Goal: Contribute content: Contribute content

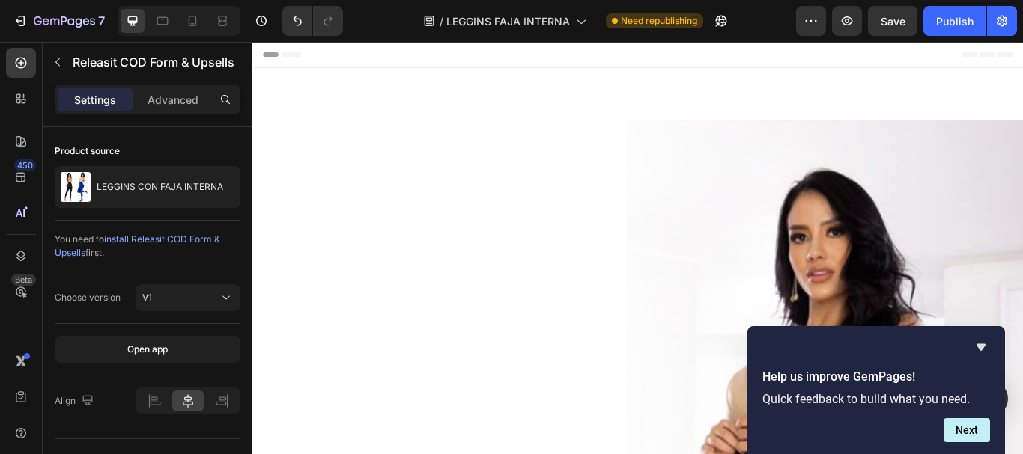
scroll to position [1572, 0]
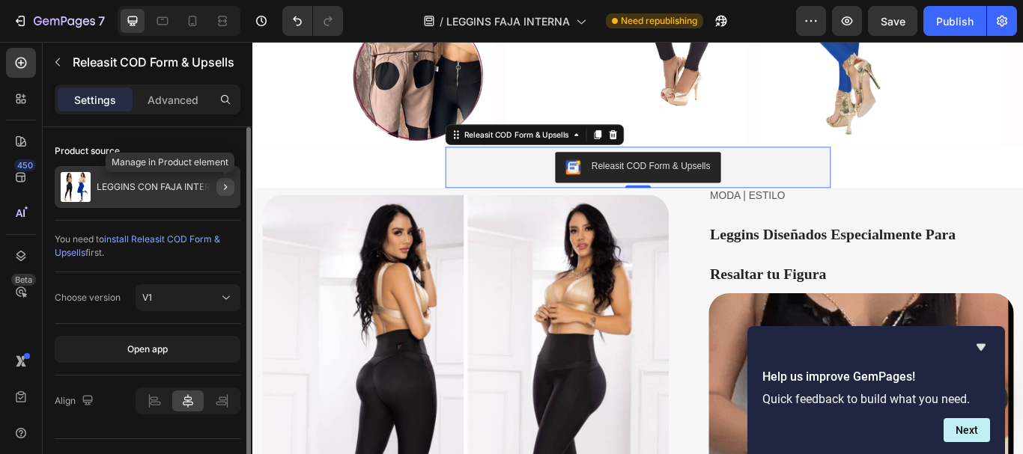
click at [222, 192] on icon "button" at bounding box center [225, 187] width 12 height 12
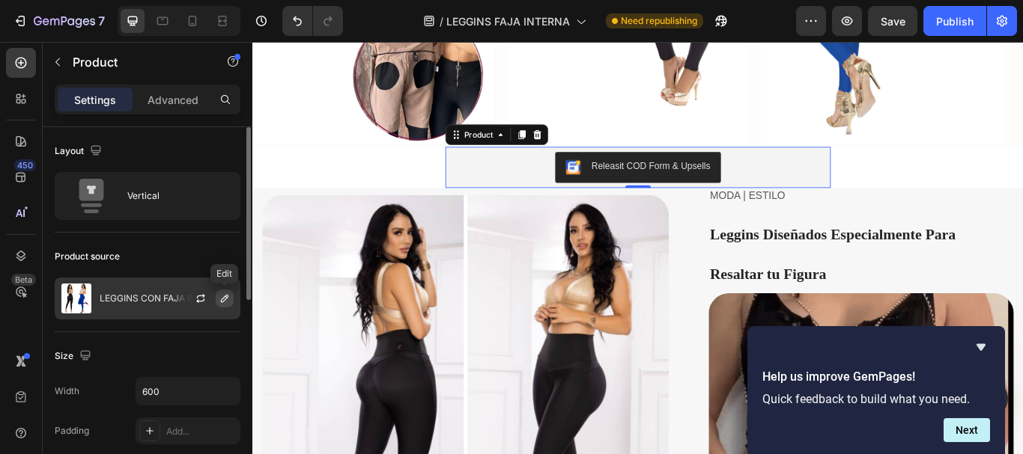
click at [225, 296] on icon "button" at bounding box center [225, 299] width 12 height 12
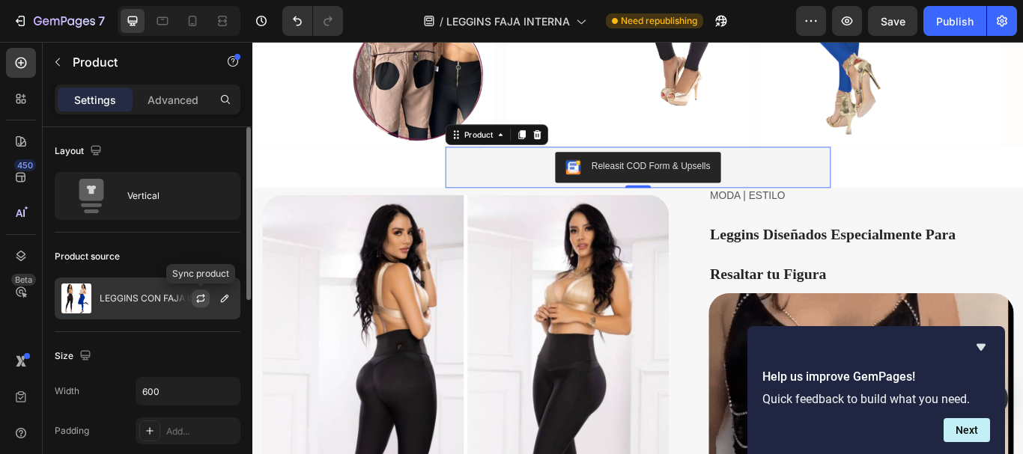
click at [197, 300] on icon "button" at bounding box center [201, 299] width 12 height 12
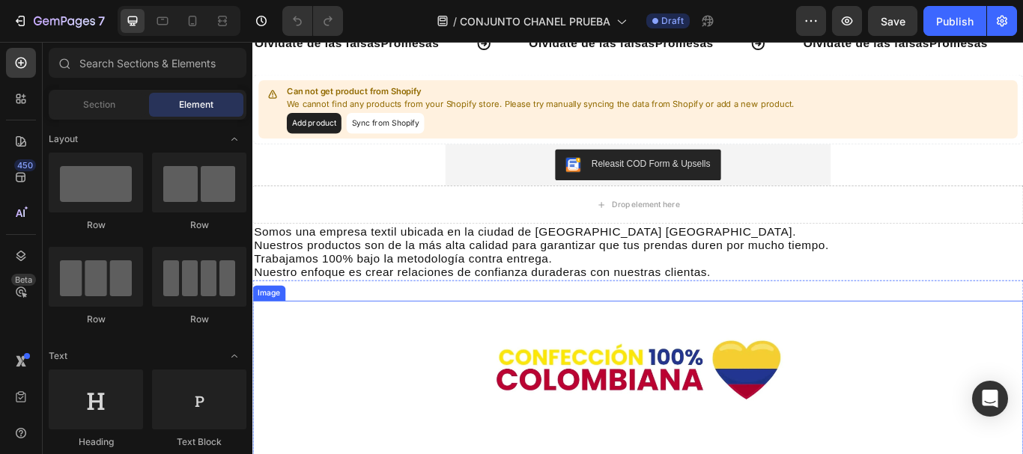
scroll to position [75, 0]
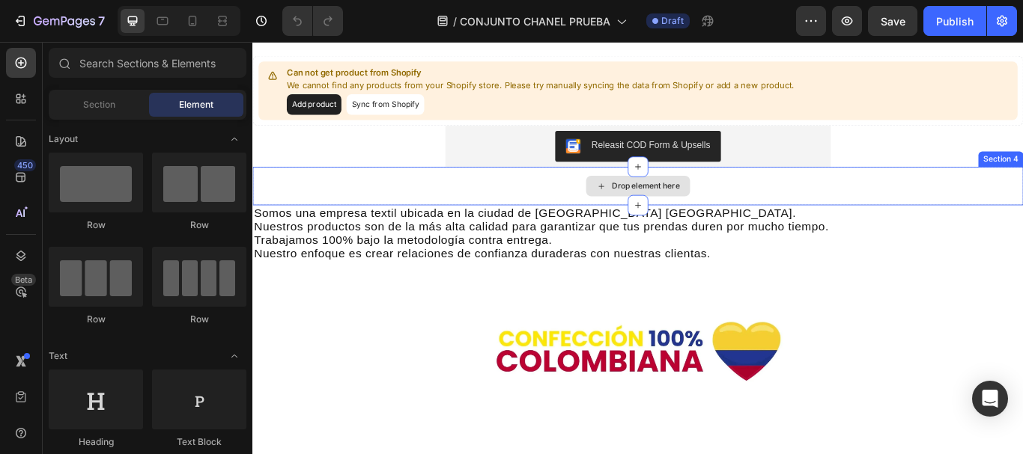
click at [303, 195] on div "Drop element here" at bounding box center [701, 210] width 898 height 45
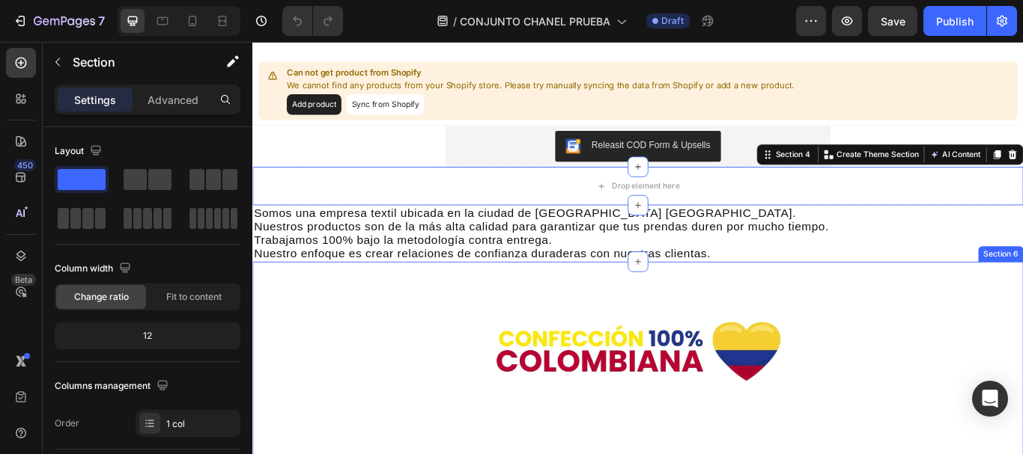
scroll to position [0, 0]
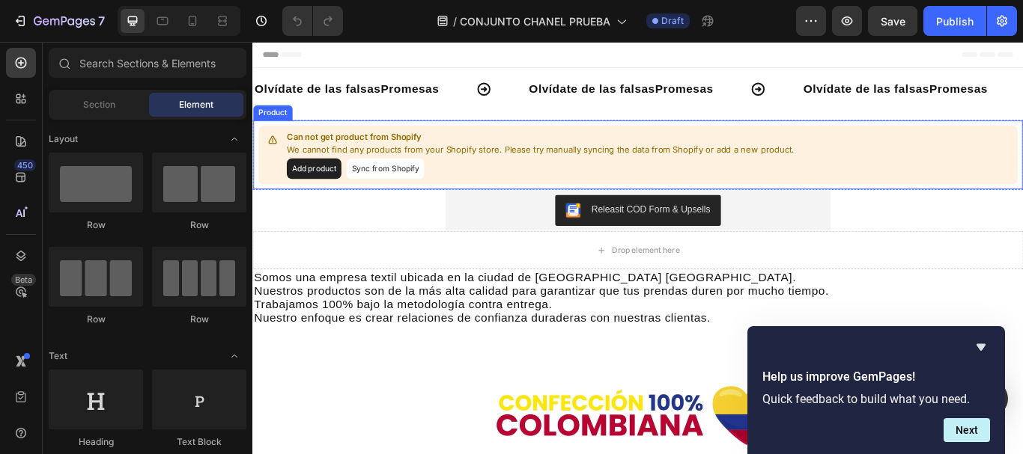
click at [319, 188] on button "Add product" at bounding box center [324, 190] width 64 height 24
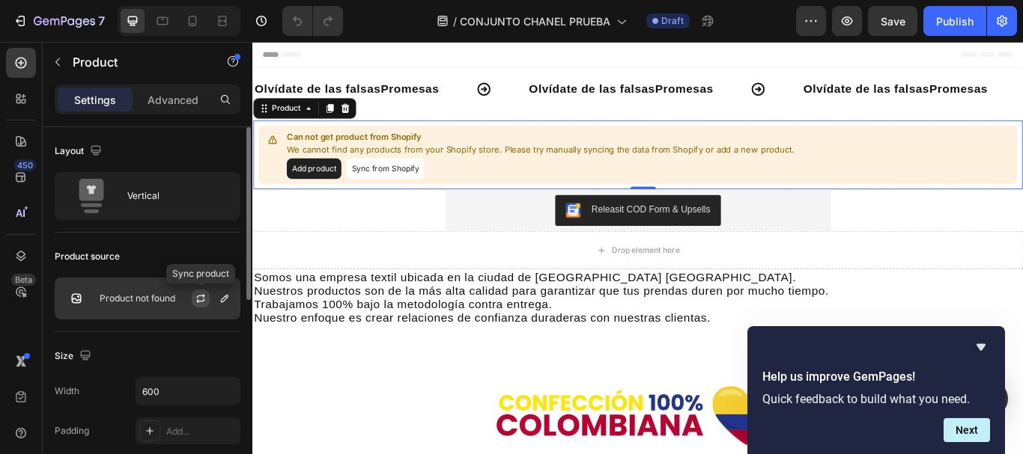
click at [199, 295] on icon "button" at bounding box center [201, 299] width 12 height 12
click at [229, 298] on icon "button" at bounding box center [225, 299] width 12 height 12
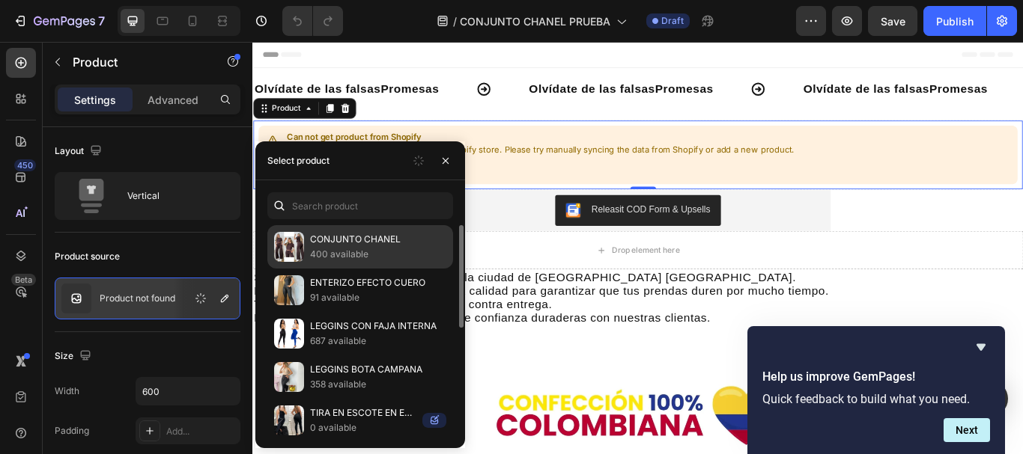
click at [310, 237] on p "CONJUNTO CHANEL" at bounding box center [378, 239] width 136 height 15
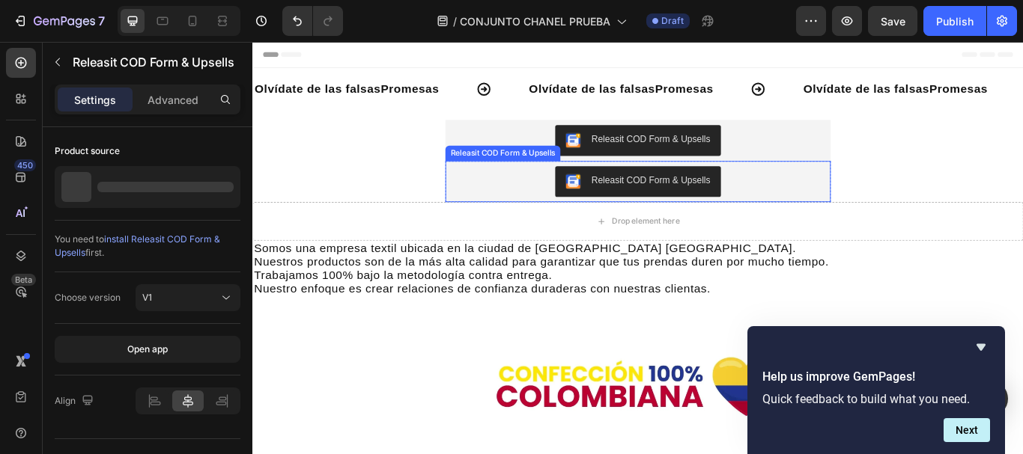
click at [544, 203] on div "Releasit COD Form & Upsells" at bounding box center [701, 205] width 437 height 36
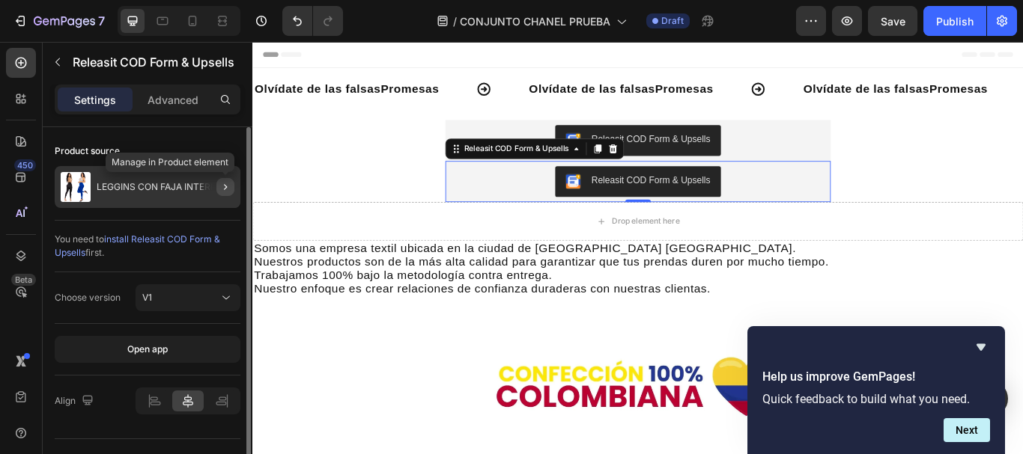
click at [223, 189] on icon "button" at bounding box center [225, 187] width 12 height 12
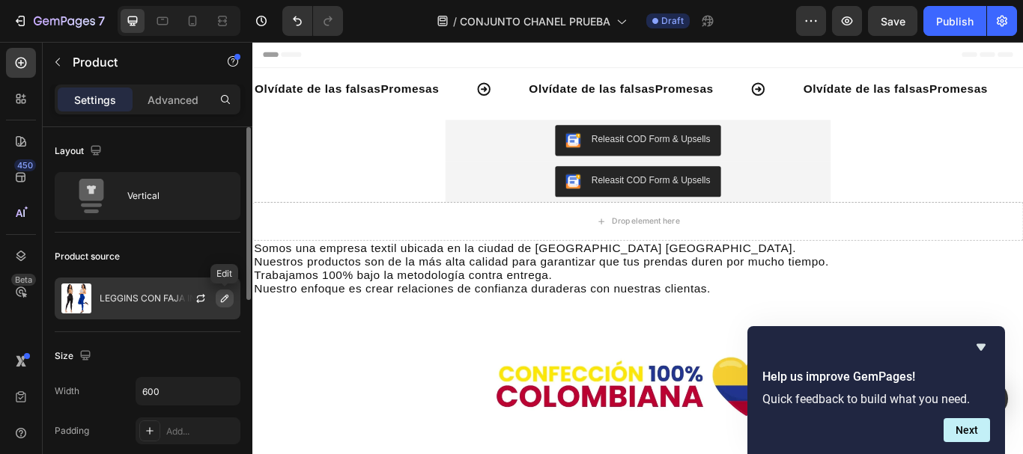
click at [222, 299] on icon "button" at bounding box center [224, 298] width 7 height 7
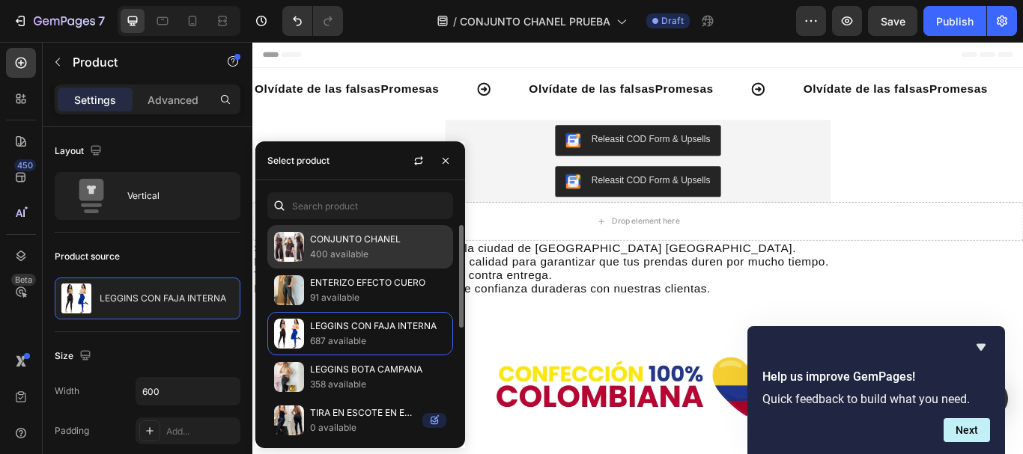
click at [318, 247] on p "400 available" at bounding box center [378, 254] width 136 height 15
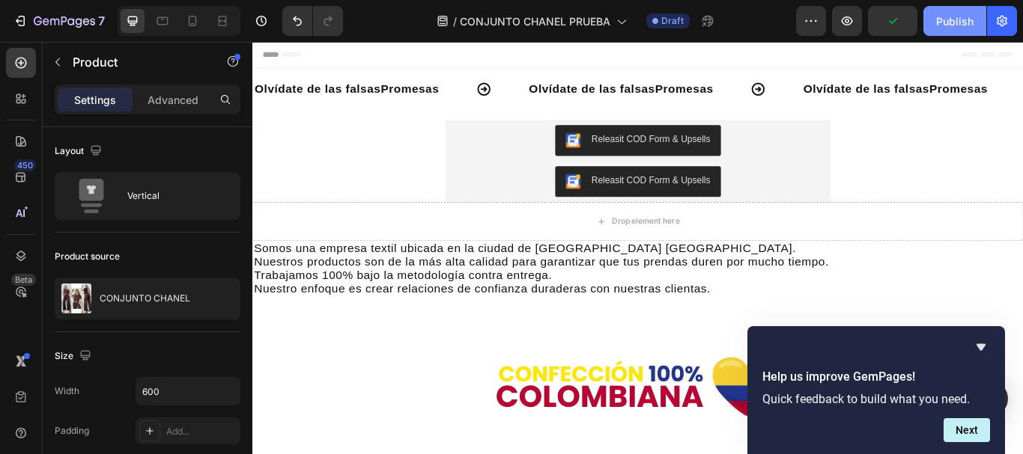
click at [951, 22] on div "Publish" at bounding box center [954, 21] width 37 height 16
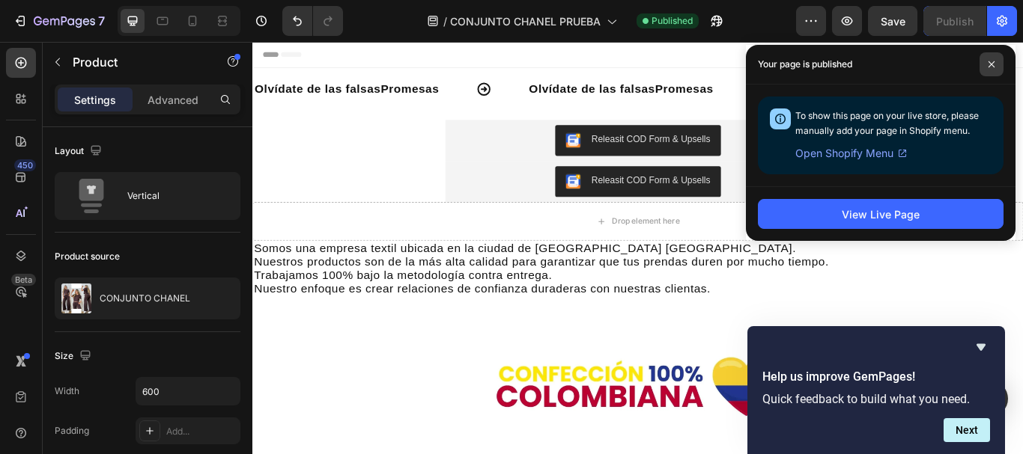
click at [985, 65] on span at bounding box center [991, 64] width 24 height 24
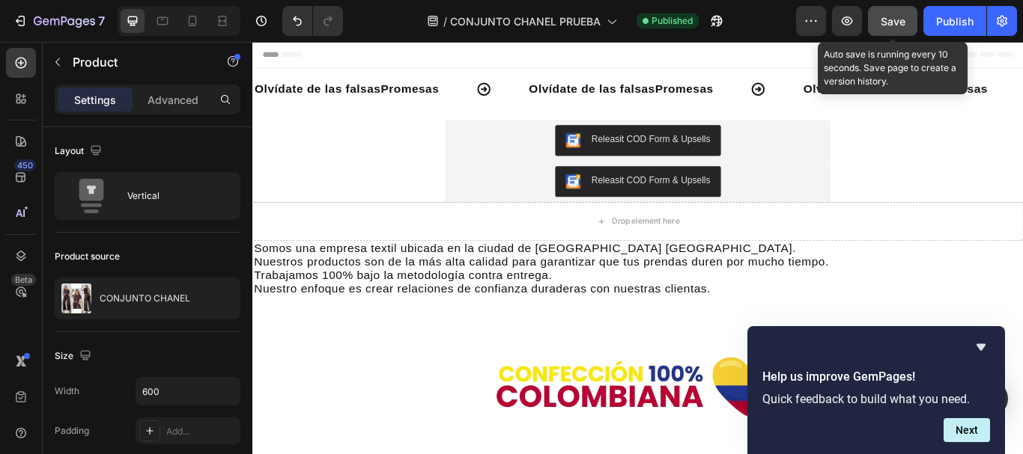
click at [878, 20] on button "Save" at bounding box center [892, 21] width 49 height 30
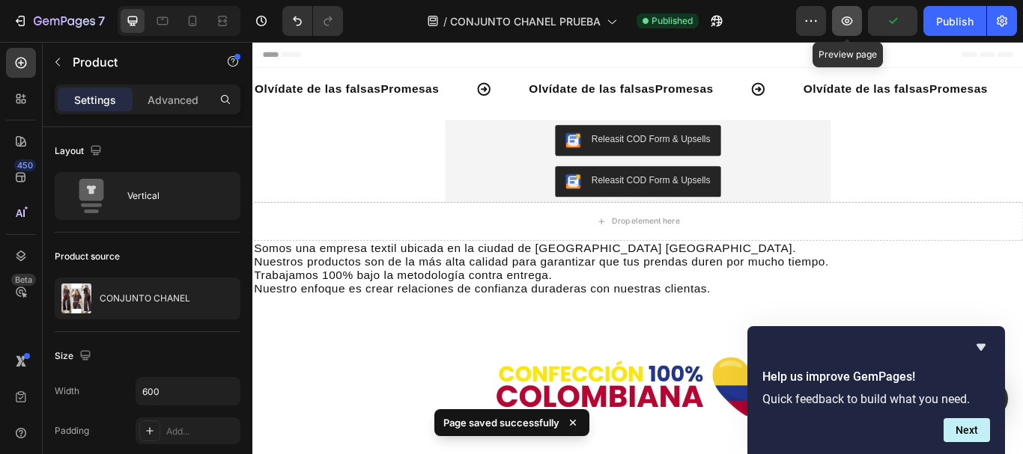
click at [851, 24] on icon "button" at bounding box center [847, 20] width 11 height 9
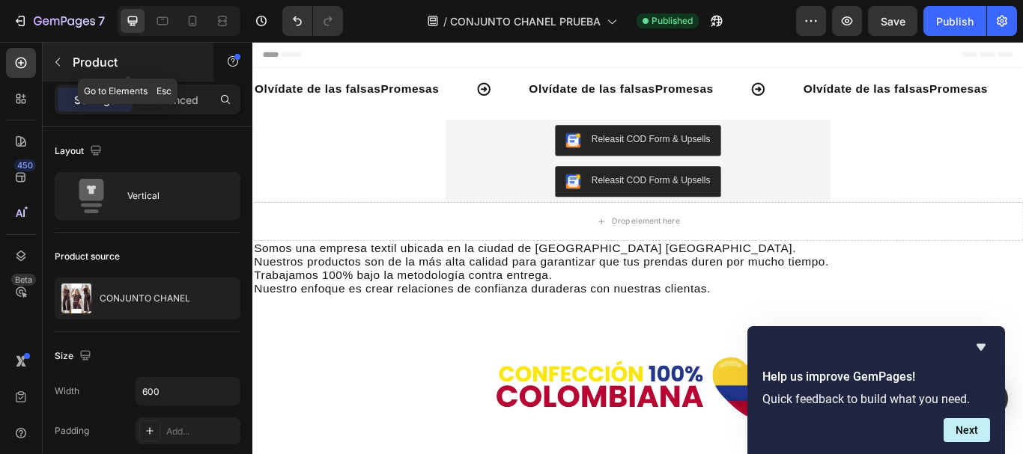
click at [68, 55] on button "button" at bounding box center [58, 62] width 24 height 24
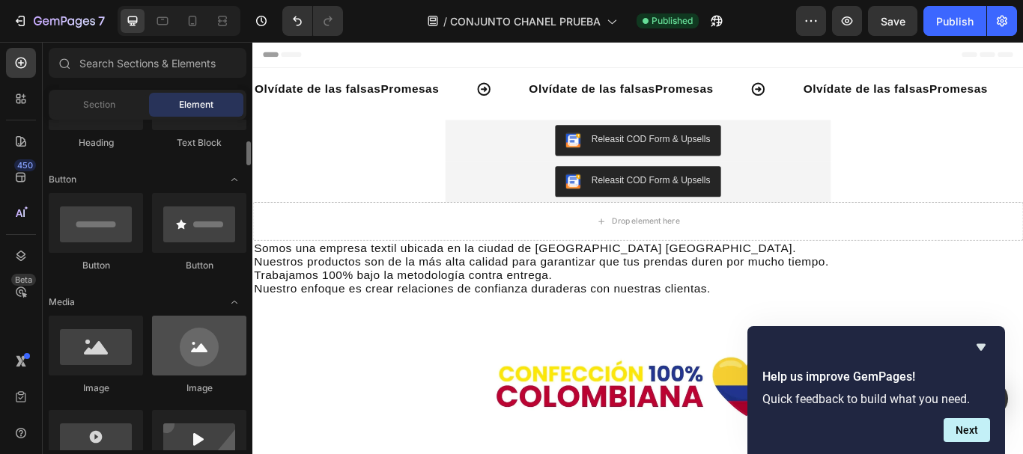
scroll to position [374, 0]
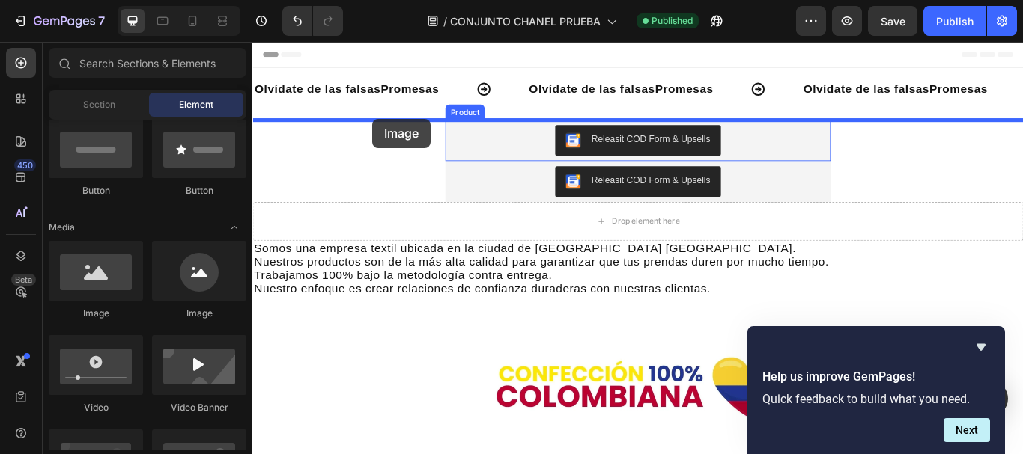
drag, startPoint x: 356, startPoint y: 315, endPoint x: 393, endPoint y: 134, distance: 184.9
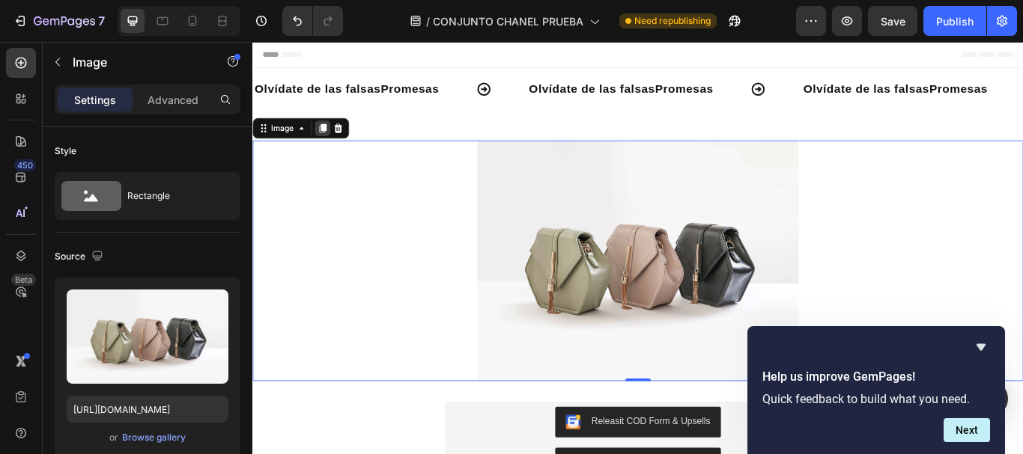
click at [335, 144] on icon at bounding box center [334, 143] width 8 height 10
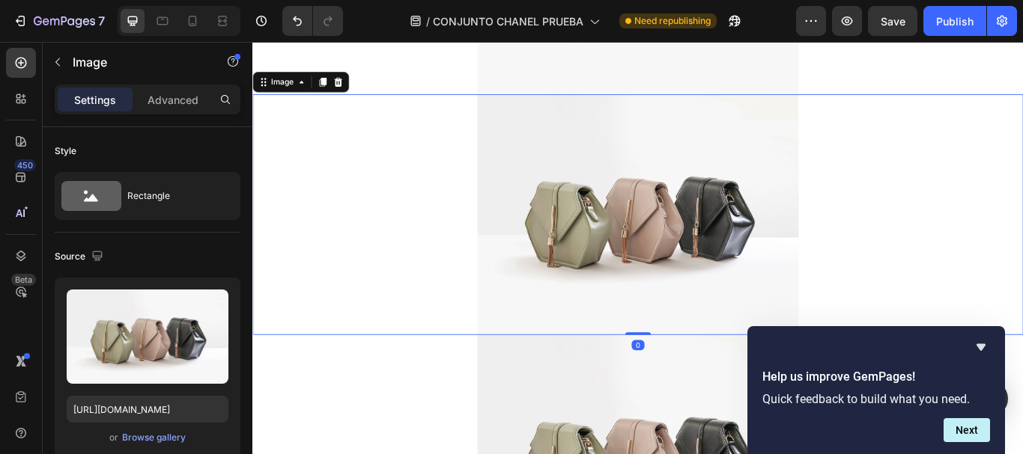
scroll to position [344, 0]
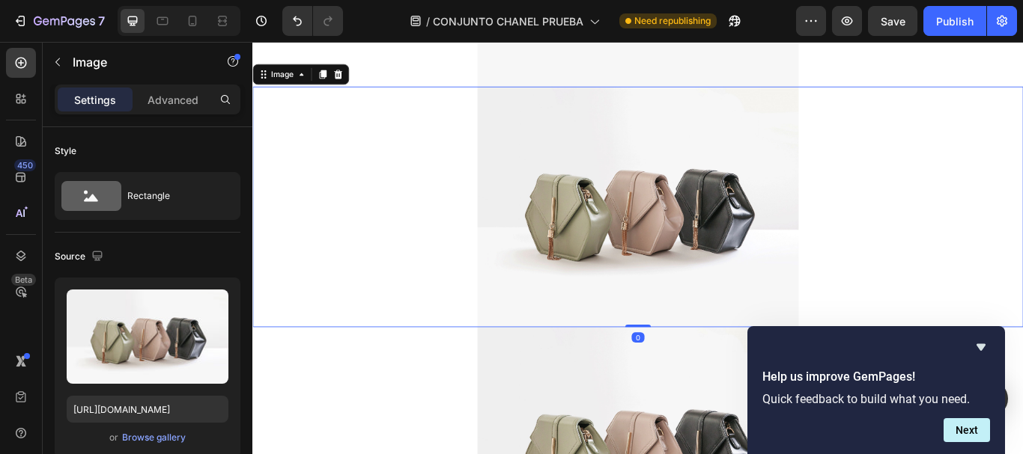
click at [335, 144] on div at bounding box center [701, 234] width 898 height 281
click at [329, 76] on icon at bounding box center [334, 80] width 12 height 12
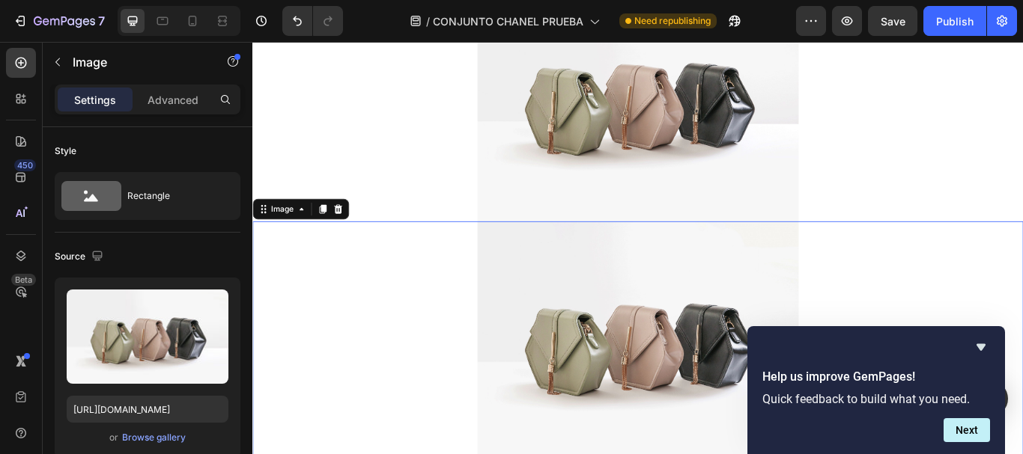
click at [329, 76] on div at bounding box center [701, 111] width 898 height 281
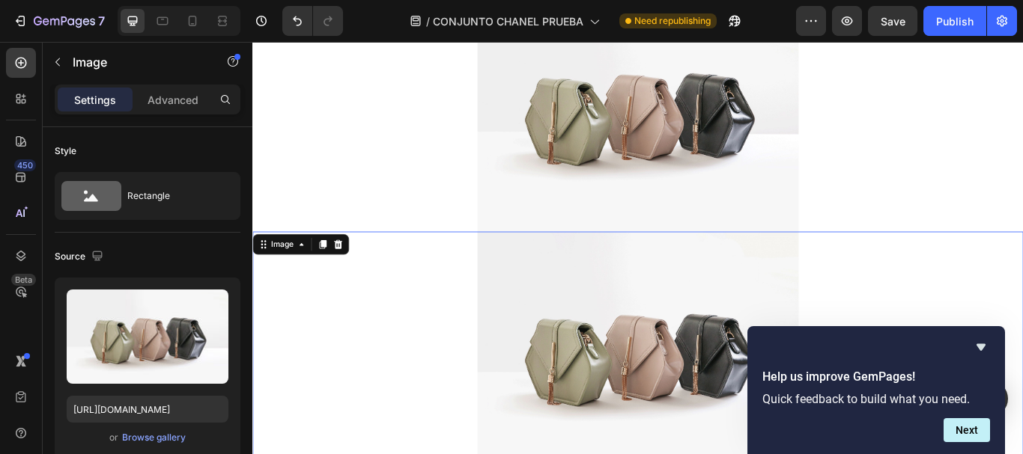
scroll to position [0, 0]
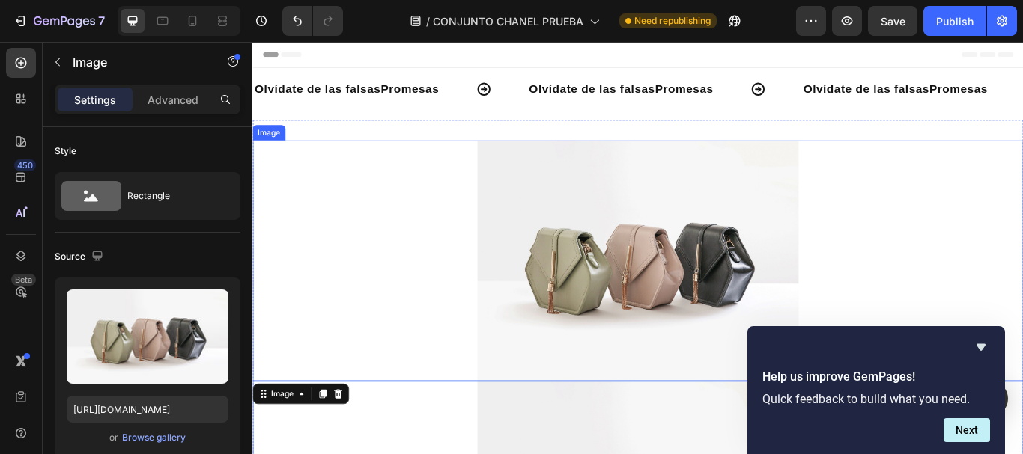
click at [752, 226] on img at bounding box center [701, 297] width 374 height 281
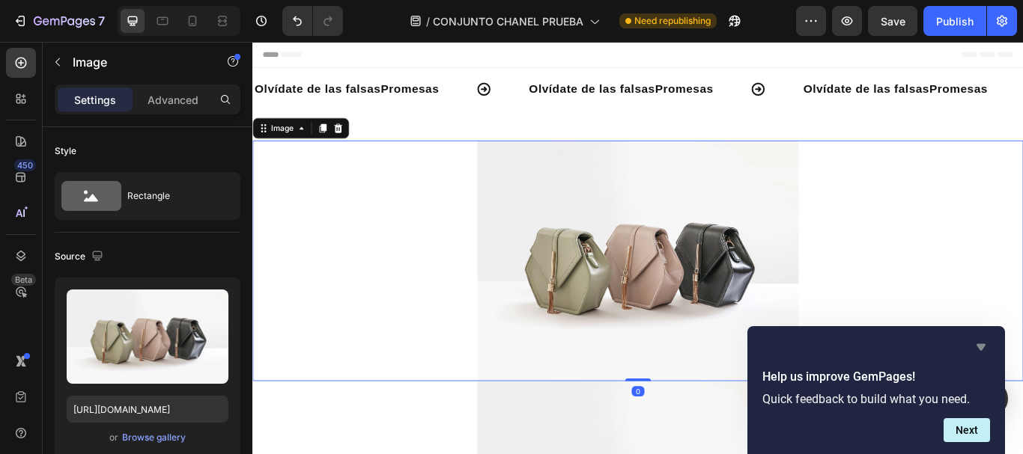
click at [982, 344] on icon "Hide survey" at bounding box center [981, 347] width 18 height 18
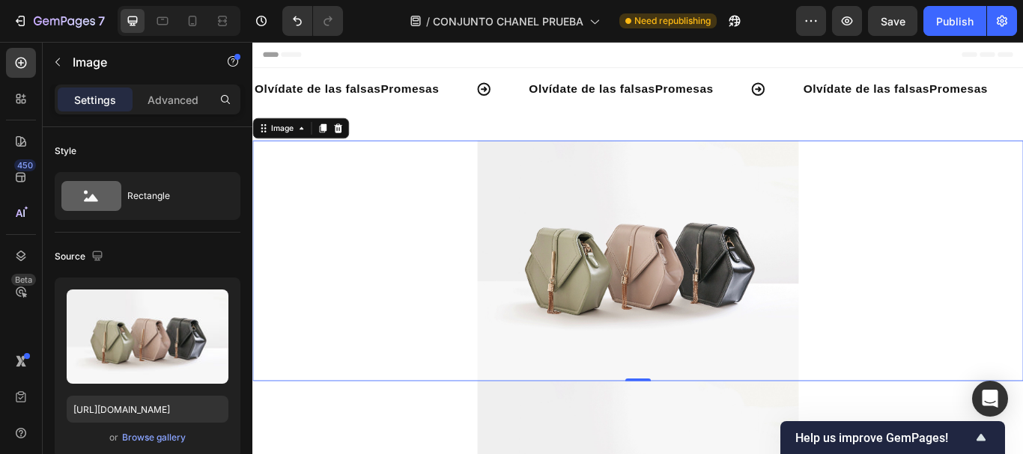
click at [697, 295] on img at bounding box center [701, 297] width 374 height 281
click at [157, 433] on div "Browse gallery" at bounding box center [154, 437] width 64 height 13
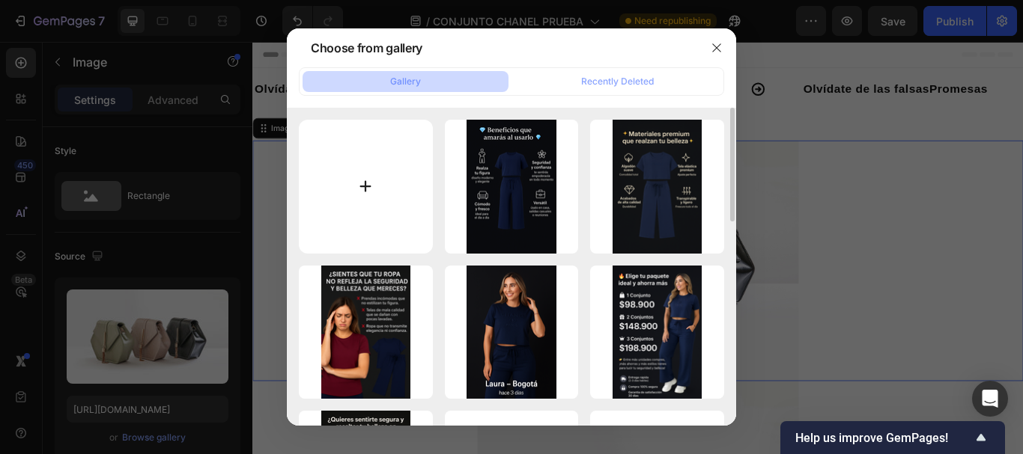
click at [383, 185] on input "file" at bounding box center [366, 187] width 134 height 134
type input "C:\fakepath\1.png"
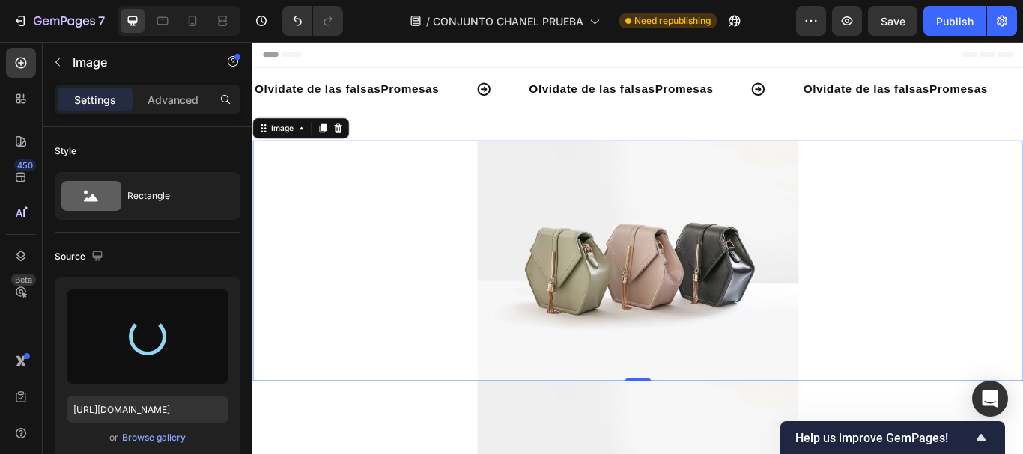
type input "https://cdn.shopify.com/s/files/1/0675/3900/9685/files/gempages_528518921397994…"
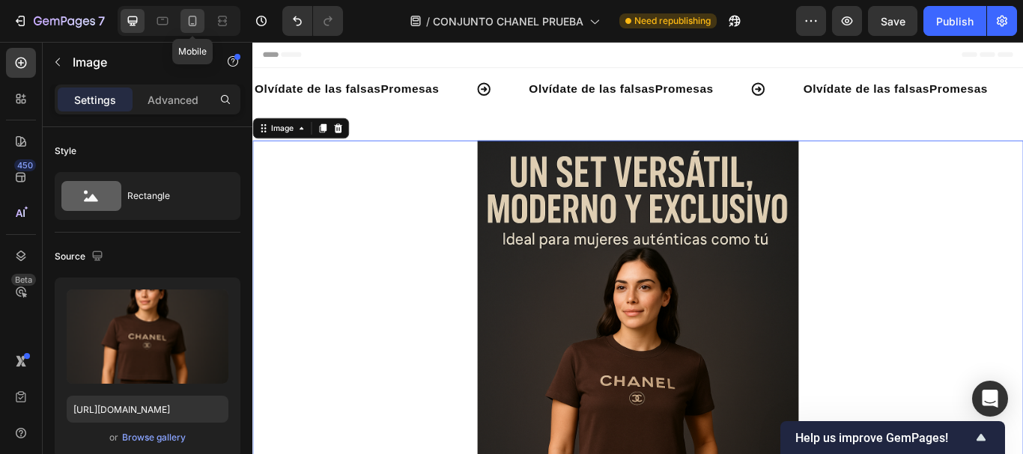
click at [192, 23] on icon at bounding box center [193, 23] width 4 height 1
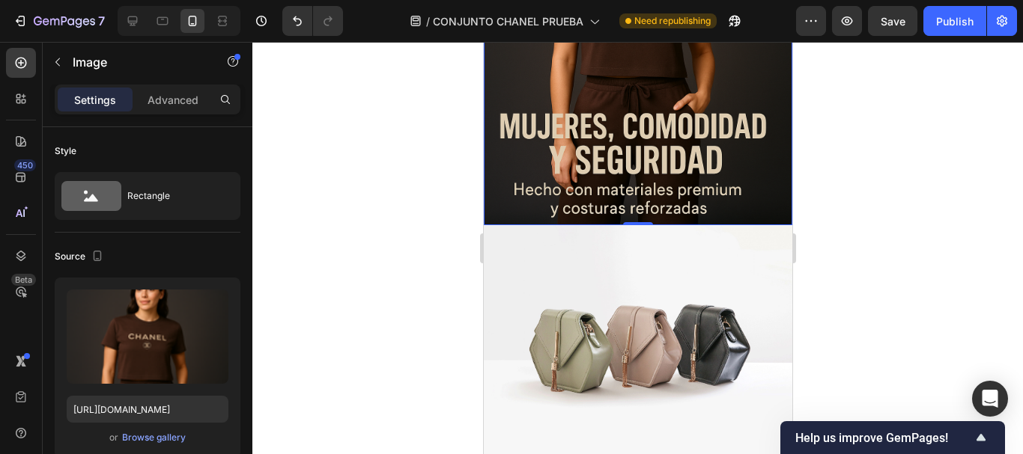
scroll to position [374, 0]
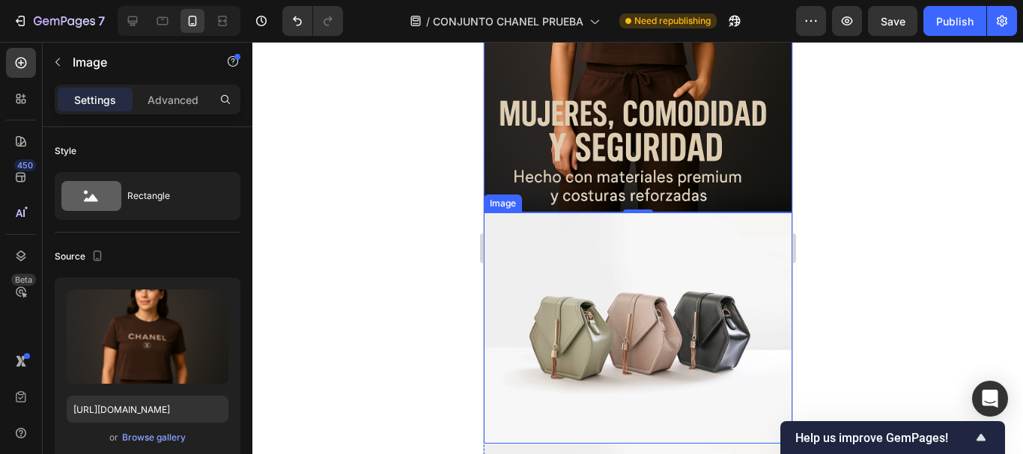
click at [625, 305] on img at bounding box center [637, 328] width 308 height 231
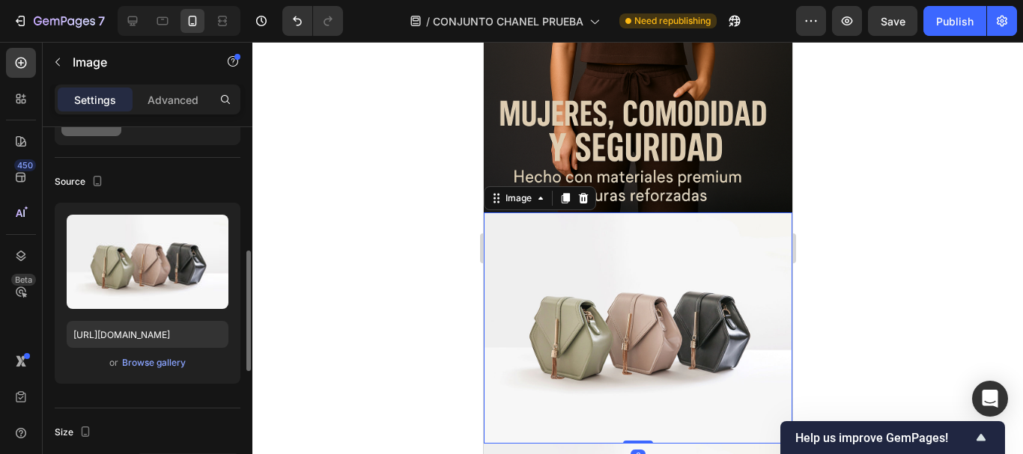
scroll to position [150, 0]
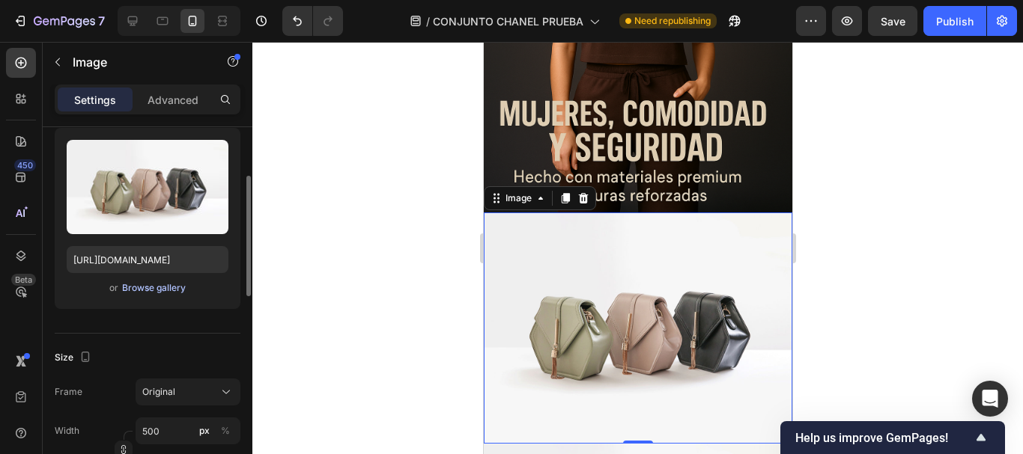
click at [166, 287] on div "Browse gallery" at bounding box center [154, 288] width 64 height 13
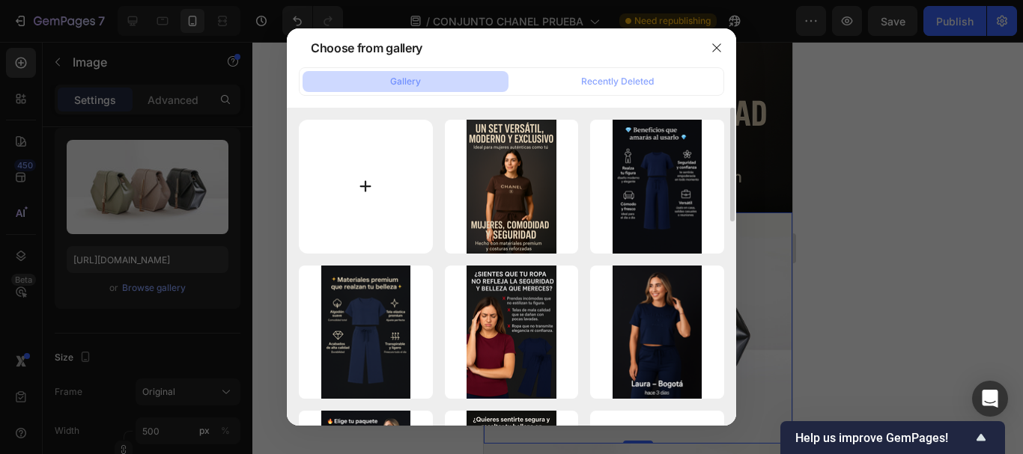
click at [375, 150] on input "file" at bounding box center [366, 187] width 134 height 134
type input "C:\fakepath\2.png"
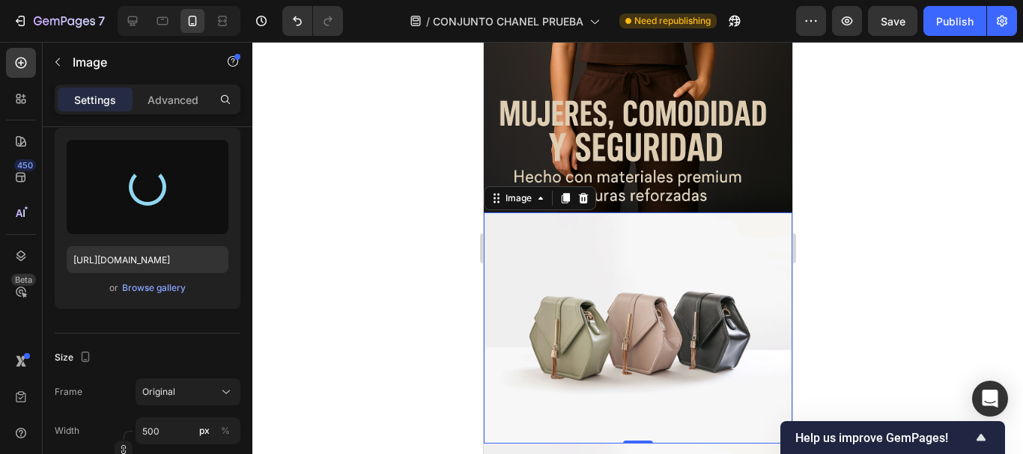
type input "https://cdn.shopify.com/s/files/1/0675/3900/9685/files/gempages_528518921397994…"
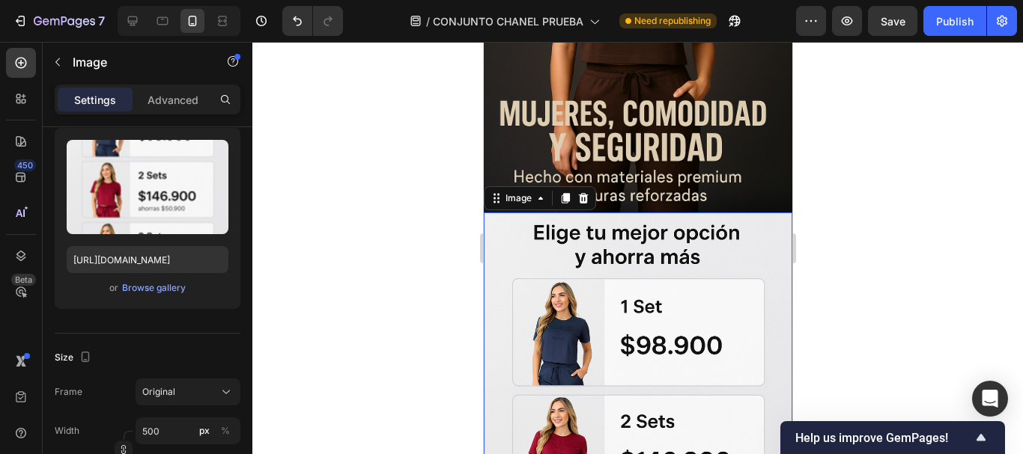
click at [408, 246] on div at bounding box center [637, 248] width 770 height 413
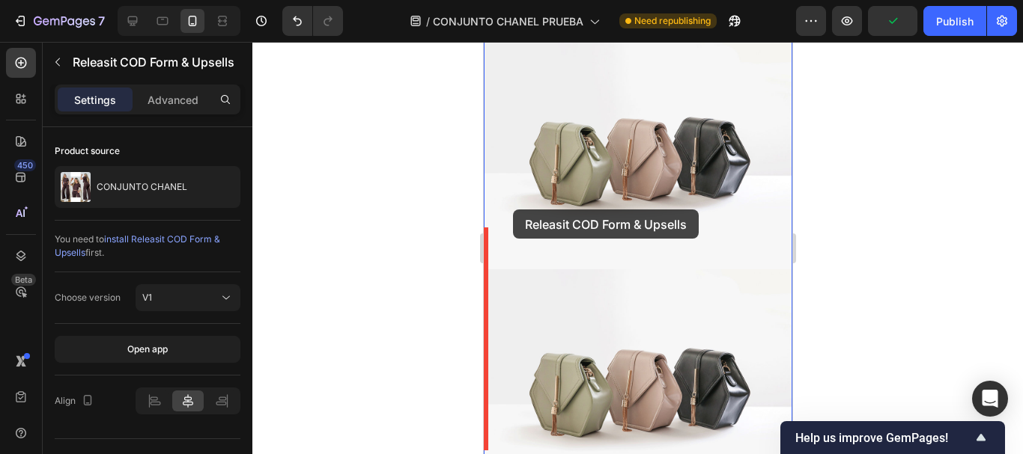
scroll to position [898, 0]
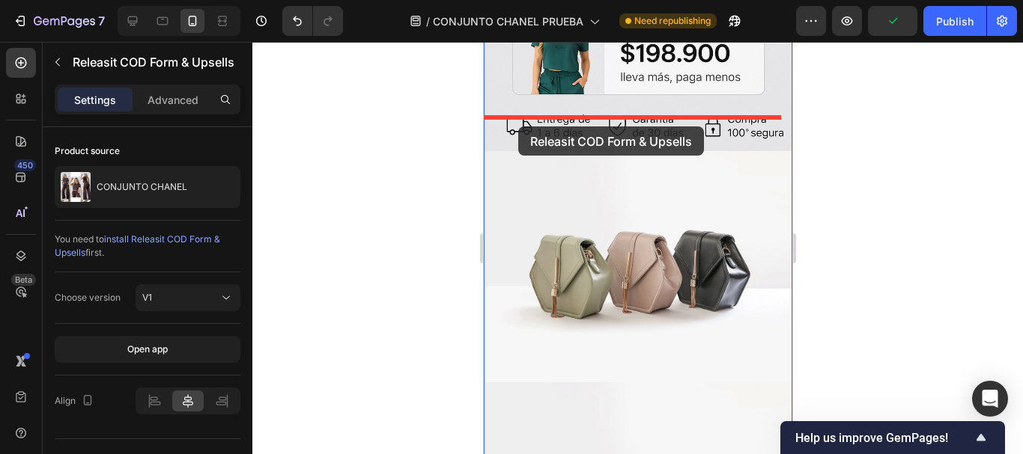
drag, startPoint x: 508, startPoint y: 317, endPoint x: 517, endPoint y: 127, distance: 191.1
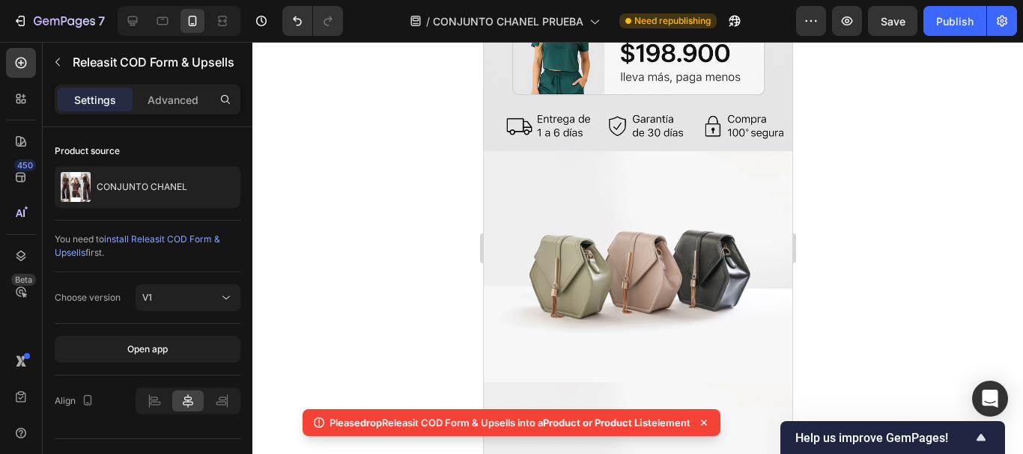
click at [706, 424] on icon at bounding box center [703, 423] width 15 height 15
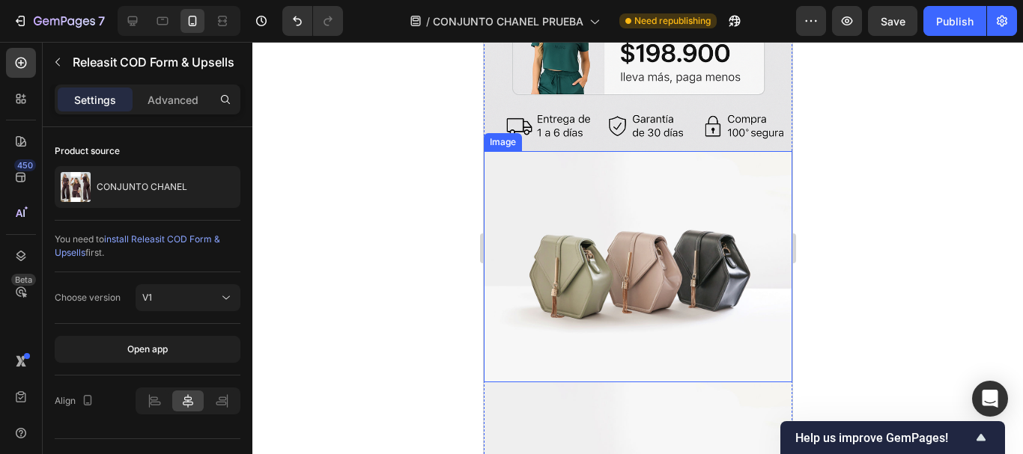
click at [516, 151] on img at bounding box center [637, 266] width 308 height 231
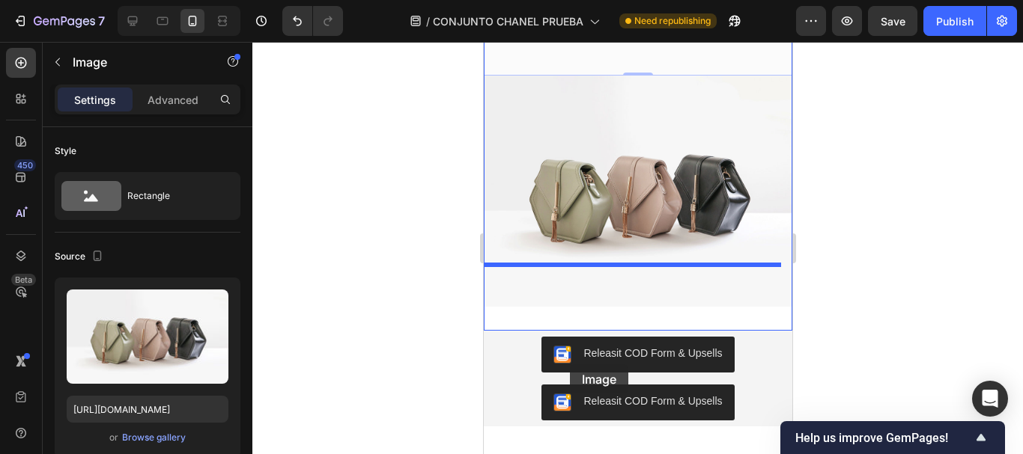
scroll to position [1209, 0]
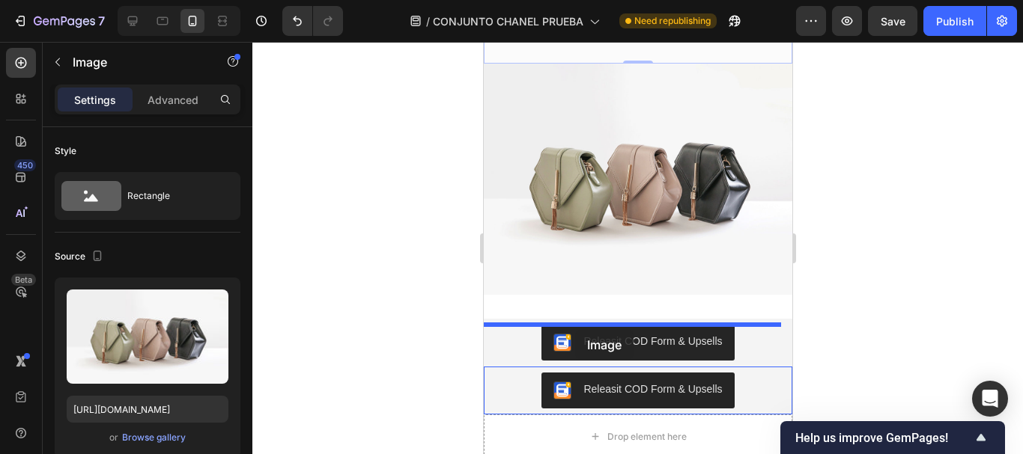
drag, startPoint x: 495, startPoint y: 109, endPoint x: 574, endPoint y: 330, distance: 234.7
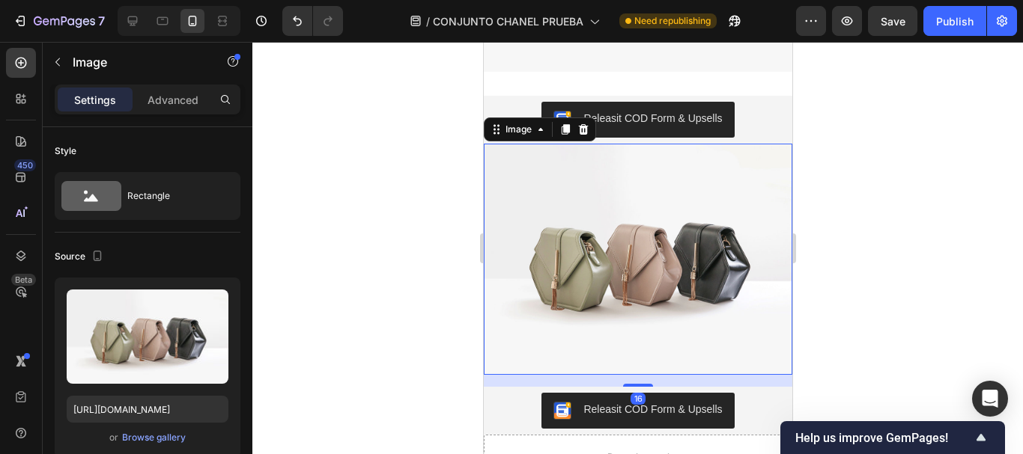
scroll to position [986, 0]
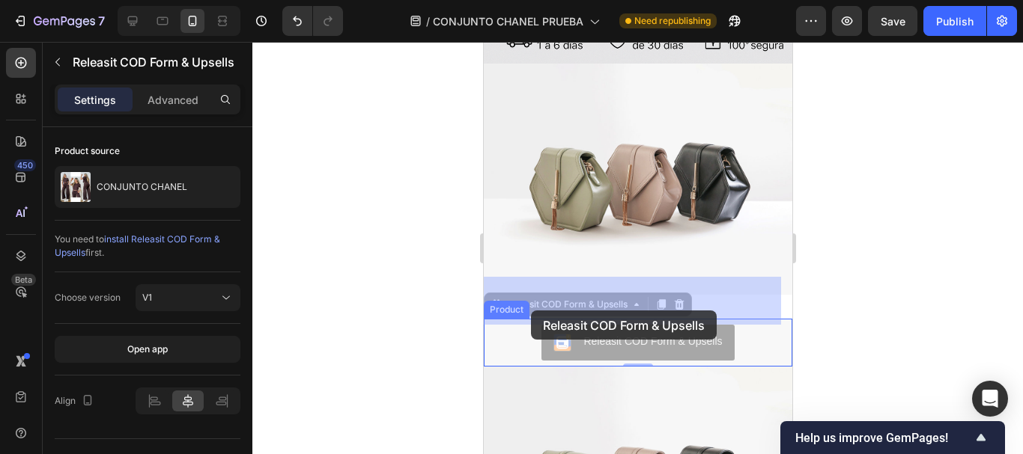
drag, startPoint x: 749, startPoint y: 298, endPoint x: 514, endPoint y: 309, distance: 235.4
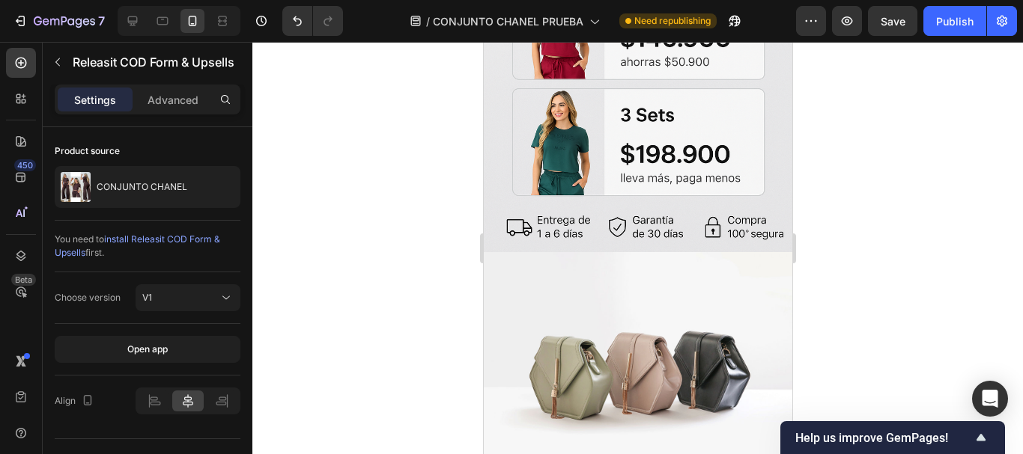
scroll to position [836, 0]
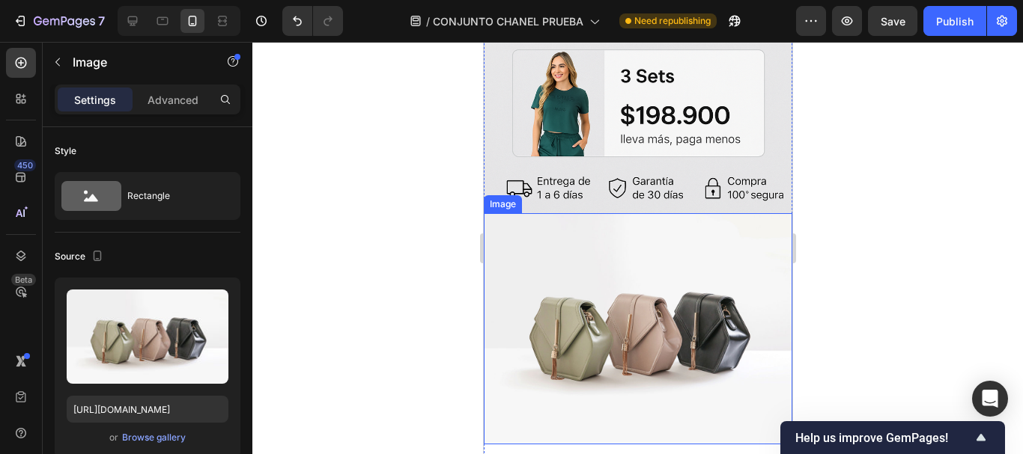
click at [508, 198] on div "Image" at bounding box center [502, 204] width 32 height 13
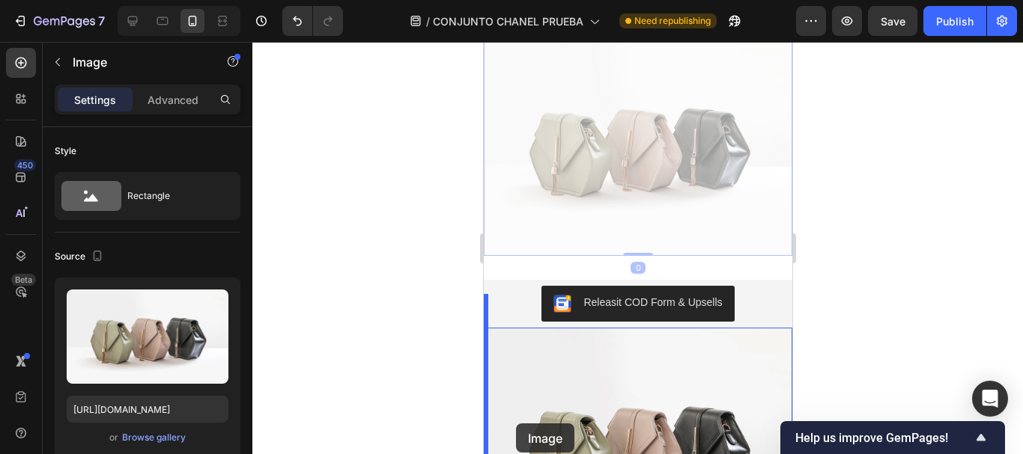
scroll to position [1019, 0]
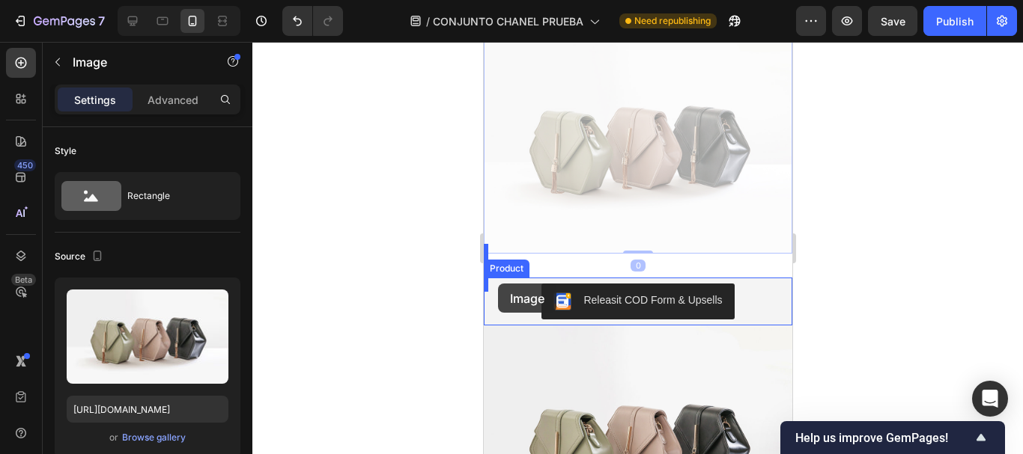
drag, startPoint x: 496, startPoint y: 168, endPoint x: 497, endPoint y: 285, distance: 117.5
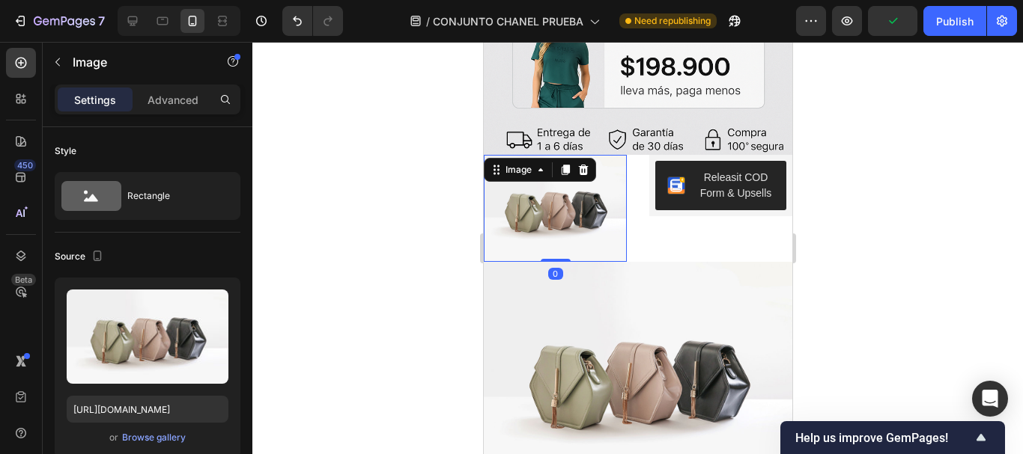
scroll to position [869, 0]
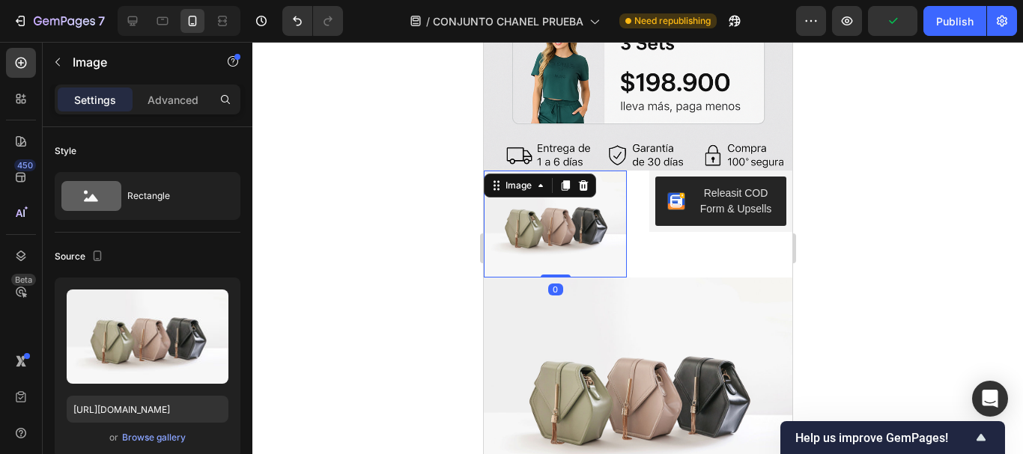
click at [941, 264] on div at bounding box center [637, 248] width 770 height 413
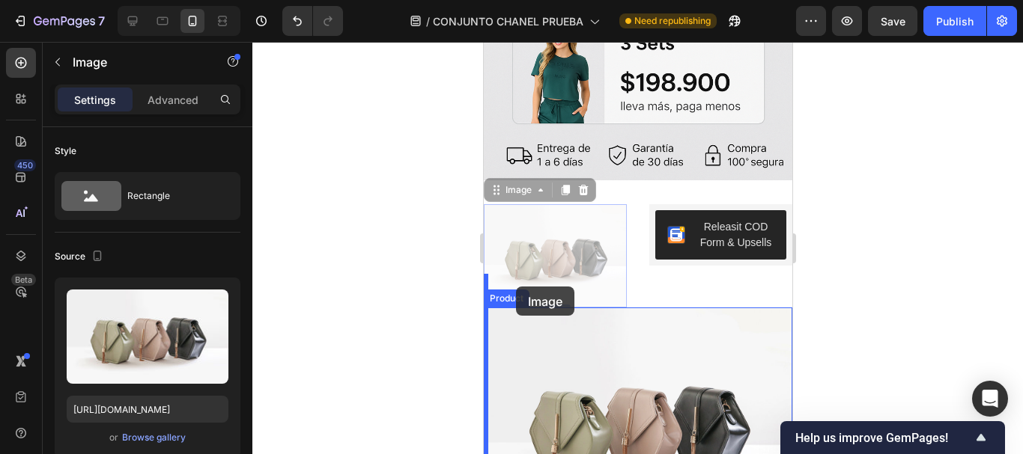
drag, startPoint x: 499, startPoint y: 160, endPoint x: 515, endPoint y: 287, distance: 127.6
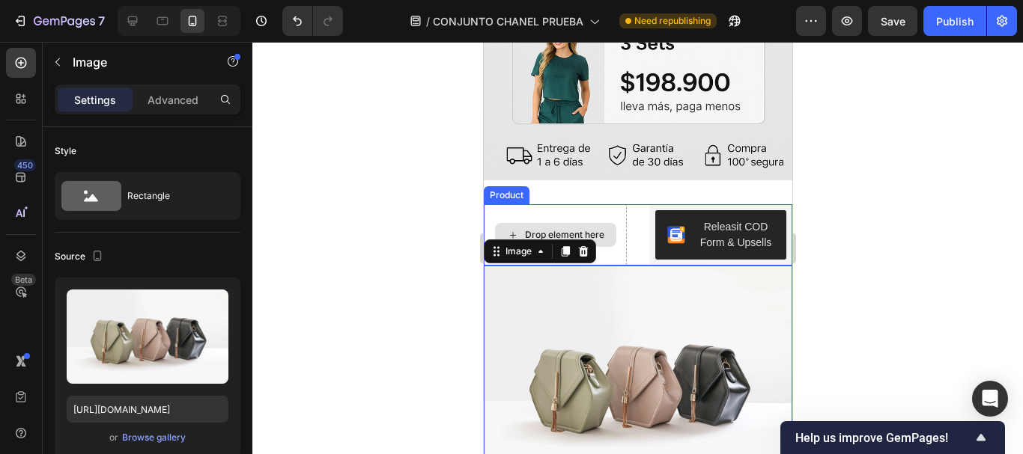
click at [572, 204] on div "Drop element here" at bounding box center [554, 234] width 143 height 61
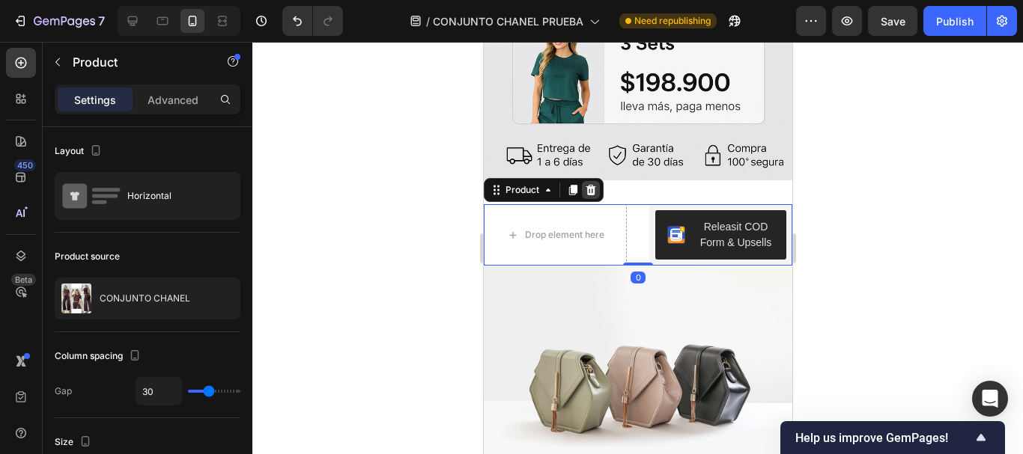
click at [593, 185] on icon at bounding box center [590, 190] width 10 height 10
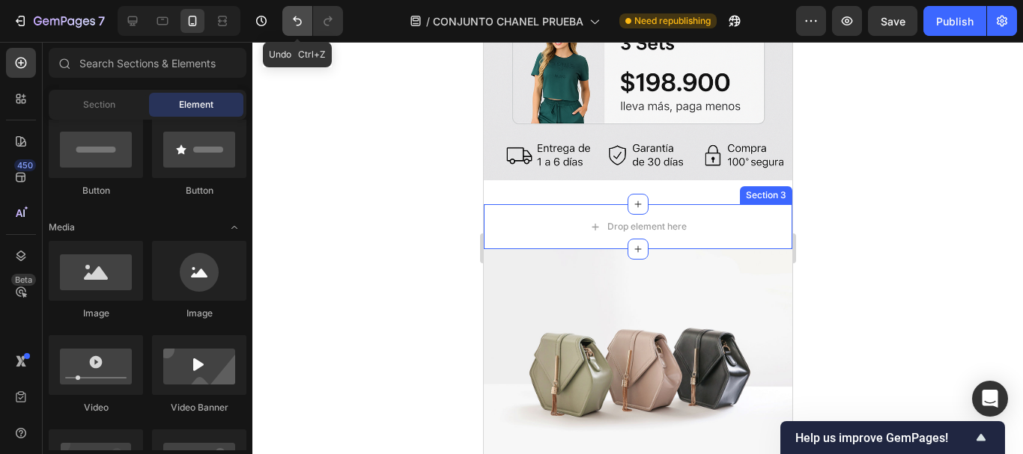
click at [298, 28] on icon "Undo/Redo" at bounding box center [297, 20] width 15 height 15
click at [298, 26] on icon "Undo/Redo" at bounding box center [297, 20] width 15 height 15
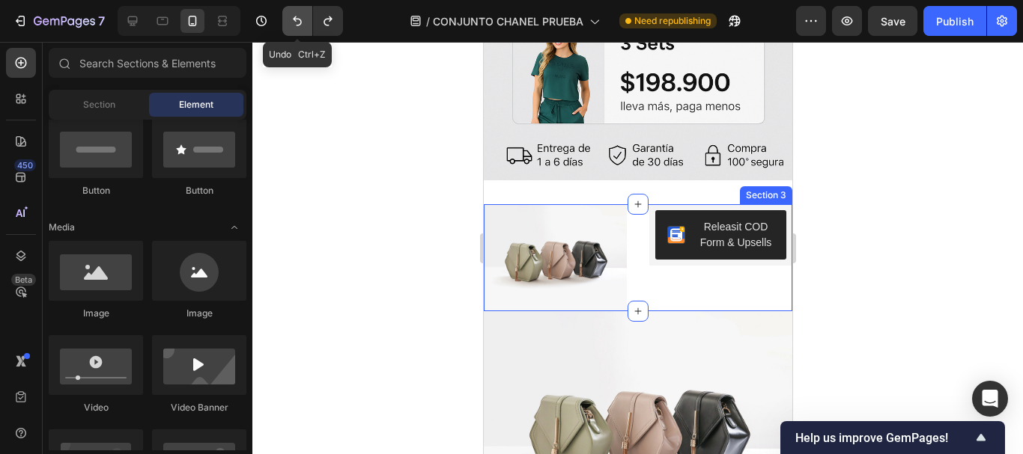
click at [298, 26] on icon "Undo/Redo" at bounding box center [297, 20] width 15 height 15
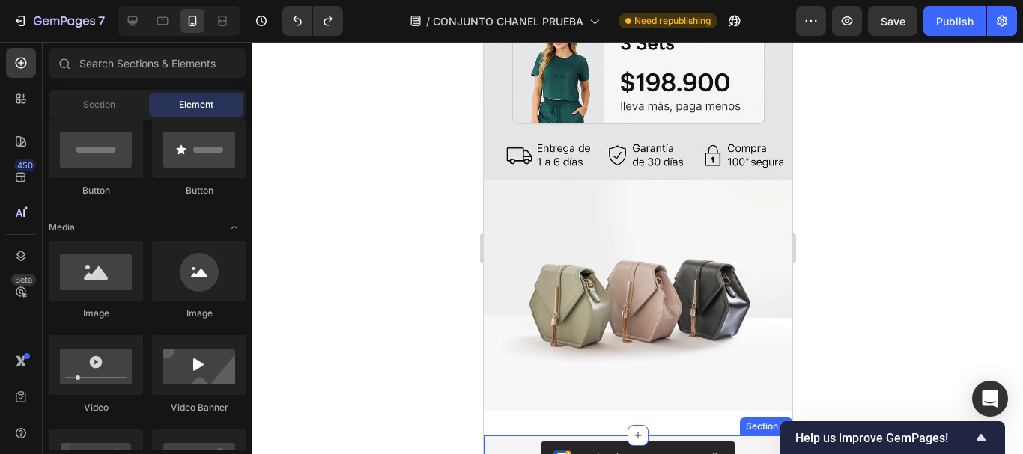
click at [435, 347] on div at bounding box center [637, 248] width 770 height 413
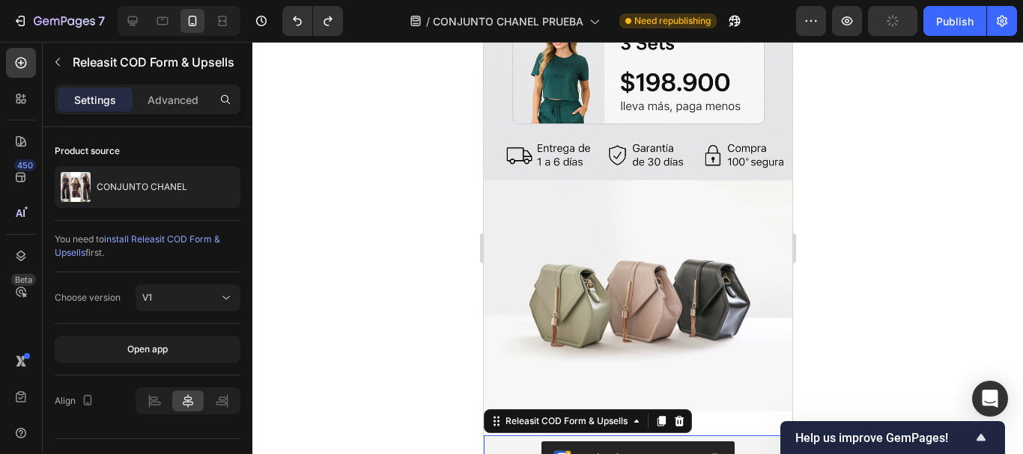
click at [499, 442] on div "Releasit COD Form & Upsells" at bounding box center [637, 460] width 296 height 36
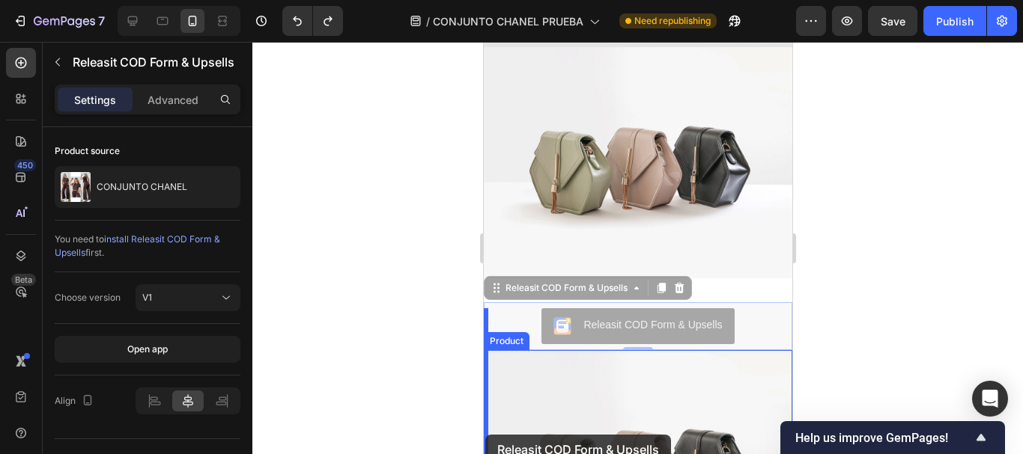
scroll to position [1038, 0]
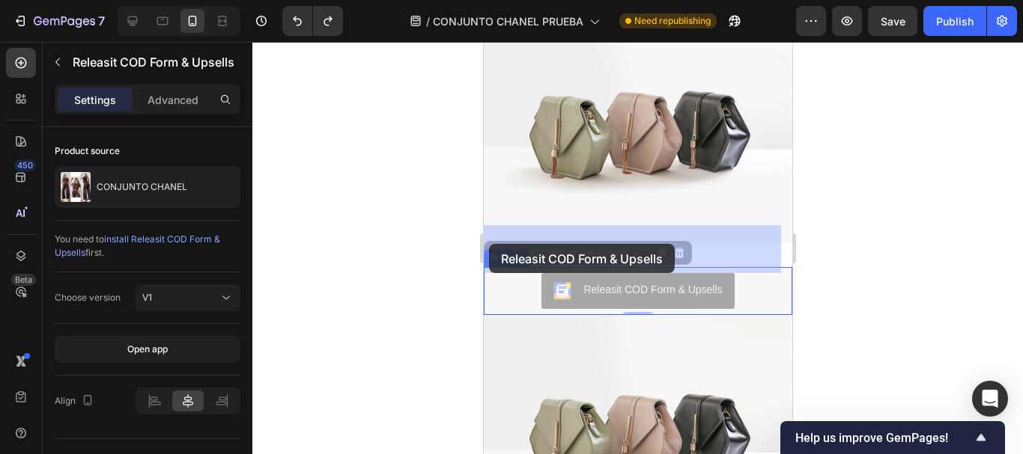
drag, startPoint x: 499, startPoint y: 381, endPoint x: 488, endPoint y: 244, distance: 137.5
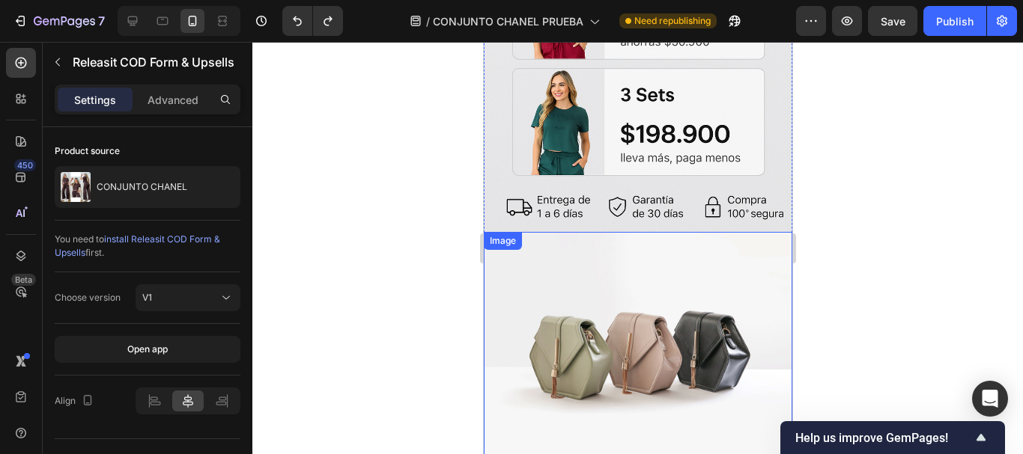
scroll to position [813, 0]
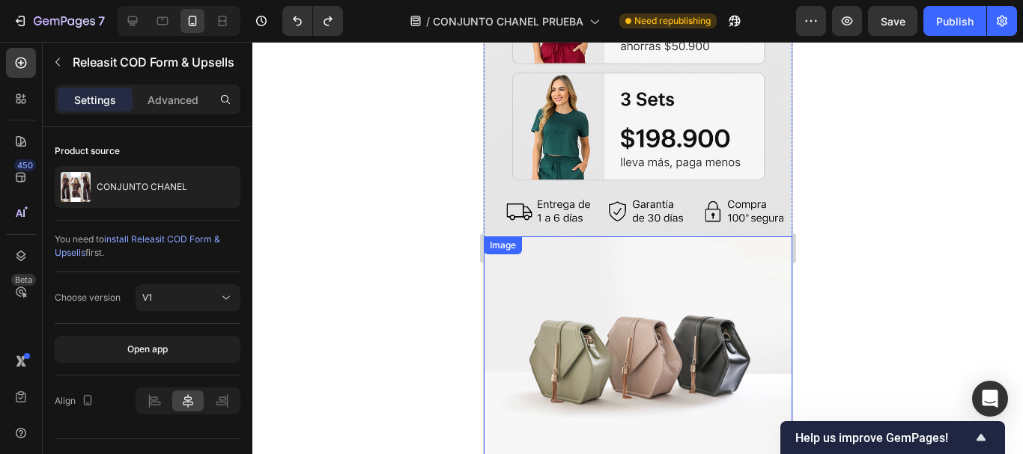
click at [524, 267] on img at bounding box center [637, 352] width 308 height 231
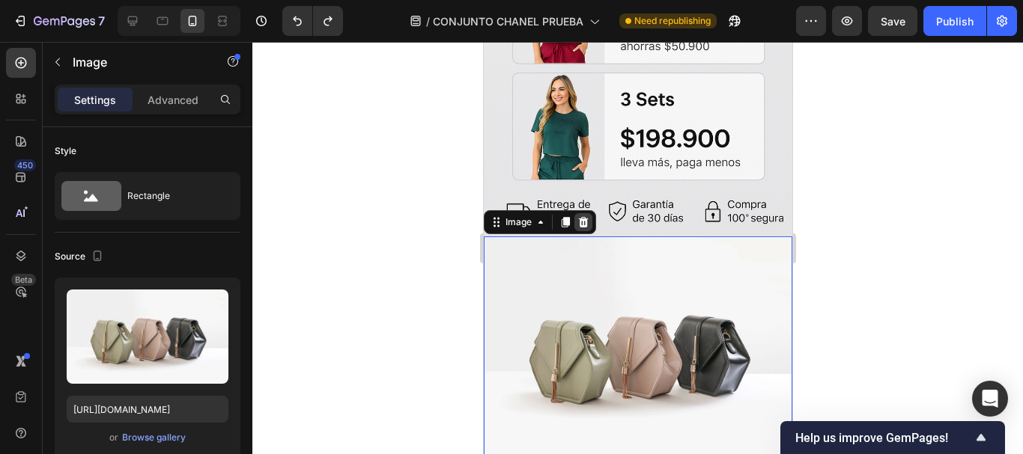
click at [587, 216] on icon at bounding box center [582, 222] width 12 height 12
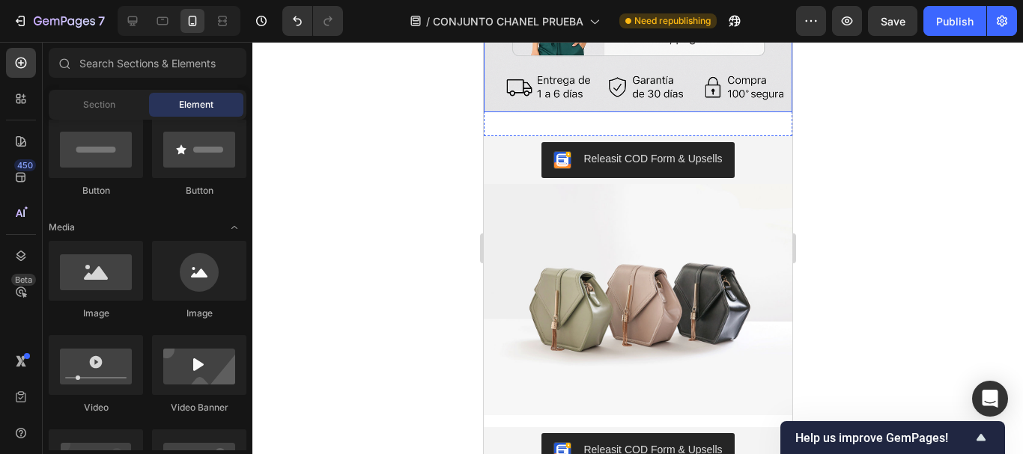
scroll to position [963, 0]
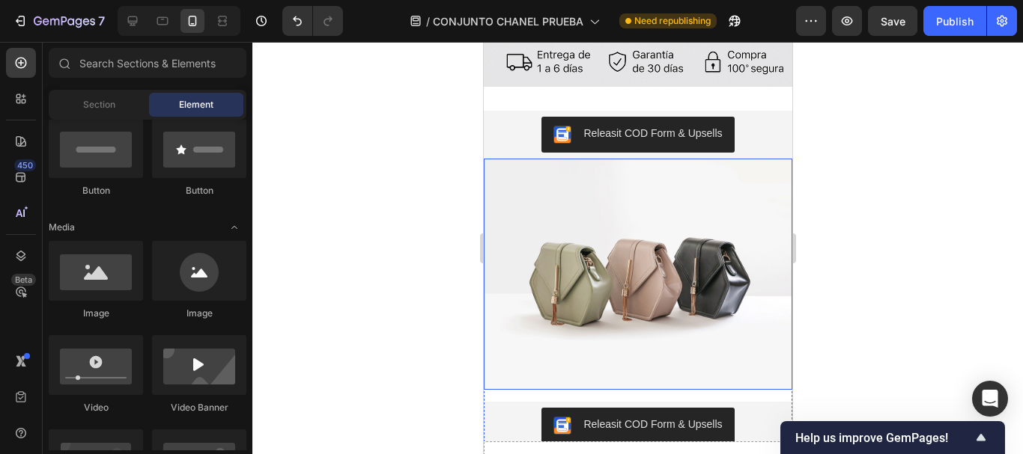
click at [612, 218] on img at bounding box center [637, 274] width 308 height 231
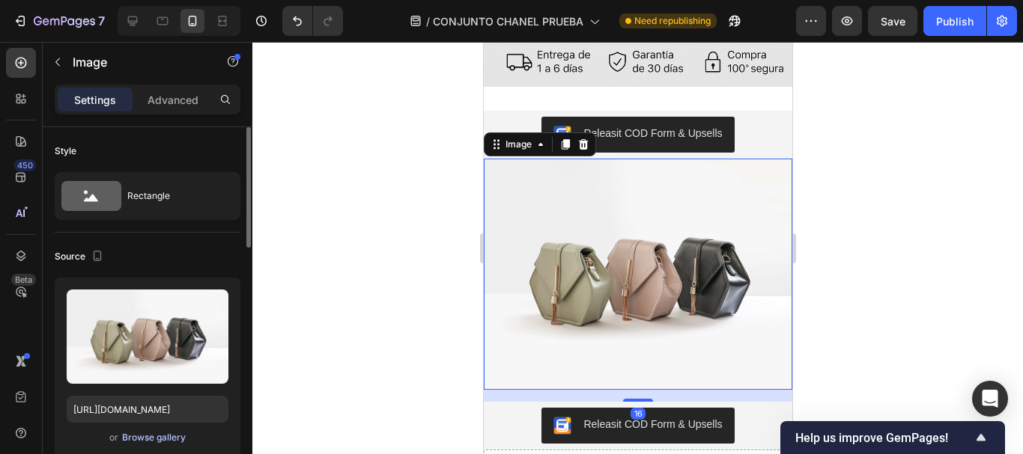
click at [174, 437] on div "Browse gallery" at bounding box center [154, 437] width 64 height 13
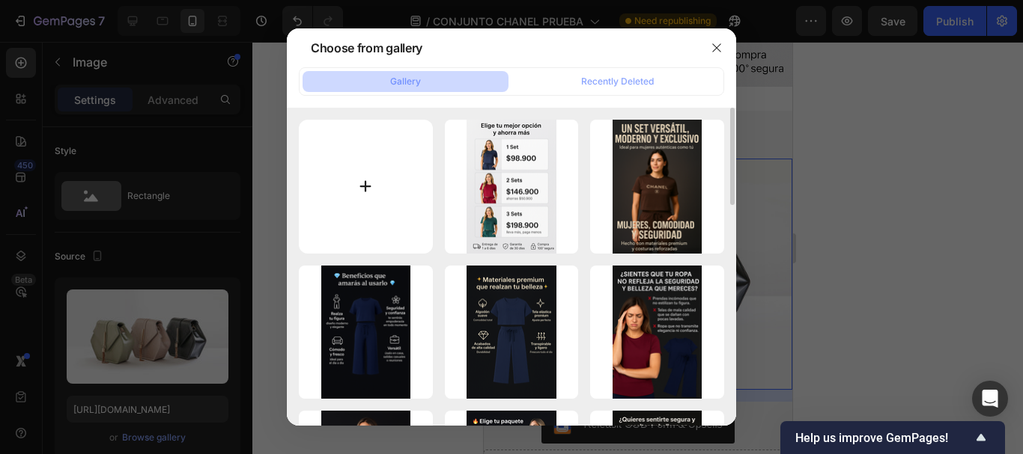
click at [372, 191] on input "file" at bounding box center [366, 187] width 134 height 134
type input "C:\fakepath\3.png"
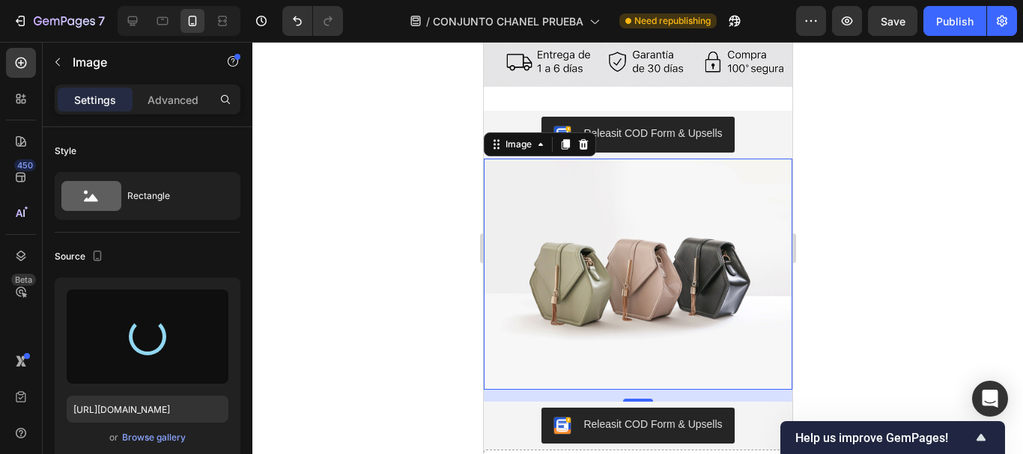
type input "https://cdn.shopify.com/s/files/1/0675/3900/9685/files/gempages_528518921397994…"
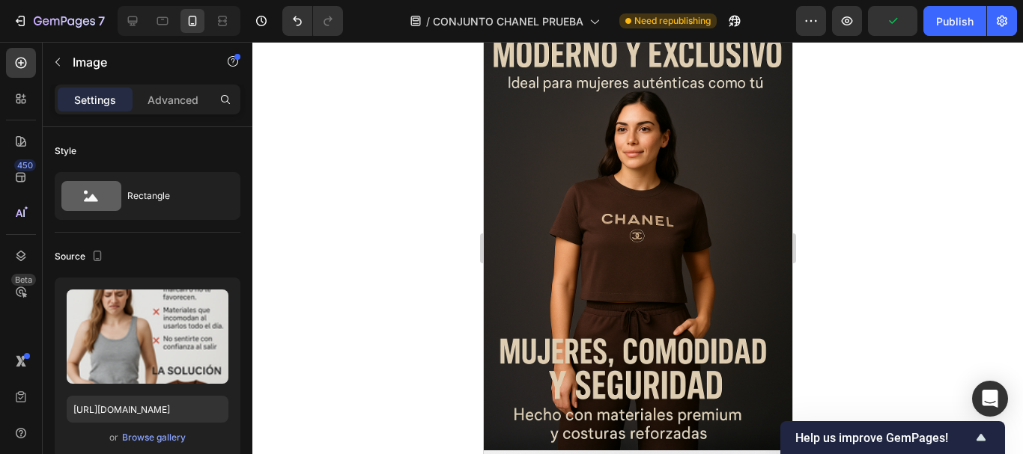
scroll to position [0, 0]
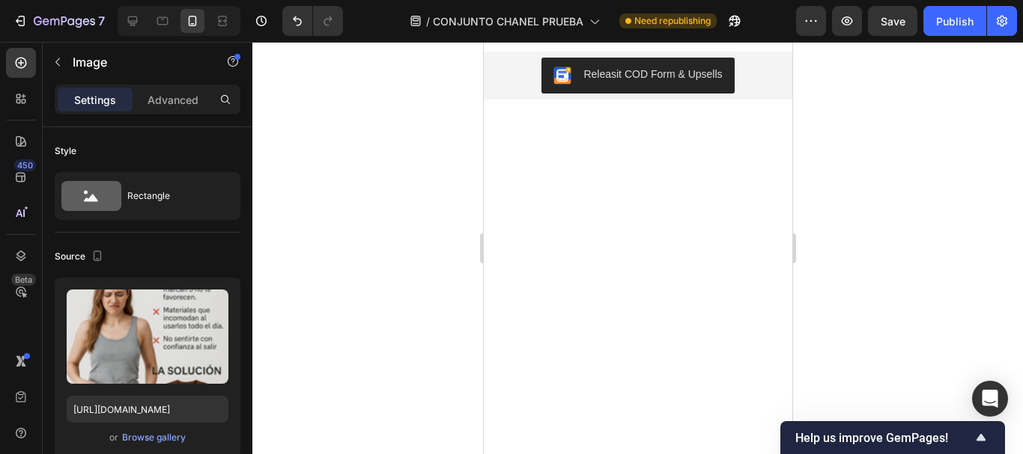
click at [637, 40] on img at bounding box center [637, 40] width 308 height 0
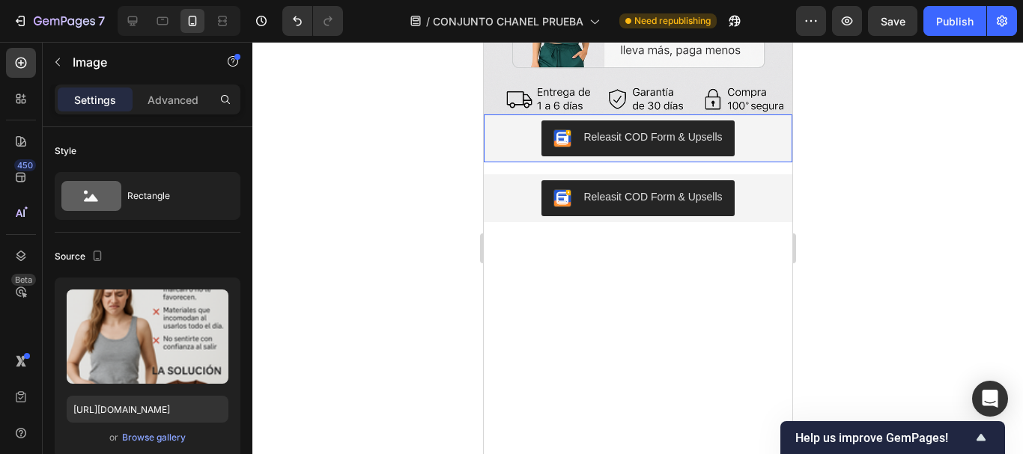
scroll to position [898, 0]
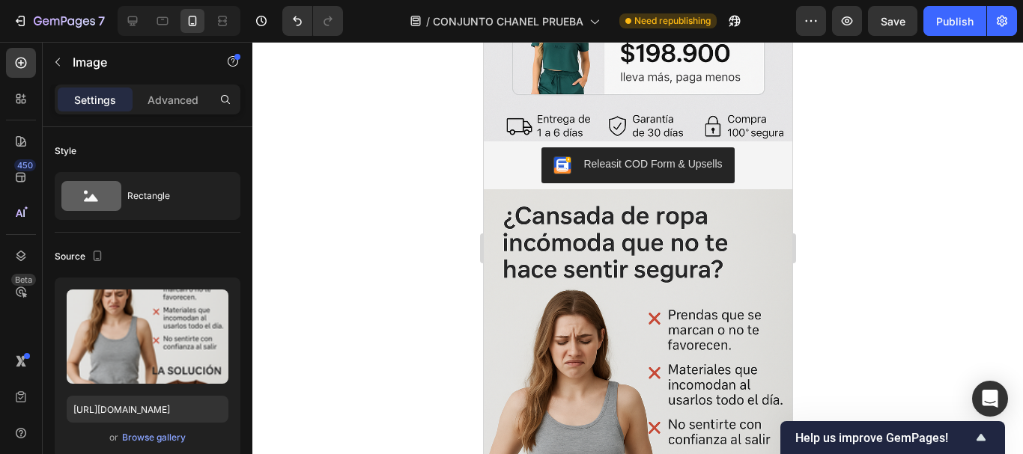
click at [599, 261] on img at bounding box center [637, 420] width 308 height 463
click at [717, 241] on img at bounding box center [637, 420] width 308 height 463
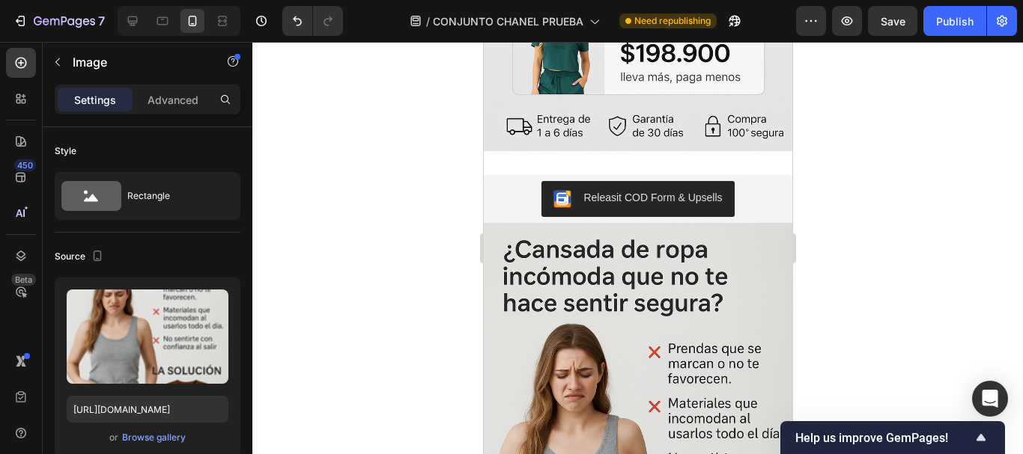
click at [737, 307] on img at bounding box center [637, 454] width 308 height 463
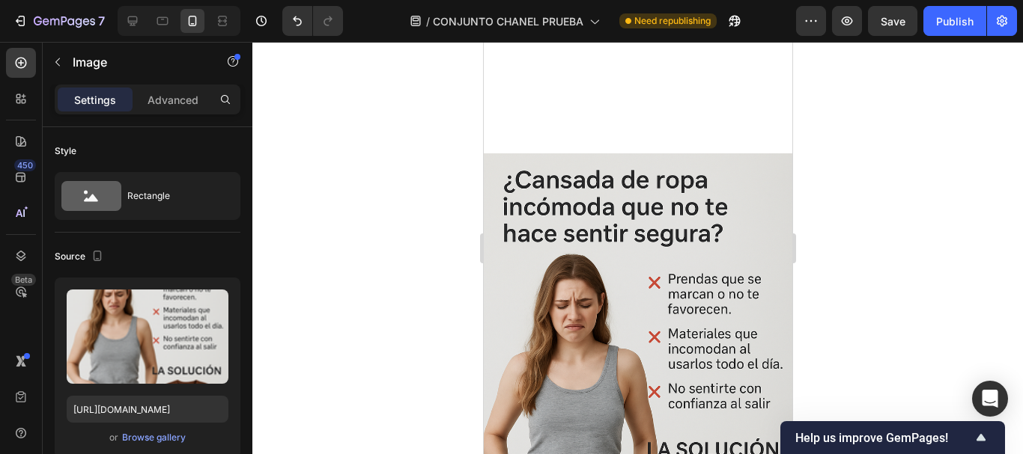
scroll to position [824, 0]
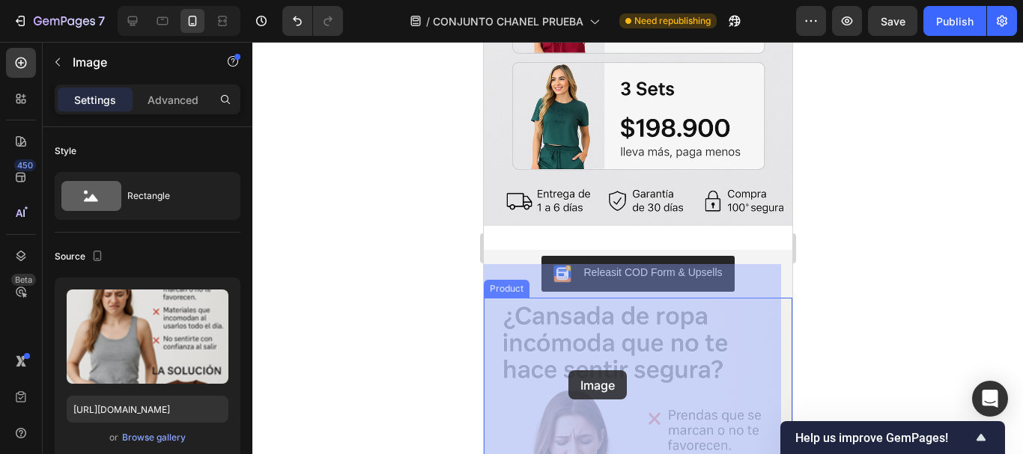
drag, startPoint x: 576, startPoint y: 330, endPoint x: 567, endPoint y: 368, distance: 39.4
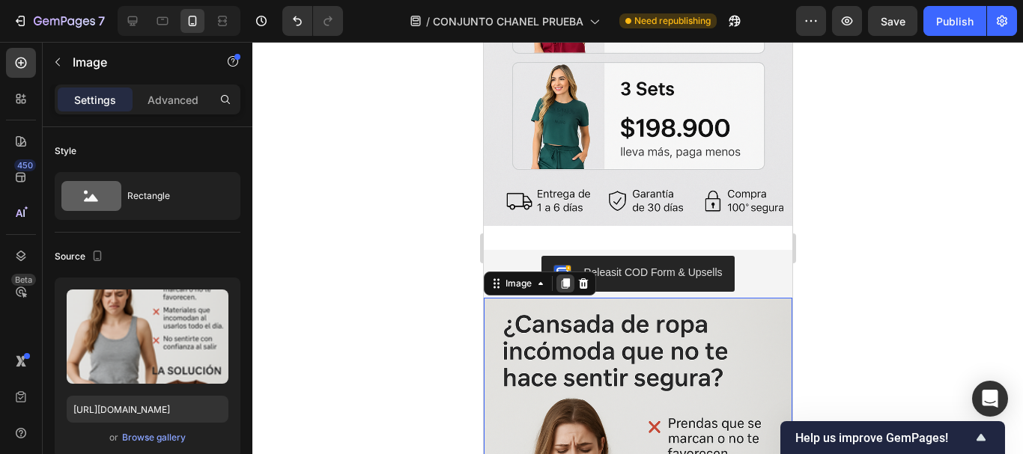
click at [568, 279] on icon at bounding box center [565, 284] width 8 height 10
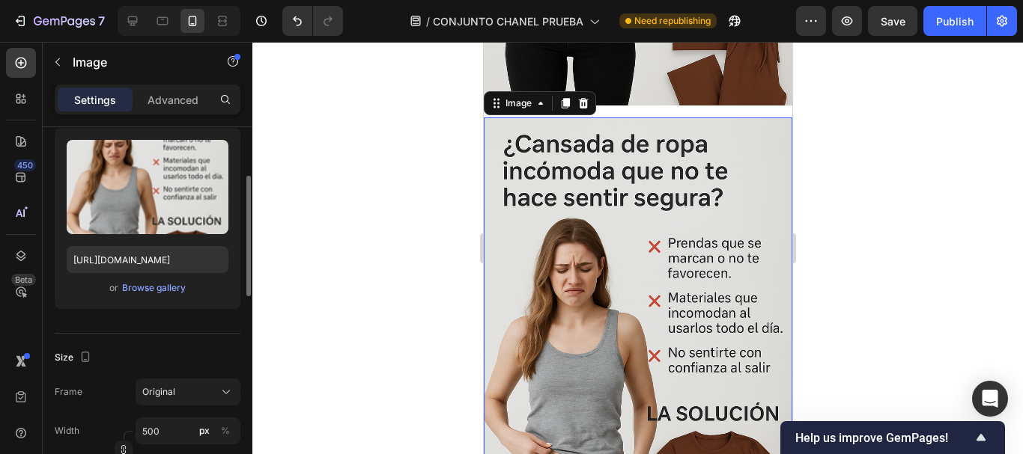
scroll to position [1452, 0]
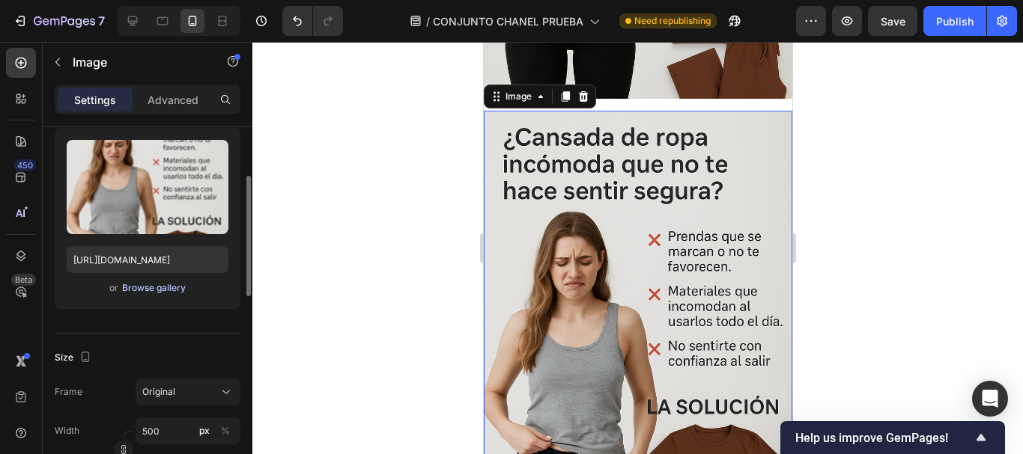
click at [157, 291] on div "Browse gallery" at bounding box center [154, 288] width 64 height 13
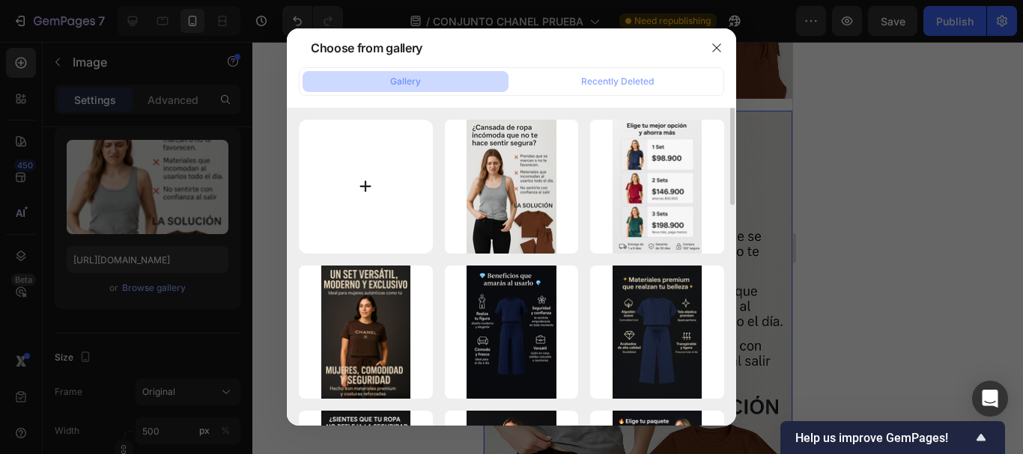
click at [402, 203] on input "file" at bounding box center [366, 187] width 134 height 134
type input "C:\fakepath\4.png"
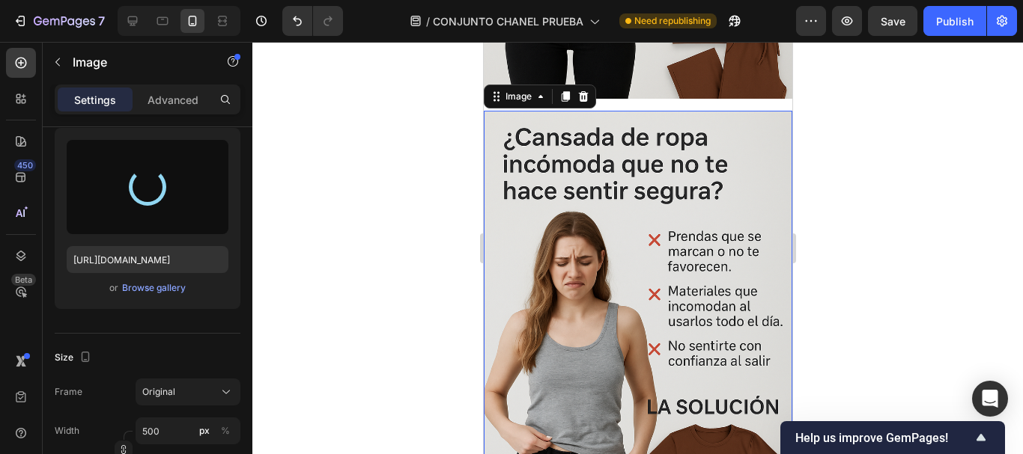
type input "https://cdn.shopify.com/s/files/1/0675/3900/9685/files/gempages_528518921397994…"
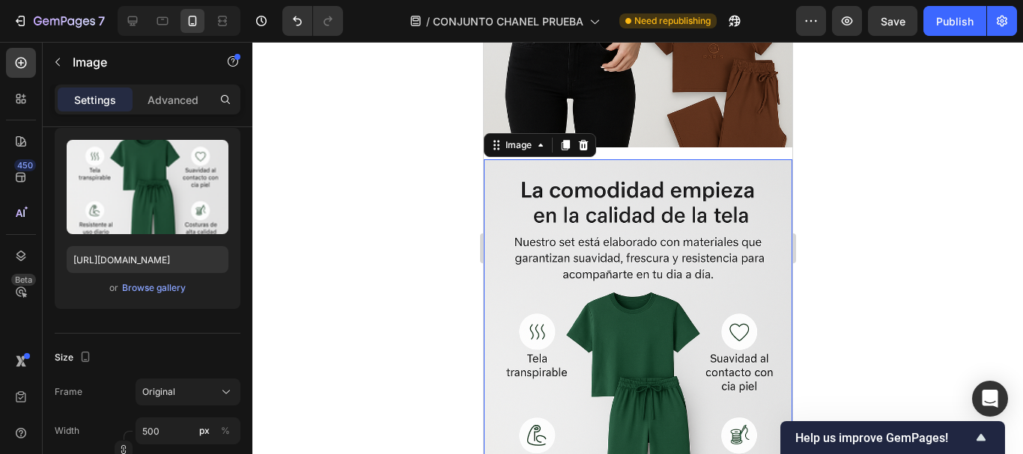
scroll to position [1377, 0]
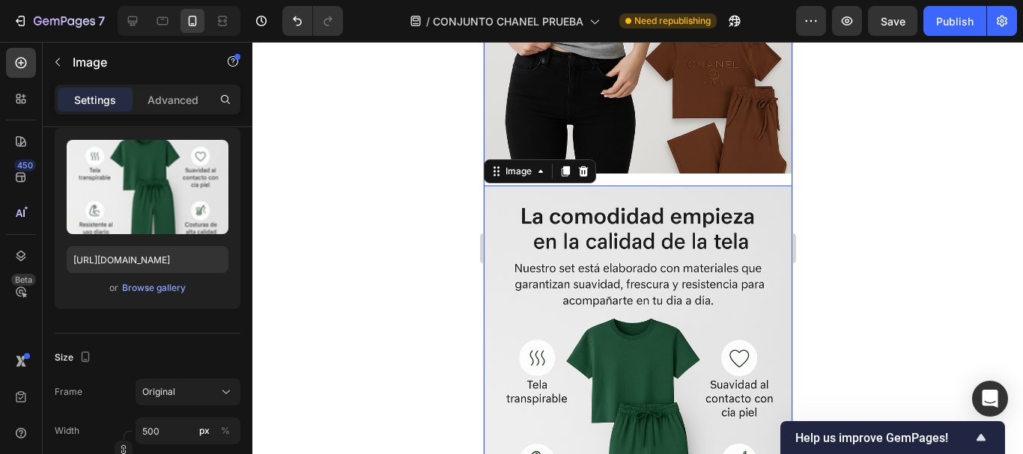
click at [663, 159] on div "Image Image 16 Releasit COD Form & Upsells Releasit COD Form & Upsells" at bounding box center [637, 209] width 308 height 997
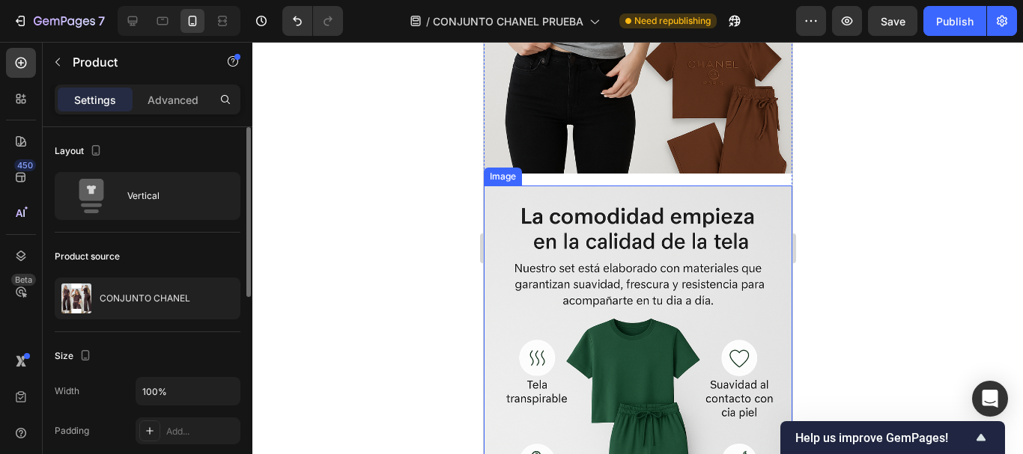
click at [654, 186] on img at bounding box center [637, 417] width 308 height 463
click at [645, 165] on div "Image Image Releasit COD Form & Upsells Releasit COD Form & Upsells" at bounding box center [637, 209] width 308 height 997
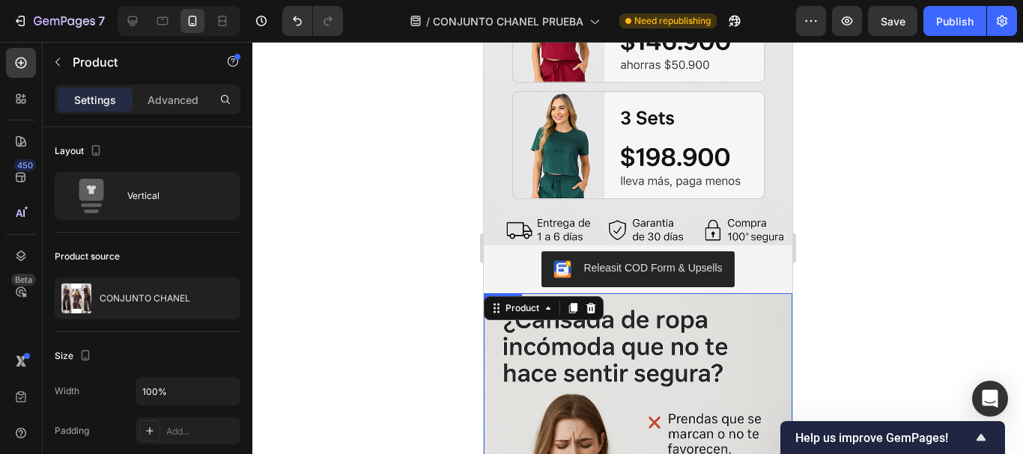
scroll to position [778, 0]
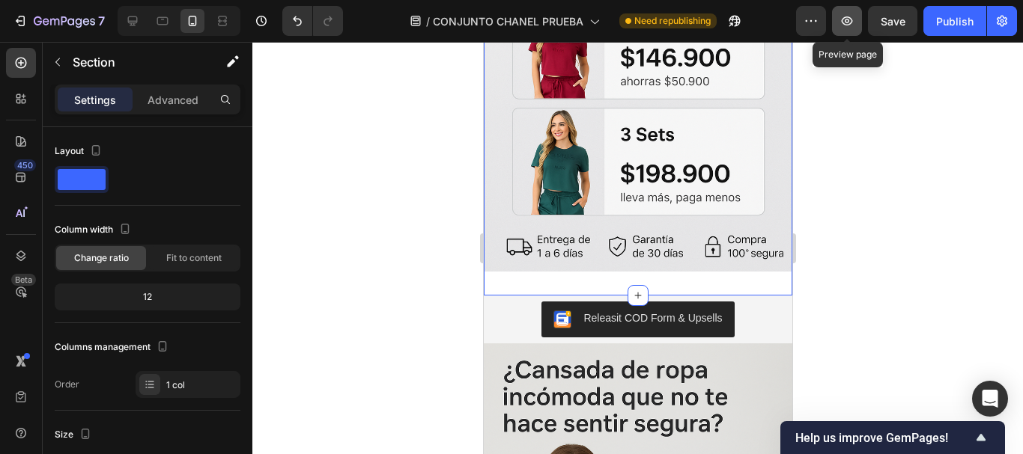
click at [847, 11] on button "button" at bounding box center [847, 21] width 30 height 30
click at [136, 24] on icon at bounding box center [132, 20] width 15 height 15
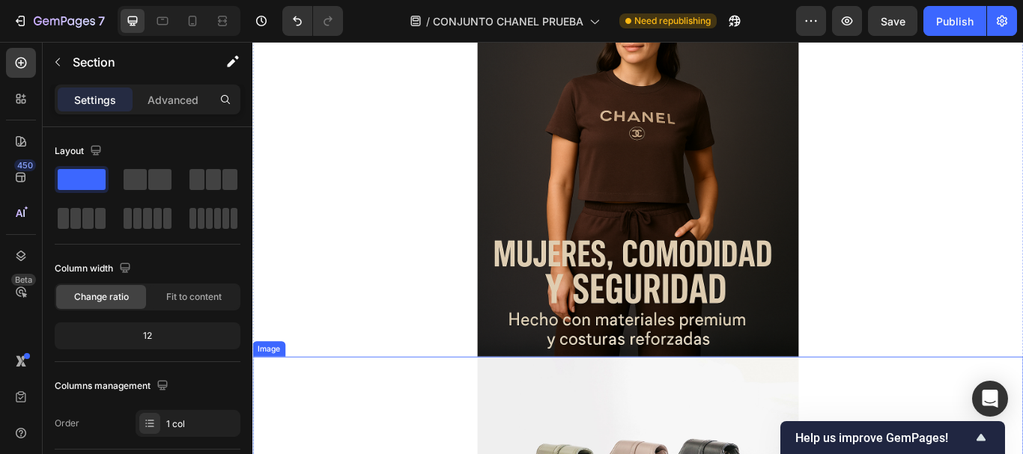
scroll to position [416, 0]
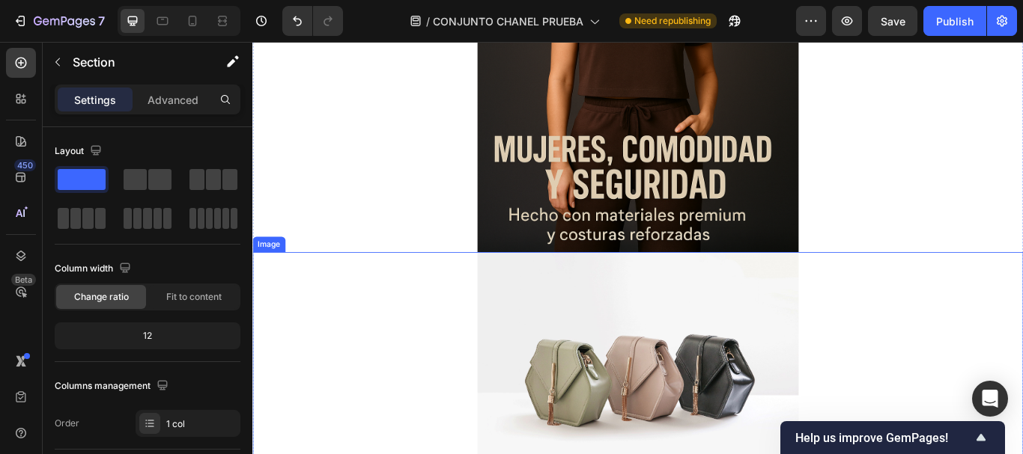
click at [705, 385] on img at bounding box center [701, 427] width 374 height 281
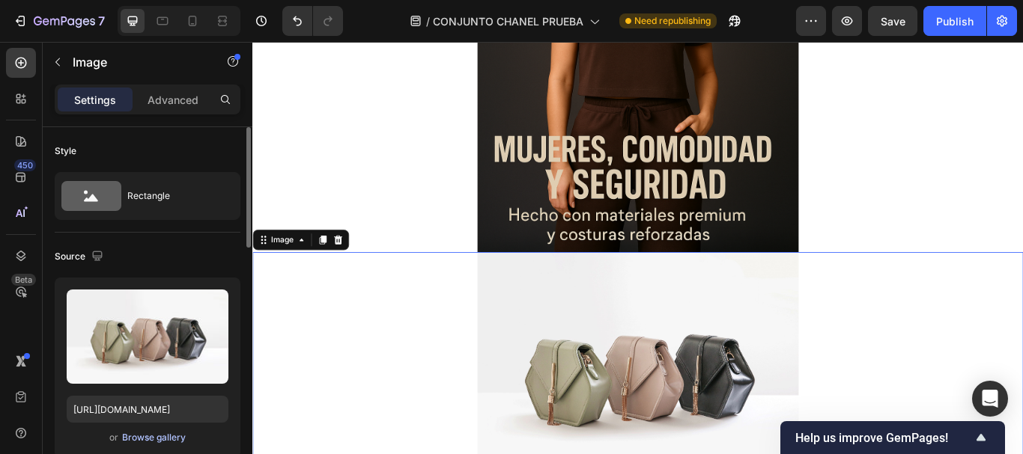
click at [169, 433] on div "Browse gallery" at bounding box center [154, 437] width 64 height 13
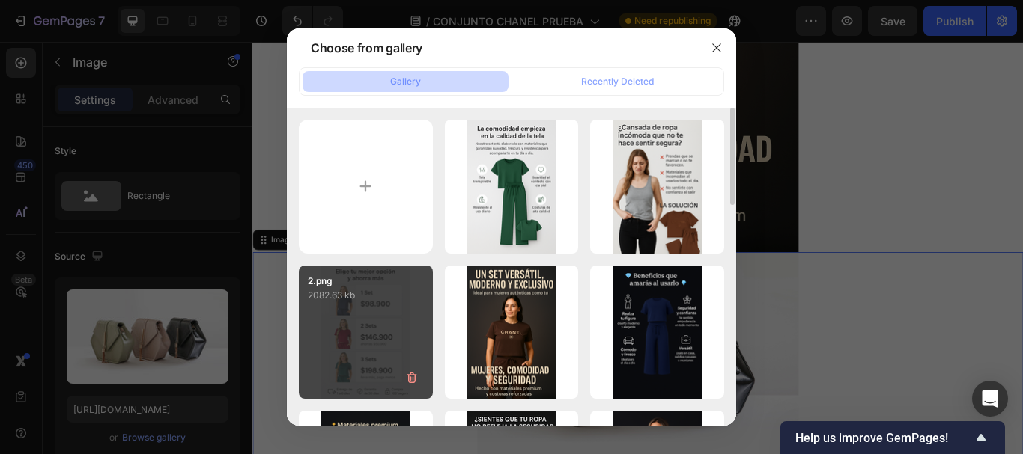
click at [345, 308] on div "2.png 2082.63 kb" at bounding box center [366, 333] width 134 height 134
type input "https://cdn.shopify.com/s/files/1/0675/3900/9685/files/gempages_528518921397994…"
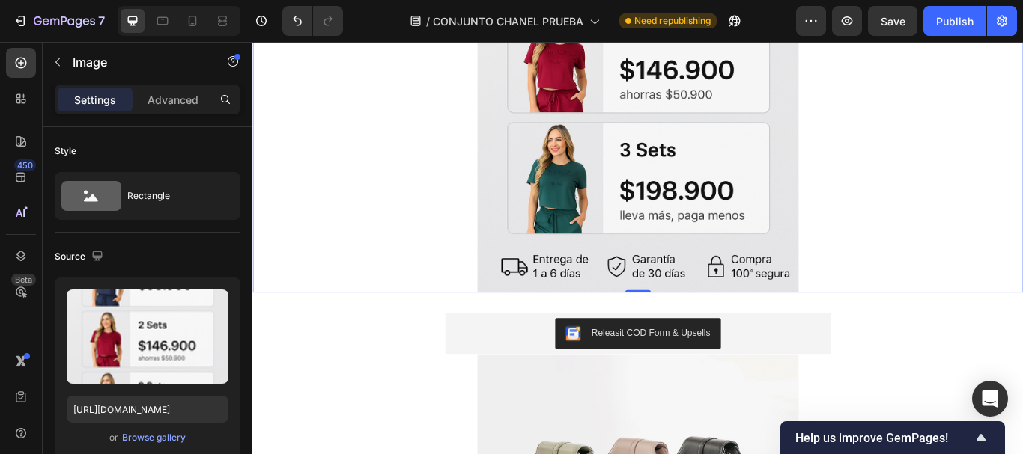
scroll to position [940, 0]
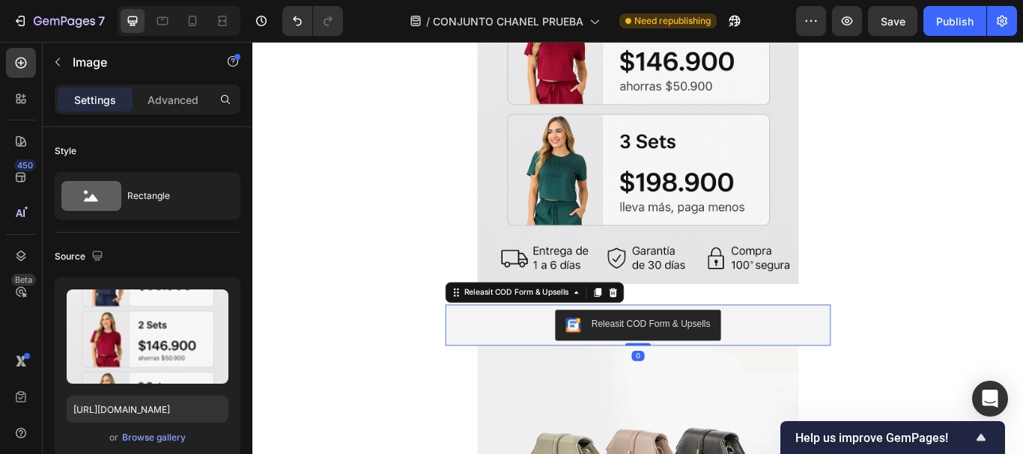
click at [541, 370] on div "Releasit COD Form & Upsells" at bounding box center [701, 373] width 437 height 36
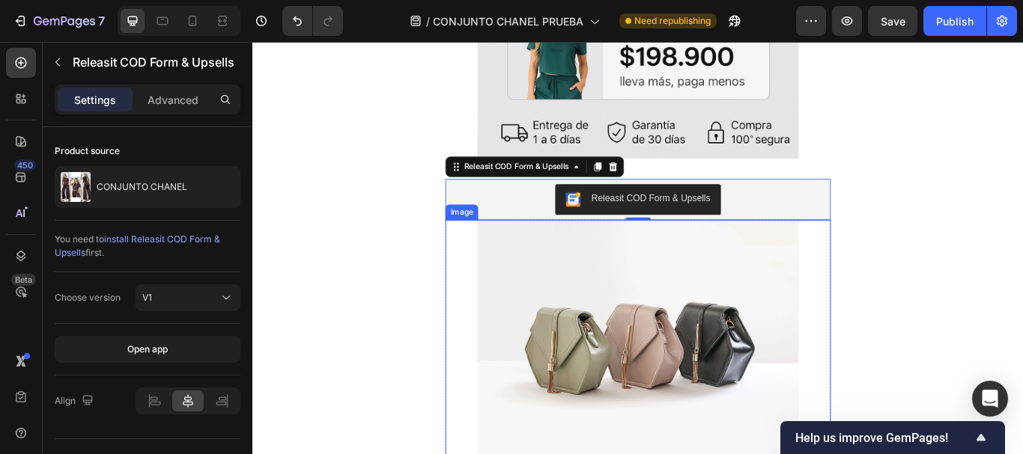
scroll to position [1240, 0]
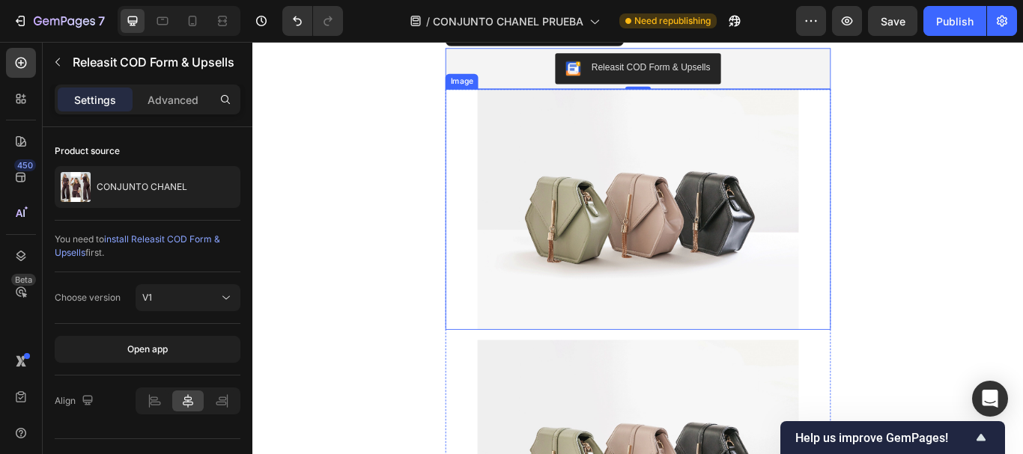
click at [681, 240] on img at bounding box center [701, 237] width 374 height 281
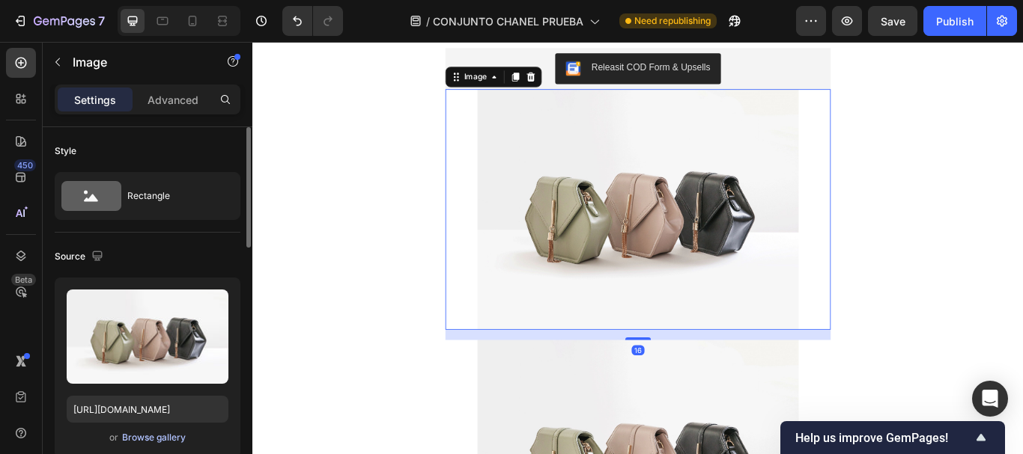
click at [165, 433] on div "Browse gallery" at bounding box center [154, 437] width 64 height 13
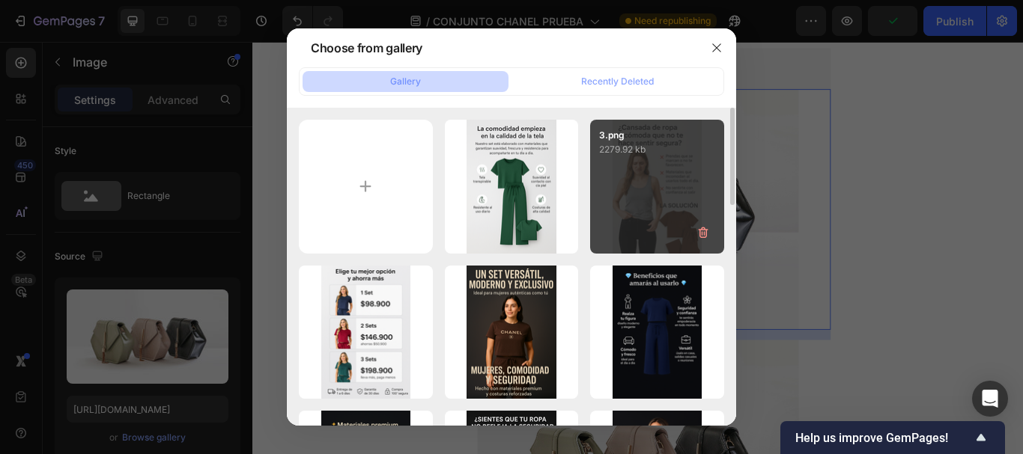
click at [621, 184] on div "3.png 2279.92 kb" at bounding box center [657, 187] width 134 height 134
type input "https://cdn.shopify.com/s/files/1/0675/3900/9685/files/gempages_528518921397994…"
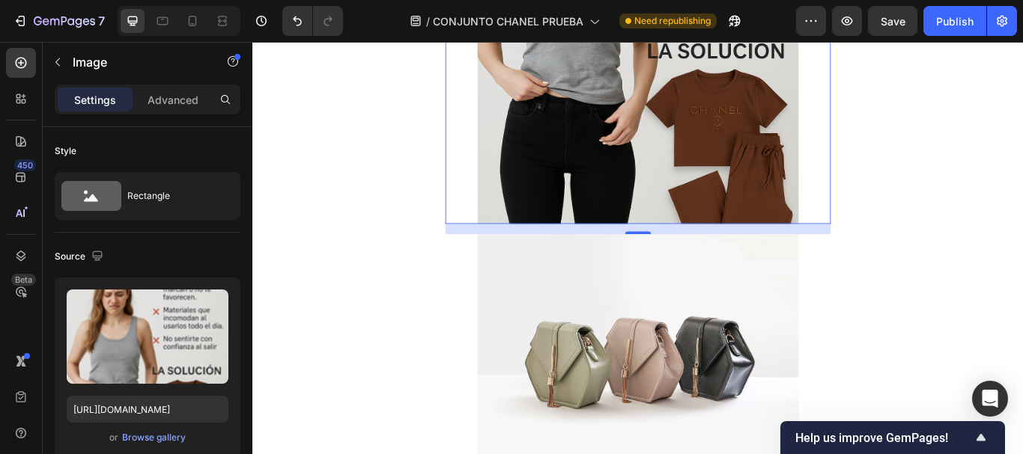
scroll to position [1689, 0]
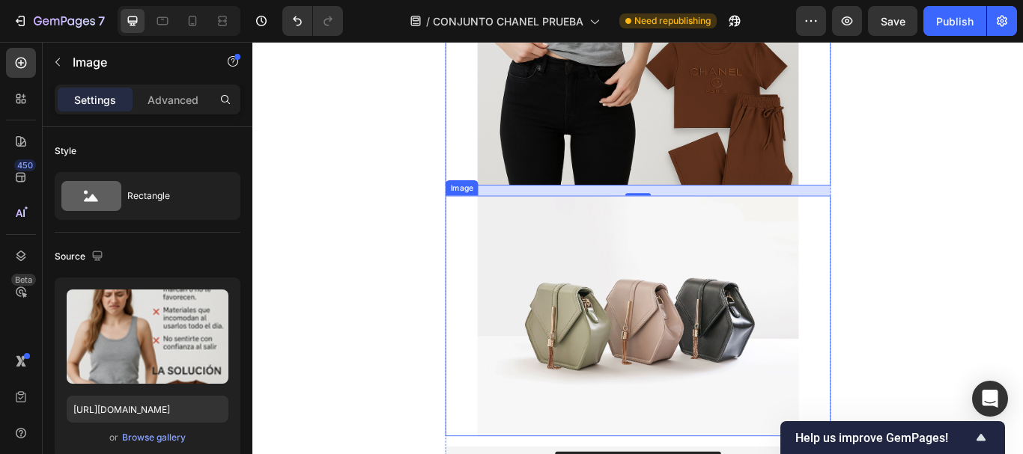
click at [645, 311] on img at bounding box center [701, 362] width 374 height 281
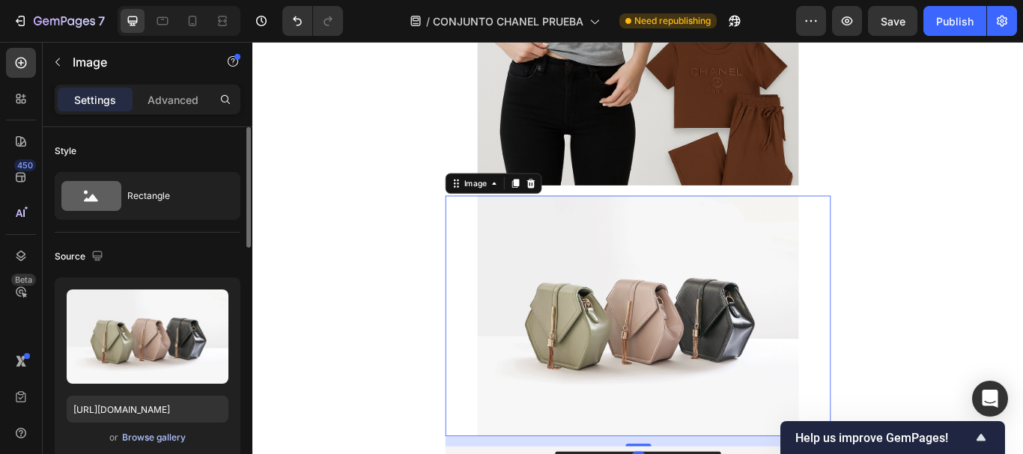
click at [177, 440] on div "Browse gallery" at bounding box center [154, 437] width 64 height 13
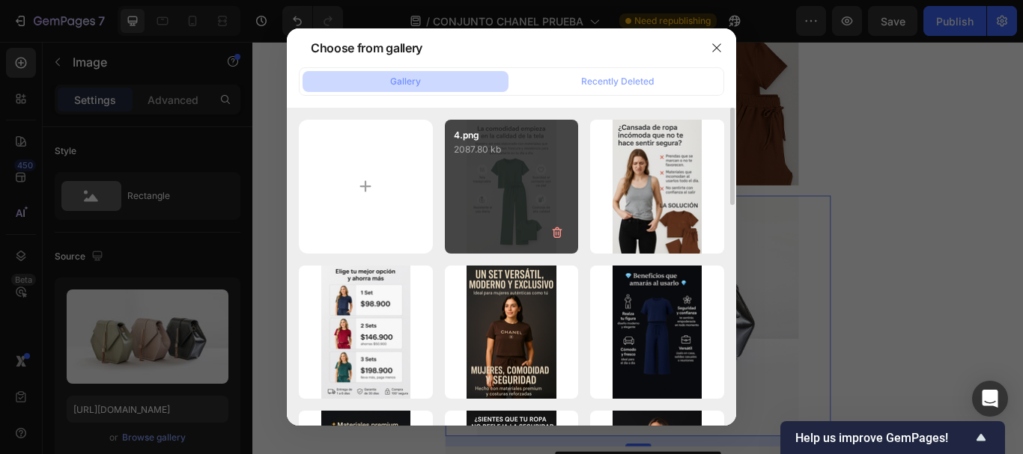
click at [470, 151] on p "2087.80 kb" at bounding box center [512, 149] width 116 height 15
type input "https://cdn.shopify.com/s/files/1/0675/3900/9685/files/gempages_528518921397994…"
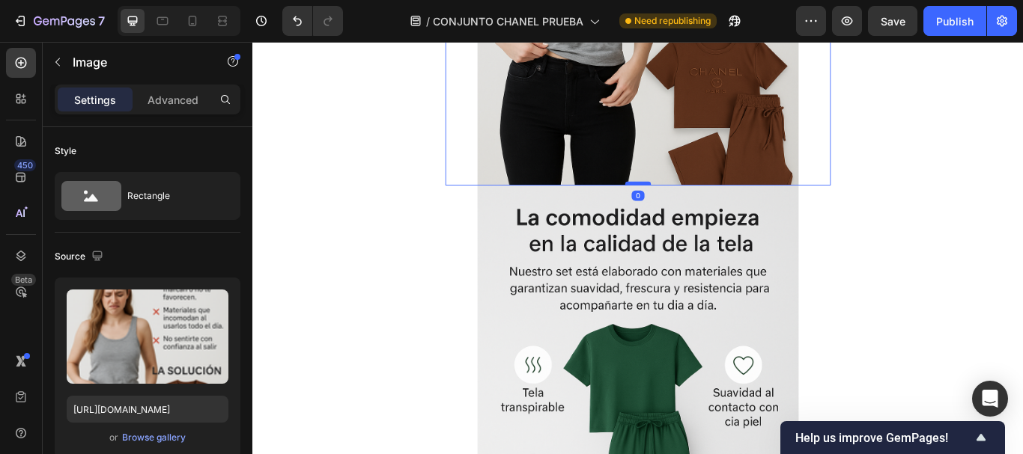
drag, startPoint x: 703, startPoint y: 221, endPoint x: 703, endPoint y: 207, distance: 13.5
click at [703, 207] on div at bounding box center [702, 207] width 30 height 4
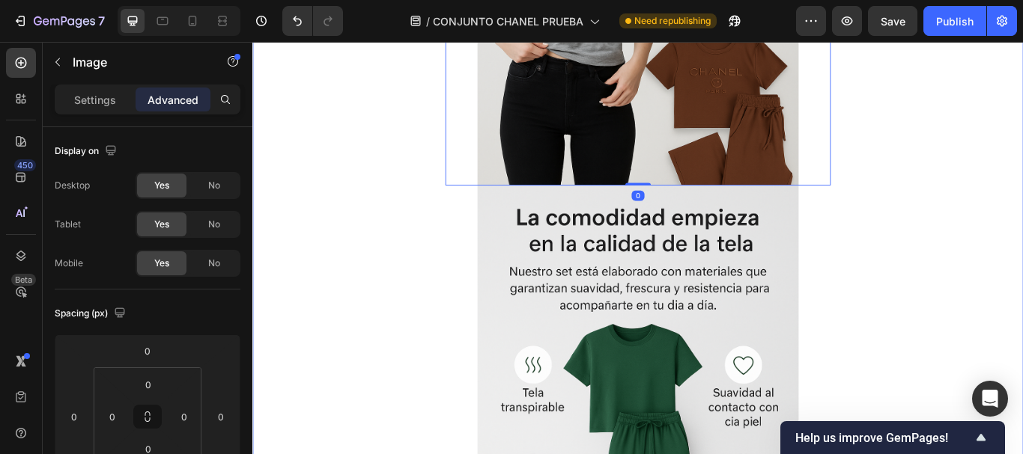
click at [360, 286] on div "Image 0 Image Releasit COD Form & Upsells Releasit COD Form & Upsells Product" at bounding box center [701, 239] width 898 height 1183
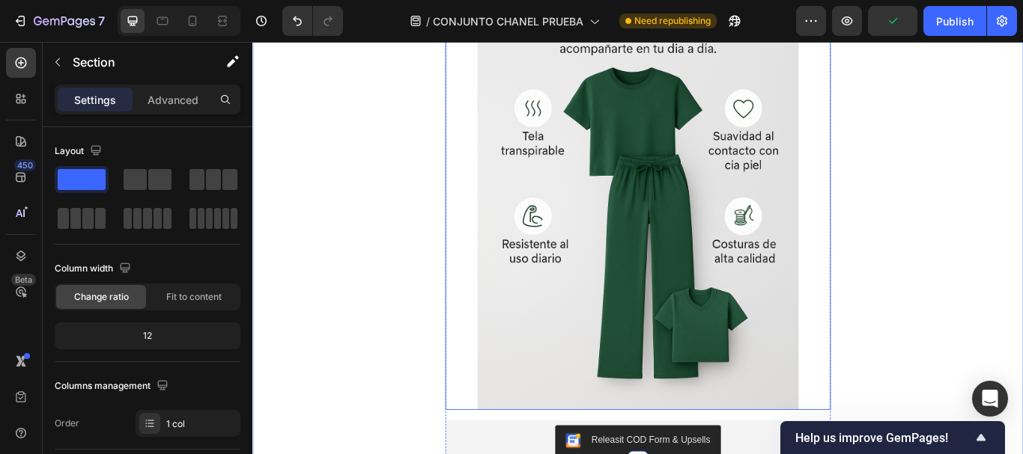
click at [640, 248] on img at bounding box center [701, 191] width 374 height 562
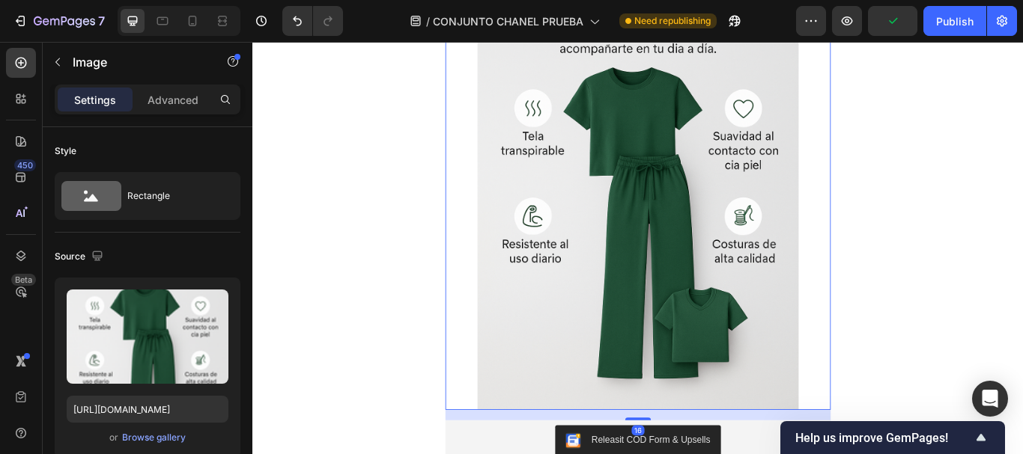
scroll to position [1839, 0]
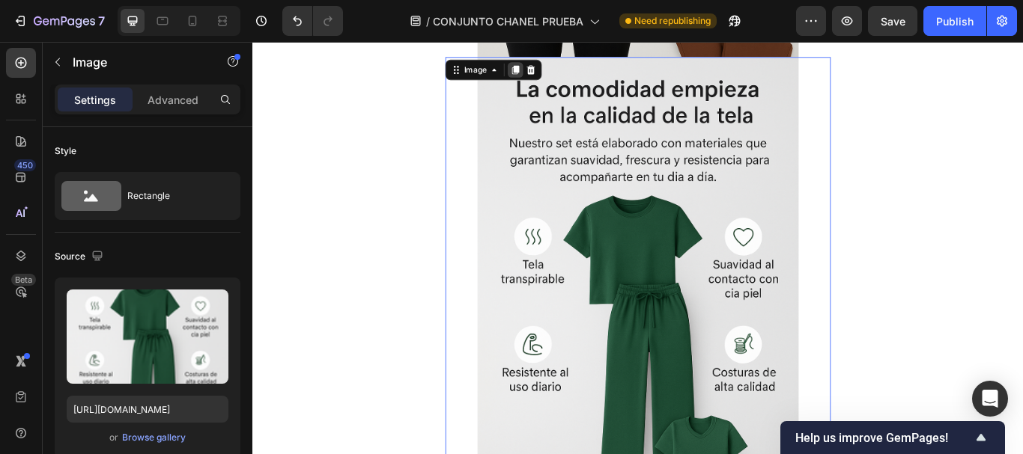
click at [553, 69] on icon at bounding box center [559, 75] width 12 height 12
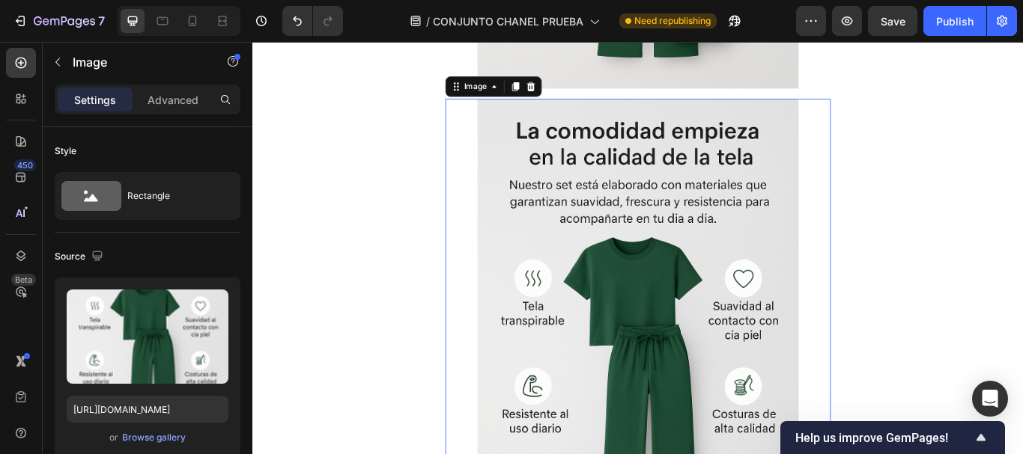
scroll to position [2378, 0]
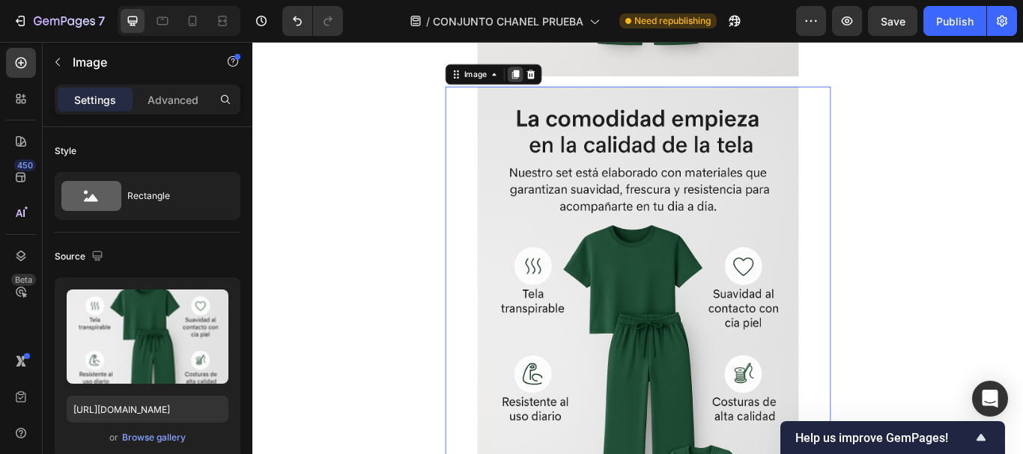
click at [556, 78] on icon at bounding box center [559, 80] width 8 height 10
click at [555, 81] on icon at bounding box center [559, 80] width 8 height 10
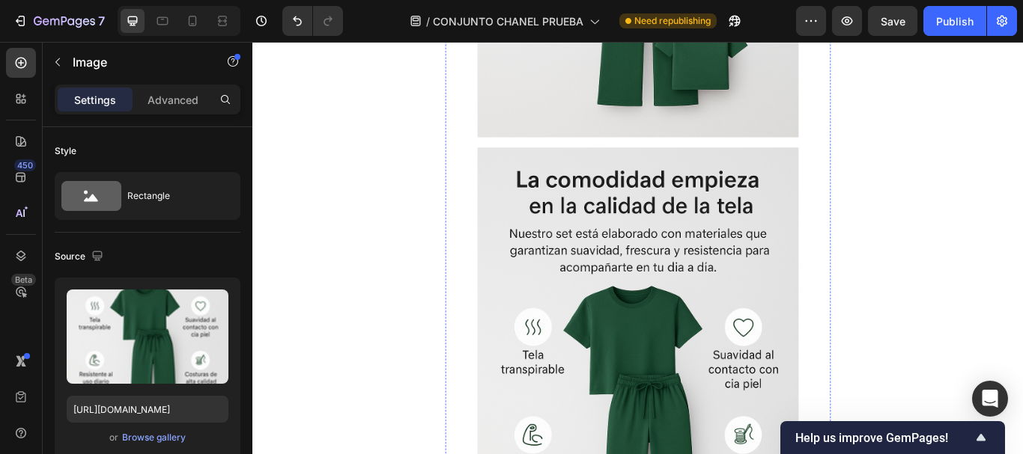
scroll to position [2327, 0]
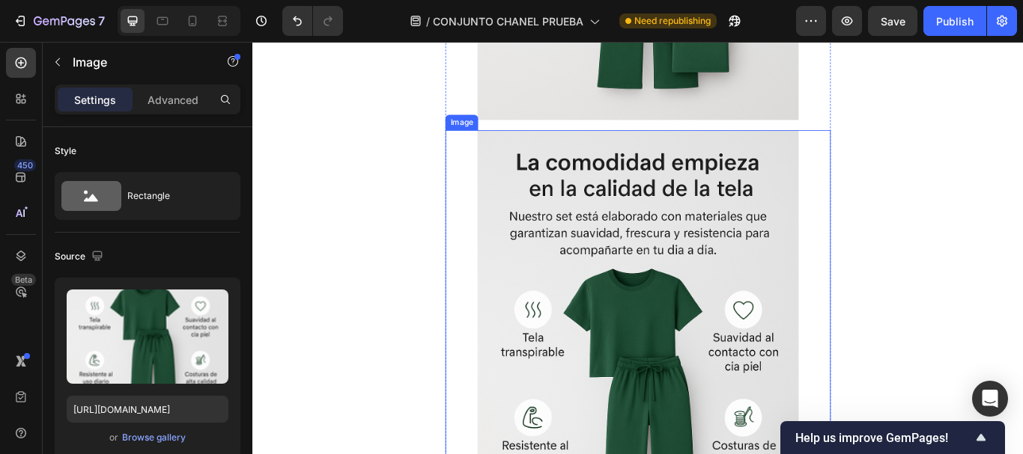
click at [669, 282] on img at bounding box center [701, 426] width 374 height 562
click at [644, 135] on div "Image Image Image 16 Image Image Releasit COD Form & Upsells Releasit COD Form …" at bounding box center [701, 461] width 449 height 2903
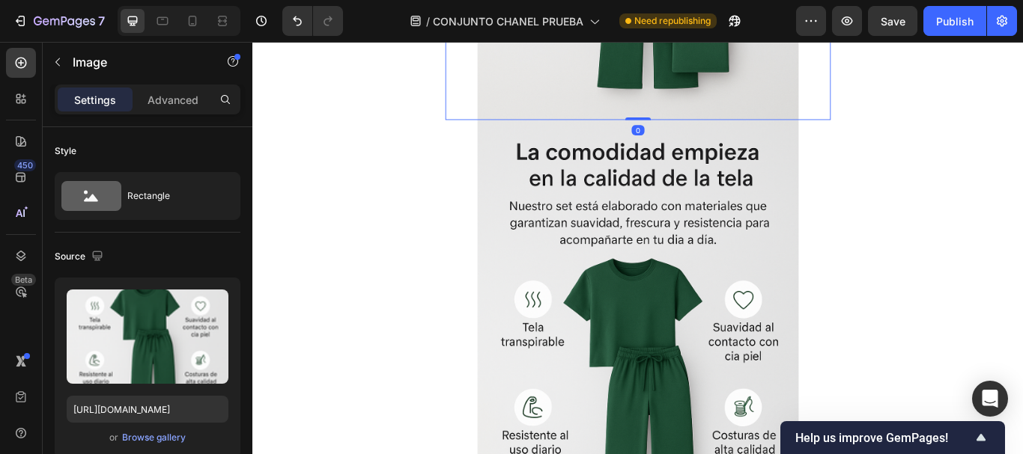
drag, startPoint x: 694, startPoint y: 141, endPoint x: 691, endPoint y: 118, distance: 22.7
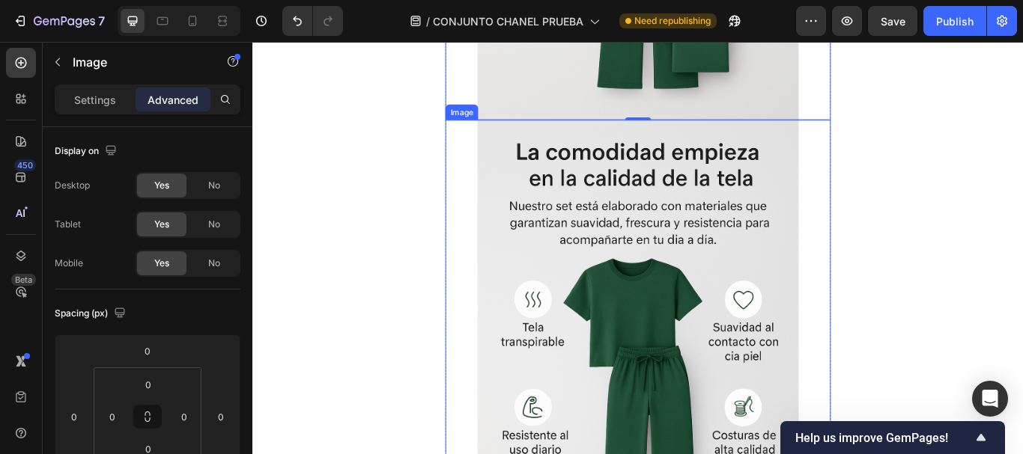
click at [691, 259] on img at bounding box center [701, 414] width 374 height 562
click at [673, 290] on img at bounding box center [701, 414] width 374 height 562
click at [114, 103] on p "Settings" at bounding box center [95, 100] width 42 height 16
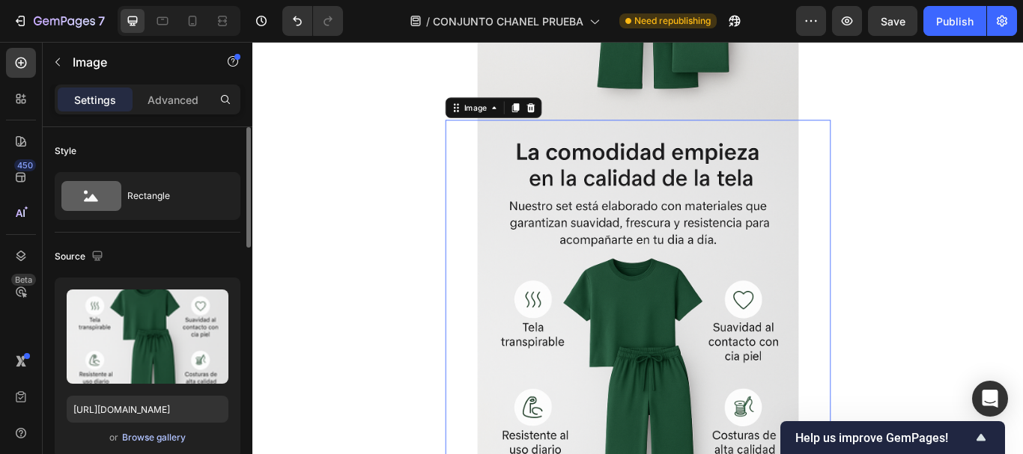
click at [147, 436] on div "Browse gallery" at bounding box center [154, 437] width 64 height 13
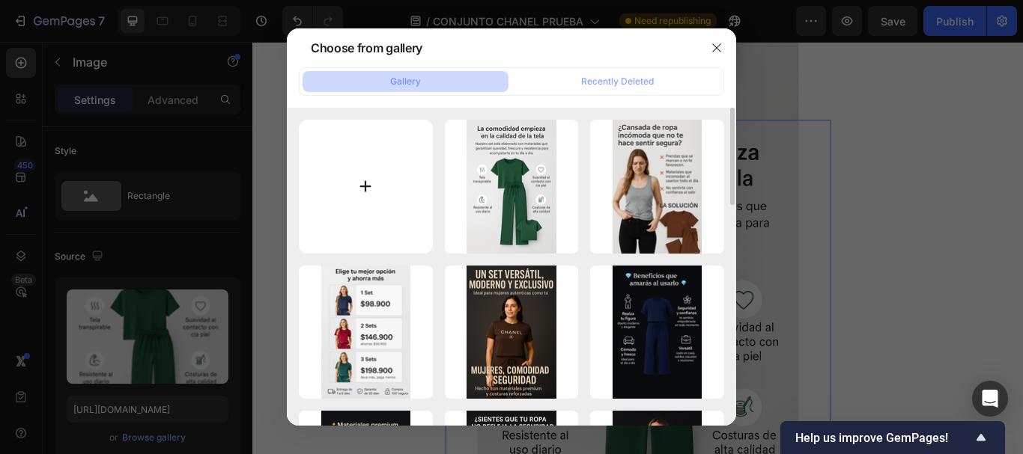
click at [411, 177] on input "file" at bounding box center [366, 187] width 134 height 134
type input "C:\fakepath\5.png"
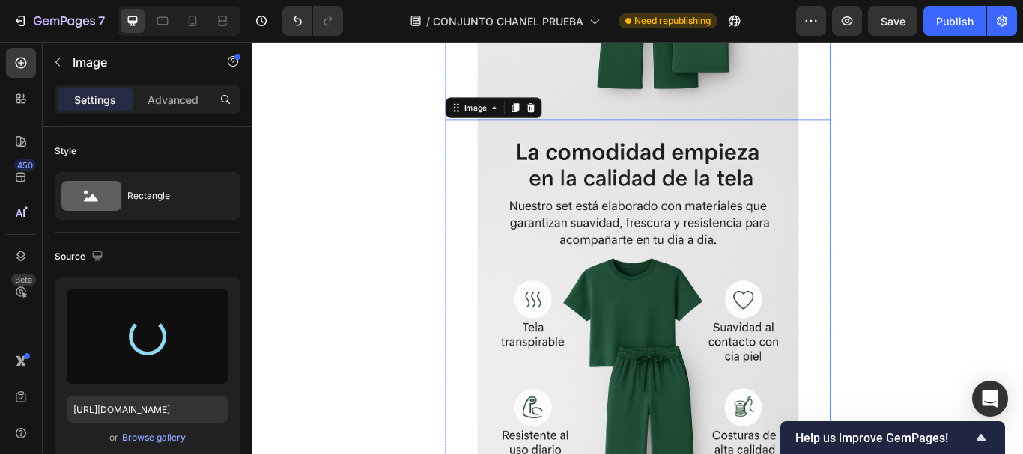
type input "https://cdn.shopify.com/s/files/1/0675/3900/9685/files/gempages_528518921397994…"
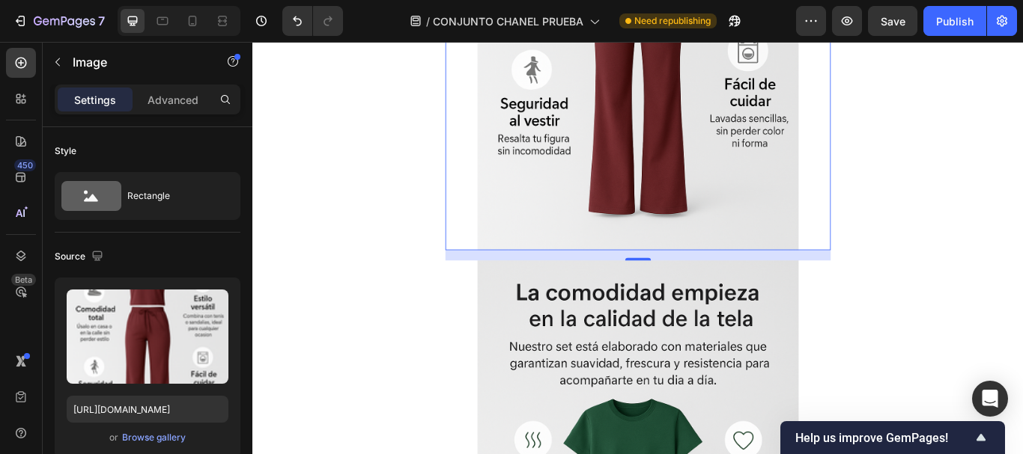
scroll to position [2776, 0]
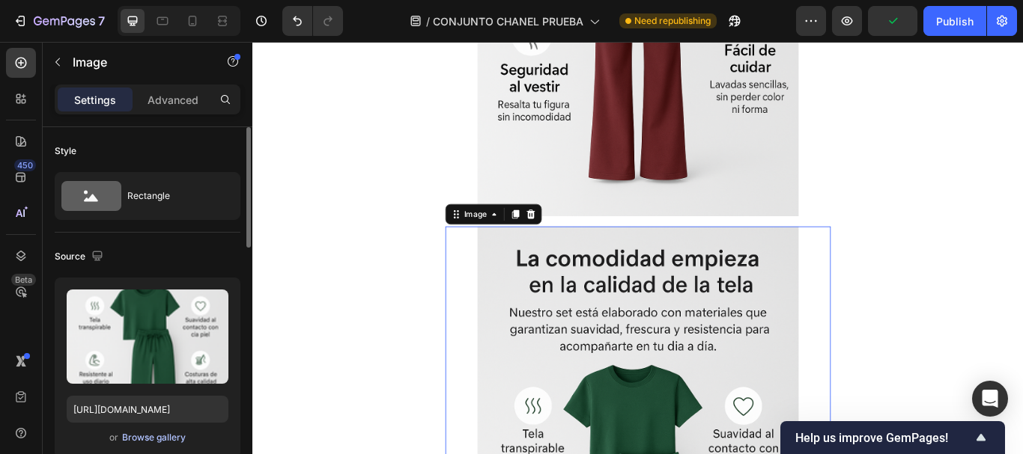
click at [171, 437] on div "Browse gallery" at bounding box center [154, 437] width 64 height 13
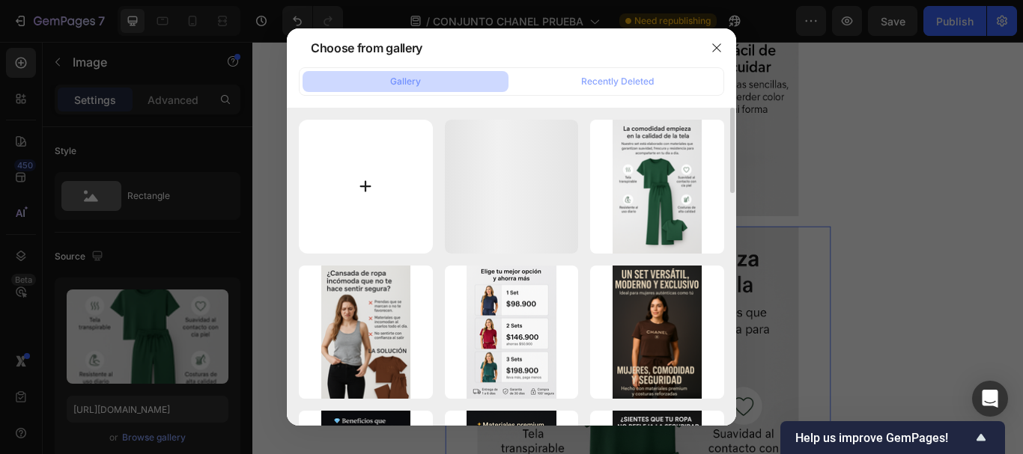
click at [379, 152] on input "file" at bounding box center [366, 187] width 134 height 134
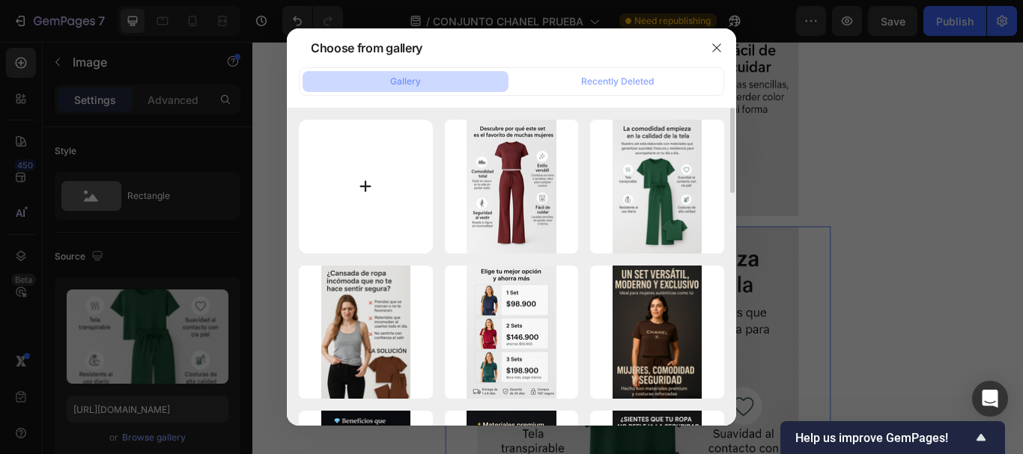
type input "C:\fakepath\6.png"
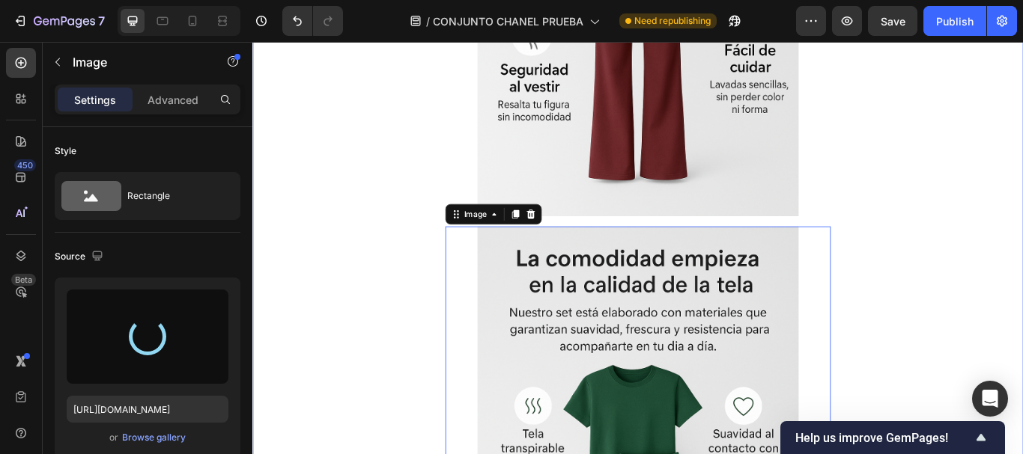
type input "https://cdn.shopify.com/s/files/1/0675/3900/9685/files/gempages_528518921397994…"
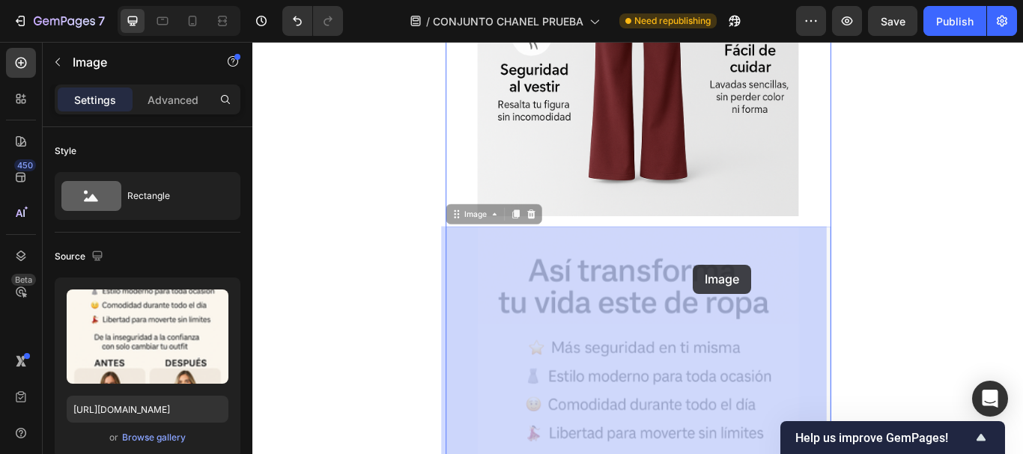
drag, startPoint x: 761, startPoint y: 326, endPoint x: 763, endPoint y: 312, distance: 13.7
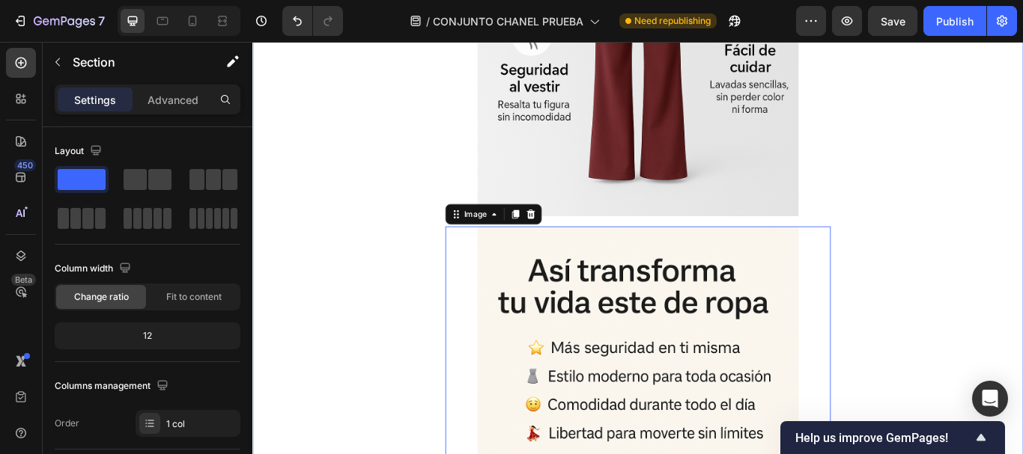
click at [1022, 259] on div "Image Image Image Image 16 Image Releasit COD Form & Upsells Releasit COD Form …" at bounding box center [701, 6] width 898 height 2891
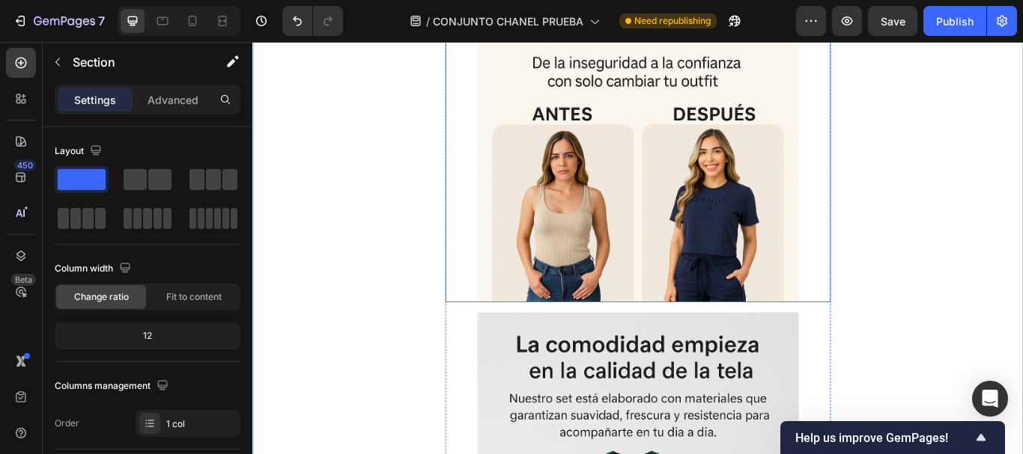
scroll to position [3450, 0]
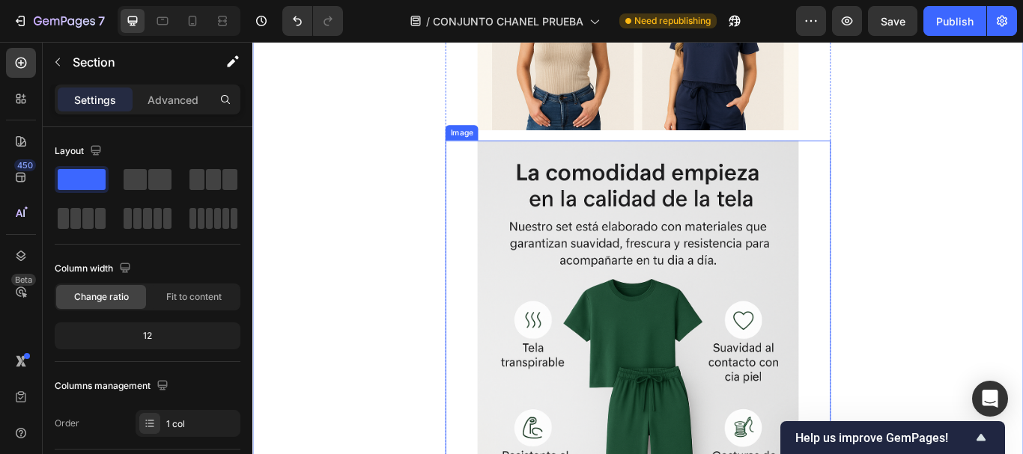
click at [692, 332] on img at bounding box center [701, 438] width 374 height 562
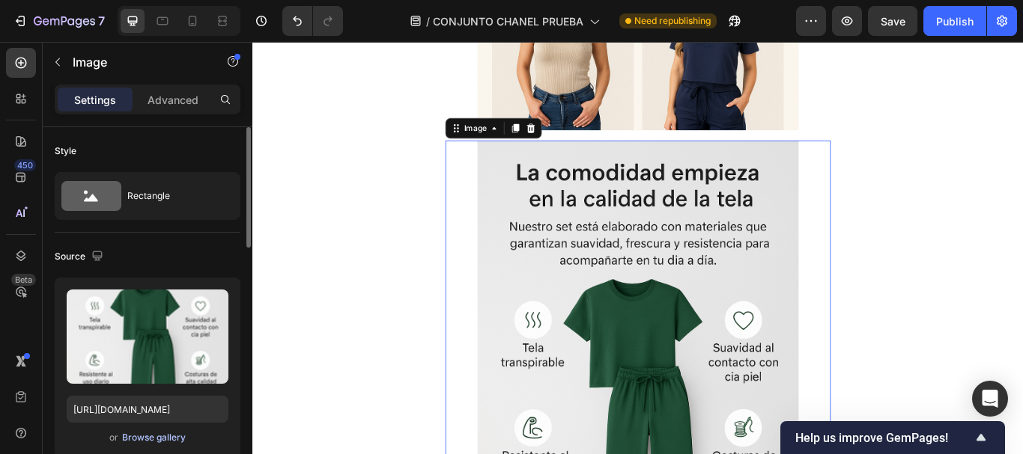
click at [150, 430] on button "Browse gallery" at bounding box center [153, 437] width 65 height 15
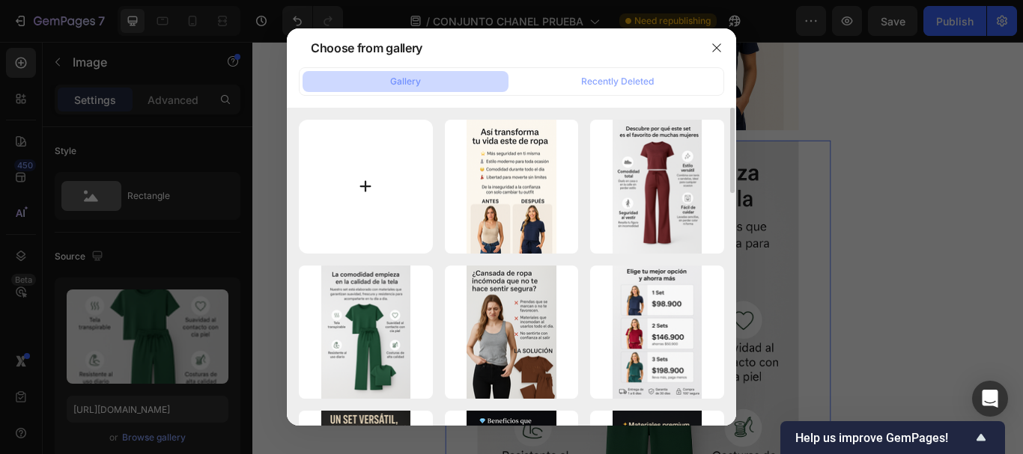
click at [381, 166] on input "file" at bounding box center [366, 187] width 134 height 134
type input "C:\fakepath\7.png"
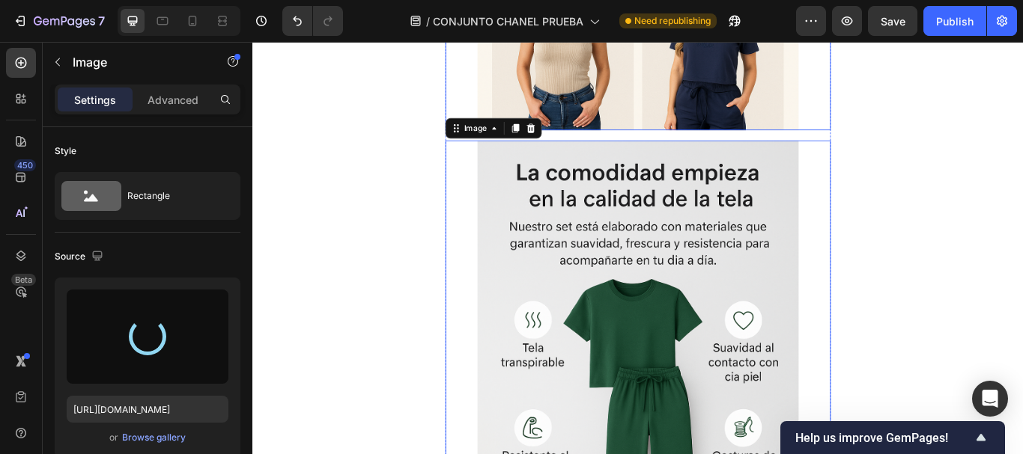
type input "https://cdn.shopify.com/s/files/1/0675/3900/9685/files/gempages_528518921397994…"
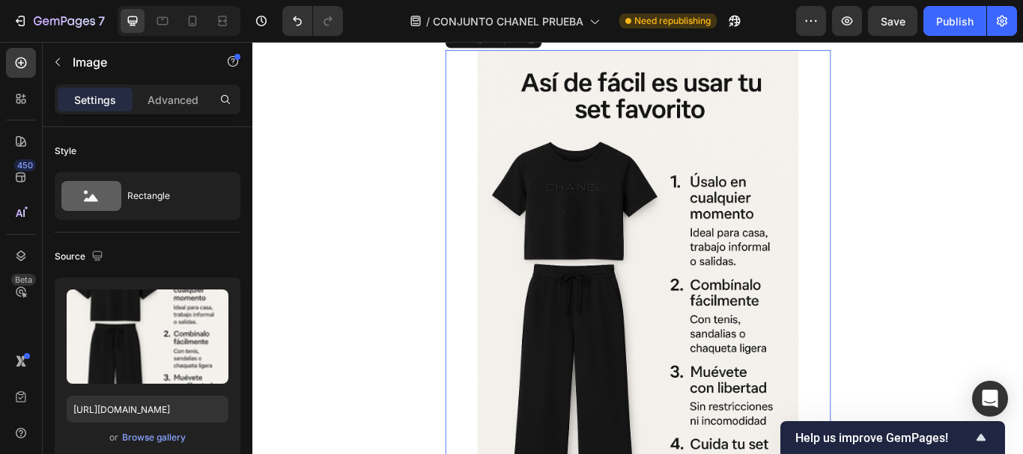
scroll to position [3525, 0]
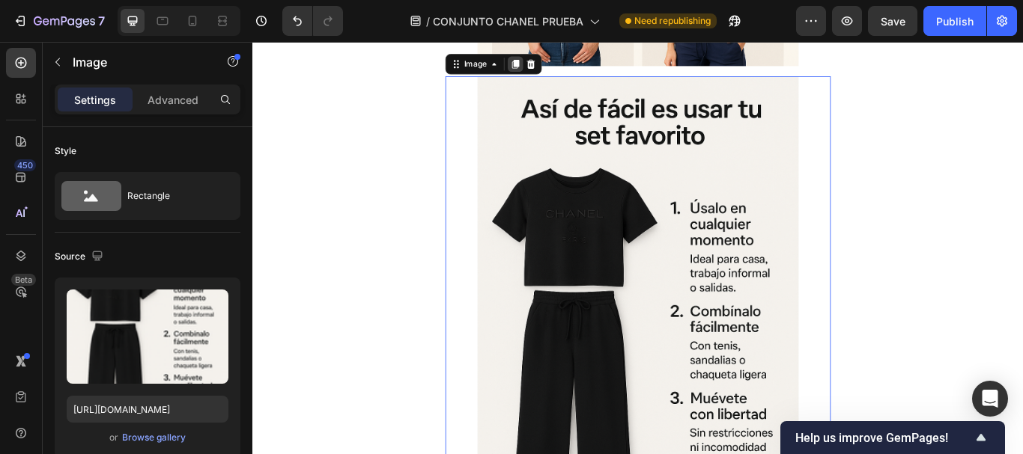
click at [553, 66] on icon at bounding box center [559, 68] width 12 height 12
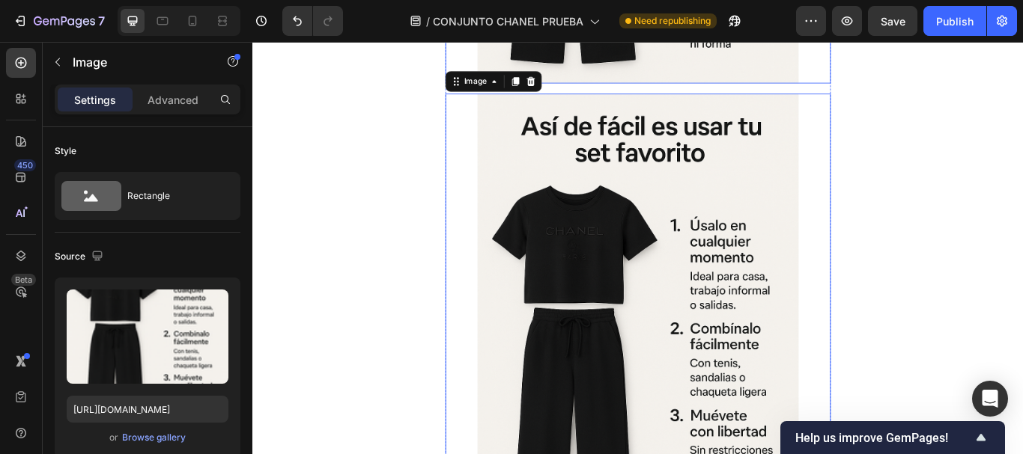
scroll to position [4086, 0]
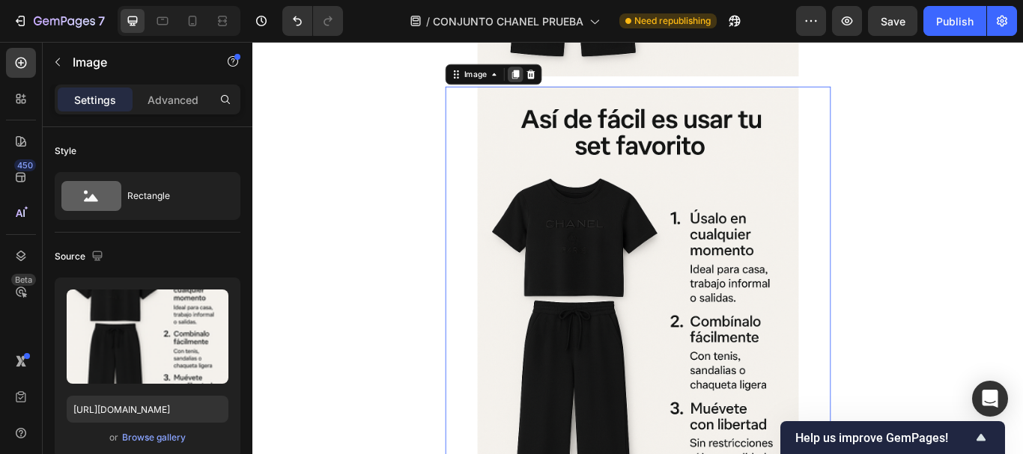
click at [558, 83] on icon at bounding box center [559, 80] width 12 height 12
click at [555, 83] on icon at bounding box center [559, 80] width 8 height 10
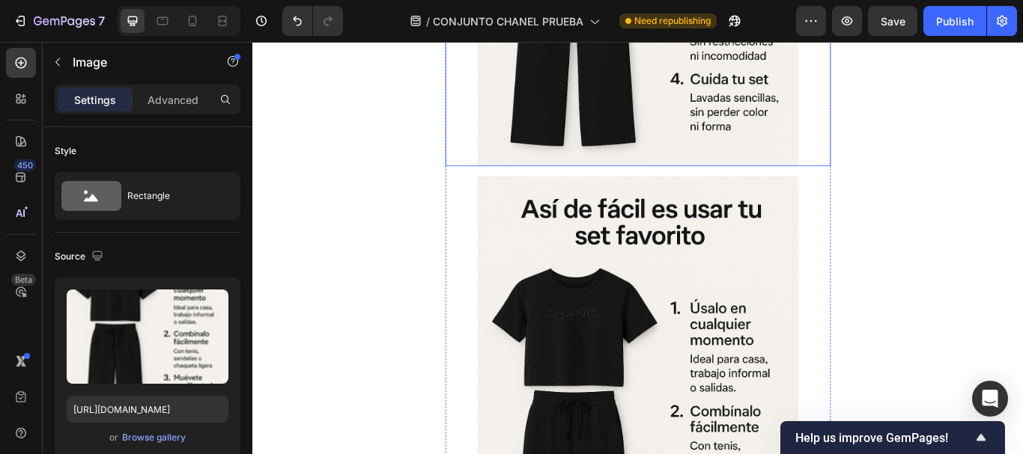
scroll to position [4059, 0]
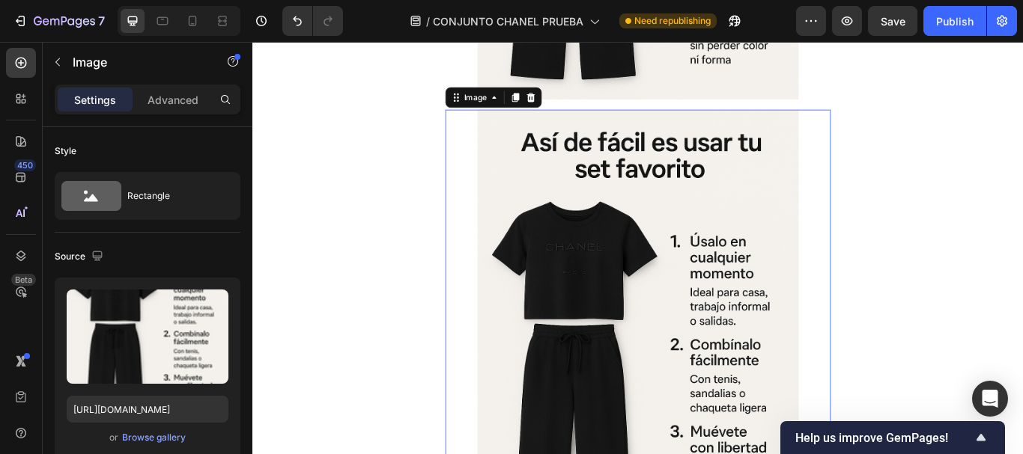
click at [666, 260] on img at bounding box center [701, 402] width 374 height 562
click at [168, 436] on div "Browse gallery" at bounding box center [154, 437] width 64 height 13
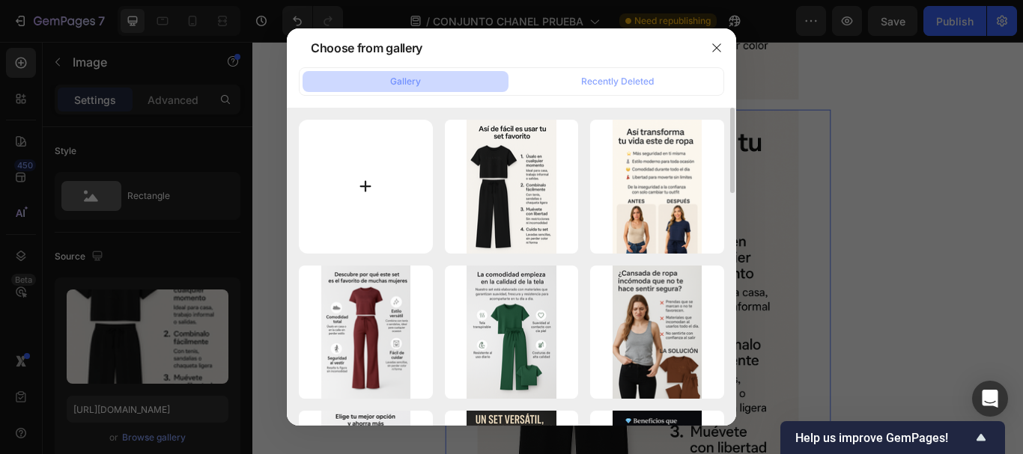
click at [371, 177] on input "file" at bounding box center [366, 187] width 134 height 134
type input "C:\fakepath\8.png"
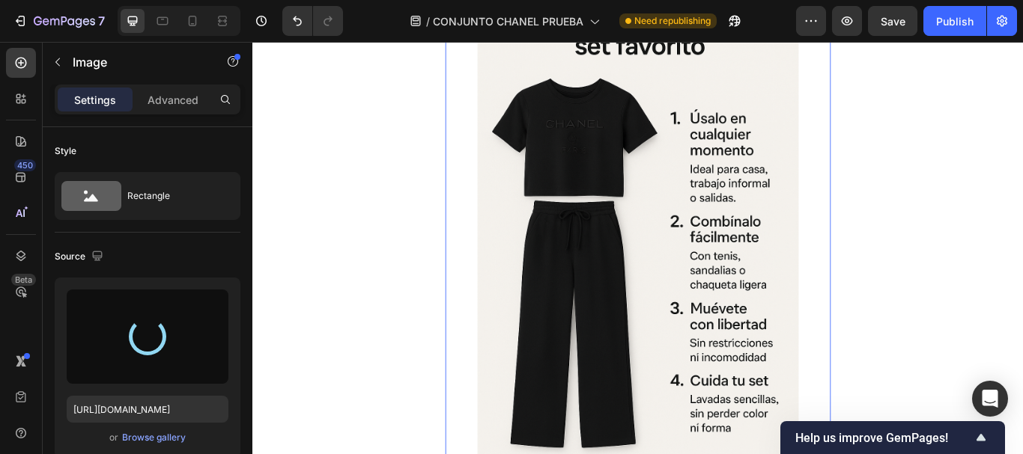
scroll to position [4209, 0]
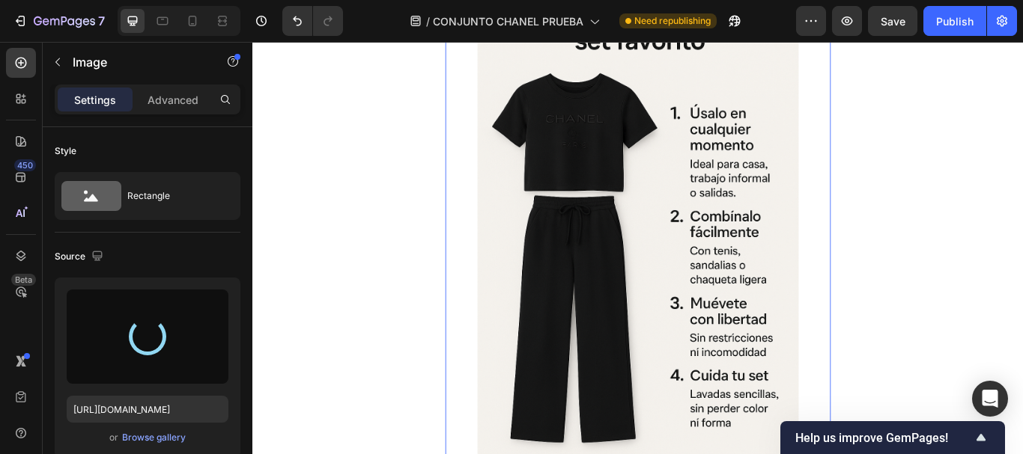
type input "https://cdn.shopify.com/s/files/1/0675/3900/9685/files/gempages_528518921397994…"
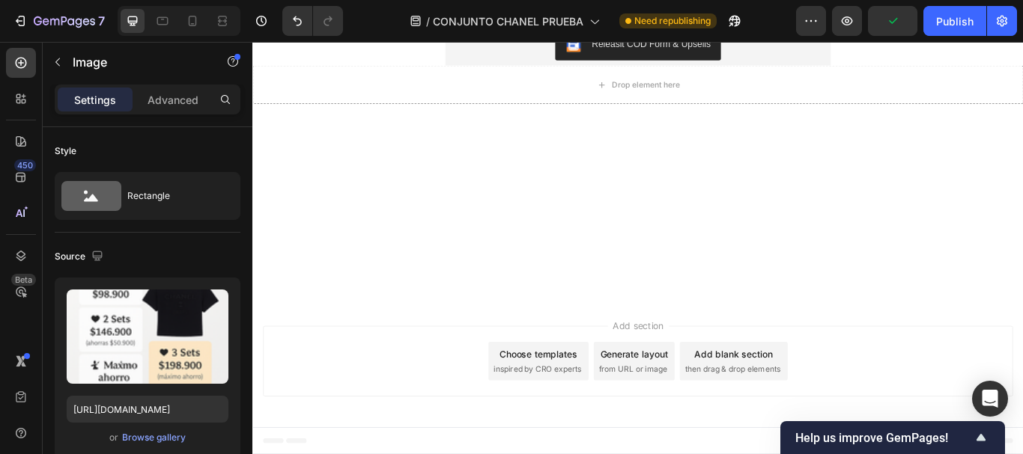
scroll to position [5430, 0]
click at [517, 64] on div "Releasit COD Form & Upsells" at bounding box center [701, 46] width 437 height 36
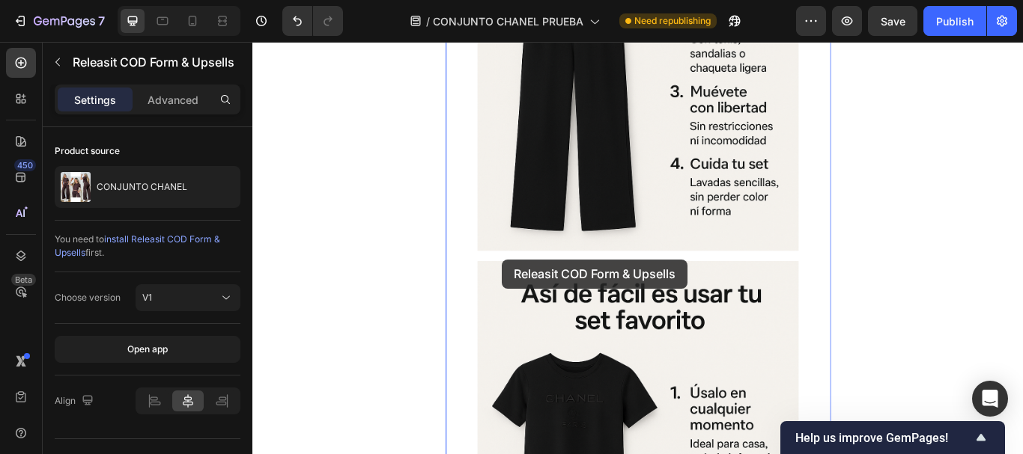
scroll to position [4457, 0]
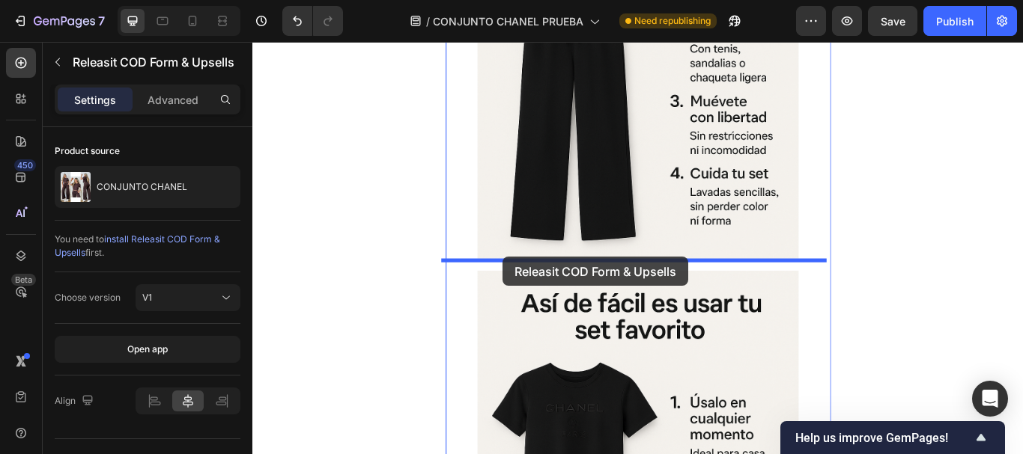
drag, startPoint x: 485, startPoint y: 455, endPoint x: 544, endPoint y: 293, distance: 172.6
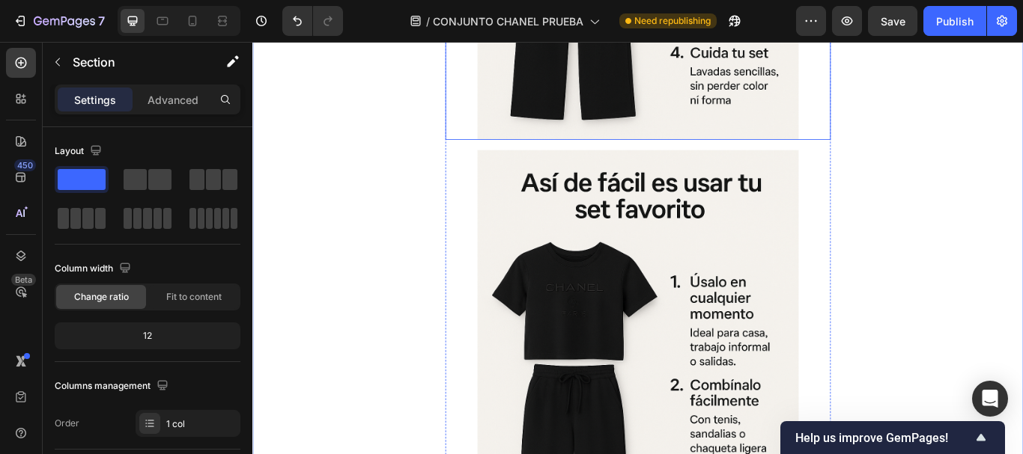
scroll to position [4682, 0]
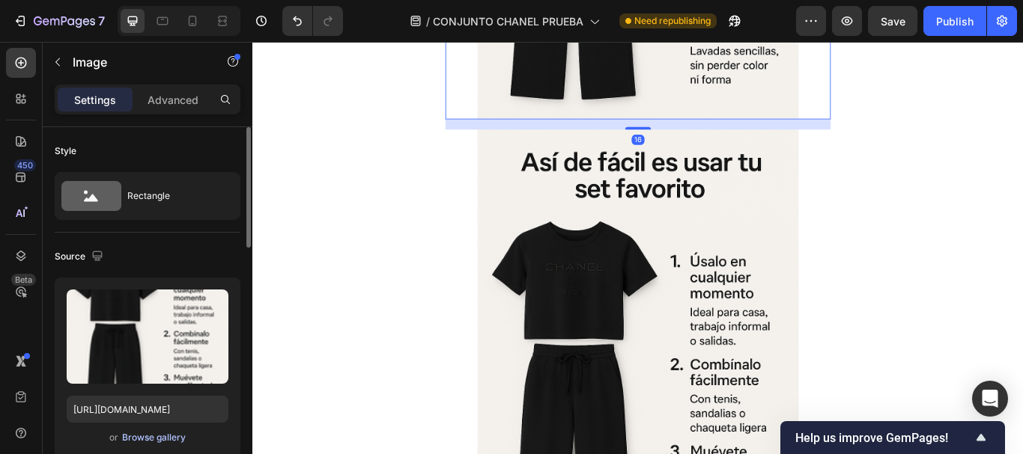
click at [168, 433] on div "Browse gallery" at bounding box center [154, 437] width 64 height 13
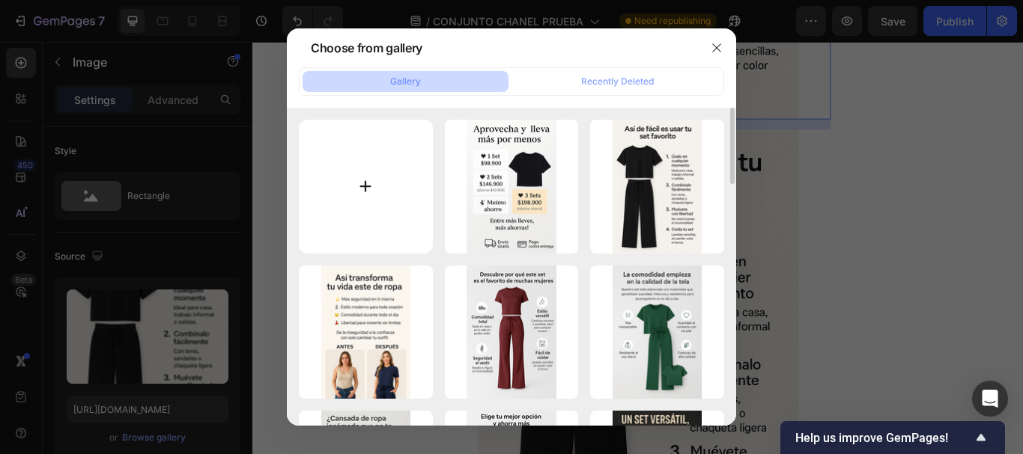
click at [340, 167] on input "file" at bounding box center [366, 187] width 134 height 134
type input "C:\fakepath\9.png"
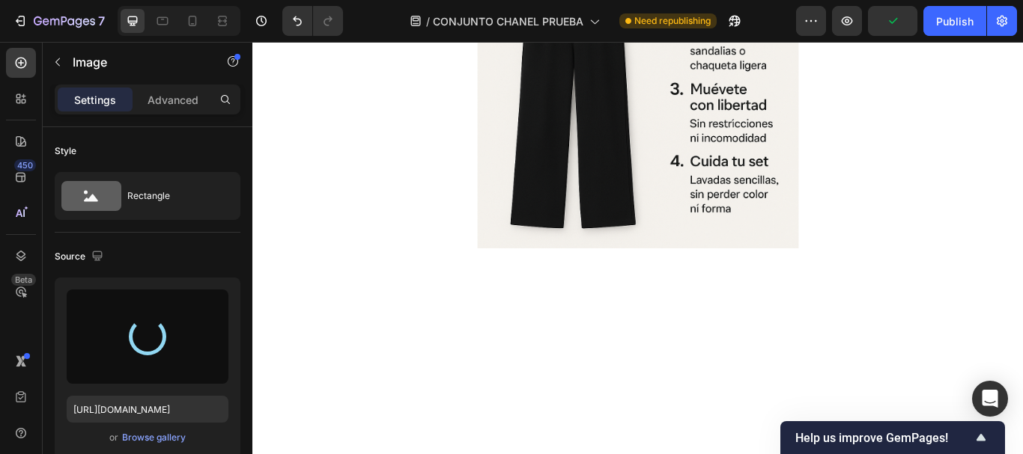
scroll to position [5131, 0]
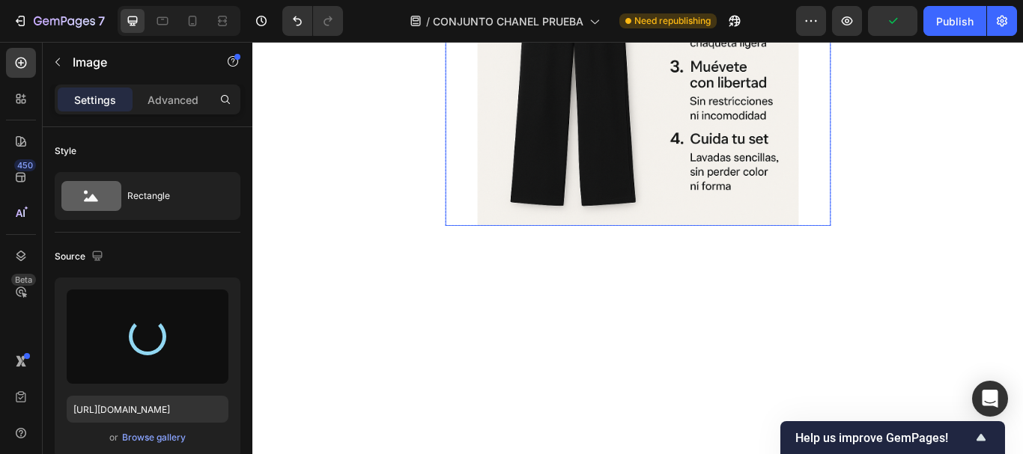
type input "https://cdn.shopify.com/s/files/1/0675/3900/9685/files/gempages_528518921397994…"
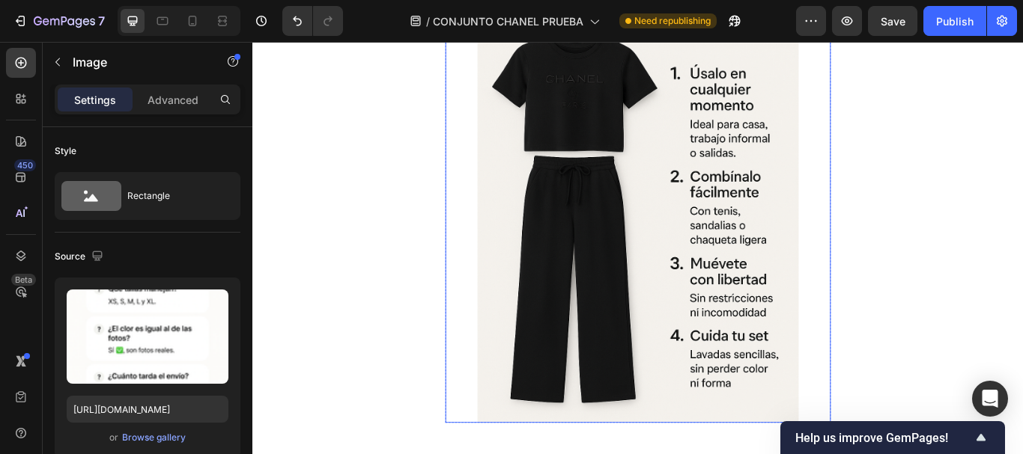
scroll to position [4756, 0]
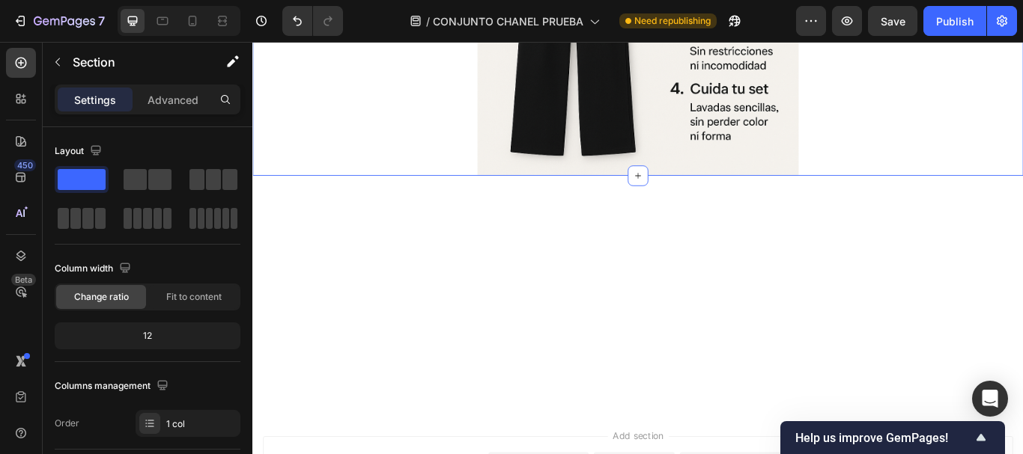
scroll to position [5206, 0]
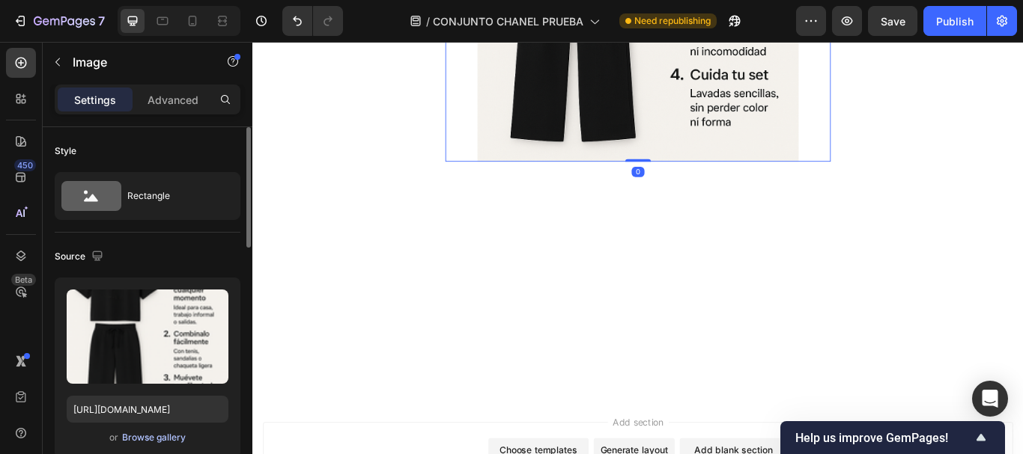
click at [132, 437] on div "Browse gallery" at bounding box center [154, 437] width 64 height 13
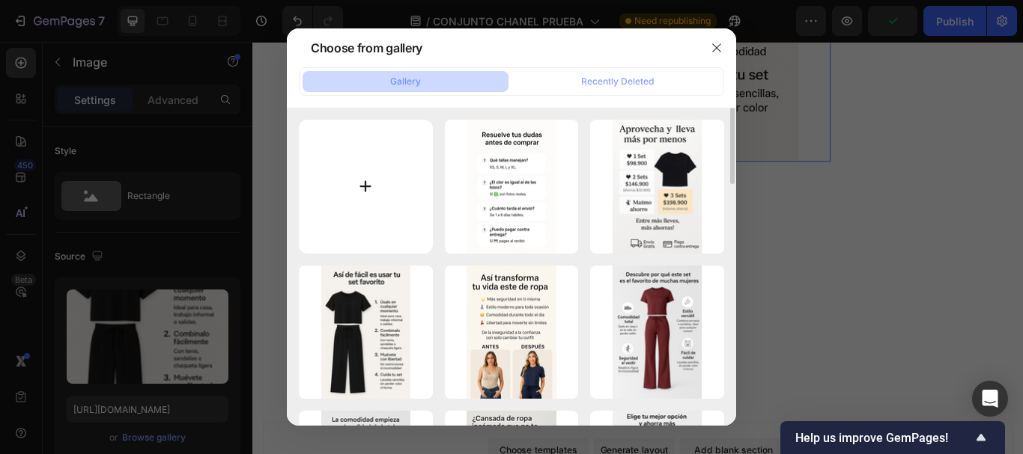
click at [350, 194] on input "file" at bounding box center [366, 187] width 134 height 134
type input "C:\fakepath\10.png"
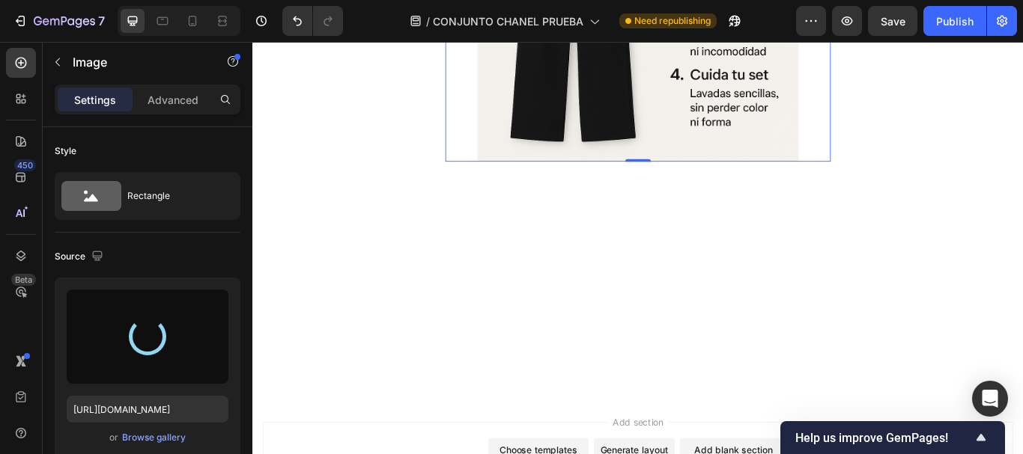
type input "https://cdn.shopify.com/s/files/1/0675/3900/9685/files/gempages_528518921397994…"
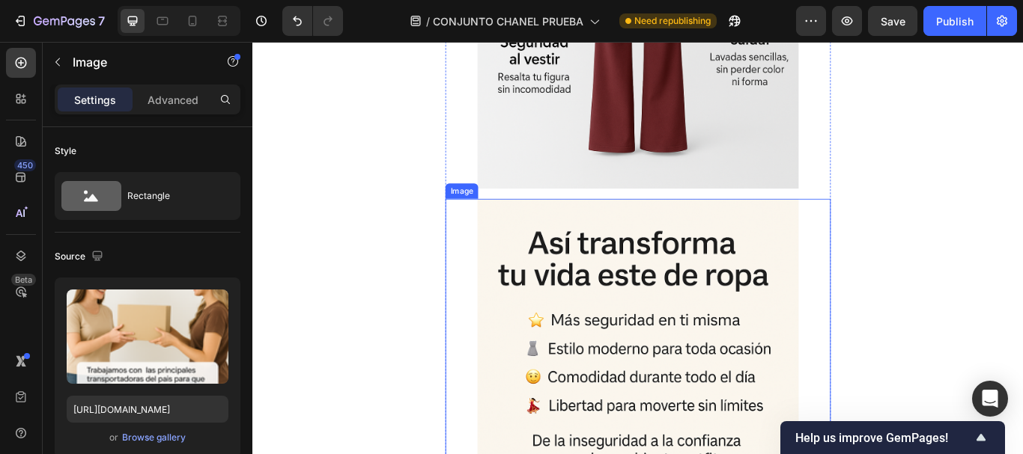
scroll to position [2810, 0]
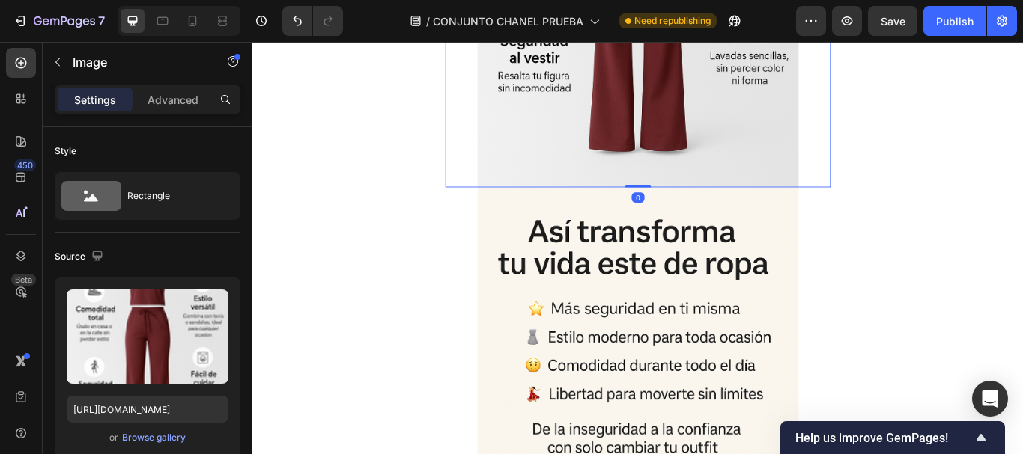
drag, startPoint x: 702, startPoint y: 222, endPoint x: 702, endPoint y: 204, distance: 18.0
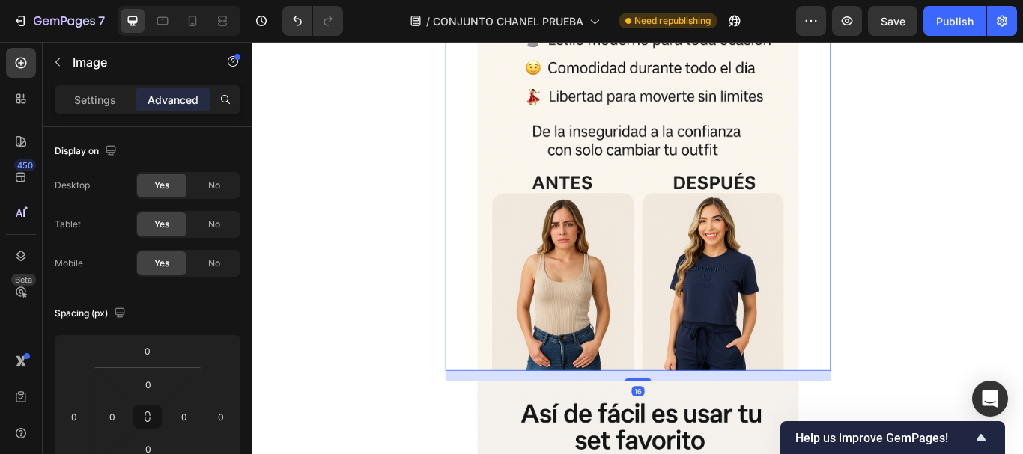
scroll to position [3409, 0]
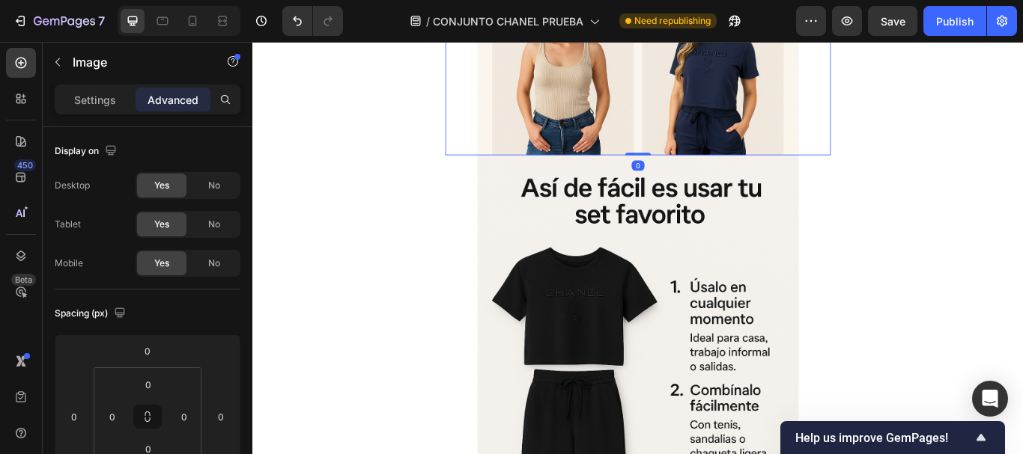
drag, startPoint x: 699, startPoint y: 186, endPoint x: 698, endPoint y: 165, distance: 20.3
type input "0"
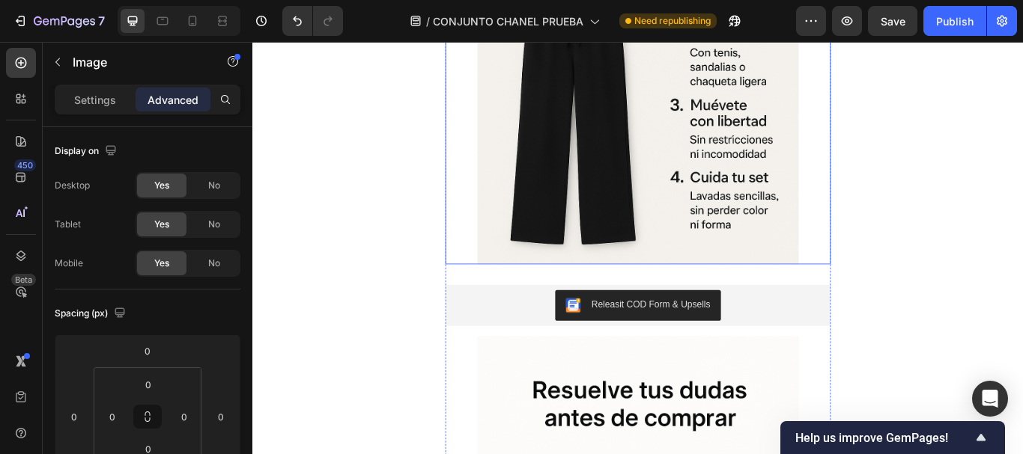
scroll to position [3858, 0]
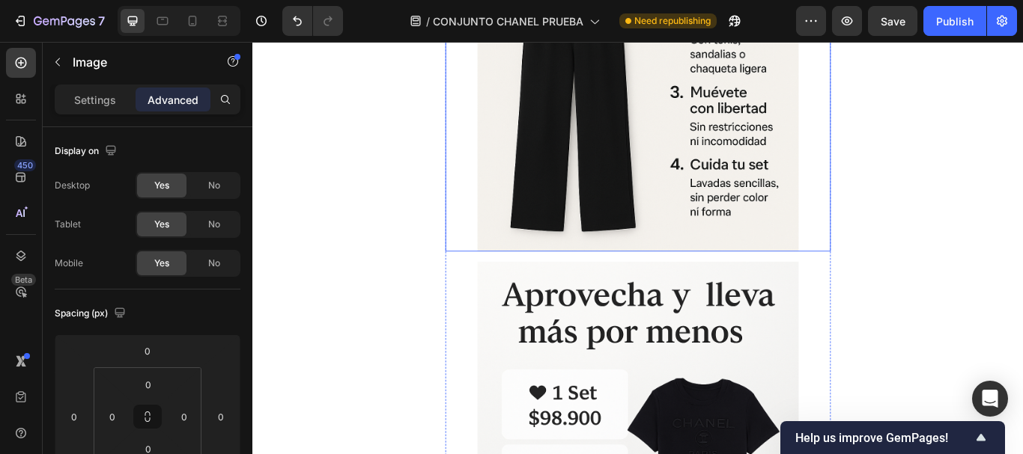
click at [690, 180] on img at bounding box center [701, 6] width 374 height 562
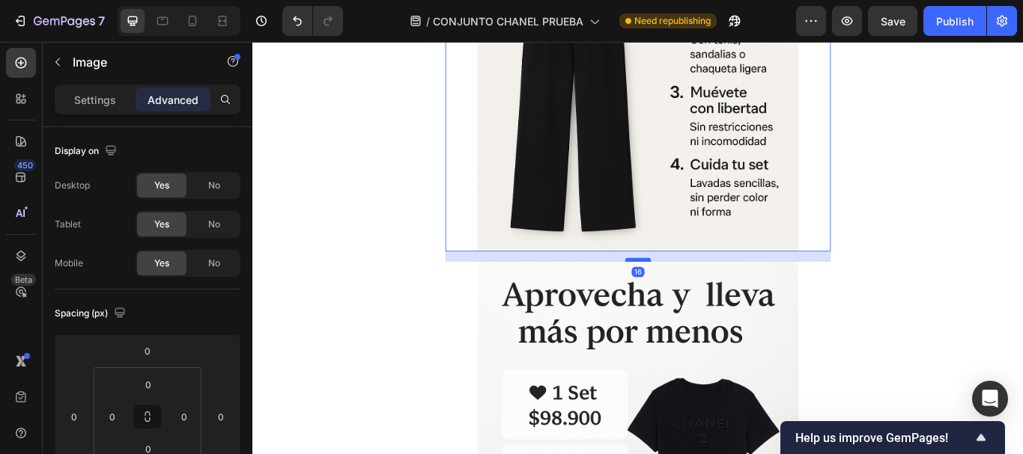
click at [694, 287] on div "16" at bounding box center [701, 287] width 449 height 0
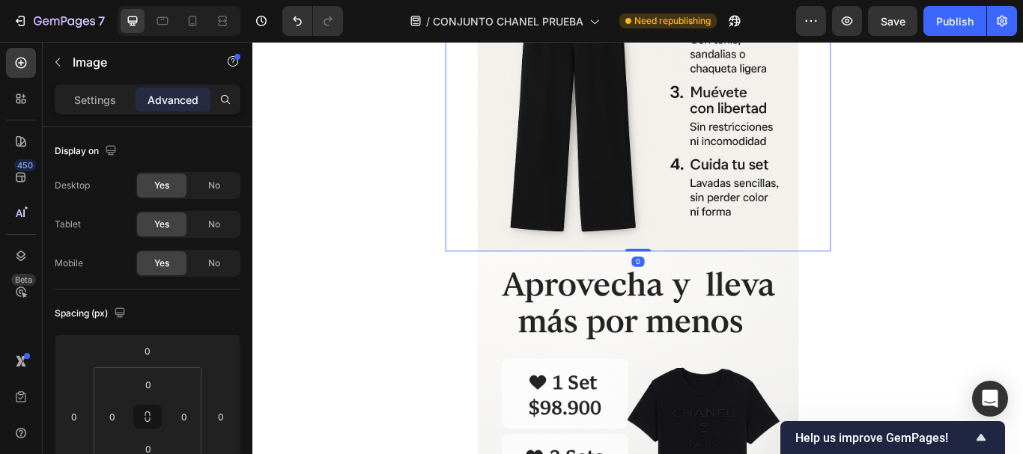
drag, startPoint x: 694, startPoint y: 296, endPoint x: 696, endPoint y: 277, distance: 18.9
click at [696, 277] on div "Image 0" at bounding box center [701, 6] width 449 height 562
type input "0"
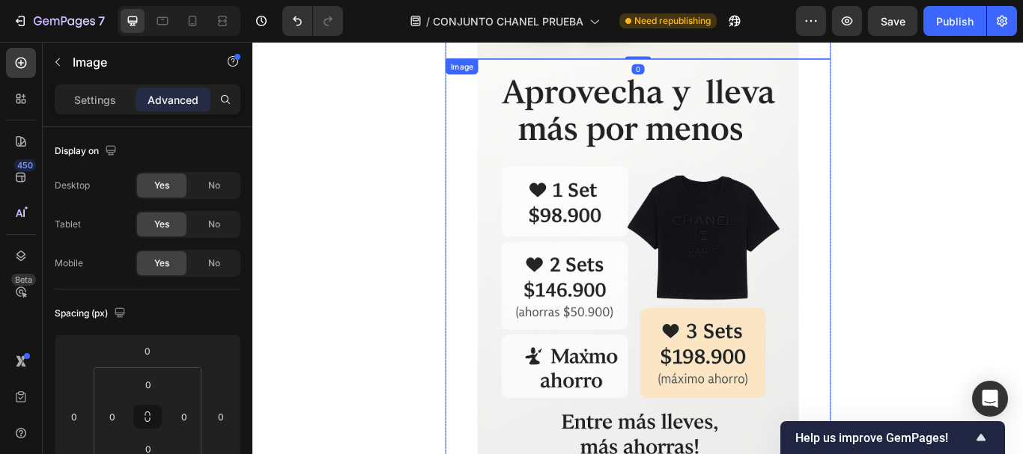
click at [696, 261] on img at bounding box center [701, 343] width 374 height 562
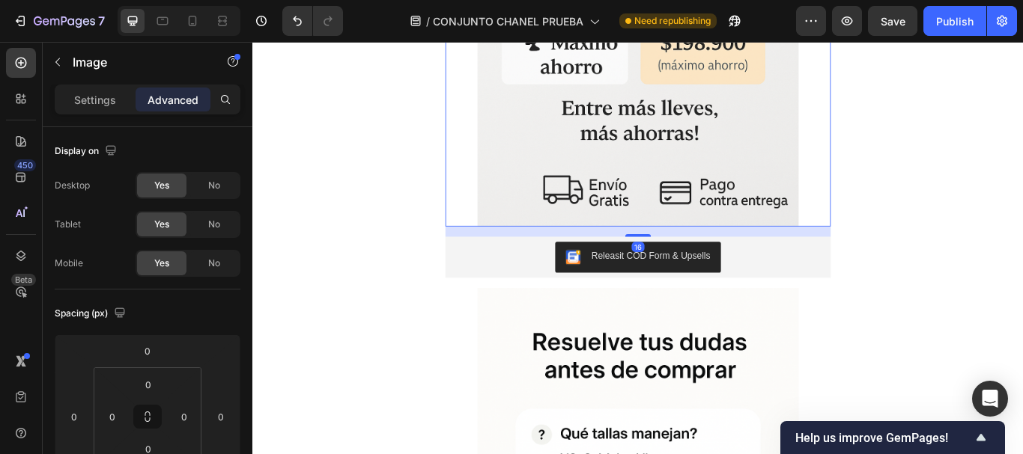
scroll to position [4457, 0]
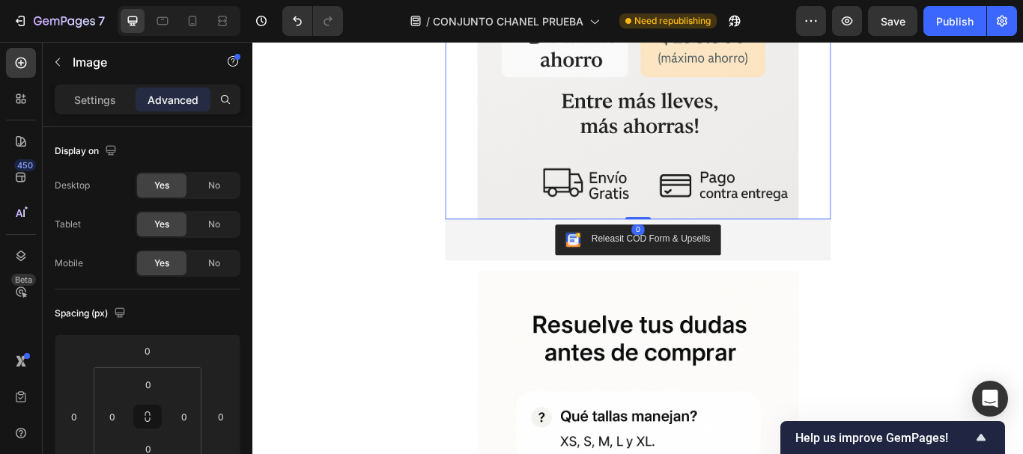
drag, startPoint x: 691, startPoint y: 258, endPoint x: 700, endPoint y: 233, distance: 27.0
type input "0"
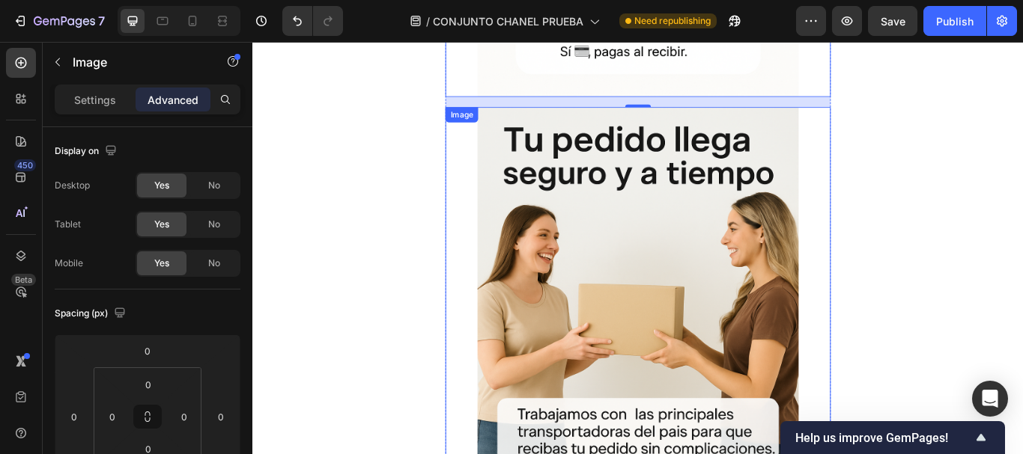
scroll to position [5131, 0]
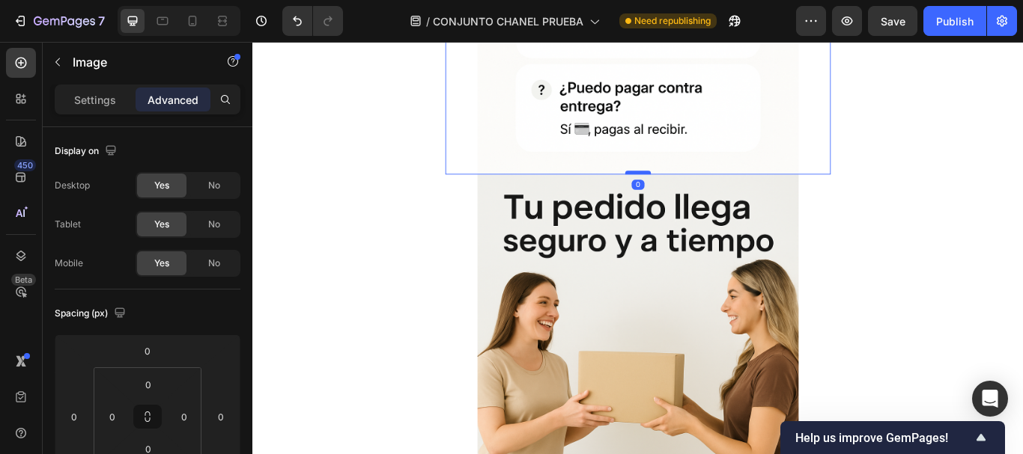
click at [701, 193] on div at bounding box center [702, 194] width 30 height 4
type input "0"
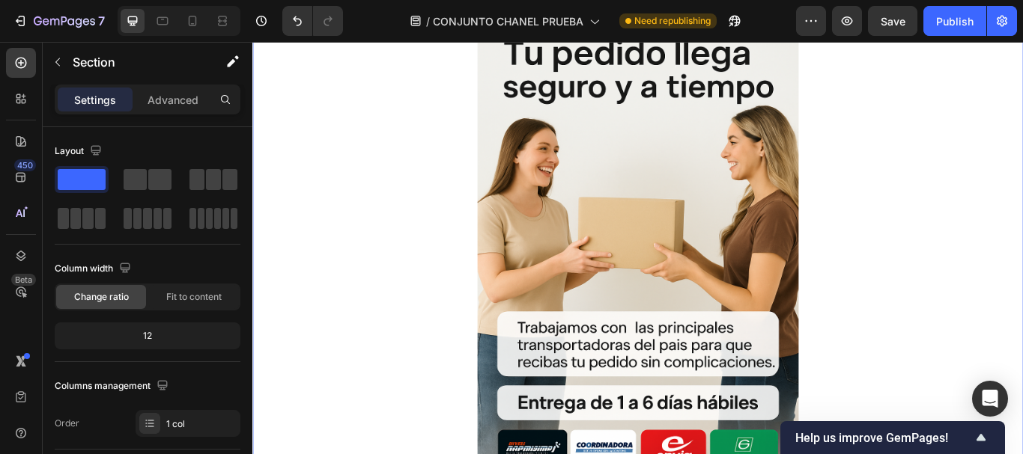
scroll to position [5355, 0]
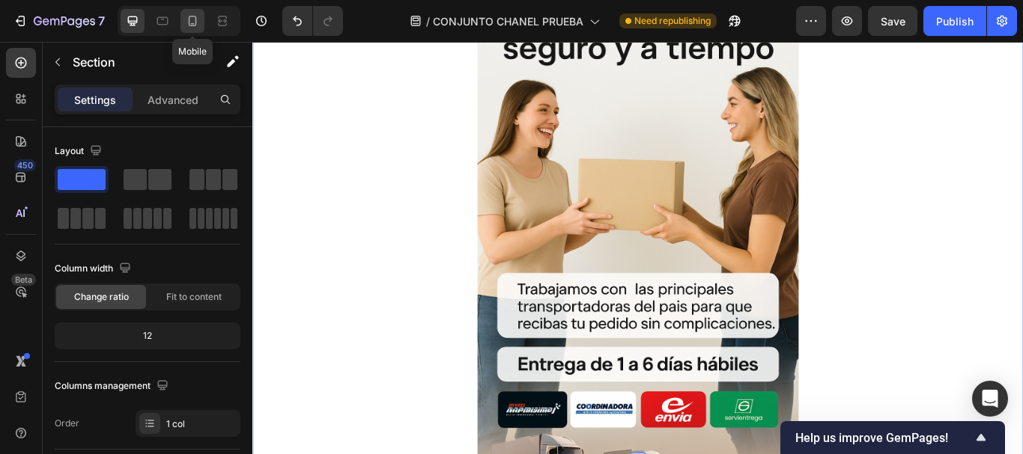
click at [189, 22] on icon at bounding box center [193, 21] width 8 height 10
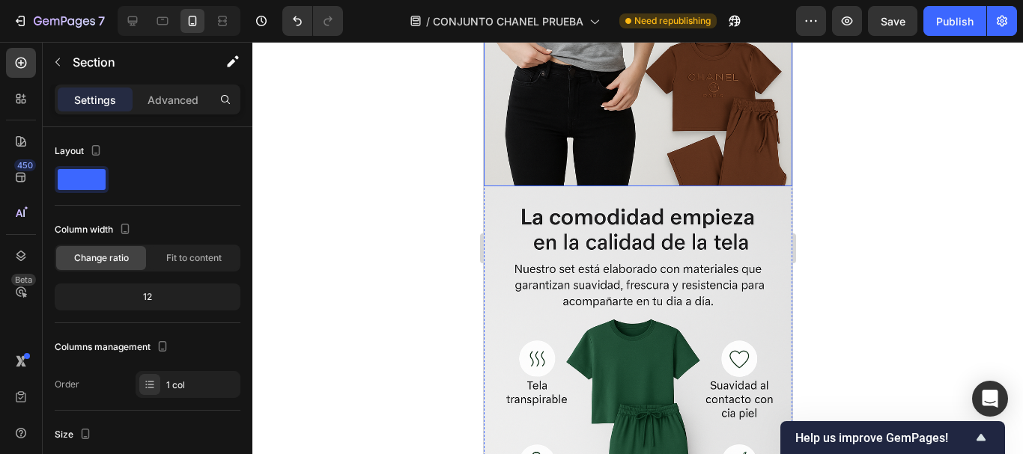
scroll to position [1685, 0]
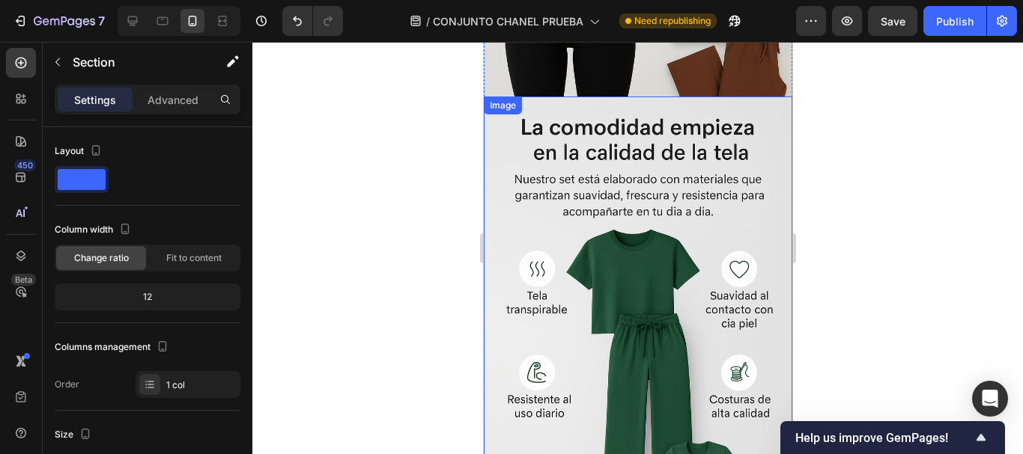
click at [566, 121] on img at bounding box center [637, 328] width 308 height 463
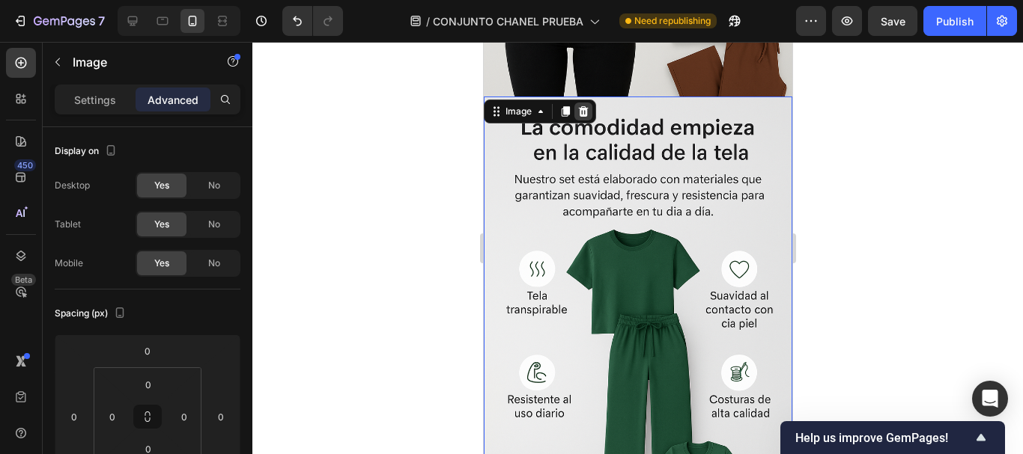
click at [579, 106] on icon at bounding box center [583, 111] width 10 height 10
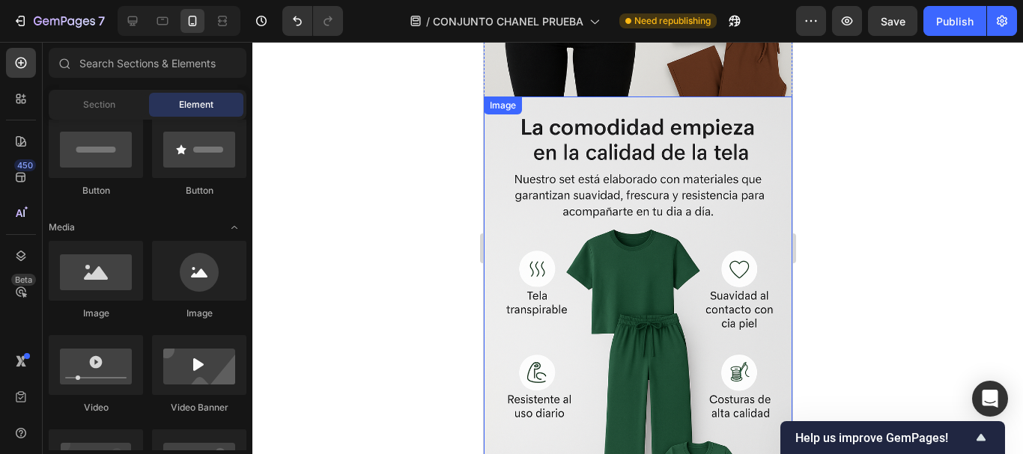
click at [565, 124] on img at bounding box center [637, 328] width 308 height 463
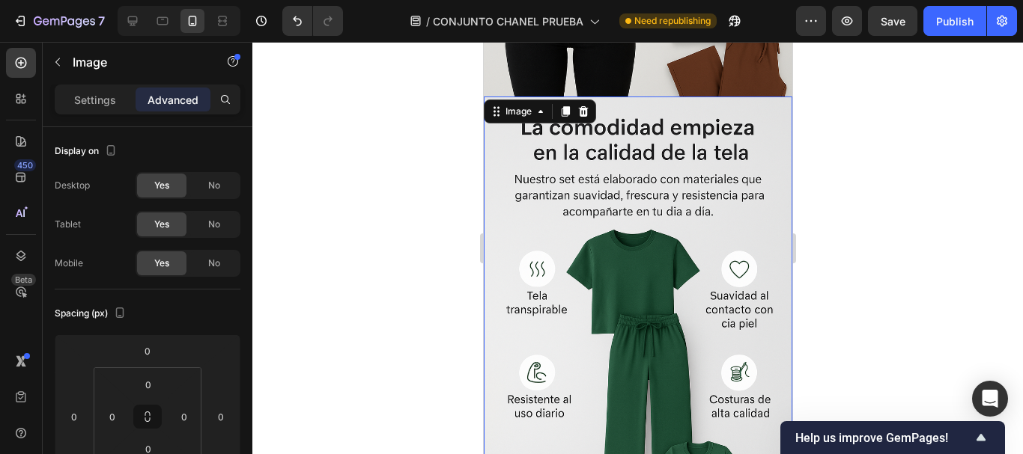
click at [588, 103] on div at bounding box center [583, 112] width 18 height 18
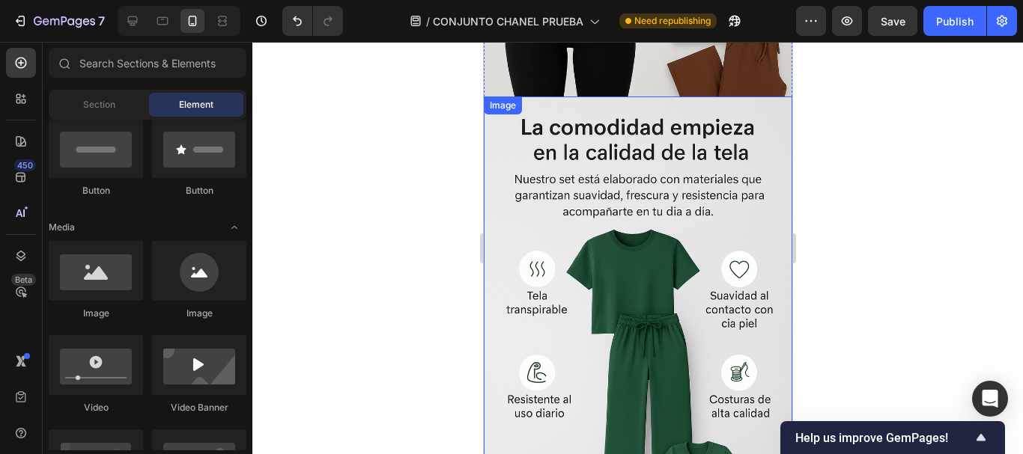
click at [583, 99] on img at bounding box center [637, 328] width 308 height 463
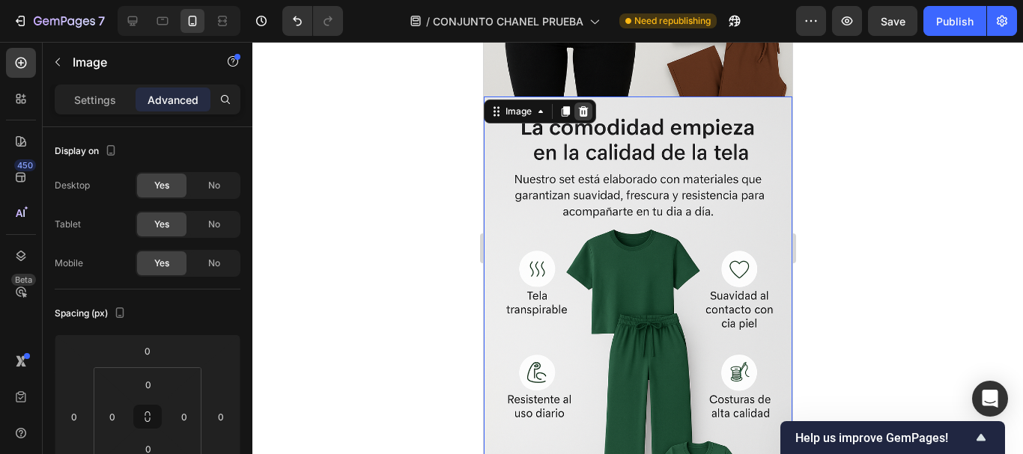
click at [579, 106] on icon at bounding box center [583, 111] width 10 height 10
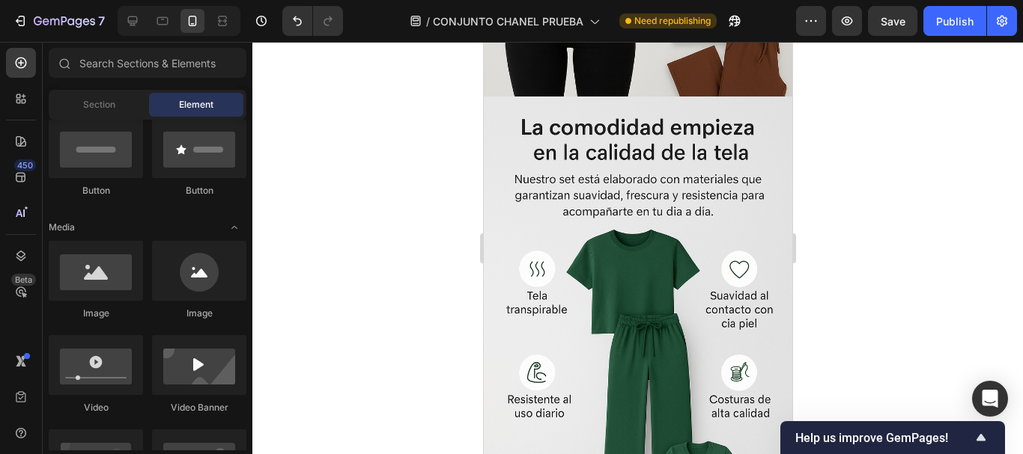
click at [579, 97] on img at bounding box center [637, 328] width 308 height 463
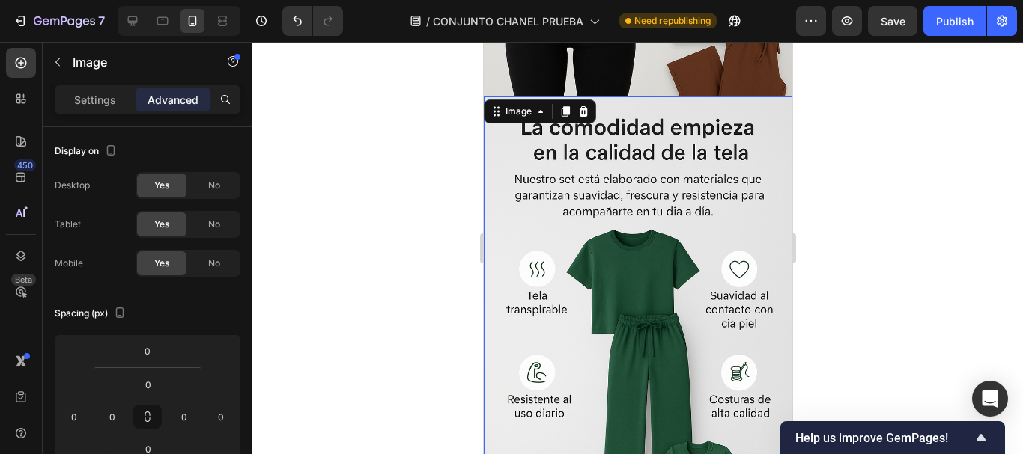
click at [579, 106] on icon at bounding box center [583, 111] width 10 height 10
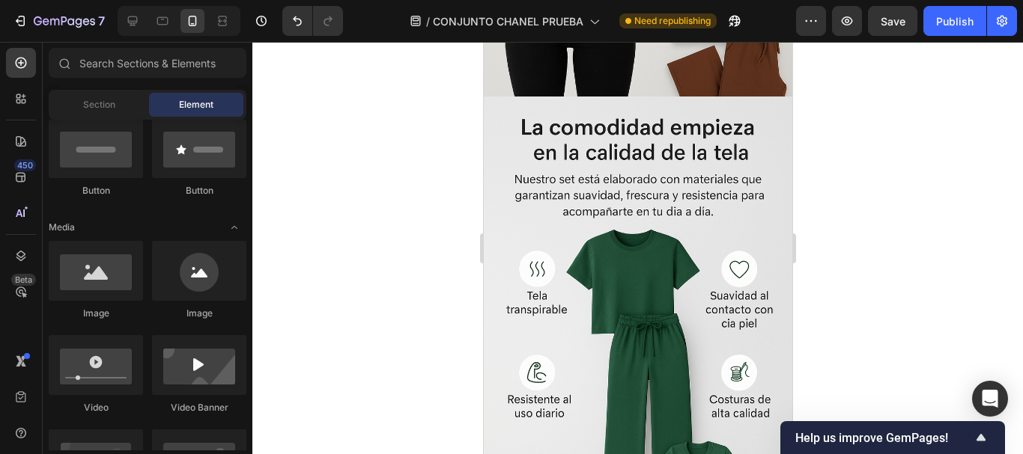
click at [579, 97] on div "Image" at bounding box center [637, 328] width 308 height 463
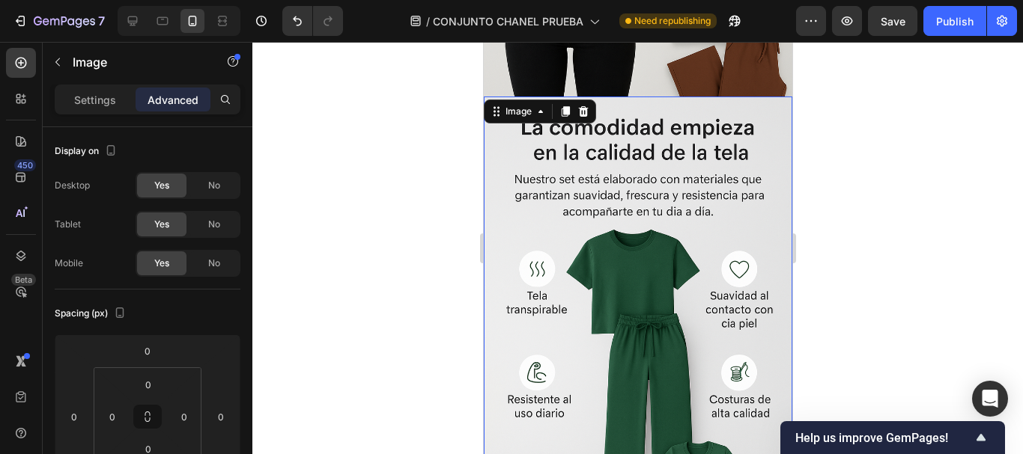
click at [579, 106] on icon at bounding box center [583, 111] width 10 height 10
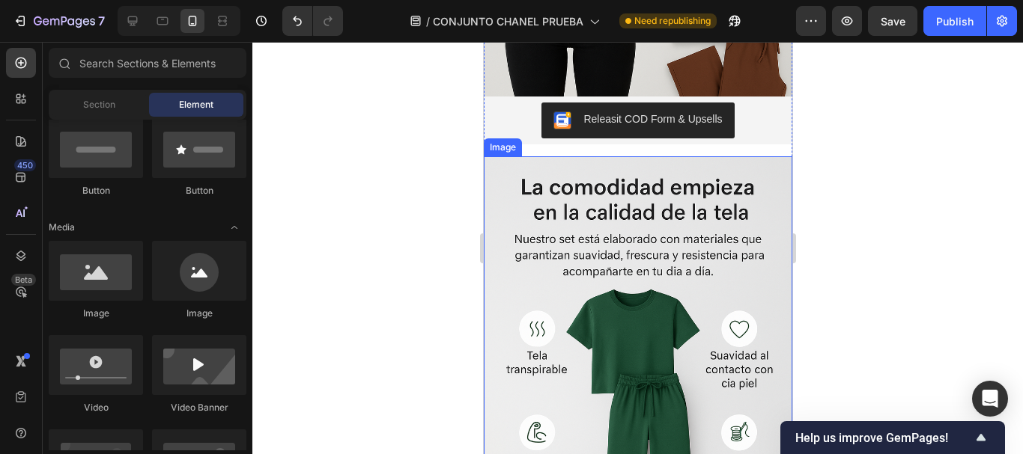
click at [581, 156] on img at bounding box center [637, 387] width 308 height 463
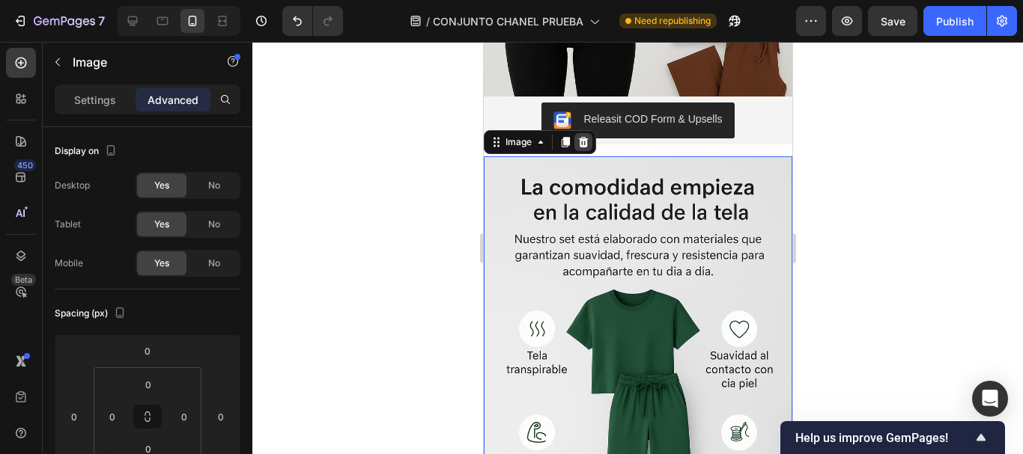
click at [584, 136] on icon at bounding box center [582, 142] width 12 height 12
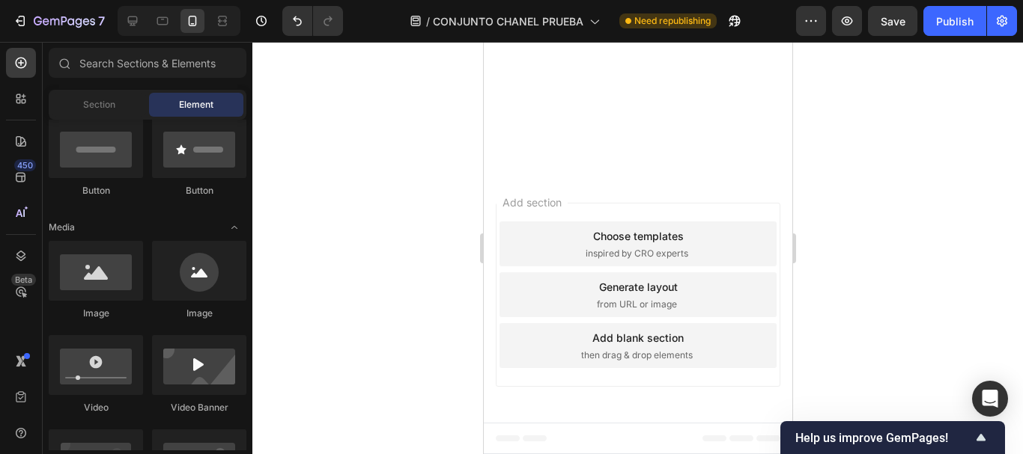
scroll to position [2372, 0]
click at [119, 19] on div "Desktop" at bounding box center [179, 21] width 123 height 30
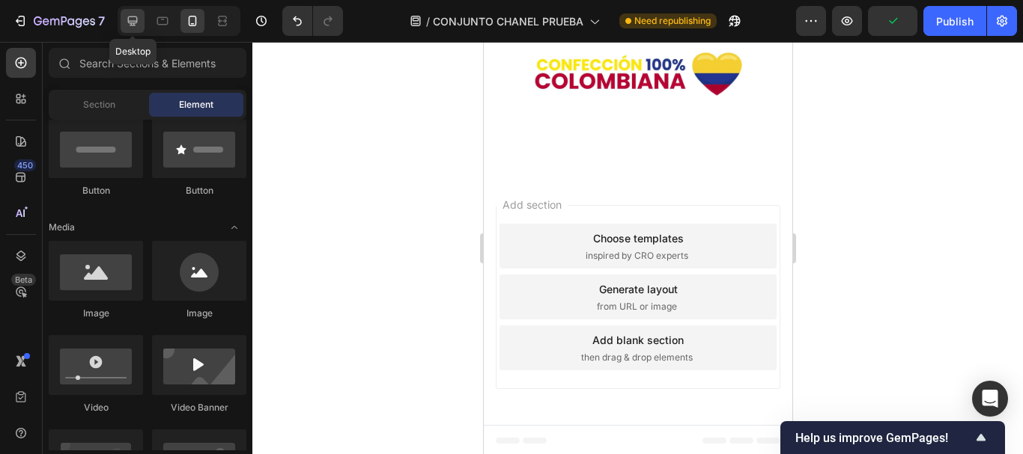
click at [136, 23] on icon at bounding box center [133, 21] width 10 height 10
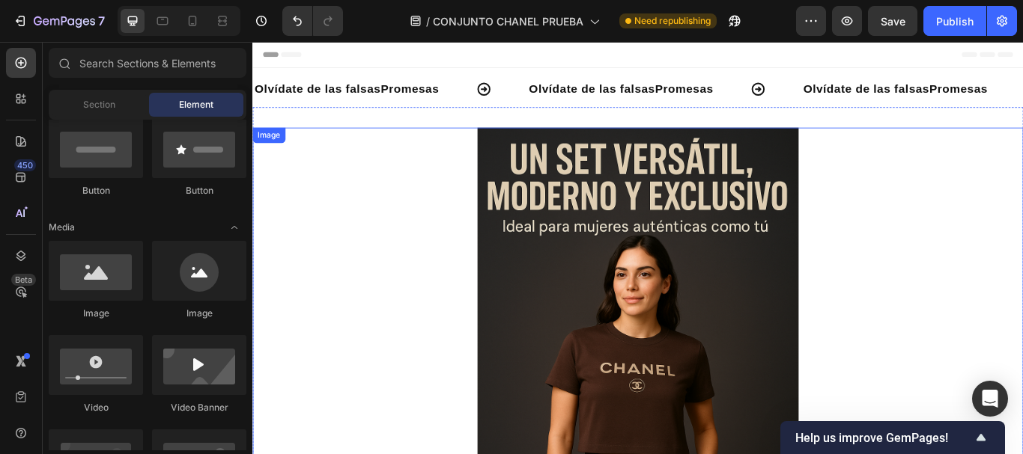
scroll to position [374, 0]
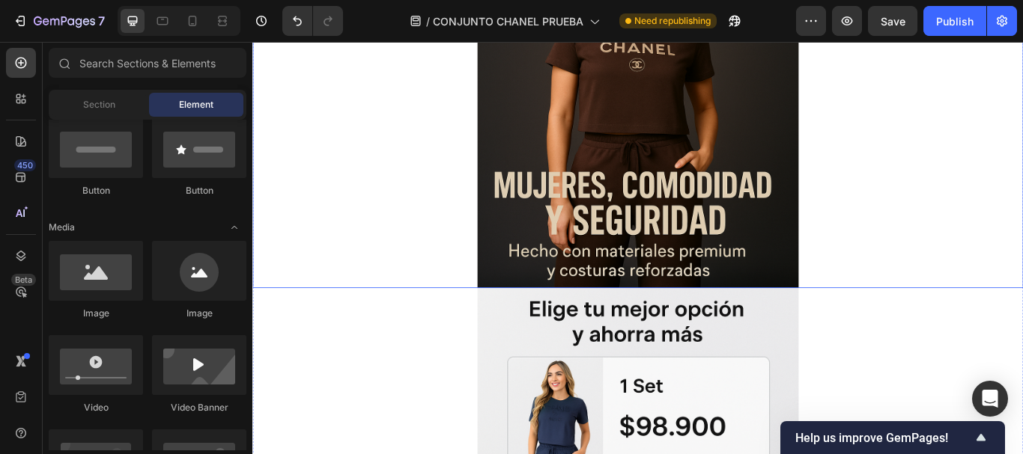
click at [676, 165] on img at bounding box center [701, 49] width 374 height 562
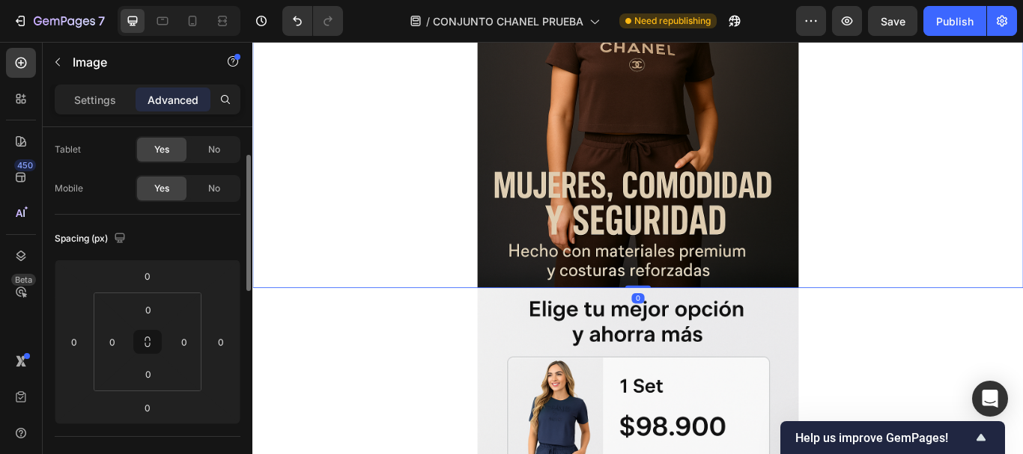
scroll to position [0, 0]
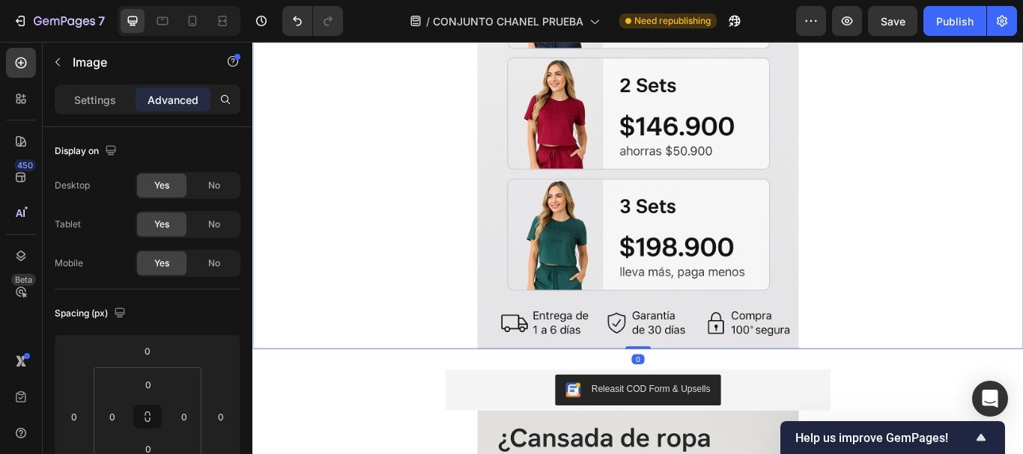
scroll to position [973, 0]
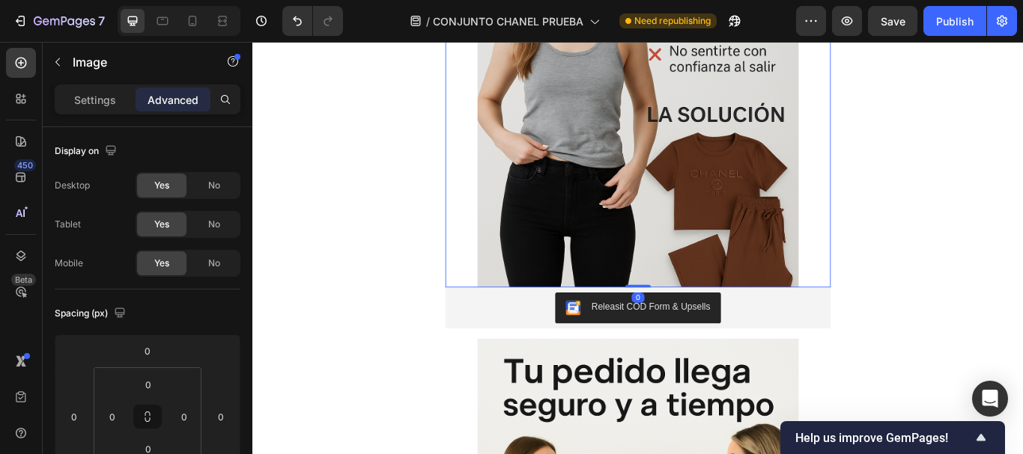
scroll to position [1572, 0]
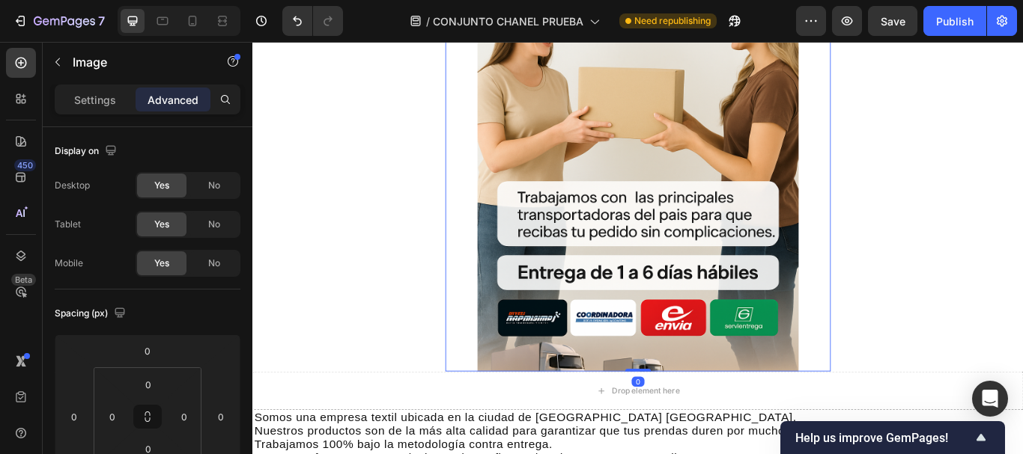
scroll to position [2171, 0]
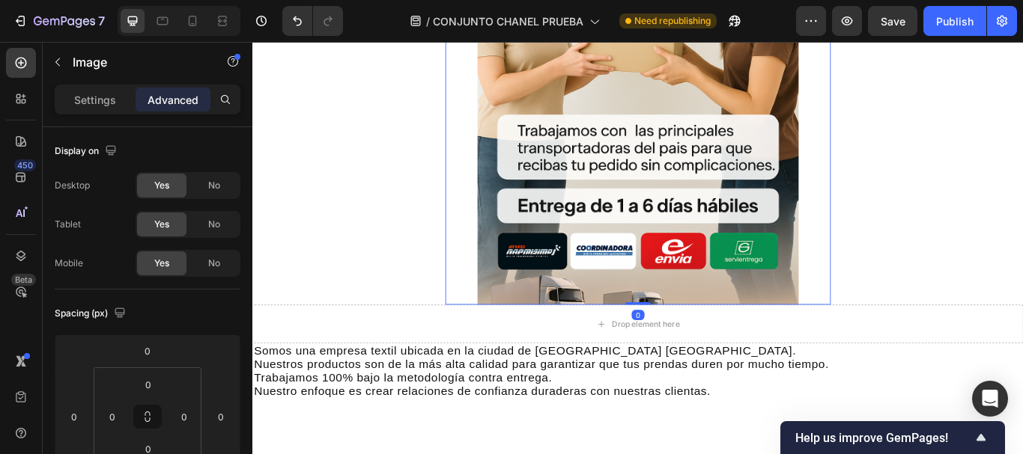
click at [633, 246] on img at bounding box center [701, 68] width 374 height 562
click at [213, 189] on span "No" at bounding box center [214, 185] width 12 height 13
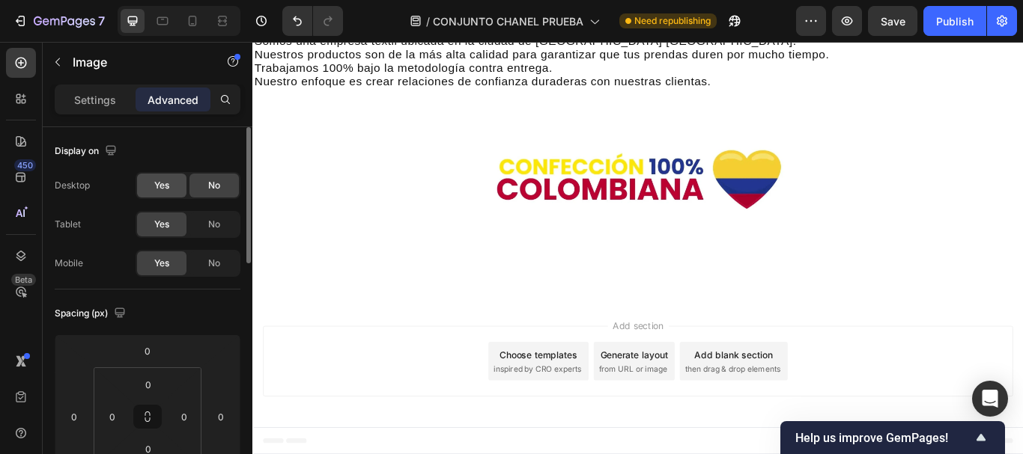
click at [177, 180] on div "Yes" at bounding box center [161, 186] width 49 height 24
click at [203, 262] on div "No" at bounding box center [213, 264] width 49 height 24
click at [158, 265] on span "Yes" at bounding box center [161, 263] width 15 height 13
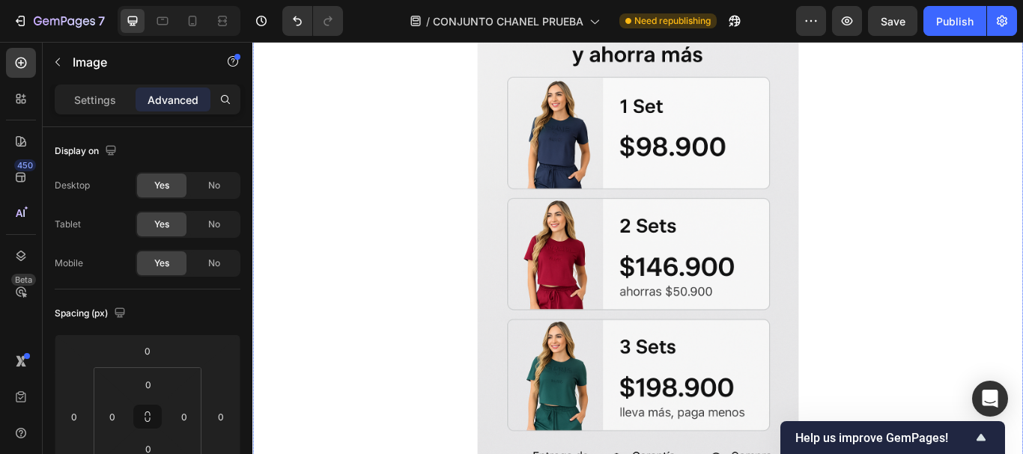
scroll to position [699, 0]
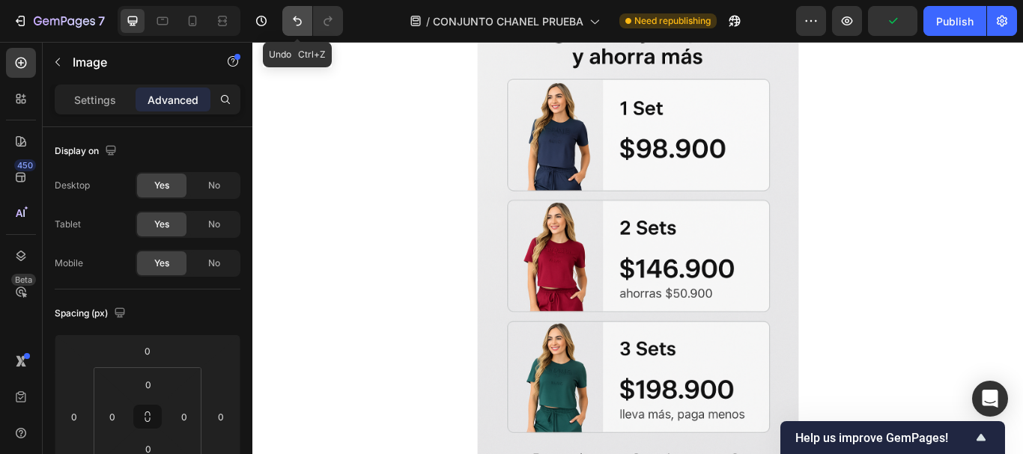
click at [290, 15] on icon "Undo/Redo" at bounding box center [297, 20] width 15 height 15
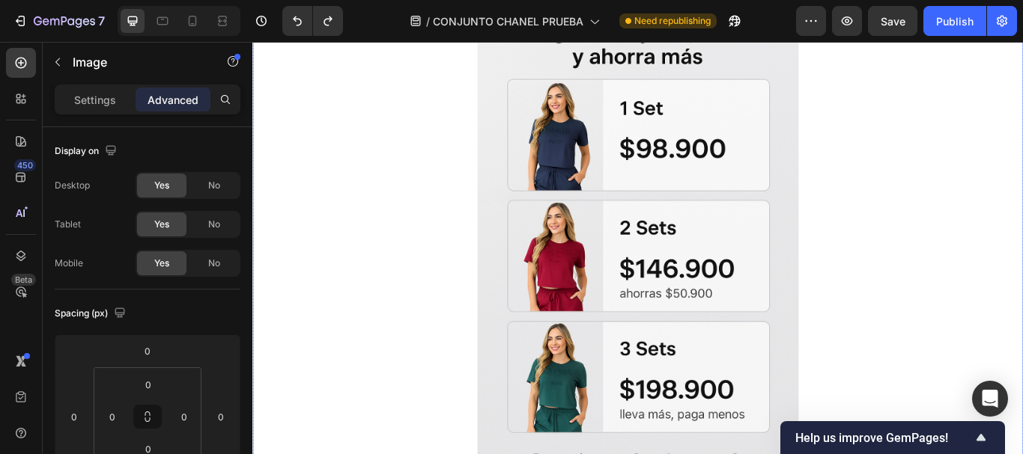
scroll to position [1148, 0]
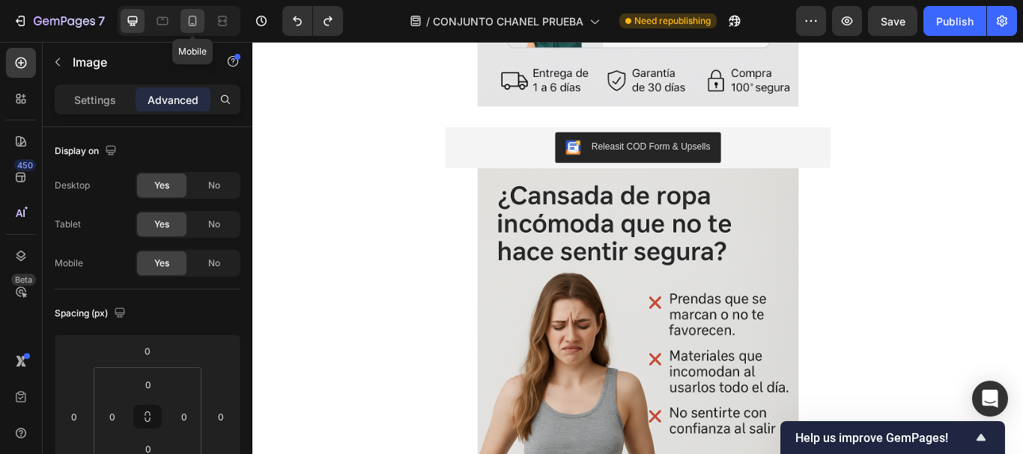
click at [186, 25] on icon at bounding box center [192, 20] width 15 height 15
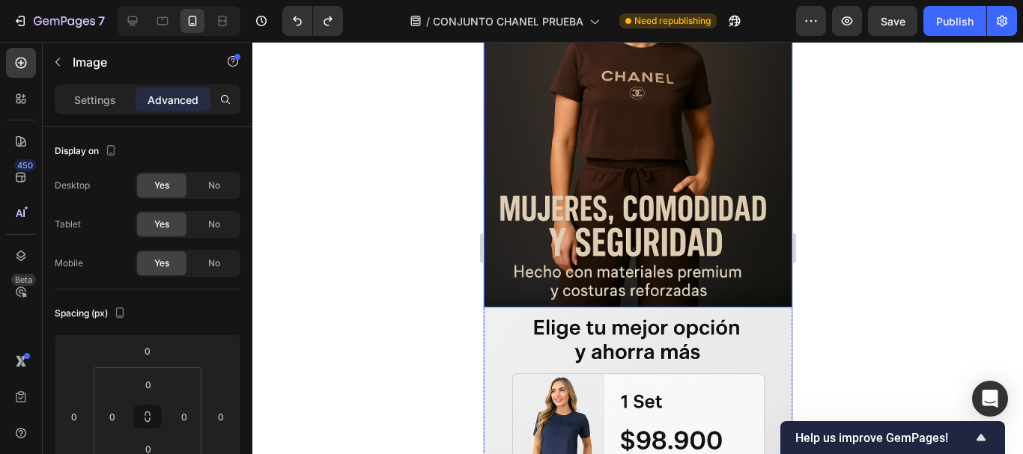
scroll to position [208, 0]
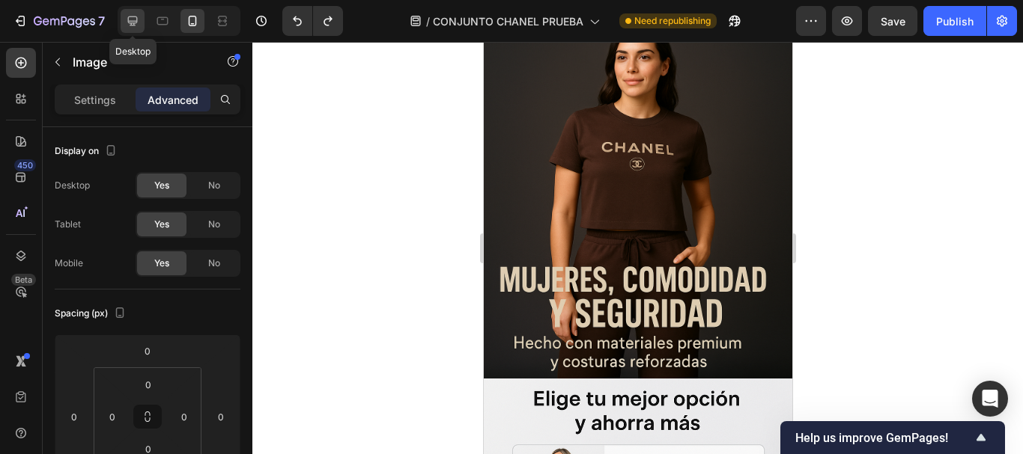
drag, startPoint x: 128, startPoint y: 24, endPoint x: 332, endPoint y: 196, distance: 266.7
click at [128, 24] on icon at bounding box center [132, 20] width 15 height 15
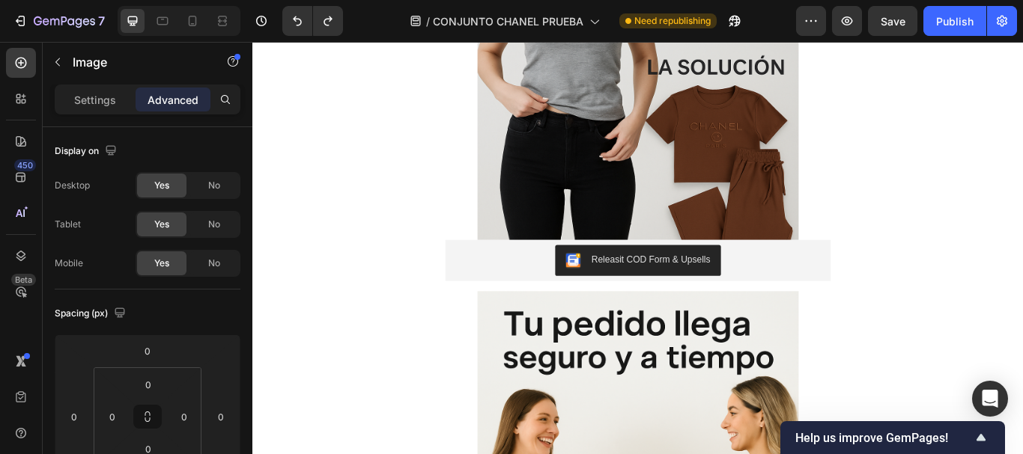
scroll to position [1574, 0]
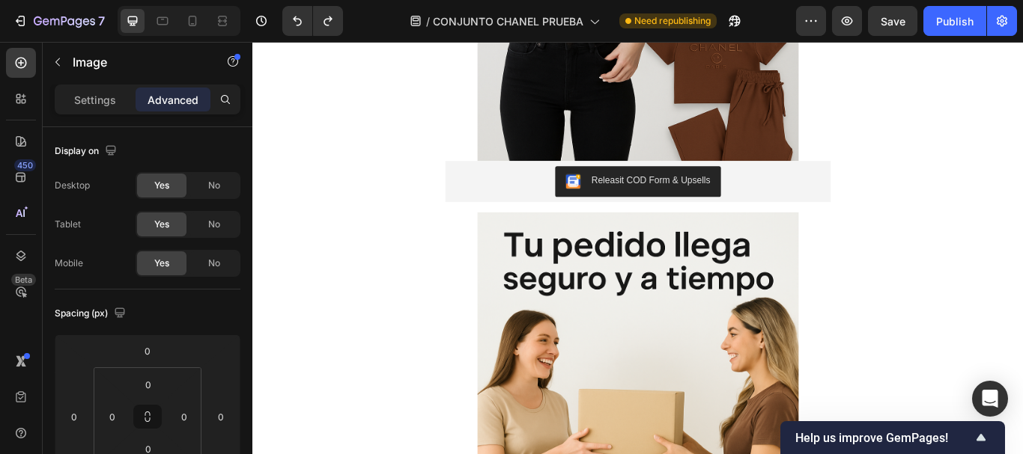
scroll to position [1723, 0]
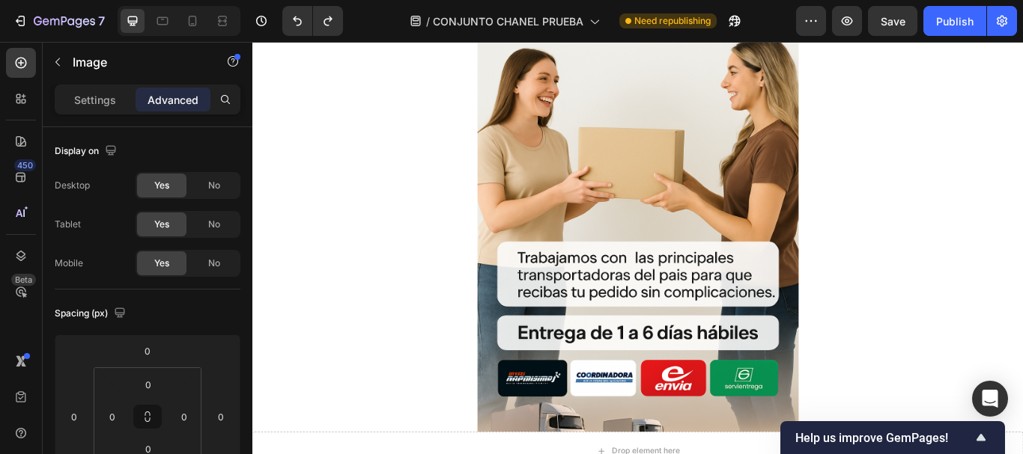
click at [734, 248] on img at bounding box center [701, 217] width 374 height 562
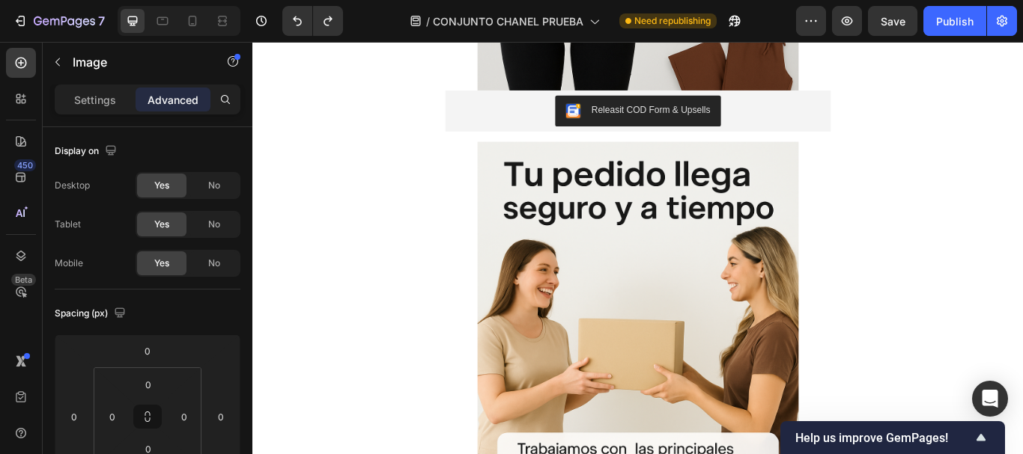
scroll to position [1798, 0]
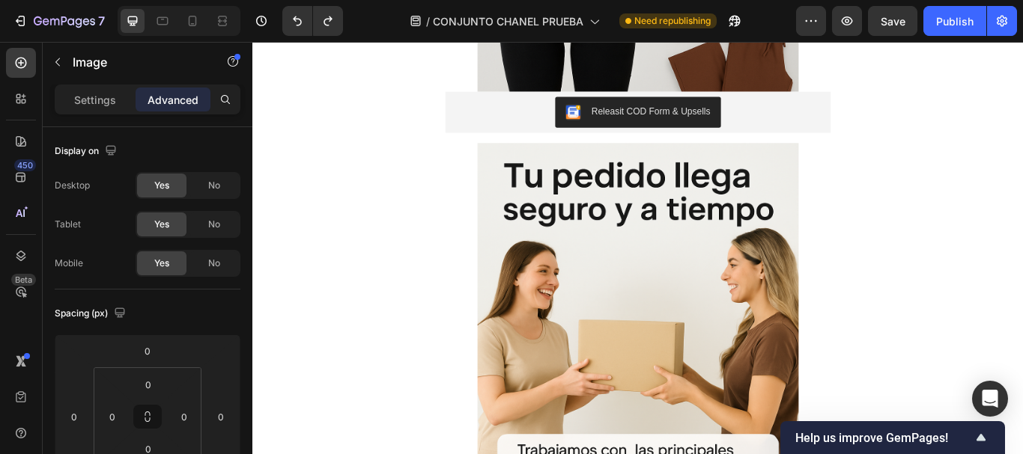
click at [632, 292] on img at bounding box center [701, 441] width 374 height 562
click at [632, 291] on img at bounding box center [701, 441] width 374 height 562
click at [99, 97] on p "Settings" at bounding box center [95, 100] width 42 height 16
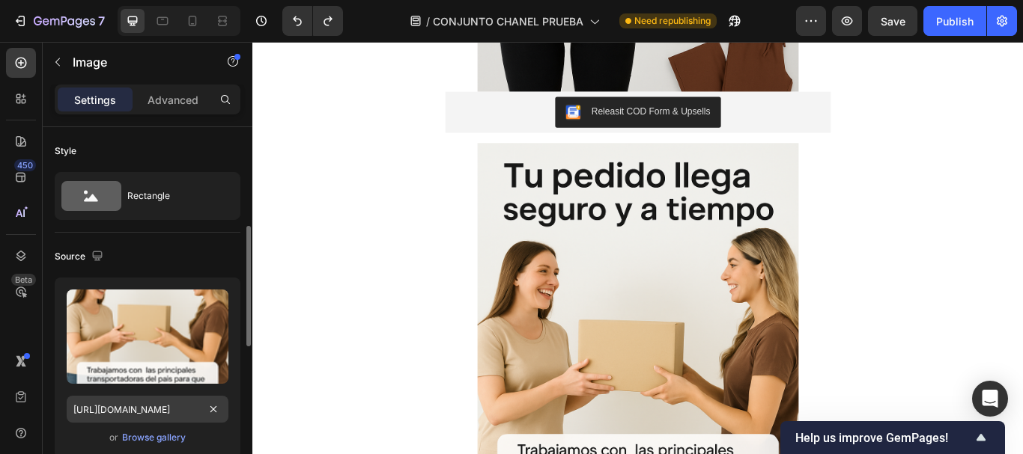
scroll to position [75, 0]
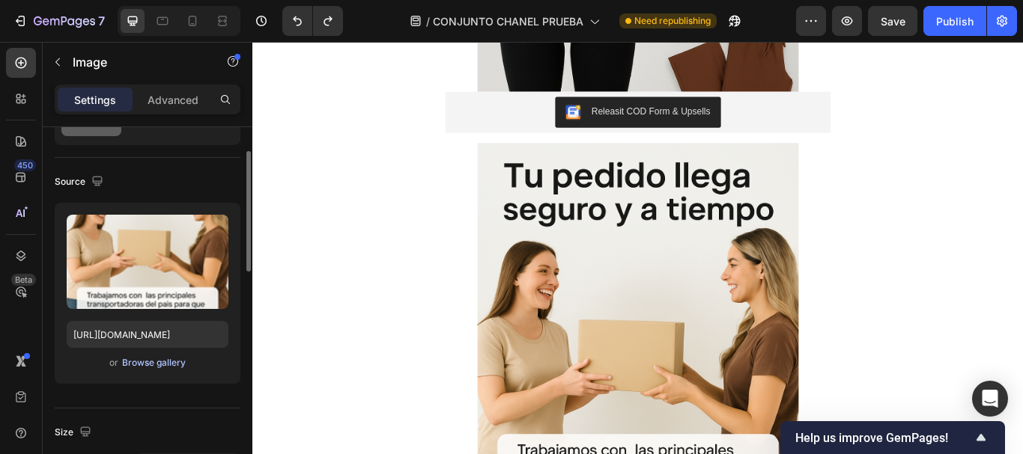
click at [169, 365] on div "Browse gallery" at bounding box center [154, 362] width 64 height 13
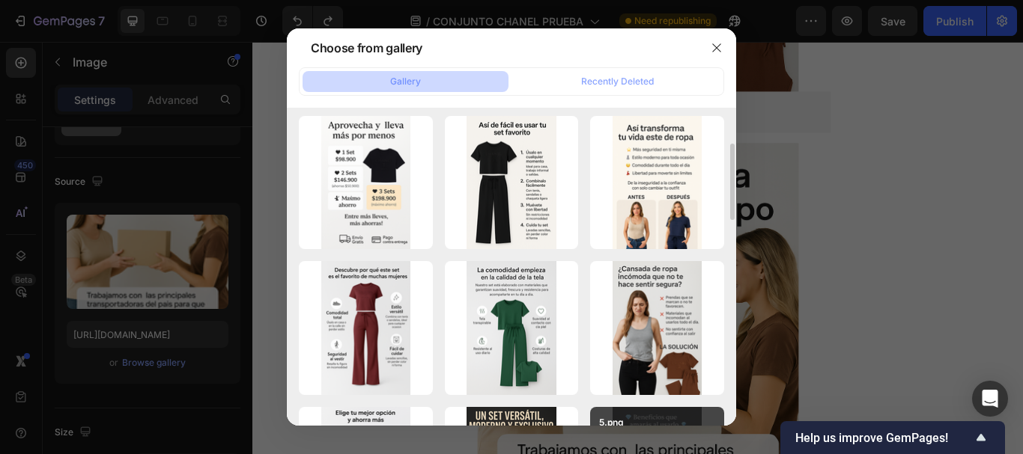
scroll to position [299, 0]
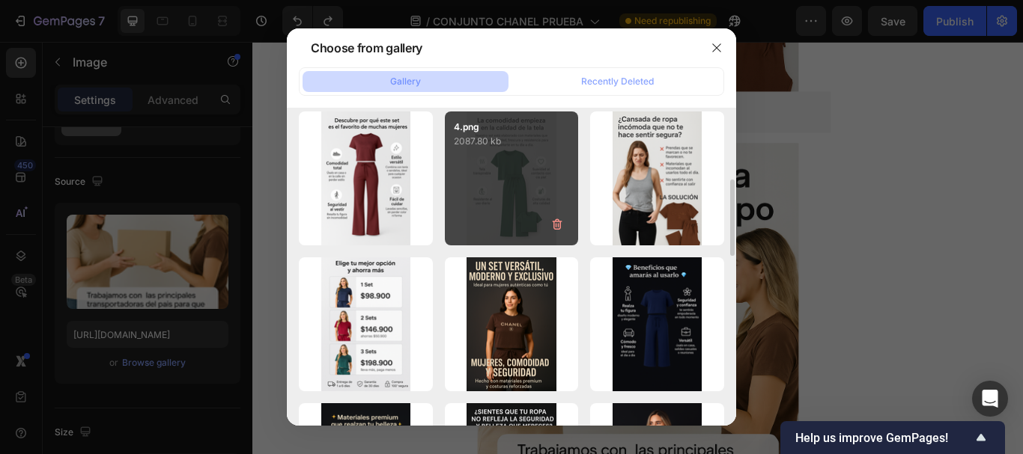
click at [516, 199] on div "4.png 2087.80 kb" at bounding box center [512, 179] width 134 height 134
type input "https://cdn.shopify.com/s/files/1/0675/3900/9685/files/gempages_528518921397994…"
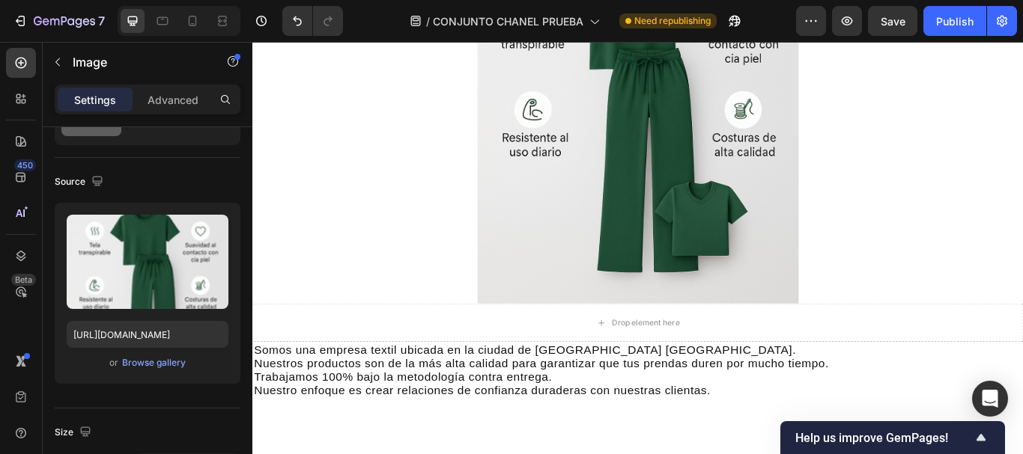
click at [627, 245] on img at bounding box center [701, 67] width 374 height 562
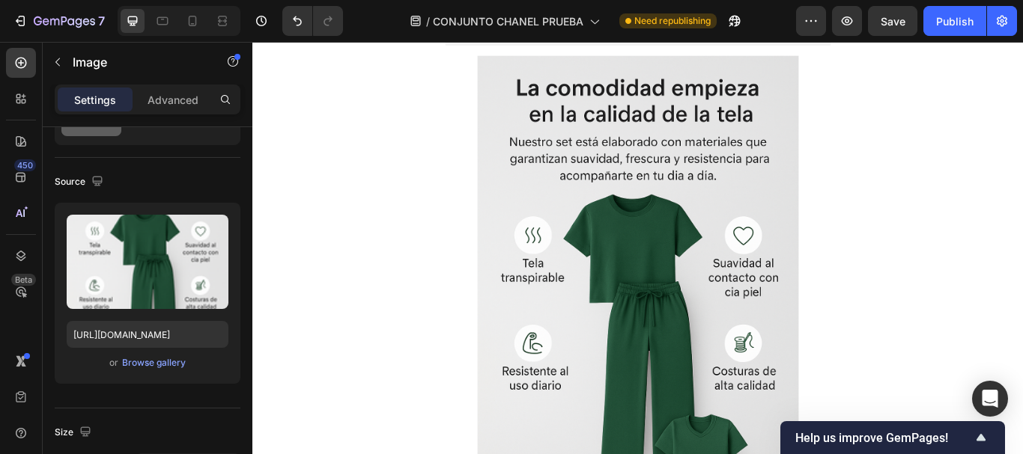
scroll to position [1873, 0]
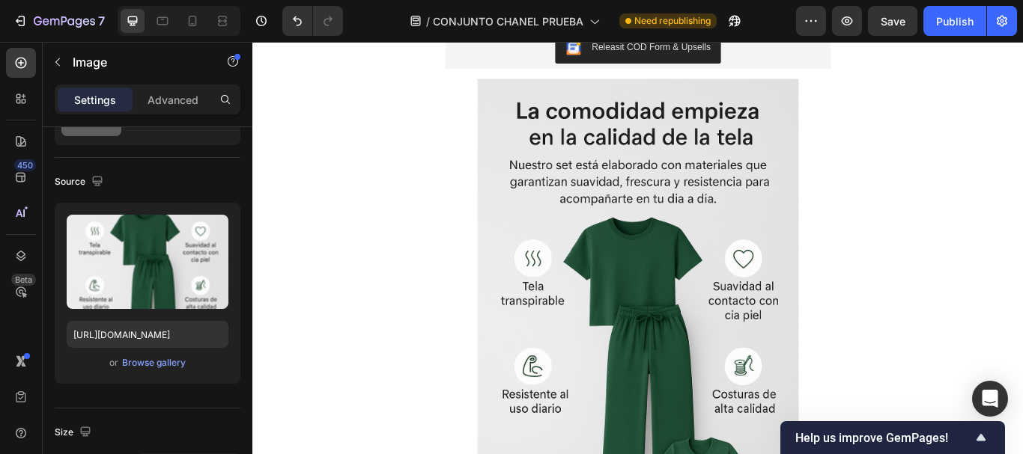
click at [636, 336] on img at bounding box center [701, 366] width 374 height 562
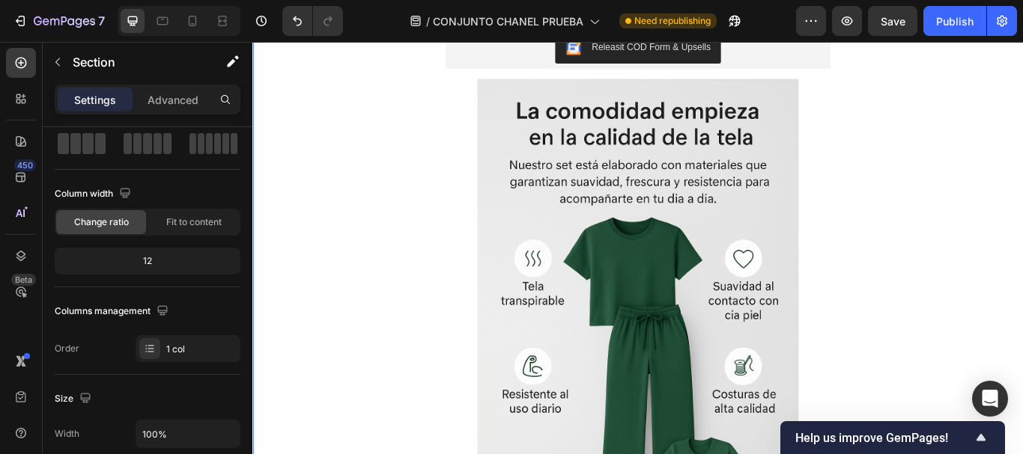
click at [434, 222] on div "Image Releasit COD Form & Upsells Releasit COD Form & Upsells Image Product" at bounding box center [701, 55] width 898 height 1183
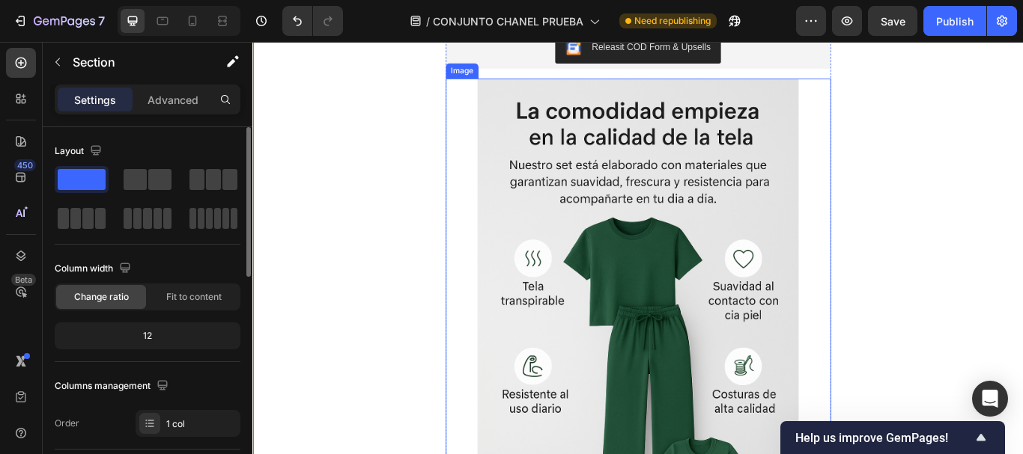
click at [687, 201] on img at bounding box center [701, 366] width 374 height 562
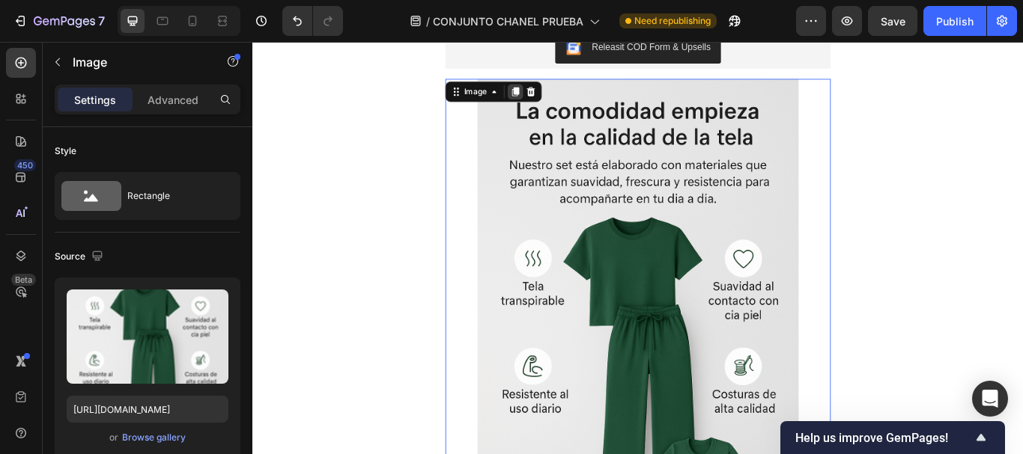
click at [555, 96] on icon at bounding box center [559, 100] width 8 height 10
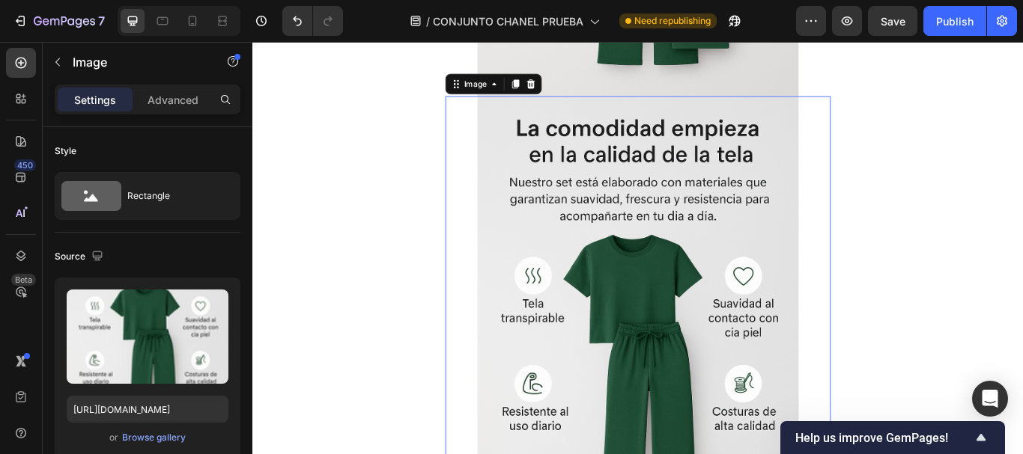
scroll to position [2426, 0]
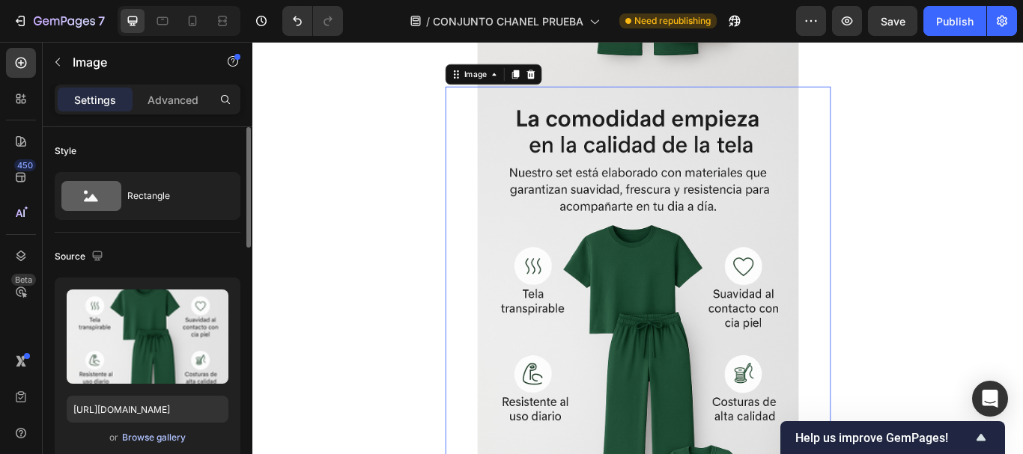
click at [165, 434] on div "Browse gallery" at bounding box center [154, 437] width 64 height 13
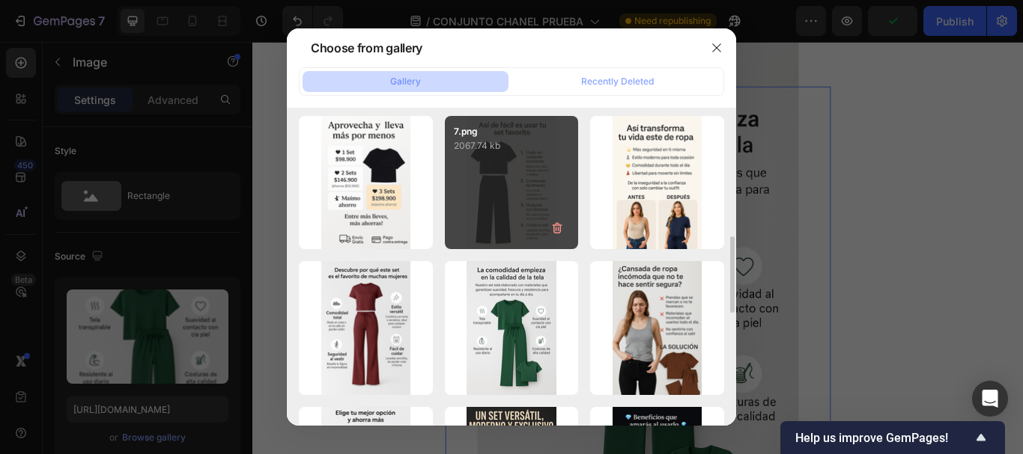
scroll to position [225, 0]
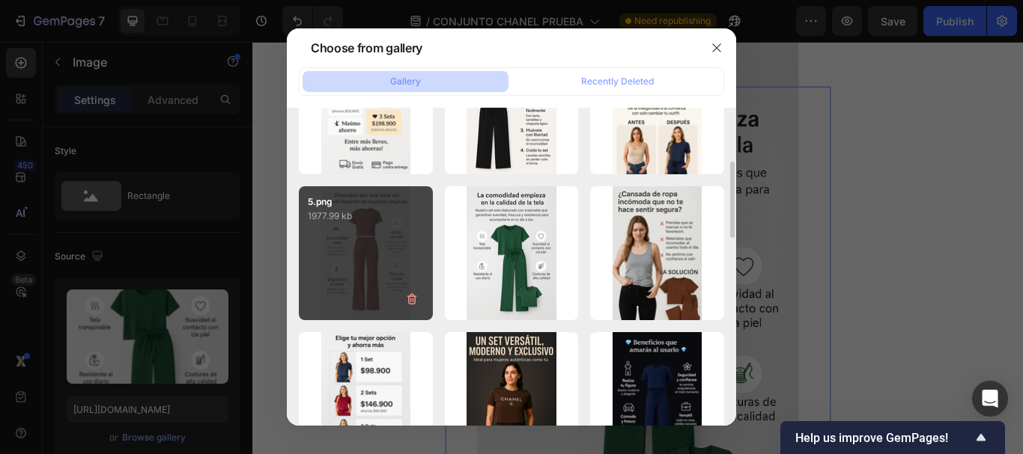
click at [348, 254] on div "5.png 1977.99 kb" at bounding box center [366, 253] width 134 height 134
type input "https://cdn.shopify.com/s/files/1/0675/3900/9685/files/gempages_528518921397994…"
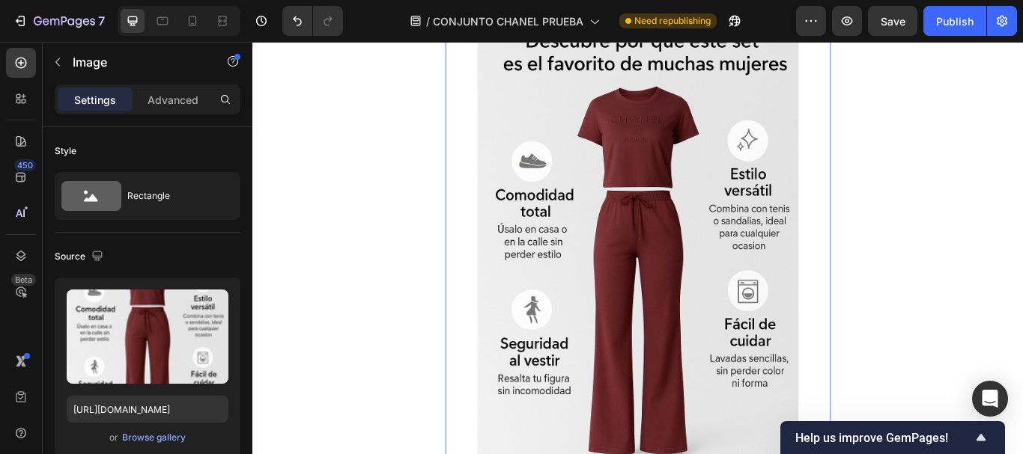
scroll to position [2351, 0]
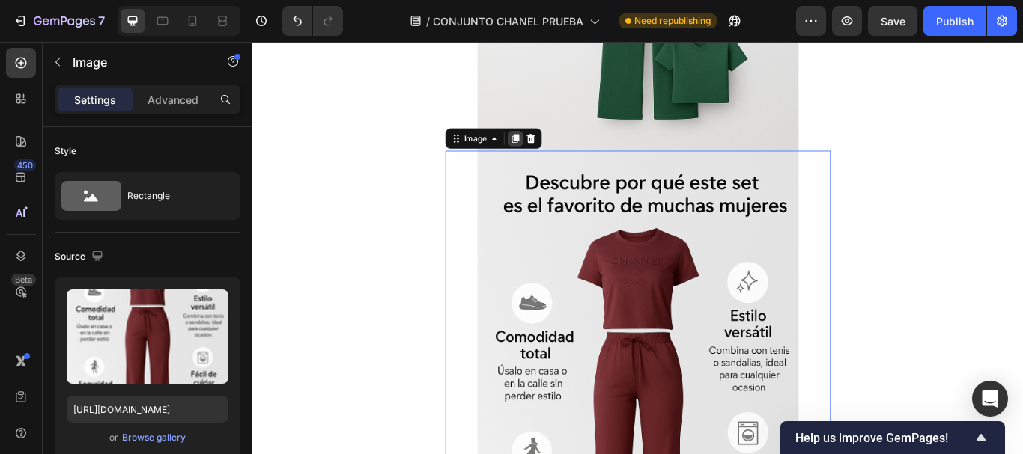
click at [555, 149] on icon at bounding box center [559, 155] width 12 height 12
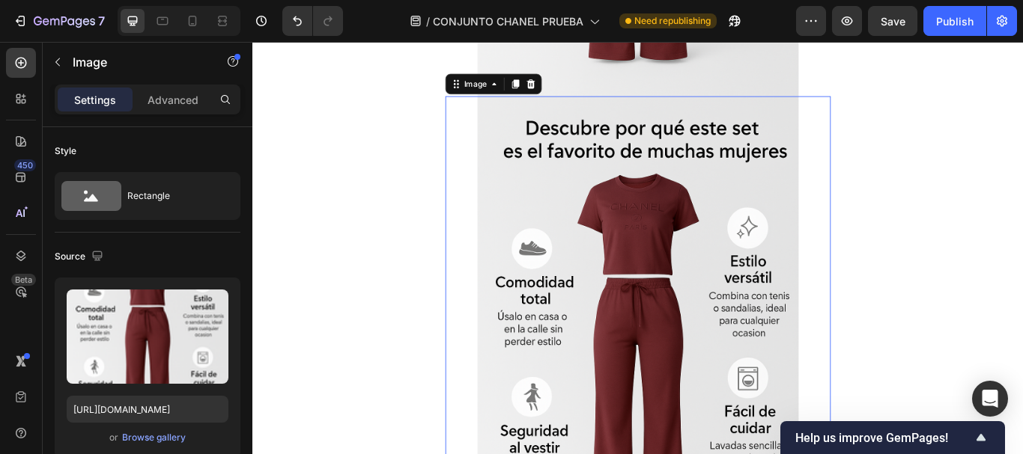
scroll to position [2987, 0]
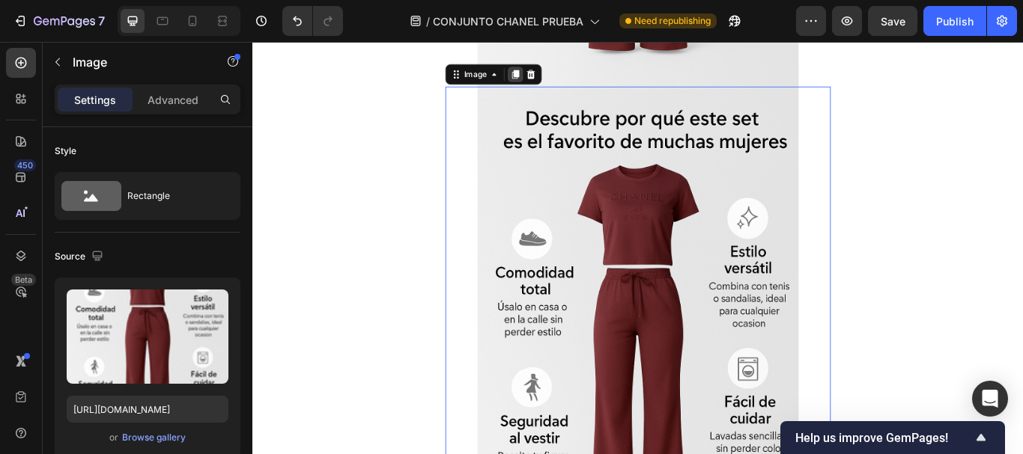
click at [555, 77] on icon at bounding box center [559, 80] width 8 height 10
click at [555, 76] on icon at bounding box center [559, 80] width 8 height 10
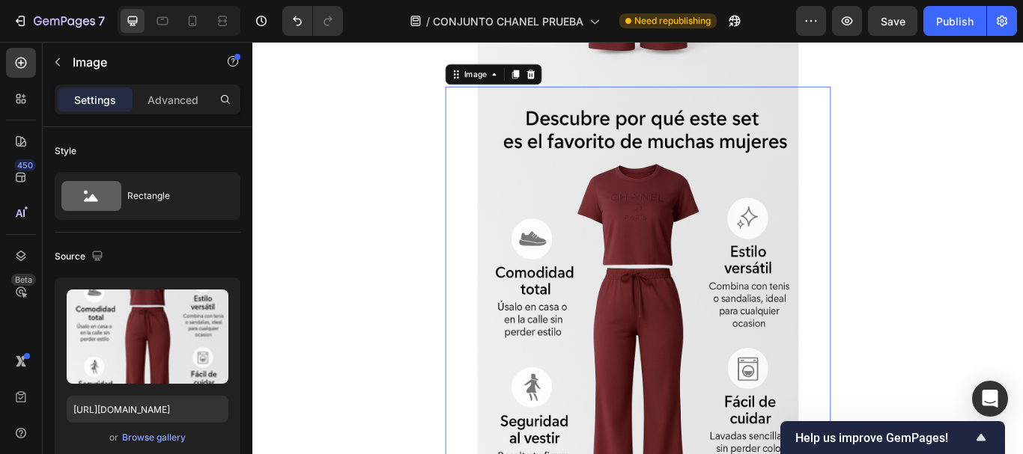
click at [555, 76] on icon at bounding box center [559, 80] width 8 height 10
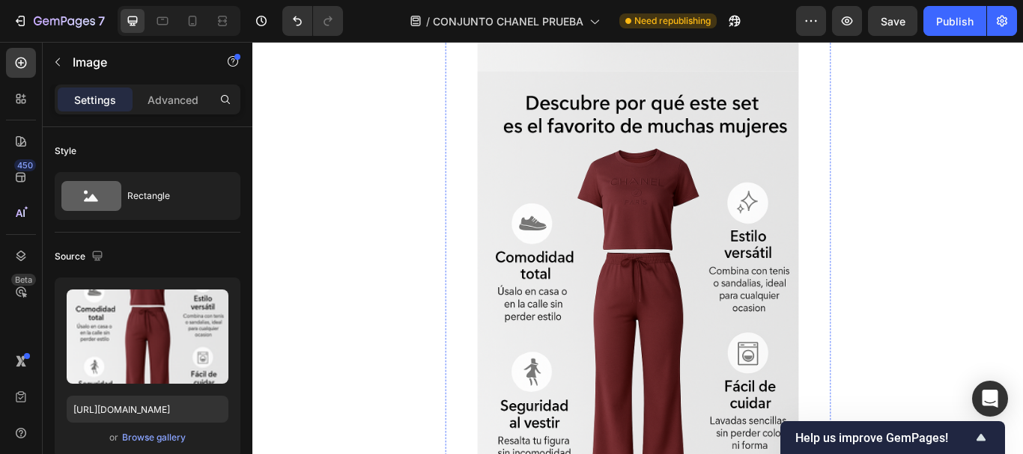
scroll to position [3032, 0]
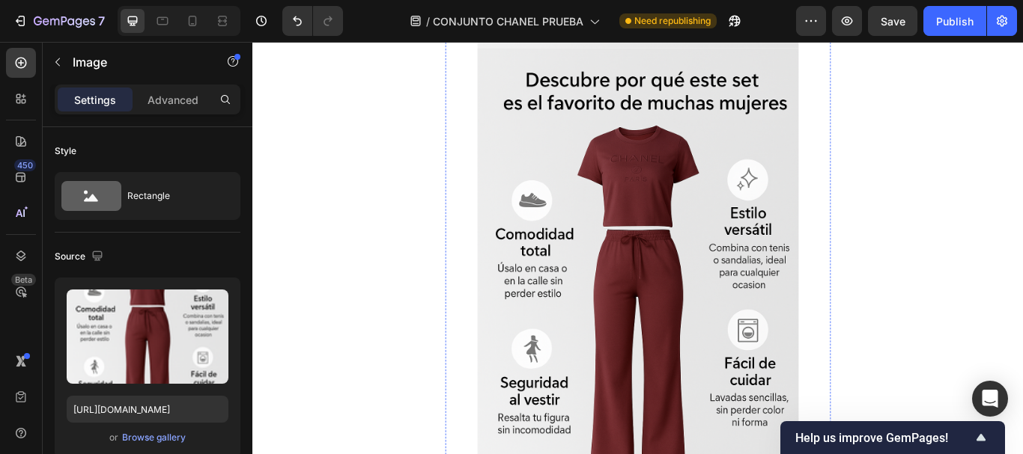
click at [747, 318] on img at bounding box center [701, 330] width 374 height 562
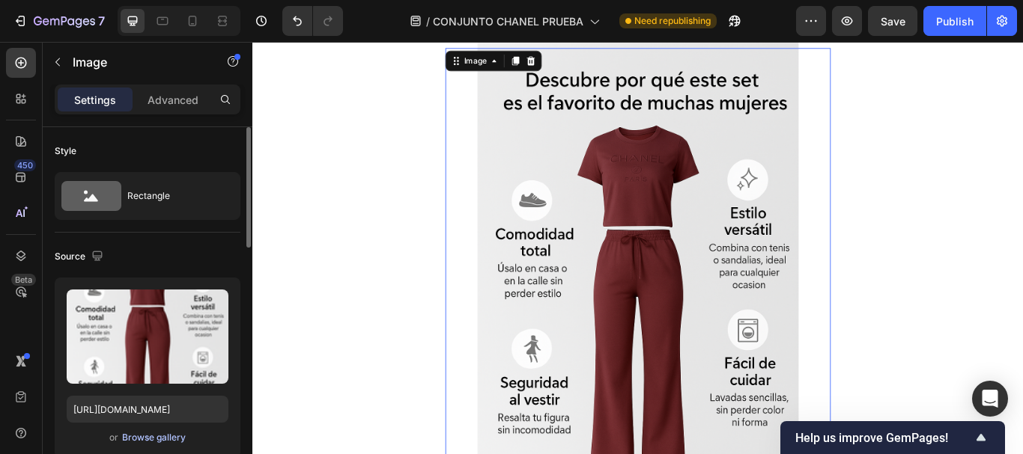
click at [169, 439] on div "Browse gallery" at bounding box center [154, 437] width 64 height 13
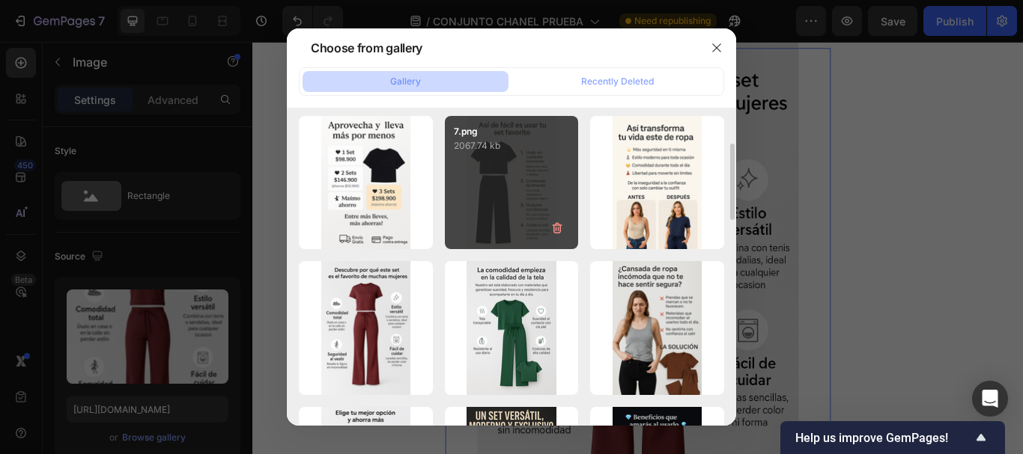
scroll to position [225, 0]
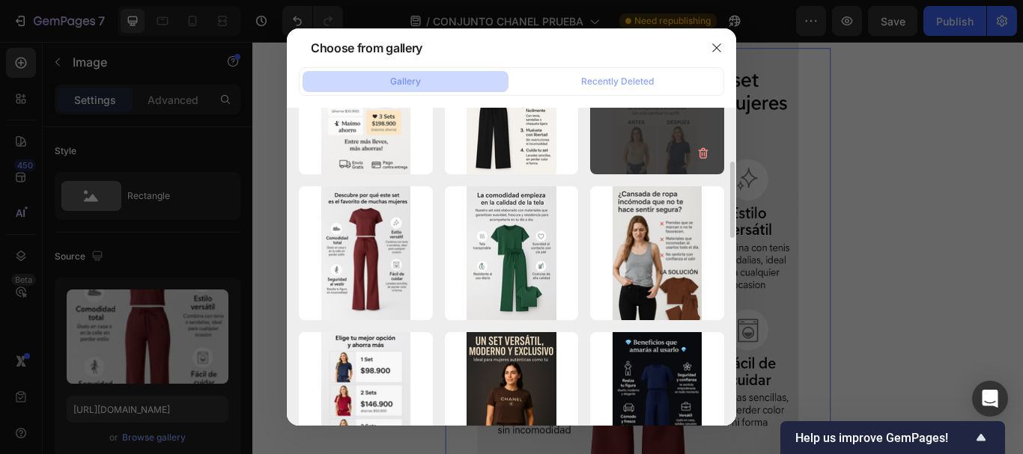
click at [658, 156] on div "6.png 2113.07 kb" at bounding box center [657, 108] width 134 height 134
type input "https://cdn.shopify.com/s/files/1/0675/3900/9685/files/gempages_528518921397994…"
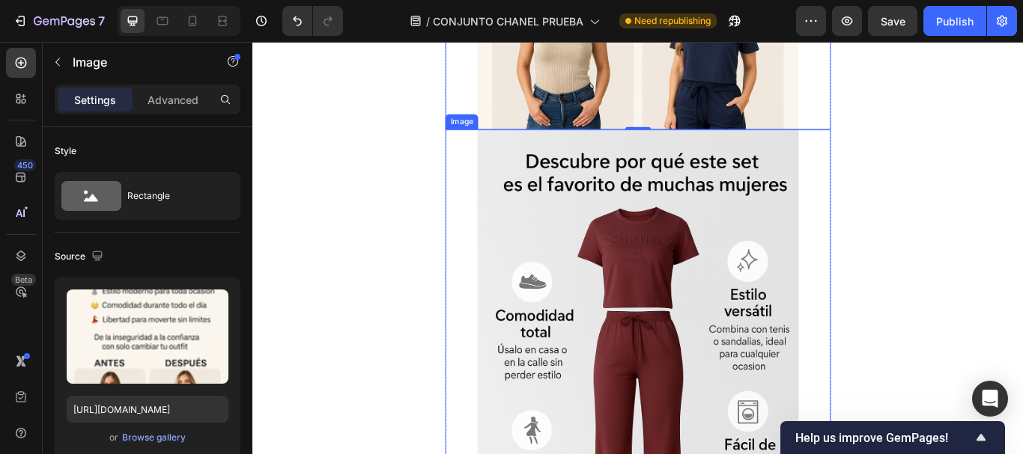
scroll to position [3631, 0]
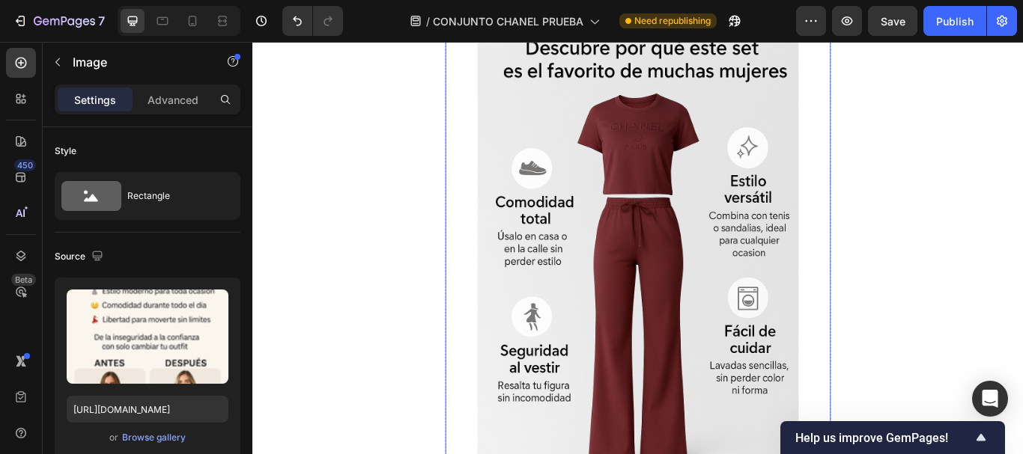
click at [685, 261] on img at bounding box center [701, 293] width 374 height 562
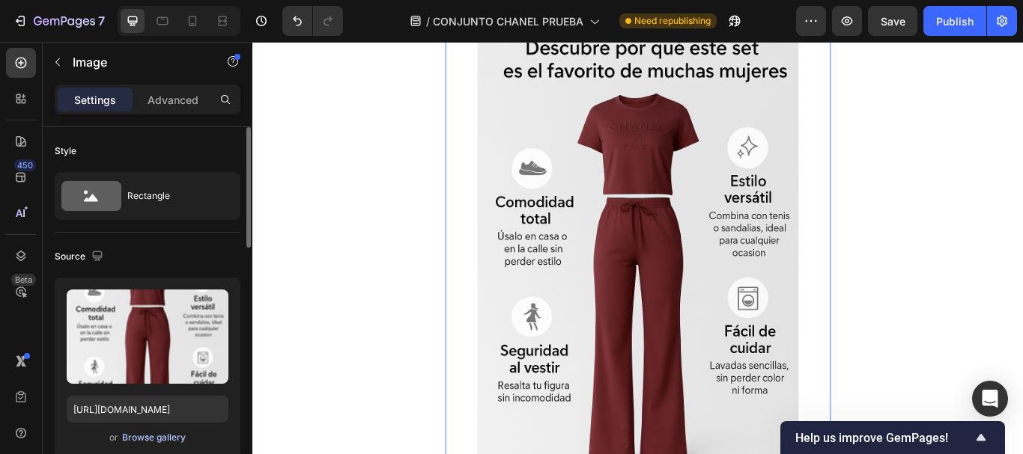
click at [183, 436] on div "Browse gallery" at bounding box center [154, 437] width 64 height 13
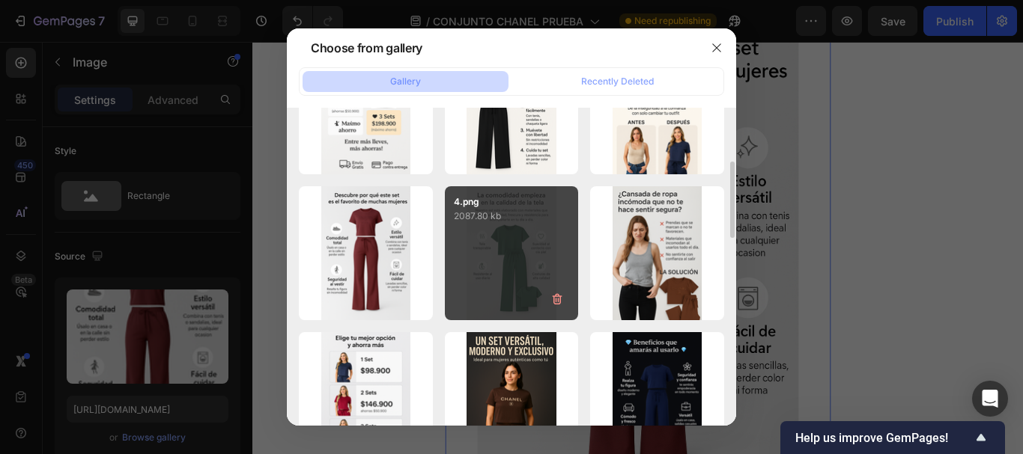
scroll to position [150, 0]
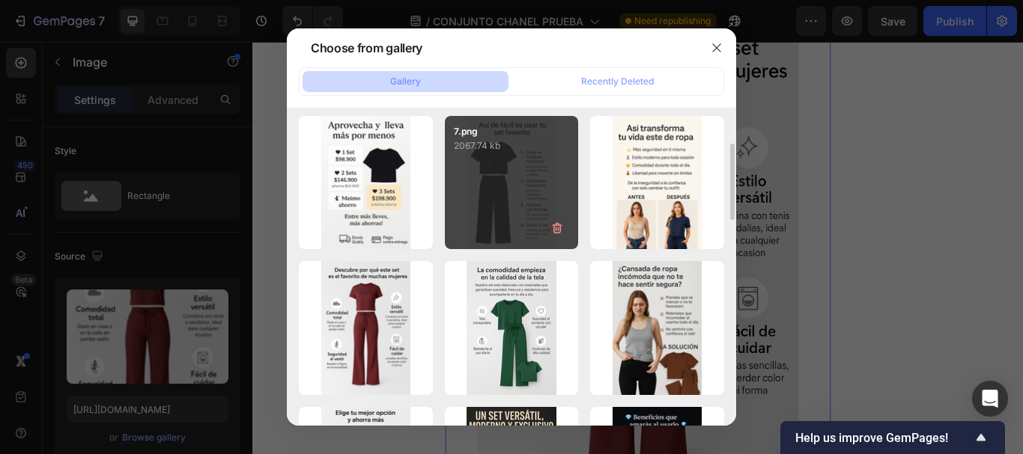
click at [513, 168] on div "7.png 2067.74 kb" at bounding box center [512, 183] width 134 height 134
type input "https://cdn.shopify.com/s/files/1/0675/3900/9685/files/gempages_528518921397994…"
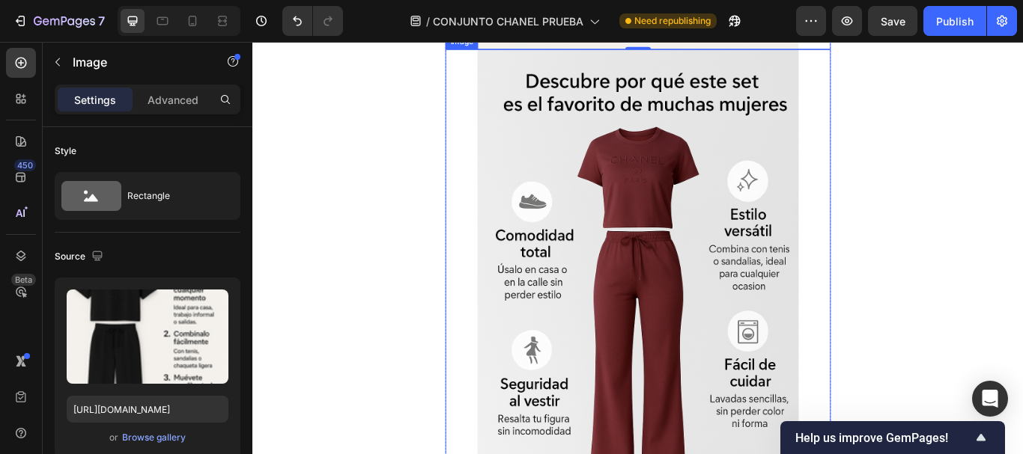
scroll to position [4155, 0]
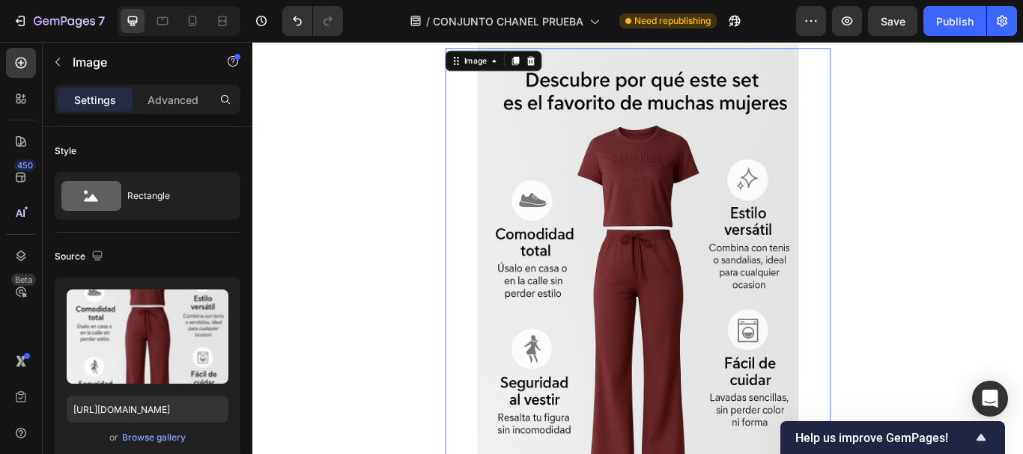
click at [621, 266] on img at bounding box center [701, 330] width 374 height 562
click at [165, 430] on button "Browse gallery" at bounding box center [153, 437] width 65 height 15
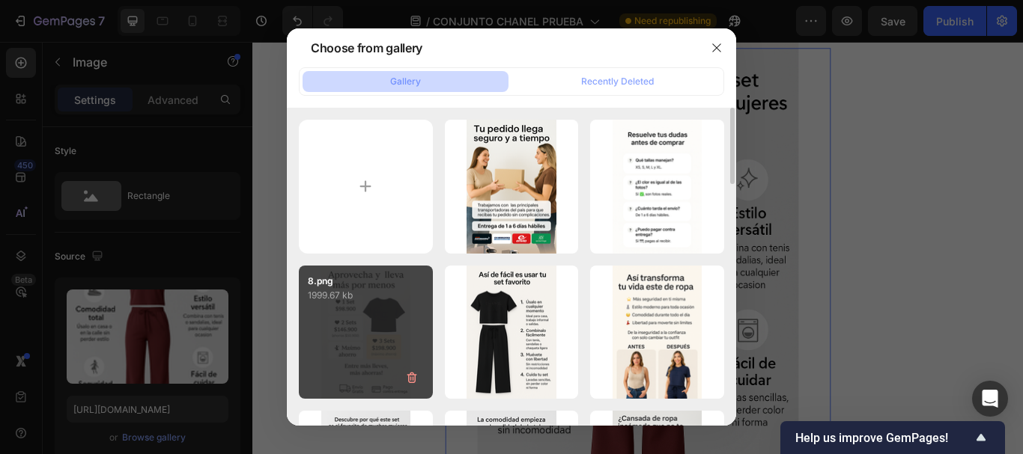
click at [364, 293] on p "1999.67 kb" at bounding box center [366, 295] width 116 height 15
type input "https://cdn.shopify.com/s/files/1/0675/3900/9685/files/gempages_528518921397994…"
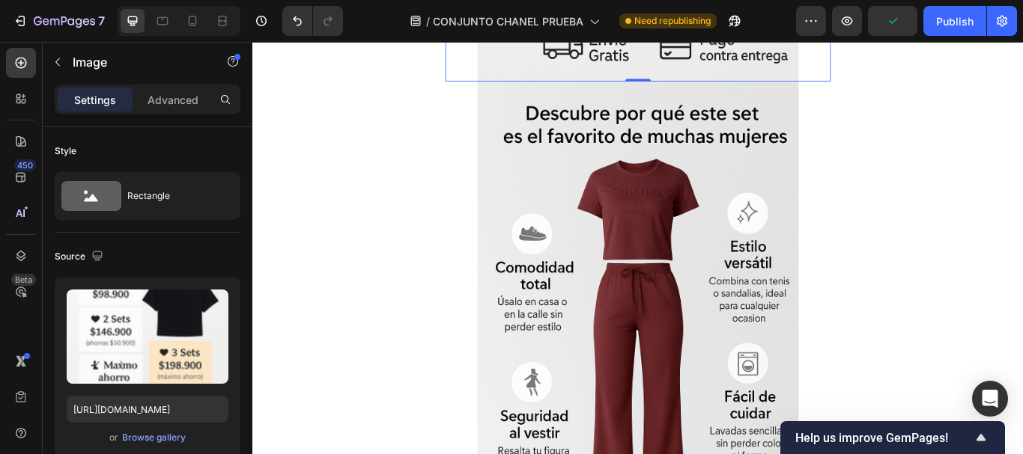
scroll to position [4679, 0]
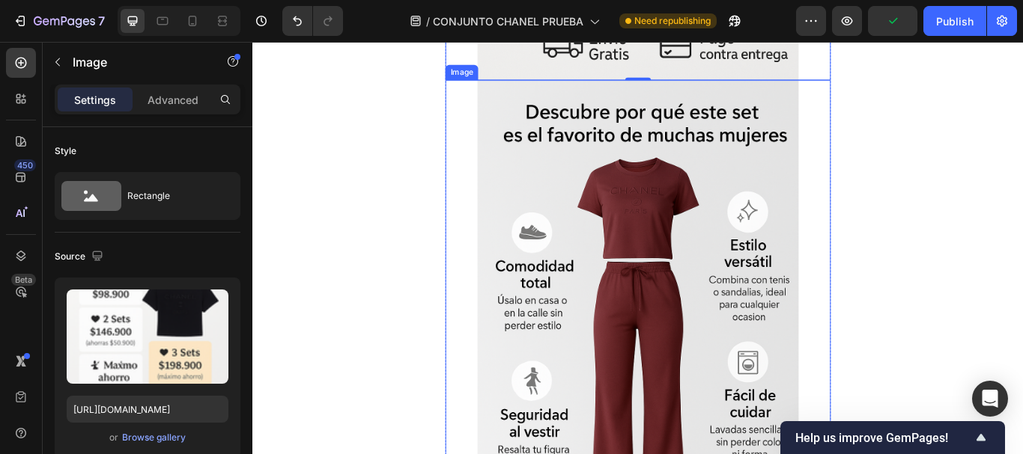
click at [608, 235] on img at bounding box center [701, 368] width 374 height 562
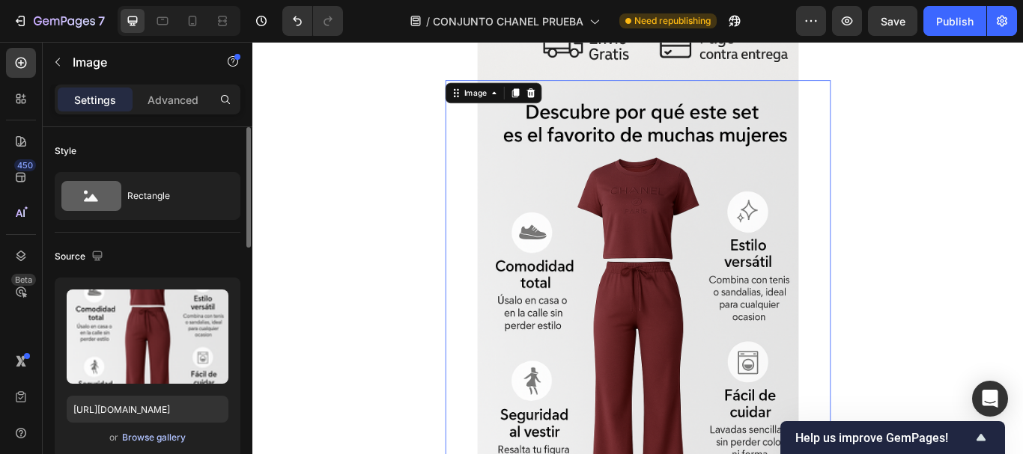
click at [160, 437] on div "Browse gallery" at bounding box center [154, 437] width 64 height 13
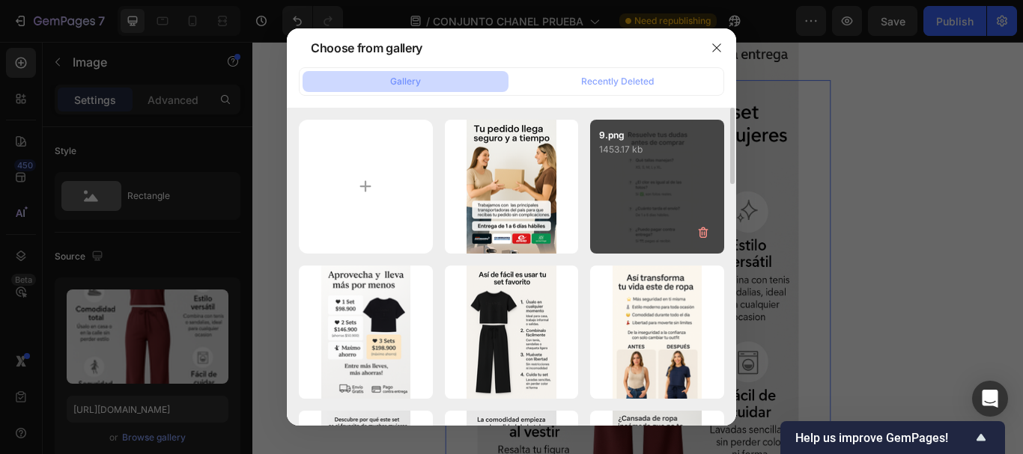
click at [618, 192] on div "9.png 1453.17 kb" at bounding box center [657, 187] width 134 height 134
type input "https://cdn.shopify.com/s/files/1/0675/3900/9685/files/gempages_528518921397994…"
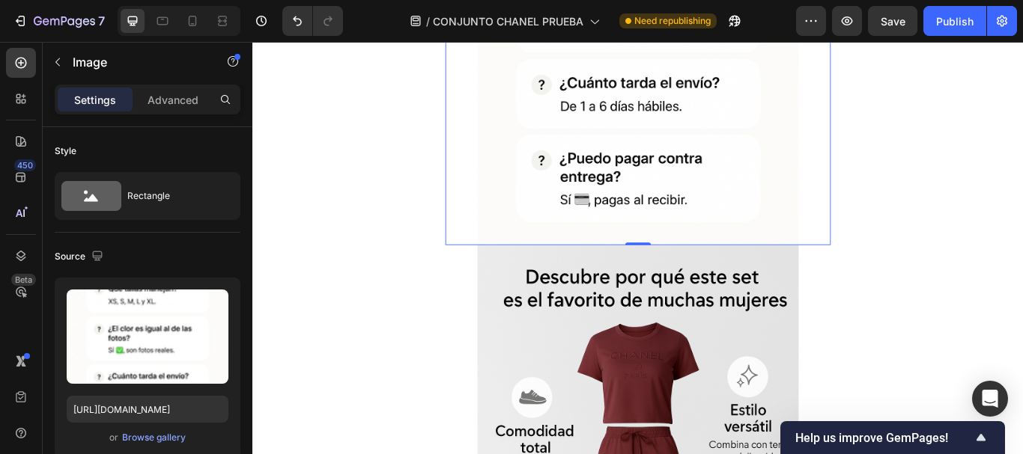
scroll to position [5129, 0]
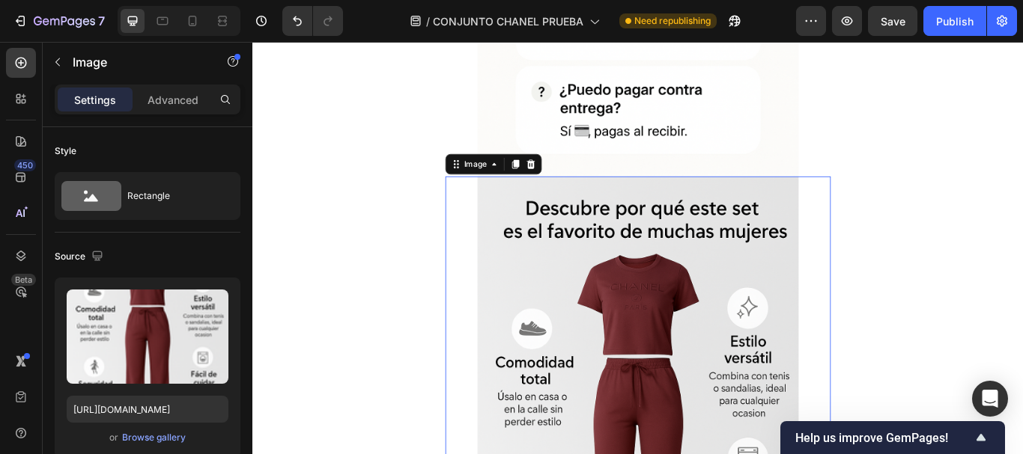
click at [155, 439] on div "Browse gallery" at bounding box center [154, 437] width 64 height 13
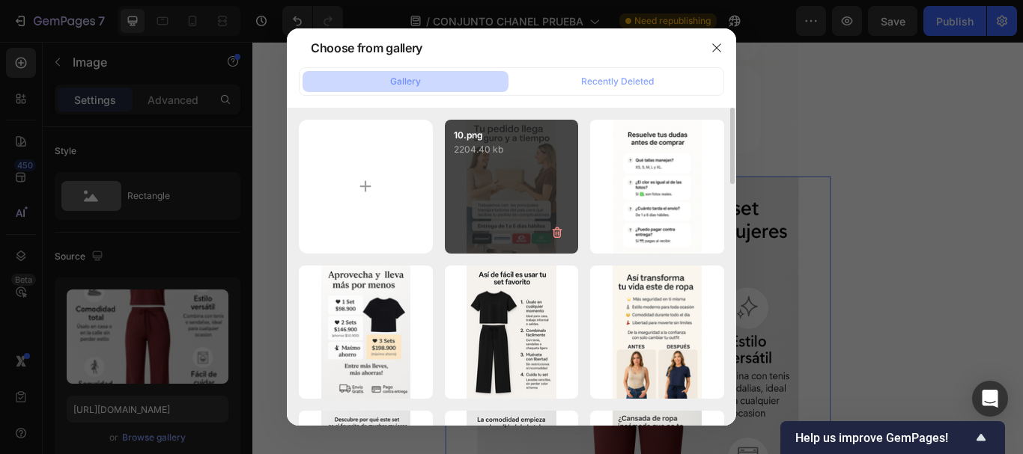
click at [497, 187] on div "10.png 2204.40 kb" at bounding box center [512, 187] width 134 height 134
type input "https://cdn.shopify.com/s/files/1/0675/3900/9685/files/gempages_528518921397994…"
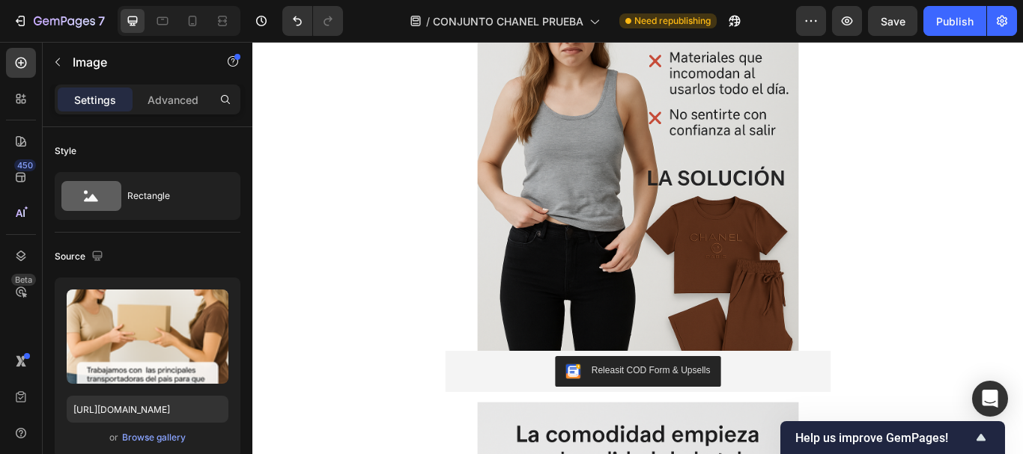
scroll to position [1634, 0]
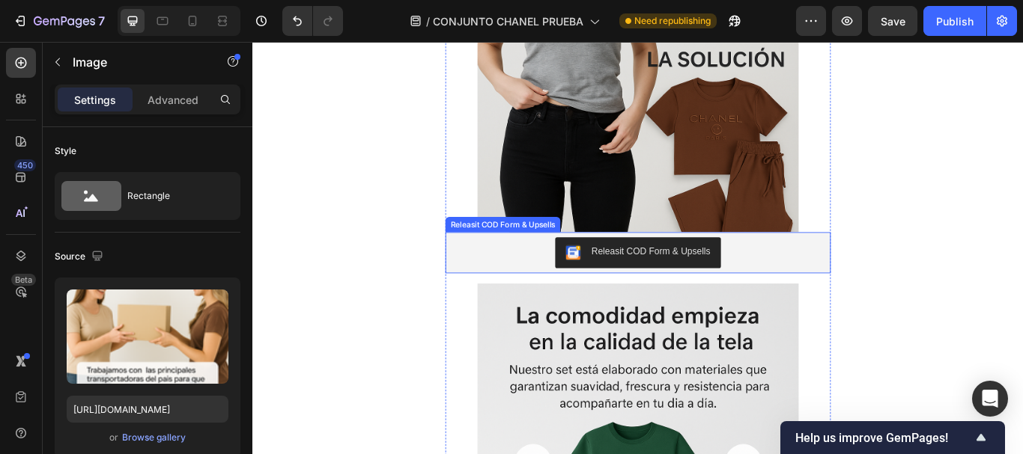
click at [500, 298] on div "Releasit COD Form & Upsells" at bounding box center [701, 288] width 437 height 36
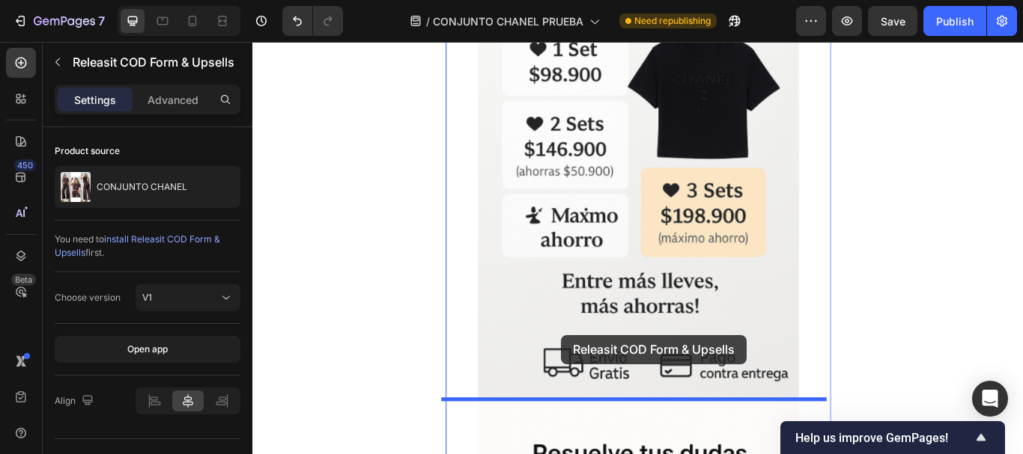
scroll to position [4405, 0]
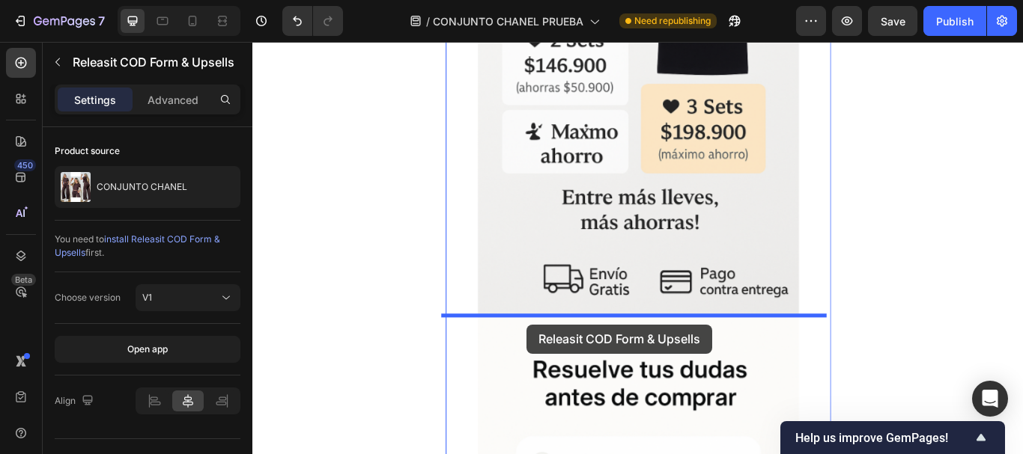
drag, startPoint x: 487, startPoint y: 253, endPoint x: 572, endPoint y: 371, distance: 145.9
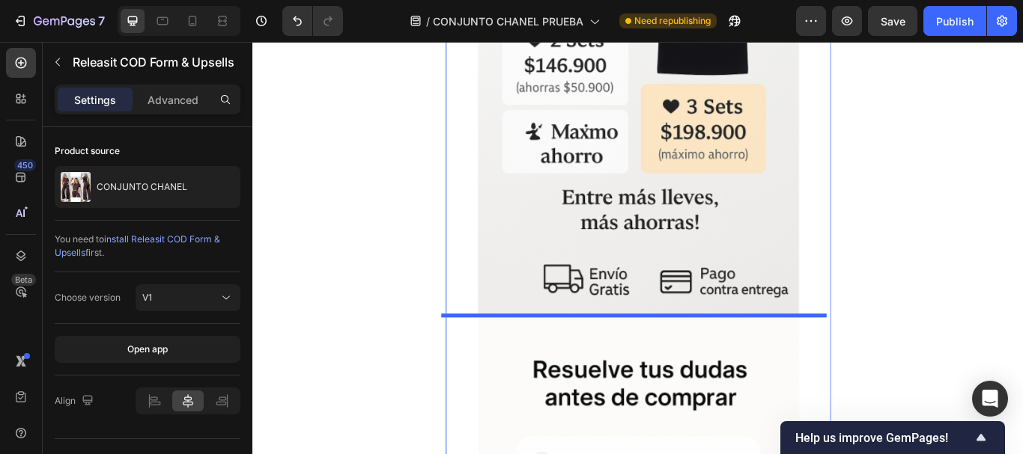
scroll to position [4345, 0]
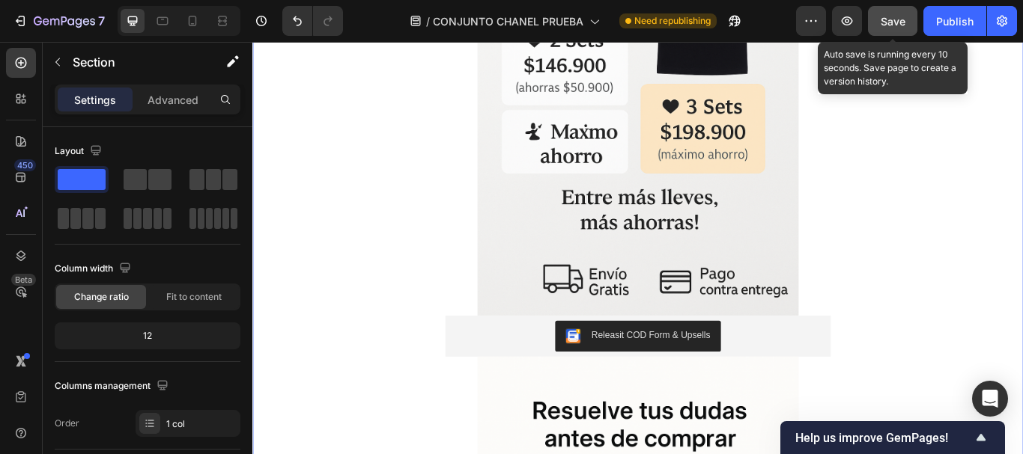
click at [883, 25] on span "Save" at bounding box center [892, 21] width 25 height 13
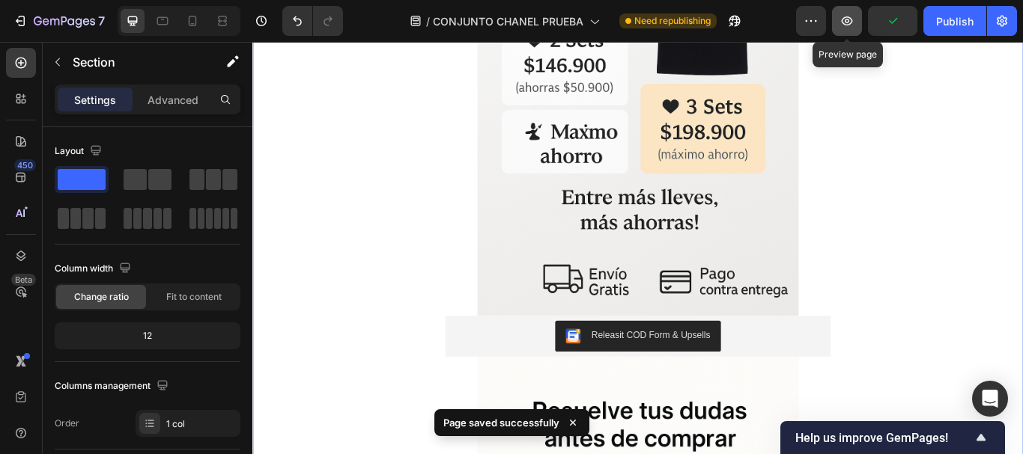
click at [853, 23] on icon "button" at bounding box center [846, 20] width 15 height 15
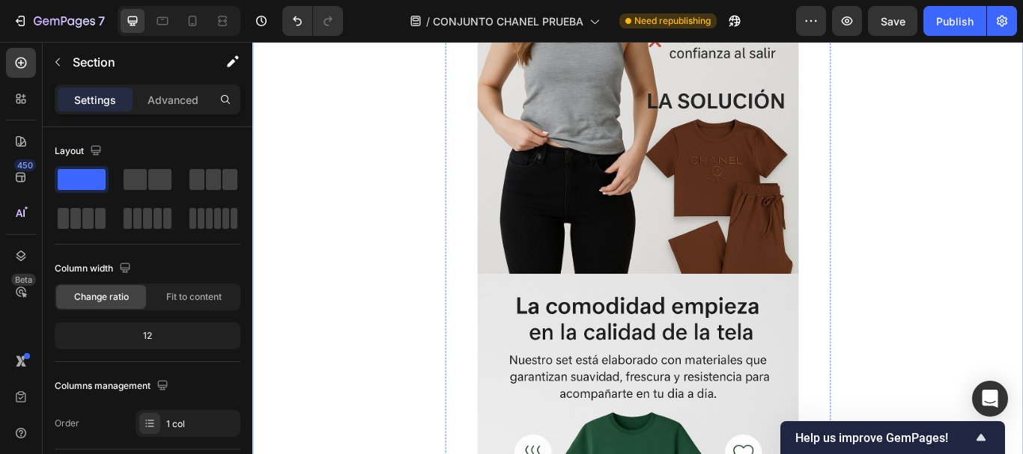
scroll to position [1500, 0]
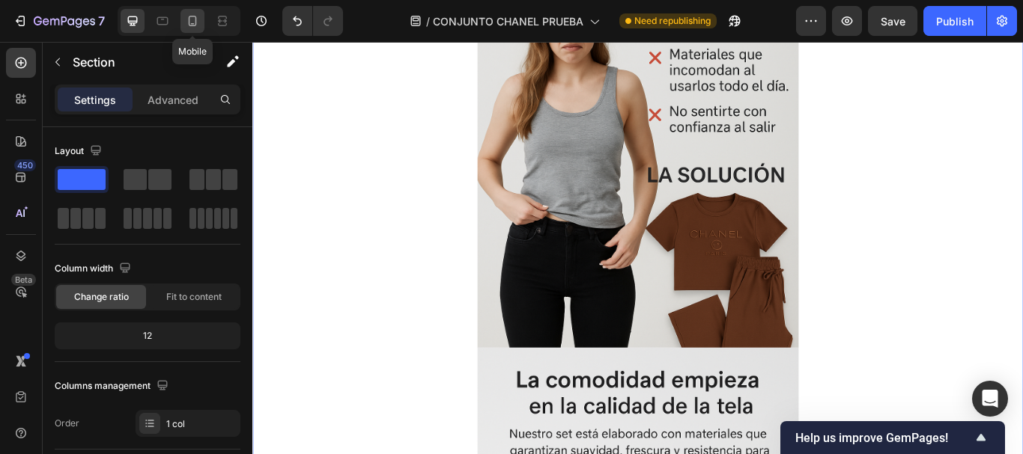
click at [195, 25] on icon at bounding box center [192, 20] width 15 height 15
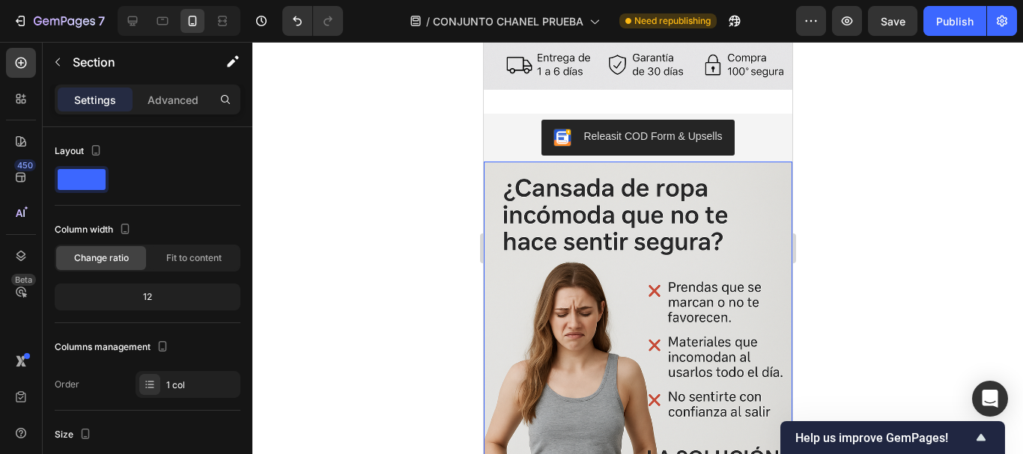
scroll to position [973, 0]
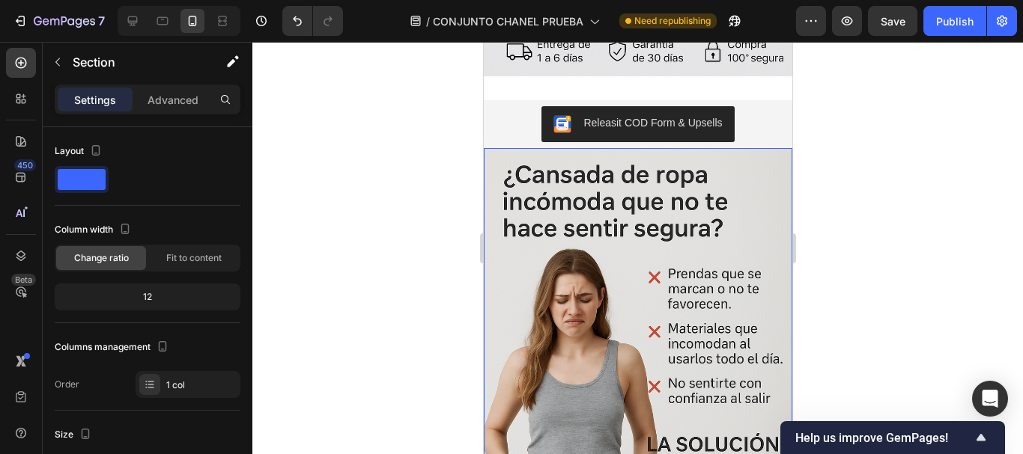
click at [636, 238] on img at bounding box center [637, 379] width 308 height 463
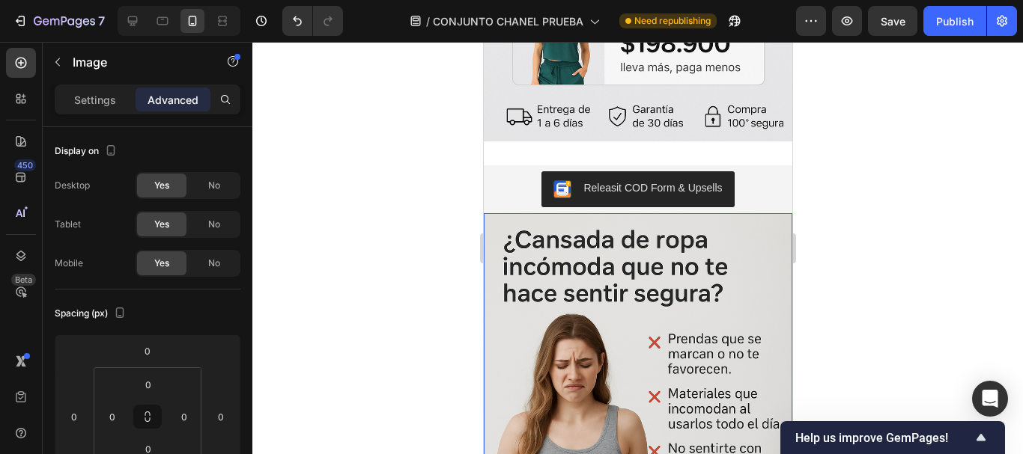
scroll to position [824, 0]
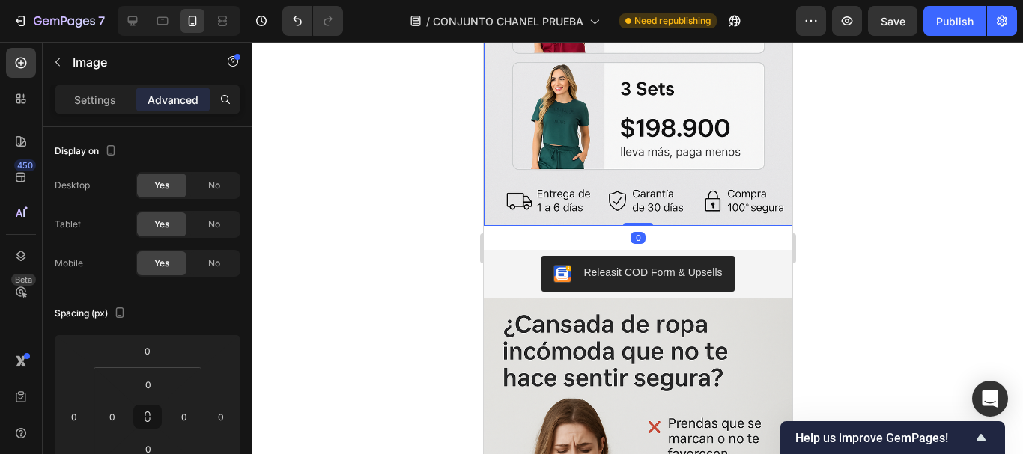
drag, startPoint x: 626, startPoint y: 191, endPoint x: 630, endPoint y: 165, distance: 25.8
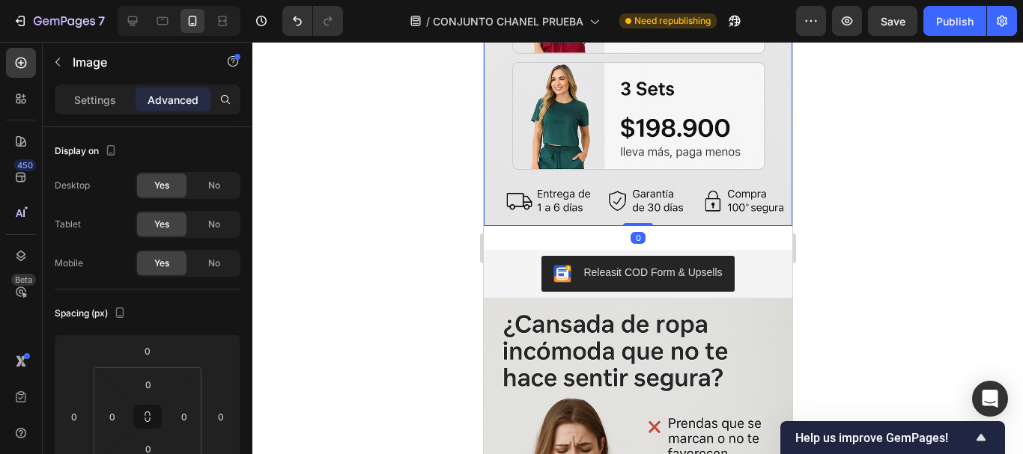
drag, startPoint x: 628, startPoint y: 190, endPoint x: 633, endPoint y: 149, distance: 41.4
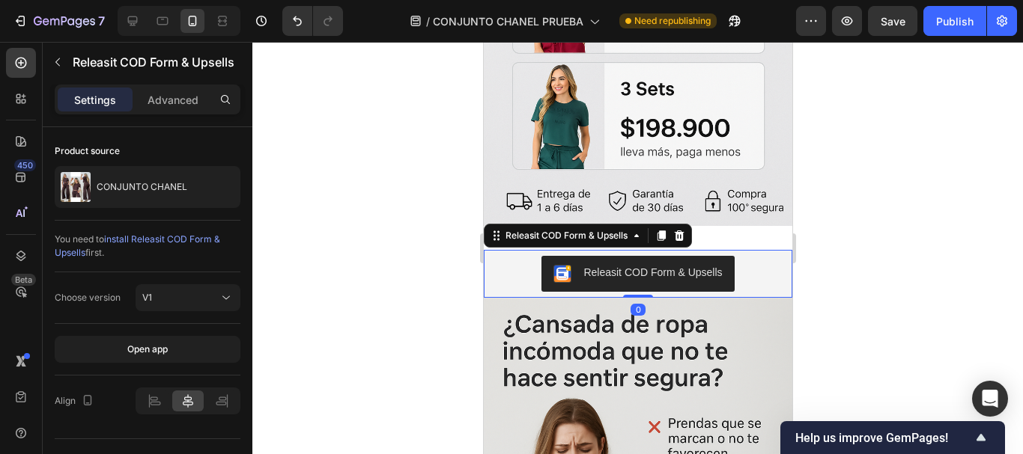
click at [508, 256] on div "Releasit COD Form & Upsells" at bounding box center [637, 274] width 296 height 36
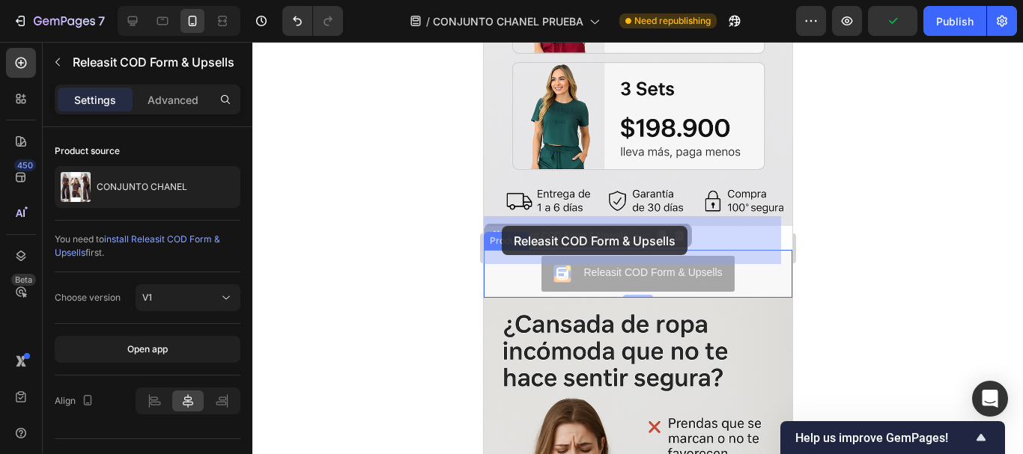
drag, startPoint x: 508, startPoint y: 229, endPoint x: 502, endPoint y: 223, distance: 9.0
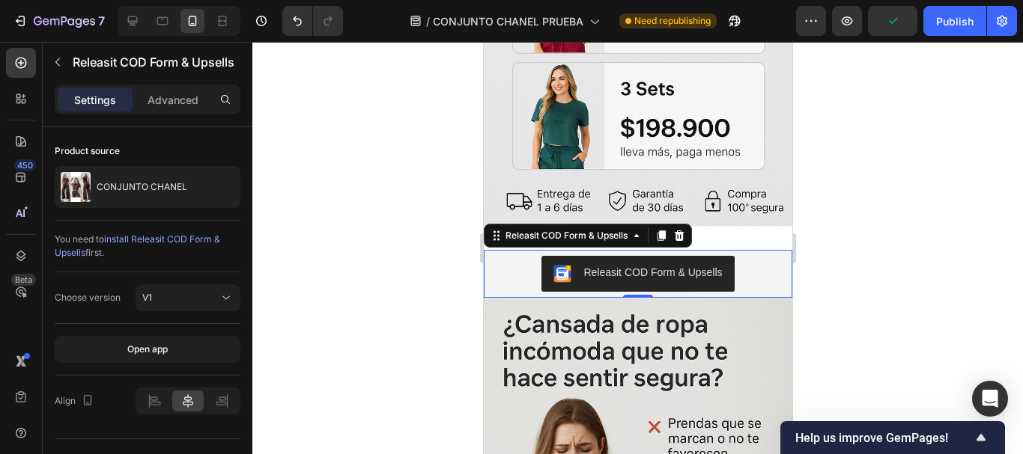
click at [393, 195] on div at bounding box center [637, 248] width 770 height 413
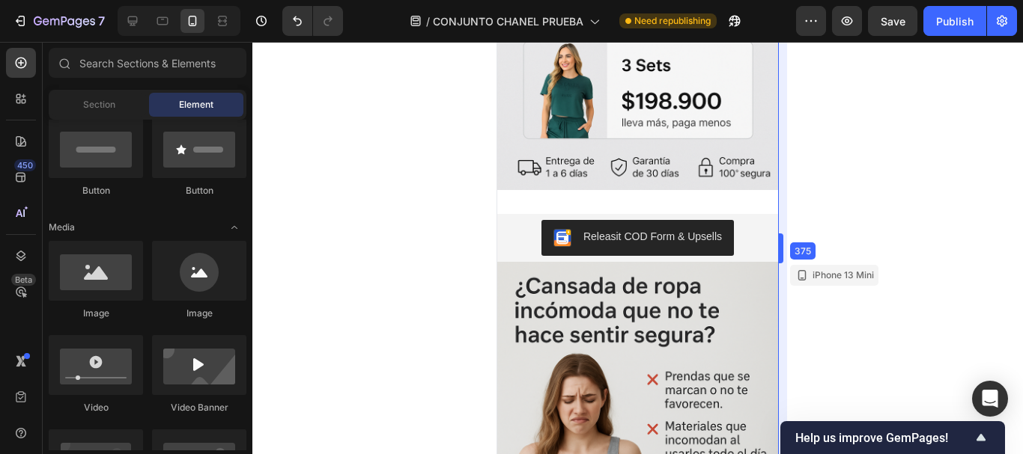
scroll to position [782, 0]
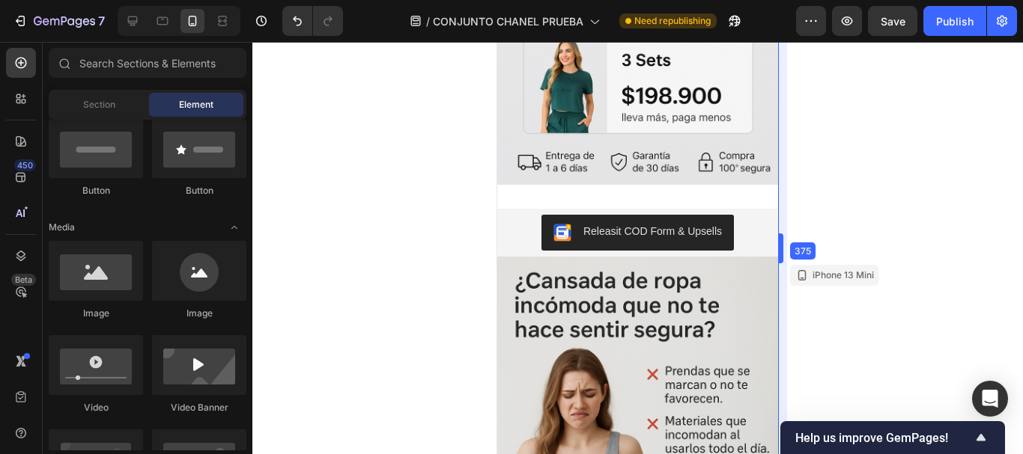
drag, startPoint x: 795, startPoint y: 247, endPoint x: 272, endPoint y: 211, distance: 524.6
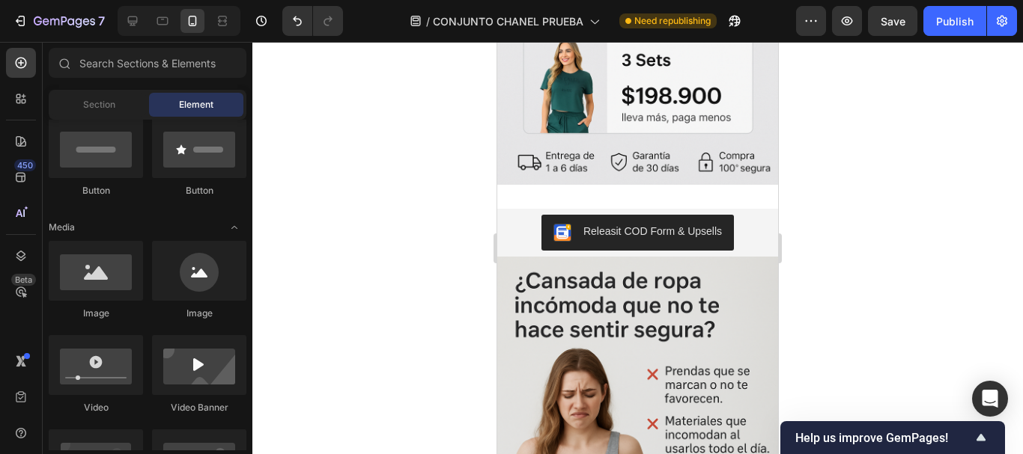
click at [893, 237] on div at bounding box center [637, 248] width 770 height 413
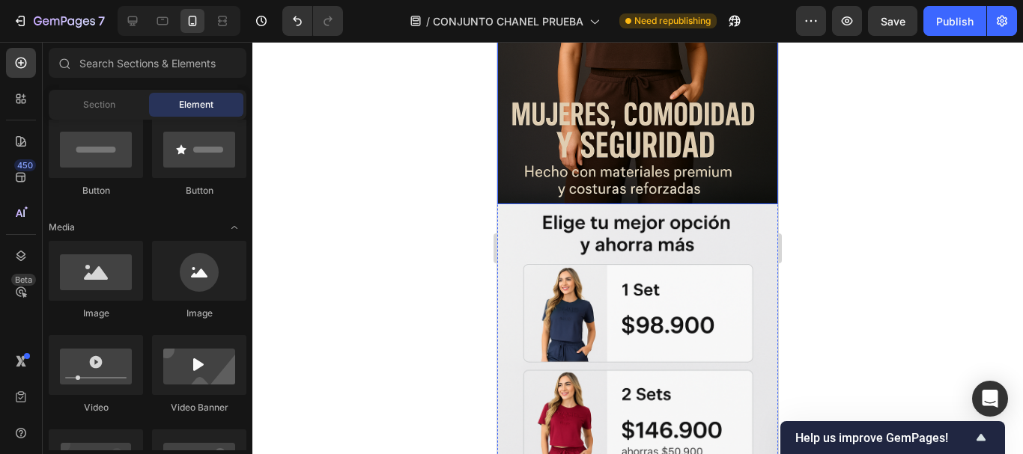
scroll to position [332, 0]
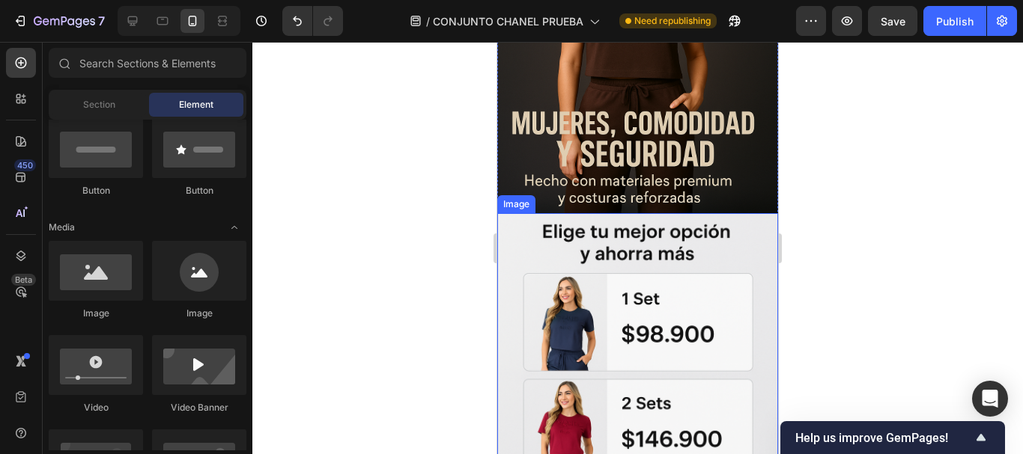
click at [682, 284] on img at bounding box center [637, 424] width 281 height 422
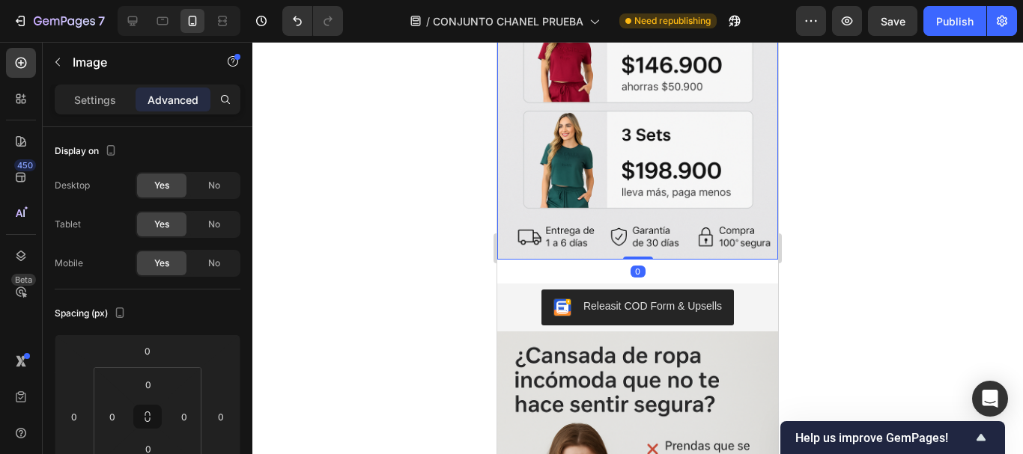
scroll to position [632, 0]
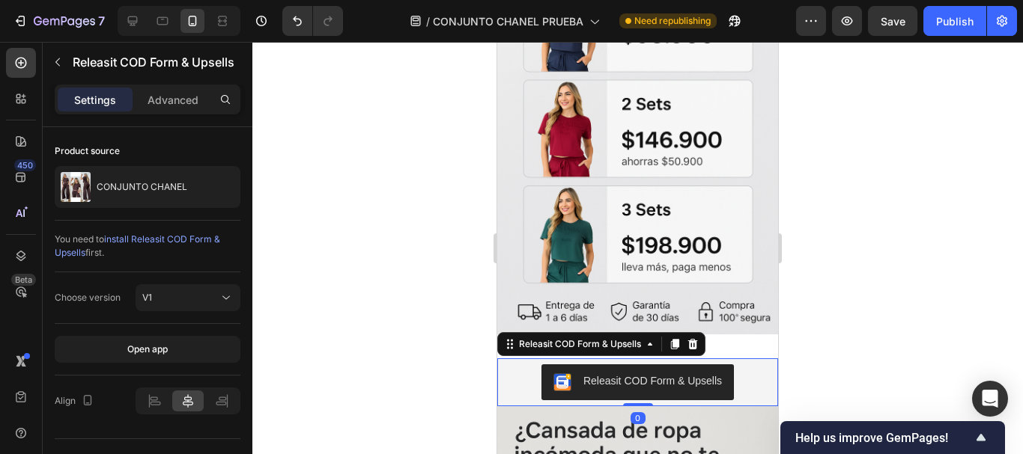
click at [508, 365] on div "Releasit COD Form & Upsells" at bounding box center [637, 383] width 269 height 36
click at [673, 338] on icon at bounding box center [675, 344] width 12 height 12
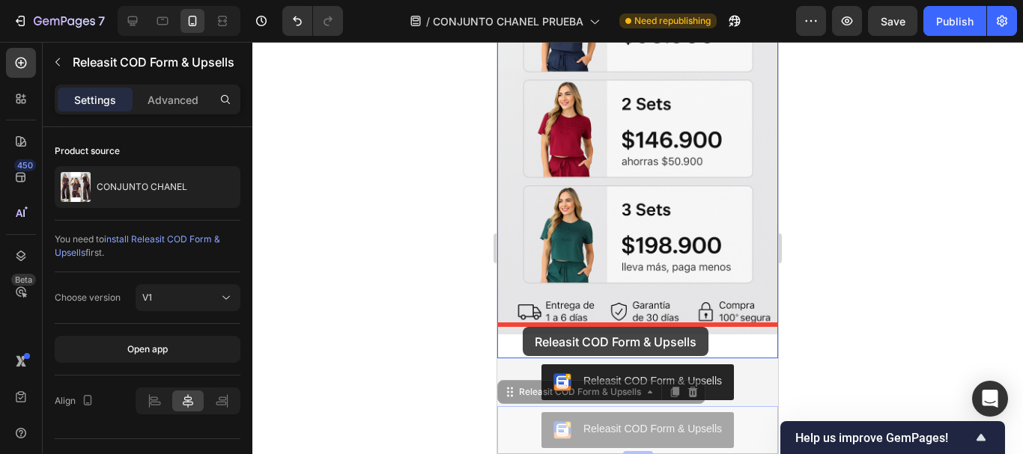
drag, startPoint x: 530, startPoint y: 399, endPoint x: 523, endPoint y: 327, distance: 72.3
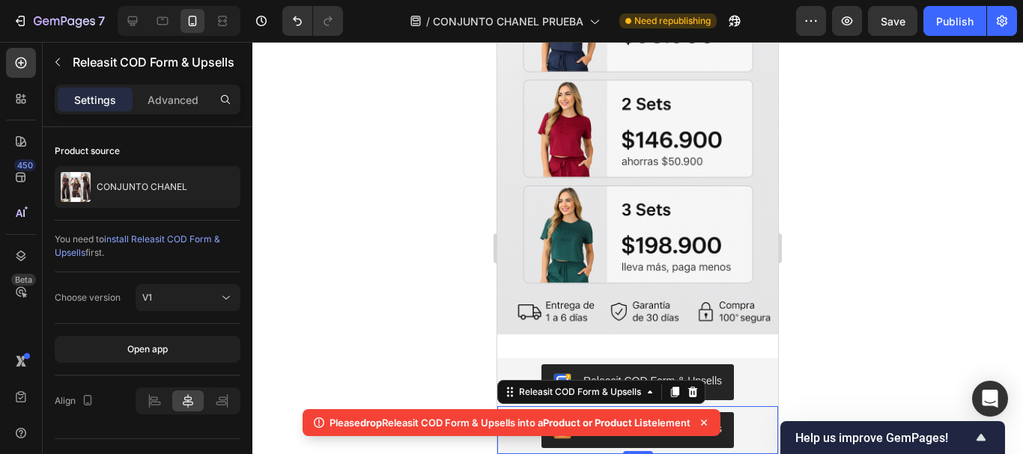
click at [707, 425] on icon at bounding box center [703, 423] width 15 height 15
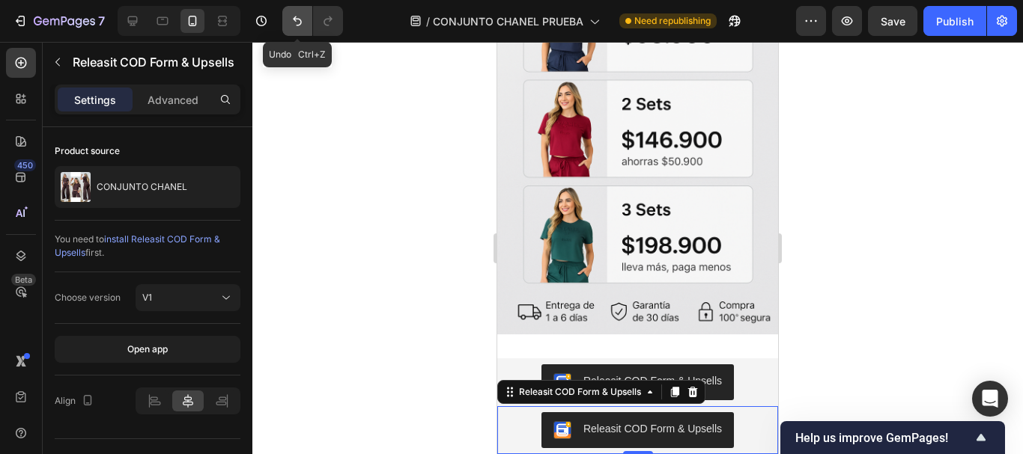
click at [297, 20] on icon "Undo/Redo" at bounding box center [297, 20] width 15 height 15
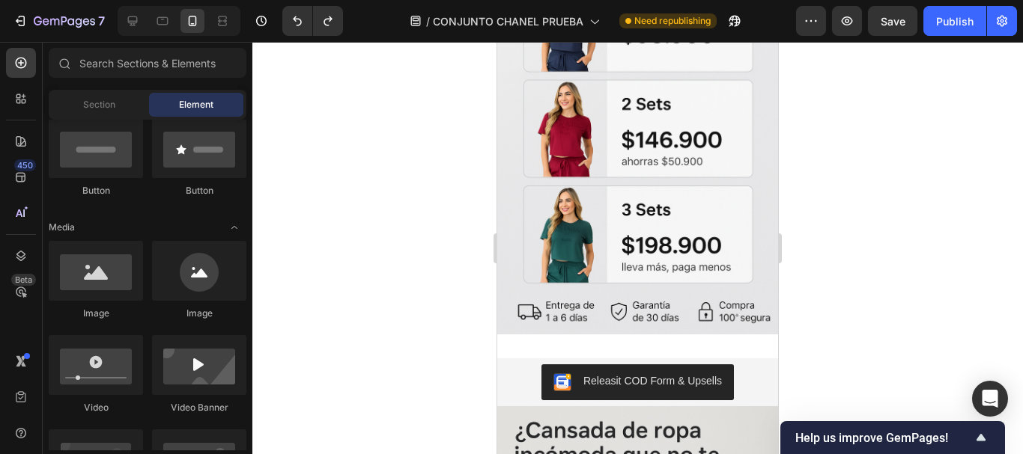
click at [436, 301] on div at bounding box center [637, 248] width 770 height 413
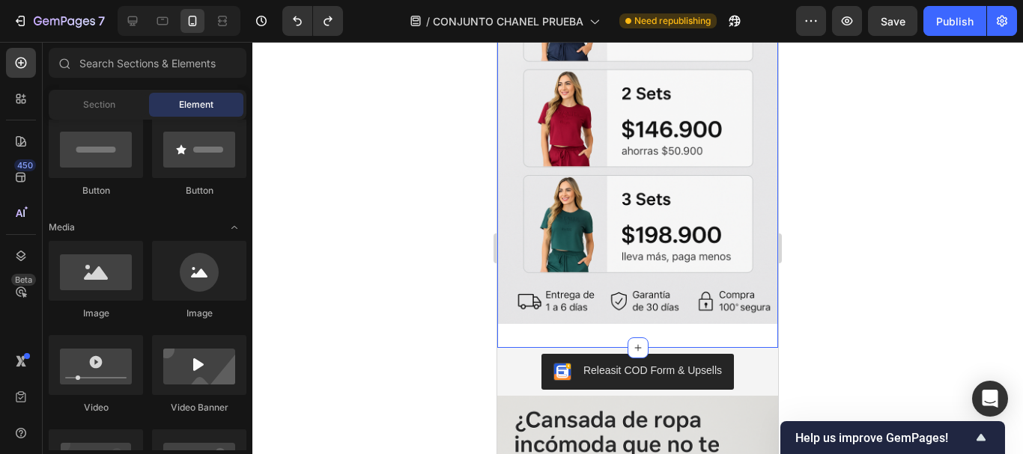
scroll to position [782, 0]
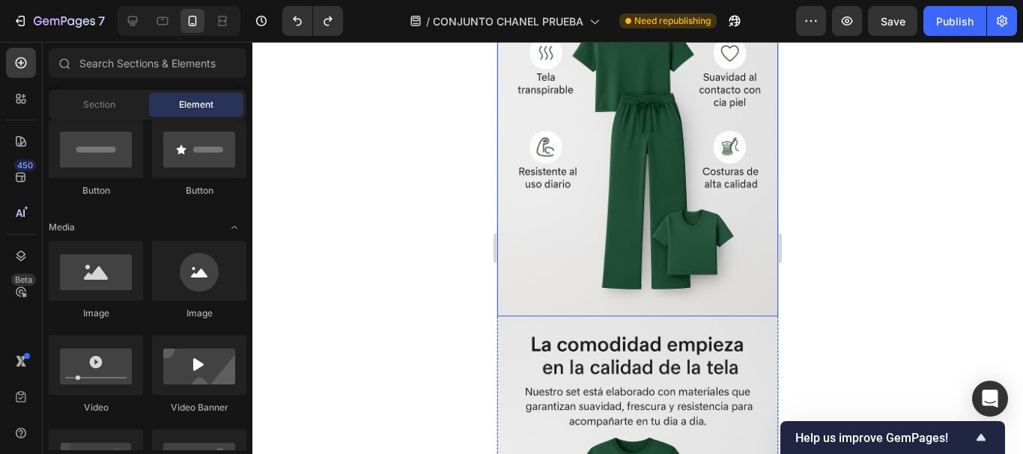
click at [653, 203] on img at bounding box center [637, 107] width 281 height 422
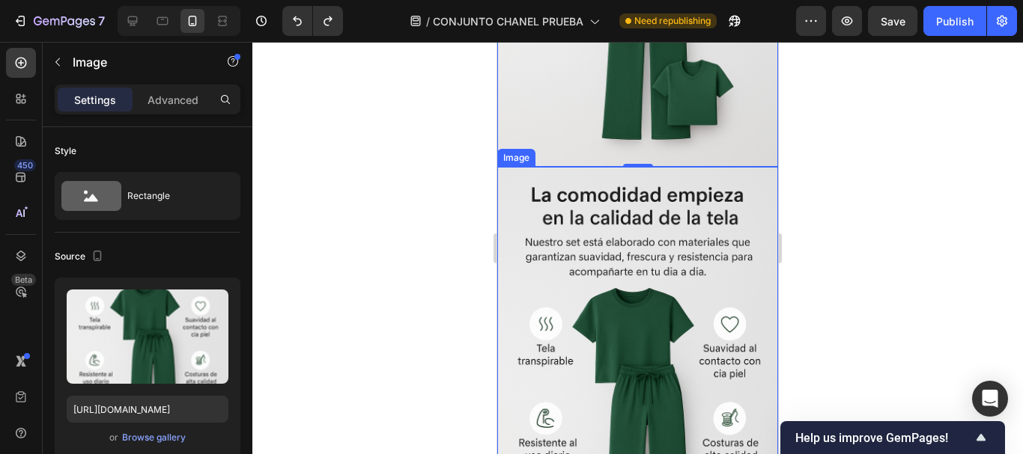
click at [654, 229] on img at bounding box center [637, 378] width 281 height 422
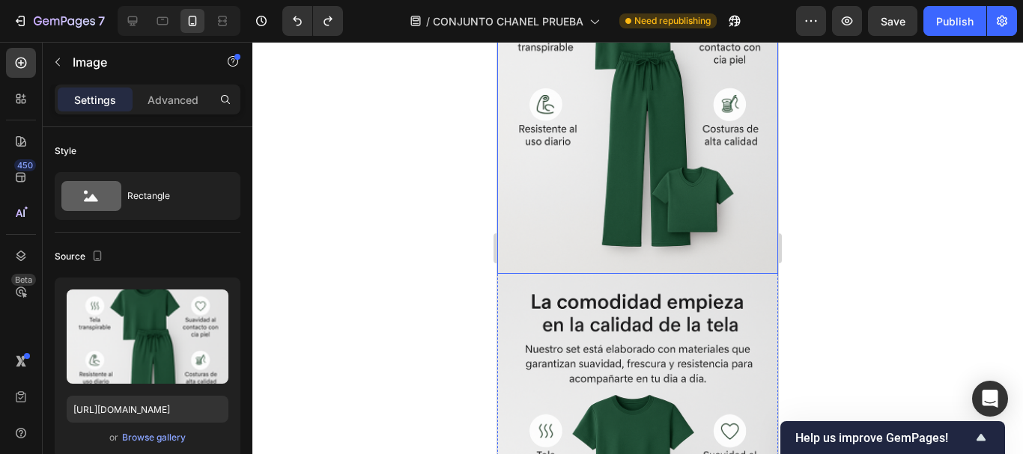
scroll to position [1605, 0]
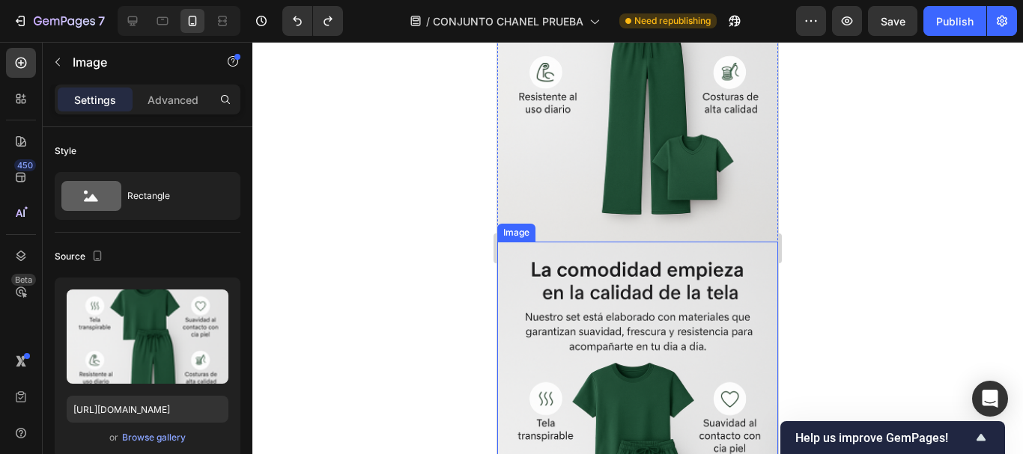
click at [674, 304] on img at bounding box center [637, 453] width 281 height 422
click at [177, 442] on div "Browse gallery" at bounding box center [154, 437] width 64 height 13
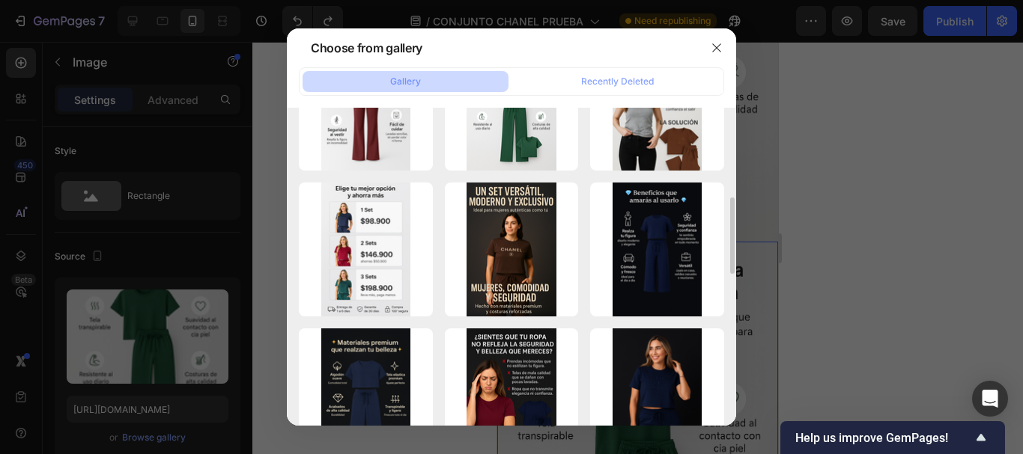
scroll to position [299, 0]
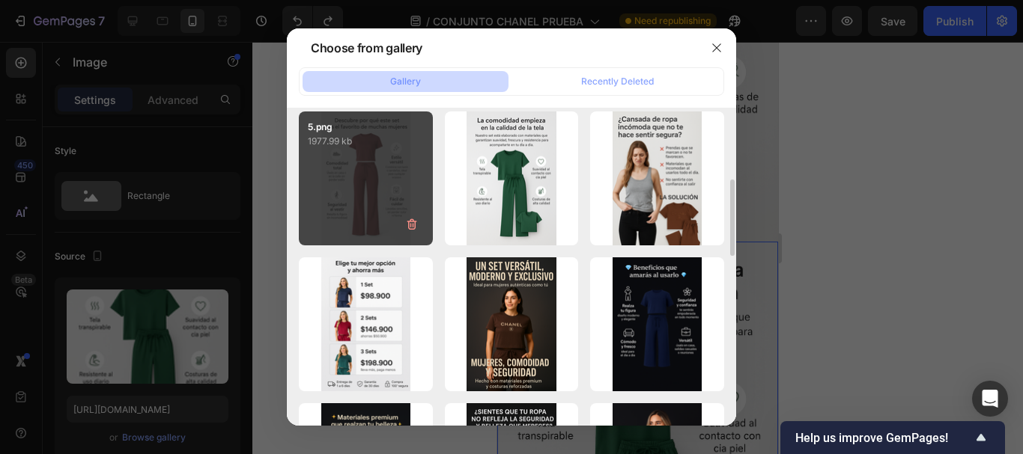
click at [380, 204] on div "5.png 1977.99 kb" at bounding box center [366, 179] width 134 height 134
type input "https://cdn.shopify.com/s/files/1/0675/3900/9685/files/gempages_528518921397994…"
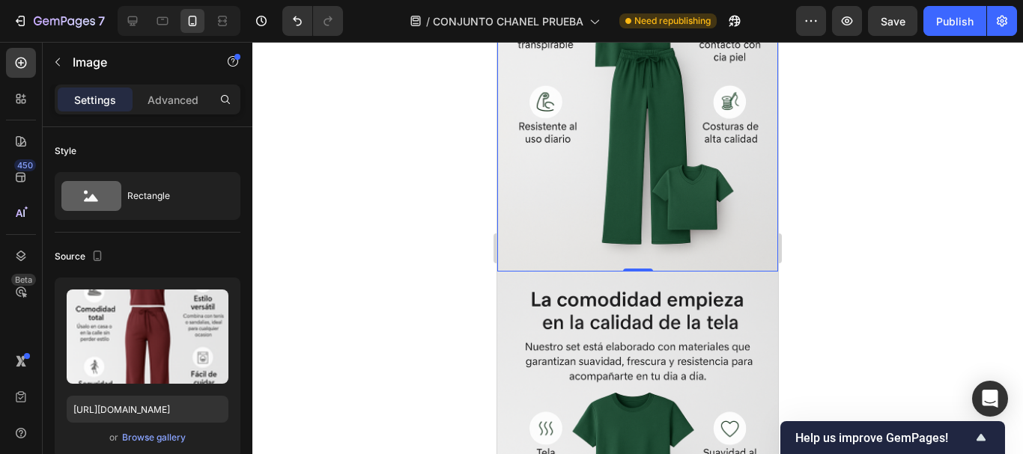
scroll to position [2054, 0]
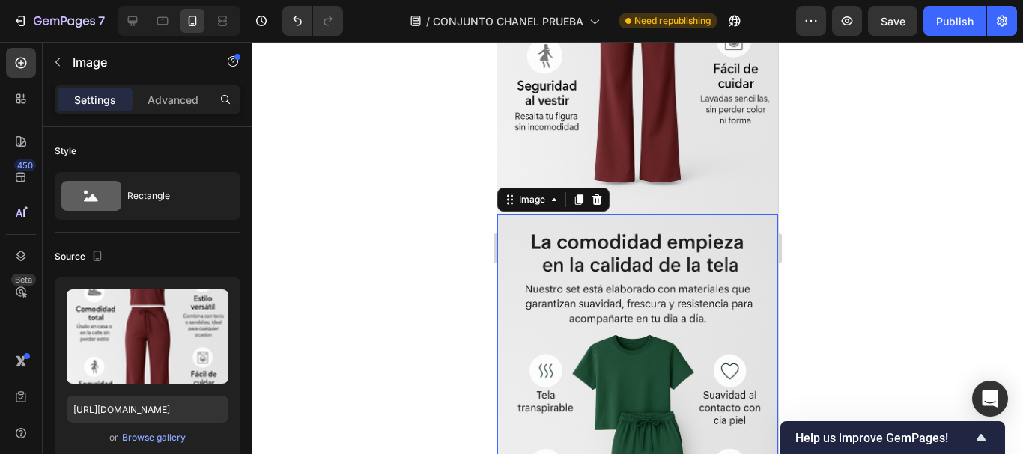
click at [617, 303] on img at bounding box center [637, 425] width 281 height 422
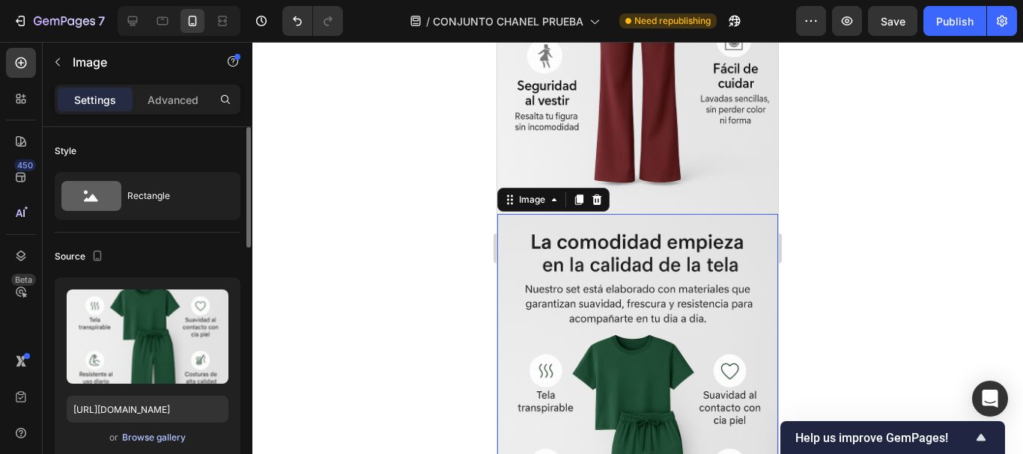
click at [152, 437] on div "Browse gallery" at bounding box center [154, 437] width 64 height 13
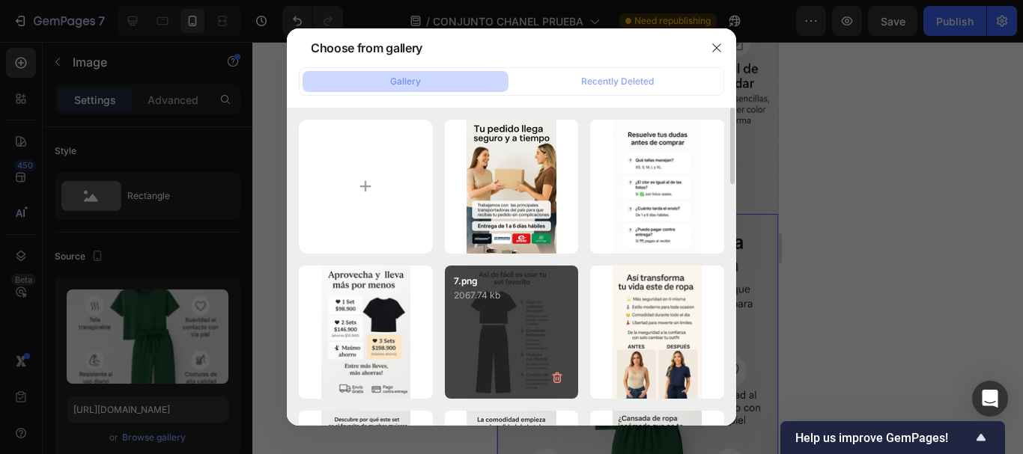
scroll to position [150, 0]
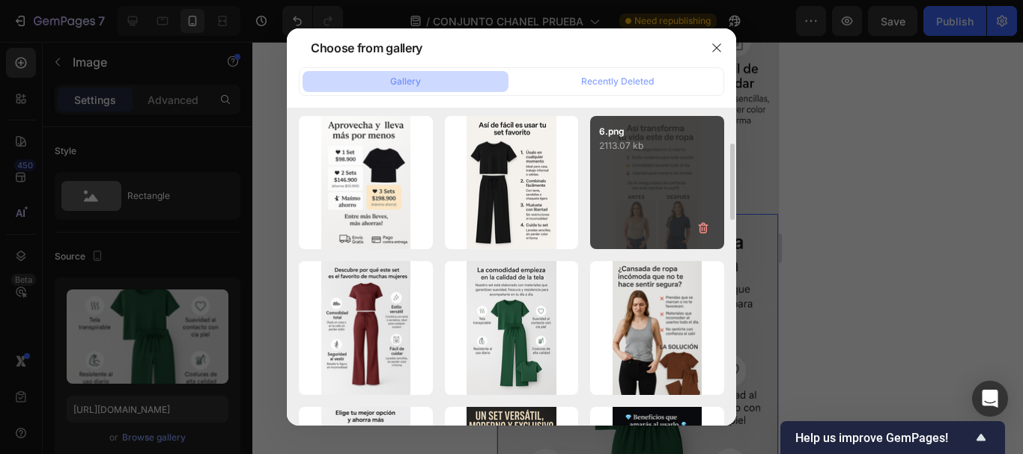
click at [651, 190] on div "6.png 2113.07 kb" at bounding box center [657, 183] width 134 height 134
type input "https://cdn.shopify.com/s/files/1/0675/3900/9685/files/gempages_528518921397994…"
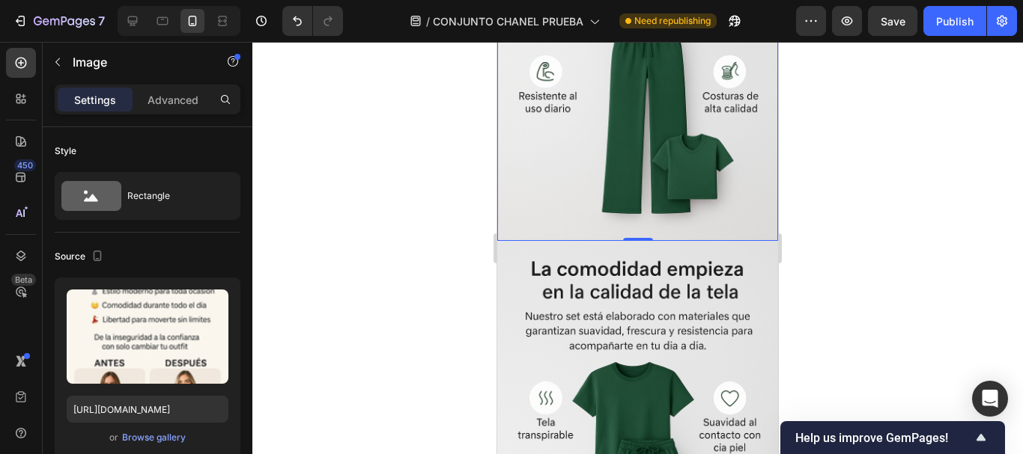
scroll to position [2579, 0]
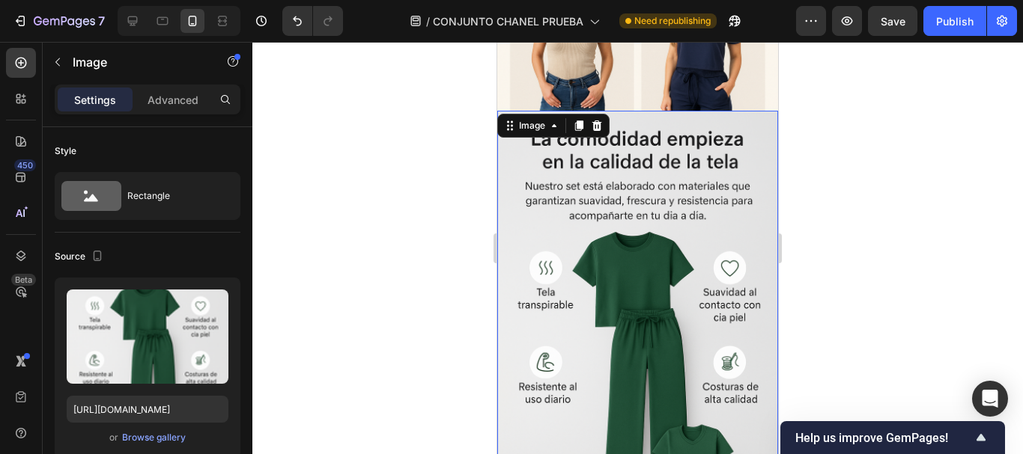
click at [653, 194] on img at bounding box center [637, 322] width 281 height 422
click at [161, 436] on div "Browse gallery" at bounding box center [154, 437] width 64 height 13
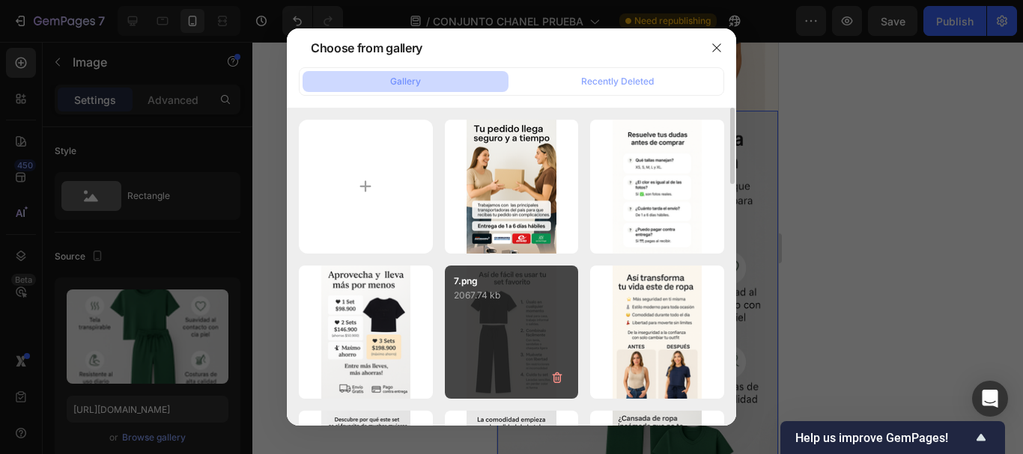
click at [518, 311] on div "7.png 2067.74 kb" at bounding box center [512, 333] width 134 height 134
type input "https://cdn.shopify.com/s/files/1/0675/3900/9685/files/gempages_528518921397994…"
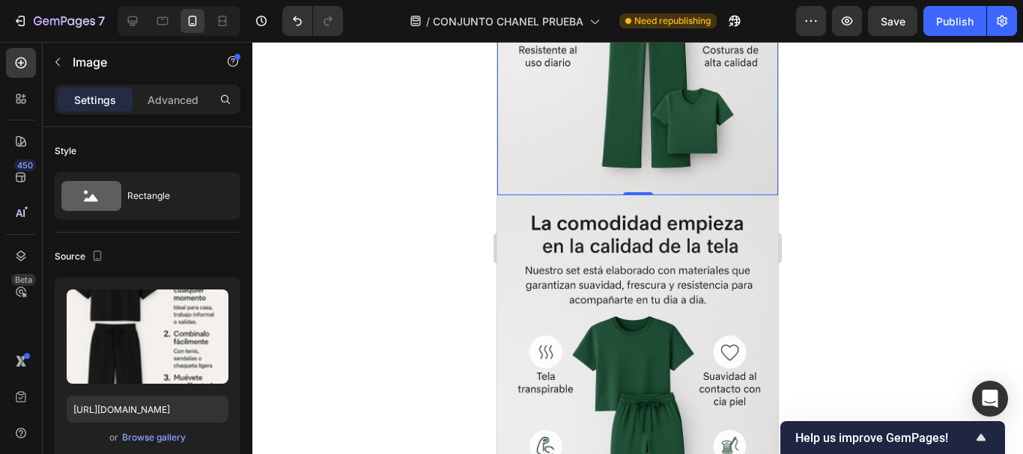
scroll to position [2953, 0]
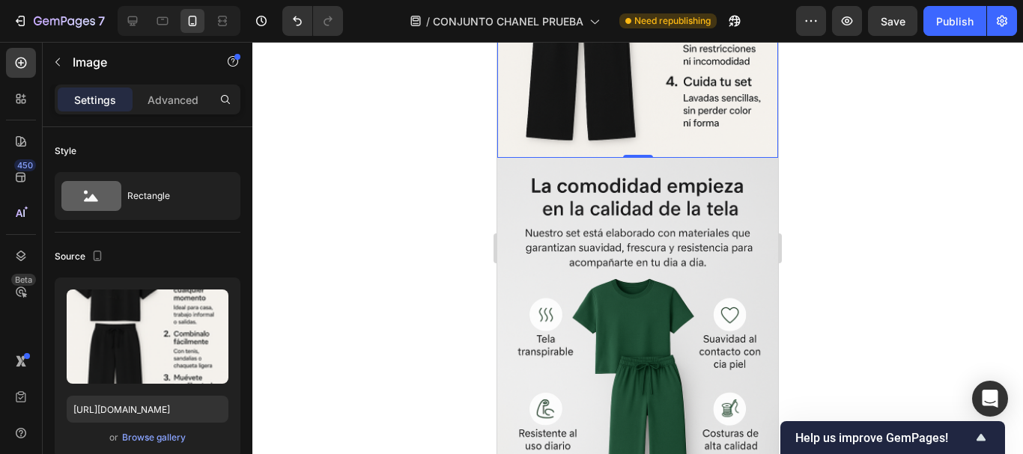
click at [600, 217] on img at bounding box center [637, 369] width 281 height 422
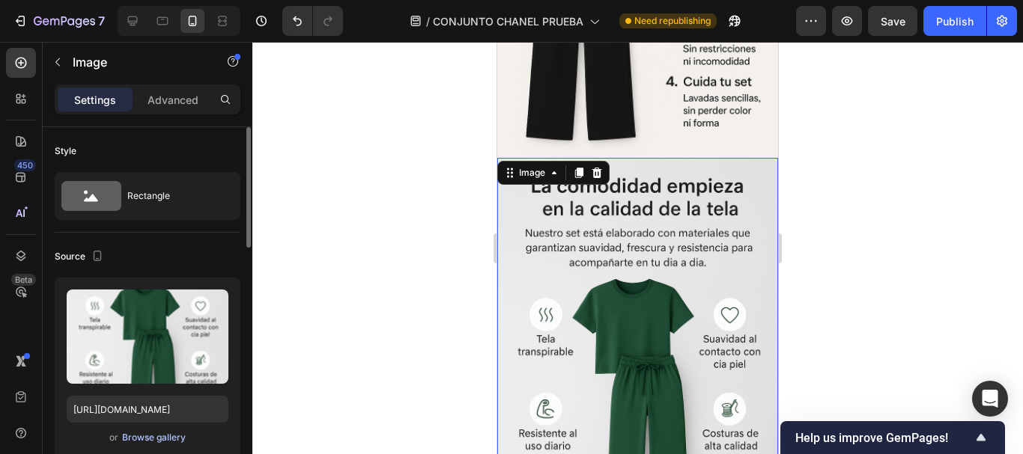
click at [144, 430] on button "Browse gallery" at bounding box center [153, 437] width 65 height 15
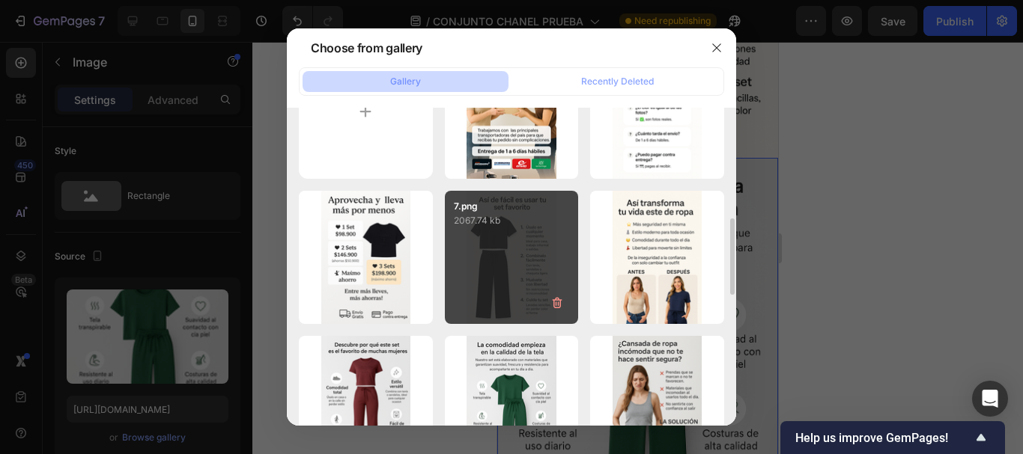
scroll to position [150, 0]
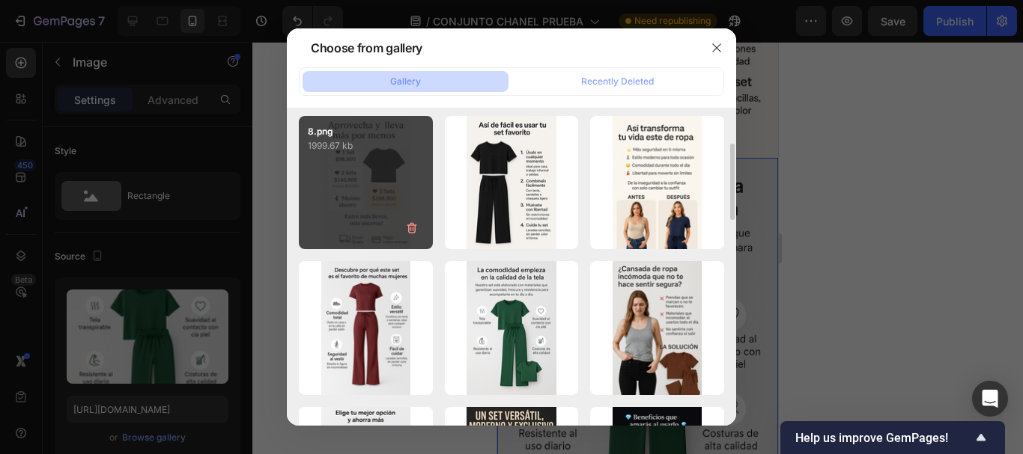
click at [370, 190] on div "8.png 1999.67 kb" at bounding box center [366, 183] width 134 height 134
type input "https://cdn.shopify.com/s/files/1/0675/3900/9685/files/gempages_528518921397994…"
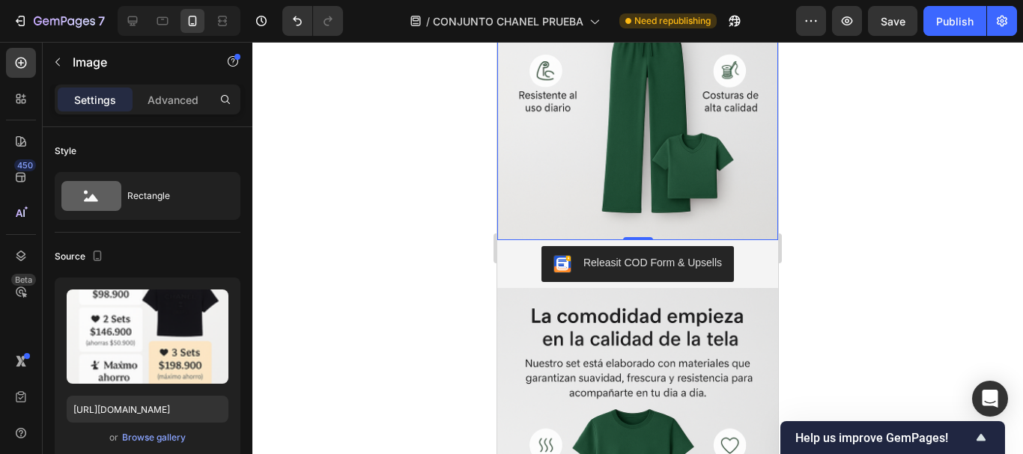
scroll to position [3402, 0]
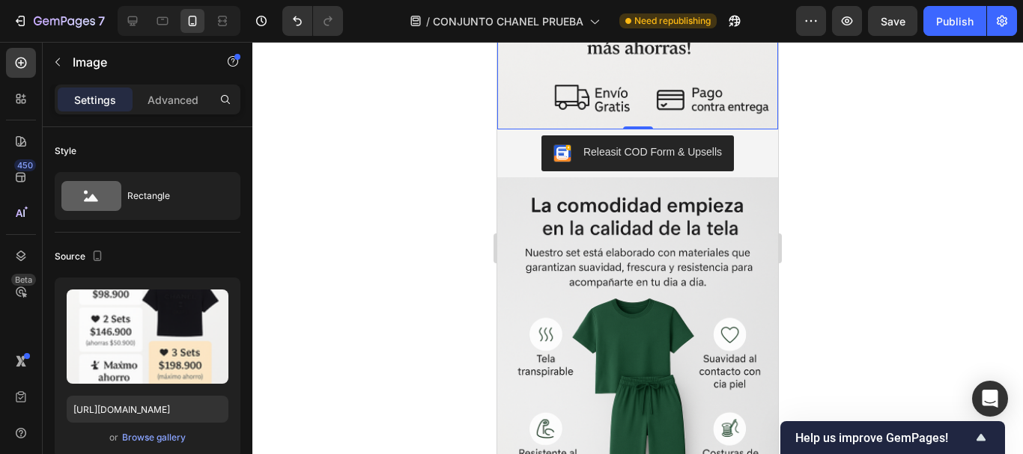
click at [592, 246] on img at bounding box center [637, 388] width 281 height 422
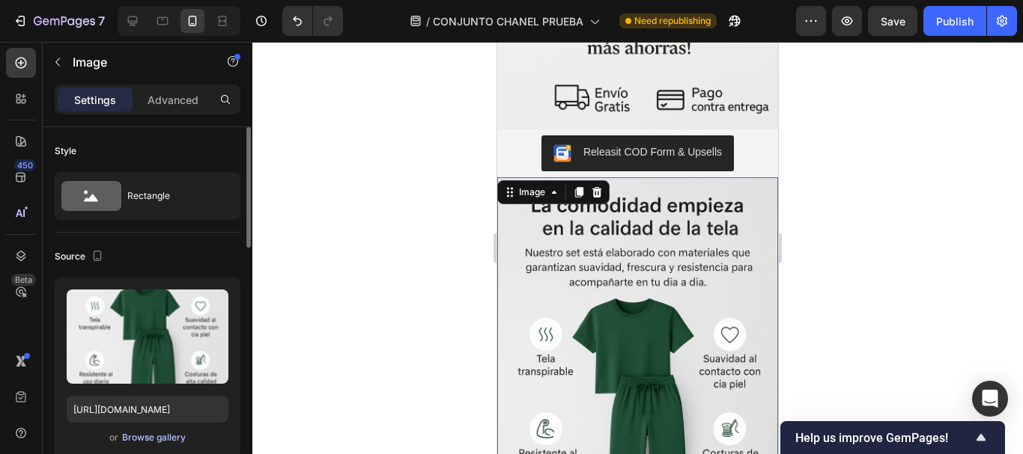
click at [147, 437] on div "Browse gallery" at bounding box center [154, 437] width 64 height 13
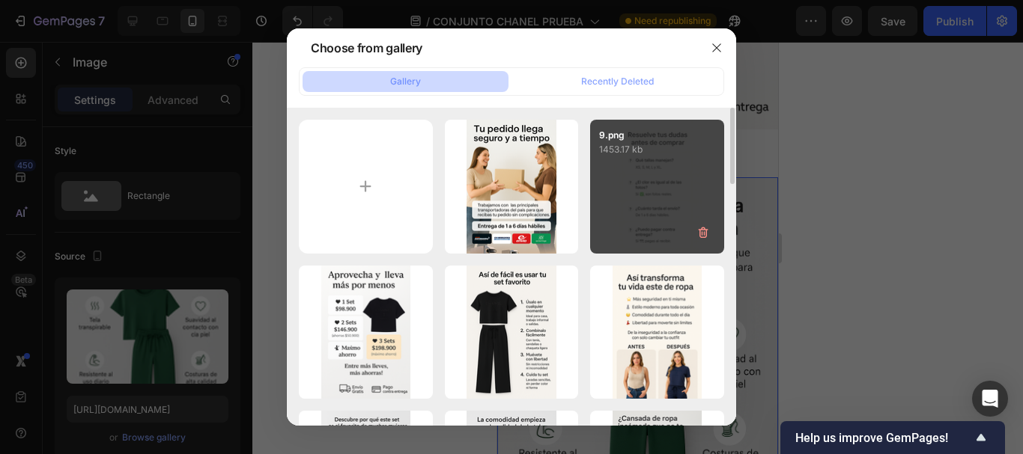
click at [633, 197] on div "9.png 1453.17 kb" at bounding box center [657, 187] width 134 height 134
type input "https://cdn.shopify.com/s/files/1/0675/3900/9685/files/gempages_528518921397994…"
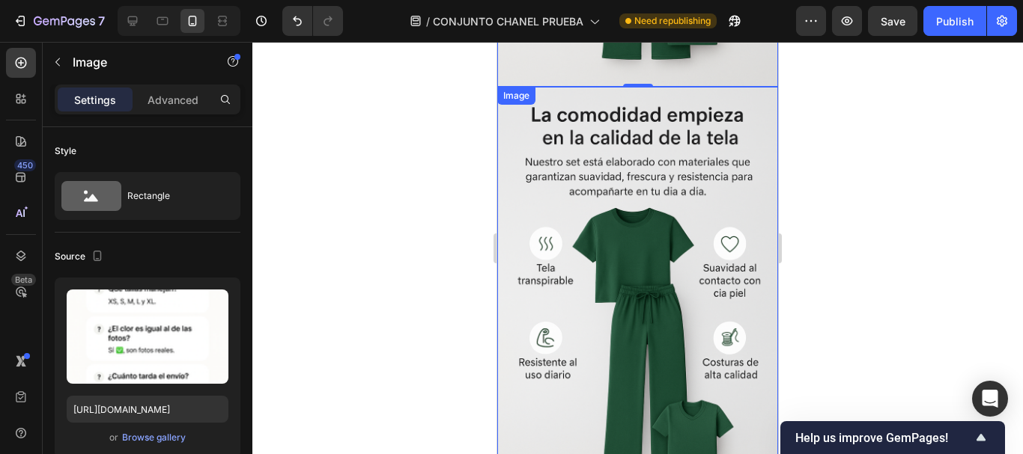
scroll to position [4001, 0]
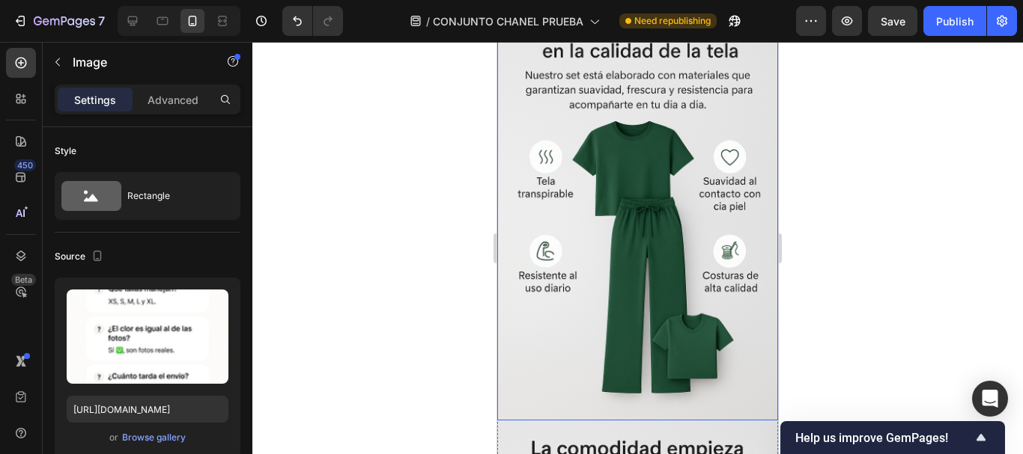
click at [609, 157] on img at bounding box center [637, 211] width 281 height 422
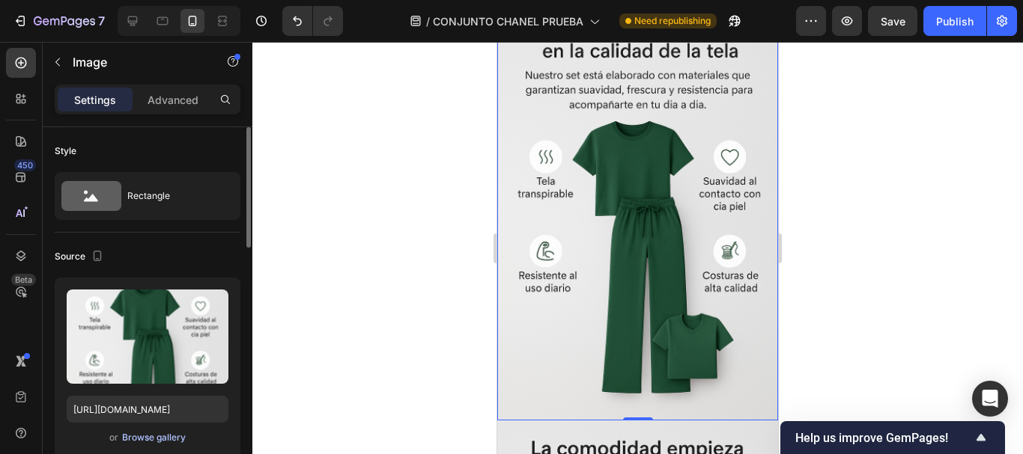
click at [171, 443] on div "Browse gallery" at bounding box center [154, 437] width 64 height 13
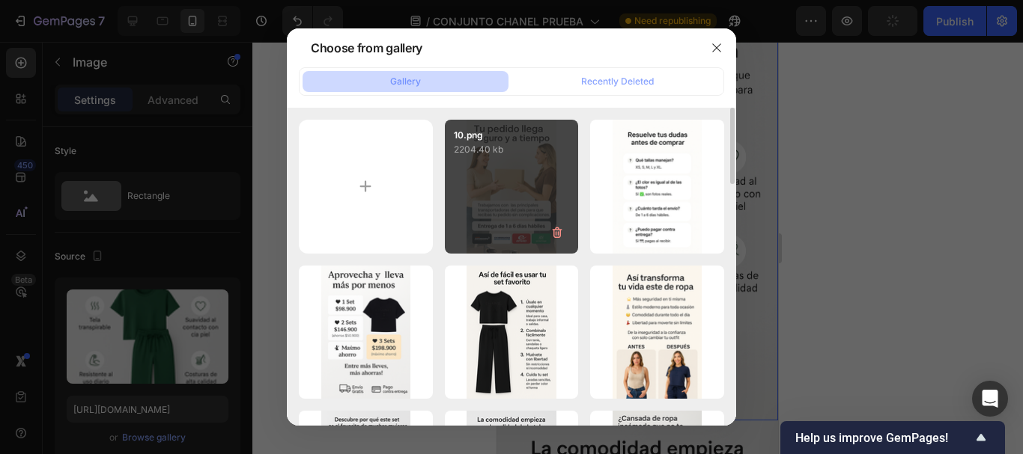
click at [500, 193] on div "10.png 2204.40 kb" at bounding box center [512, 187] width 134 height 134
type input "https://cdn.shopify.com/s/files/1/0675/3900/9685/files/gempages_528518921397994…"
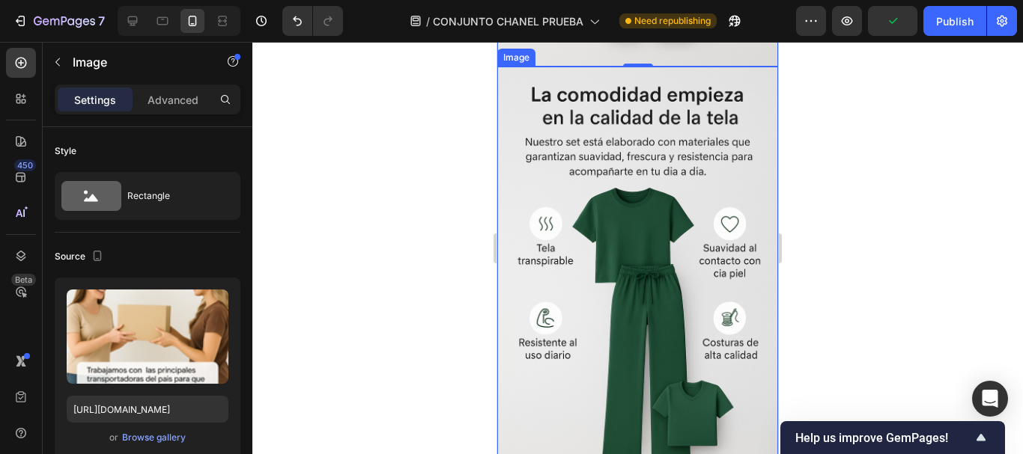
scroll to position [4375, 0]
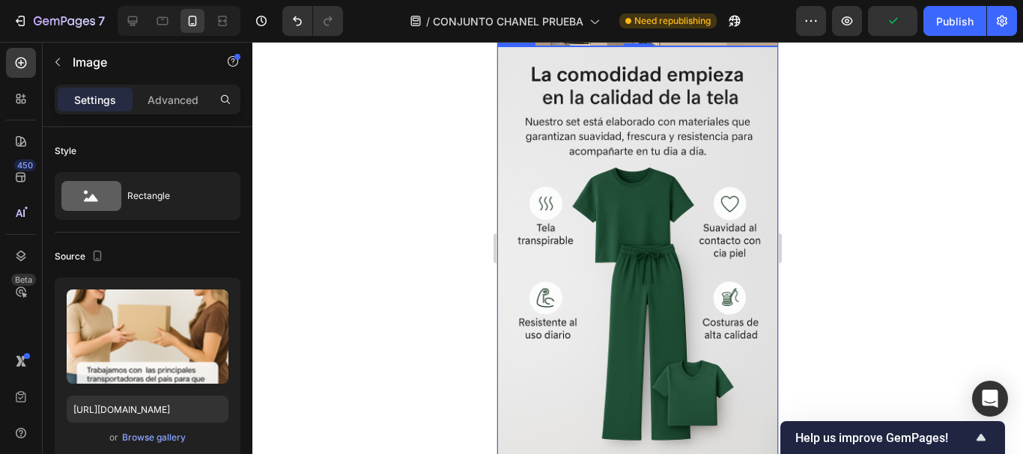
click at [562, 151] on img at bounding box center [637, 257] width 281 height 422
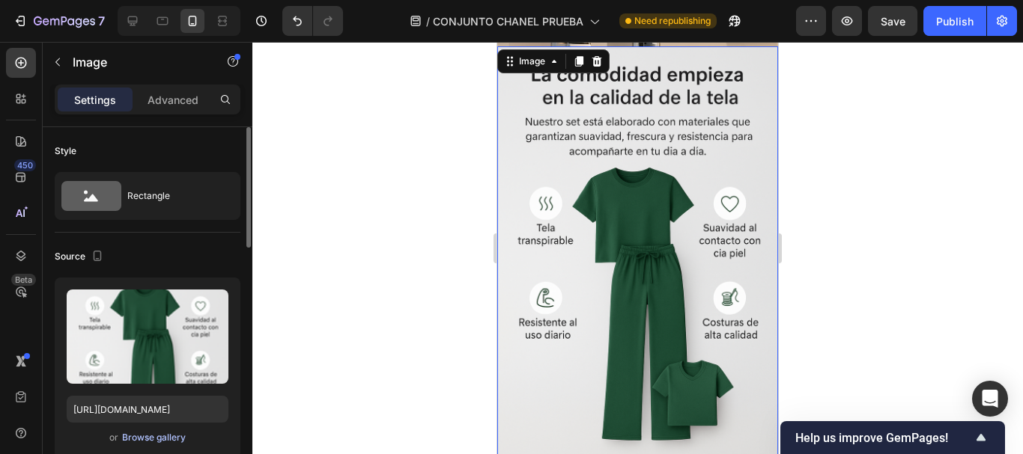
click at [156, 435] on div "Browse gallery" at bounding box center [154, 437] width 64 height 13
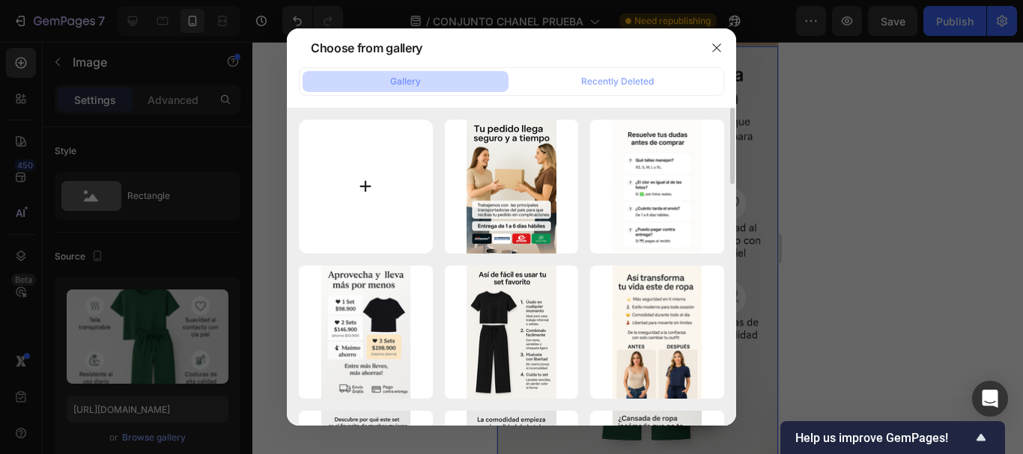
click at [384, 184] on input "file" at bounding box center [366, 187] width 134 height 134
type input "C:\fakepath\11 (2).png"
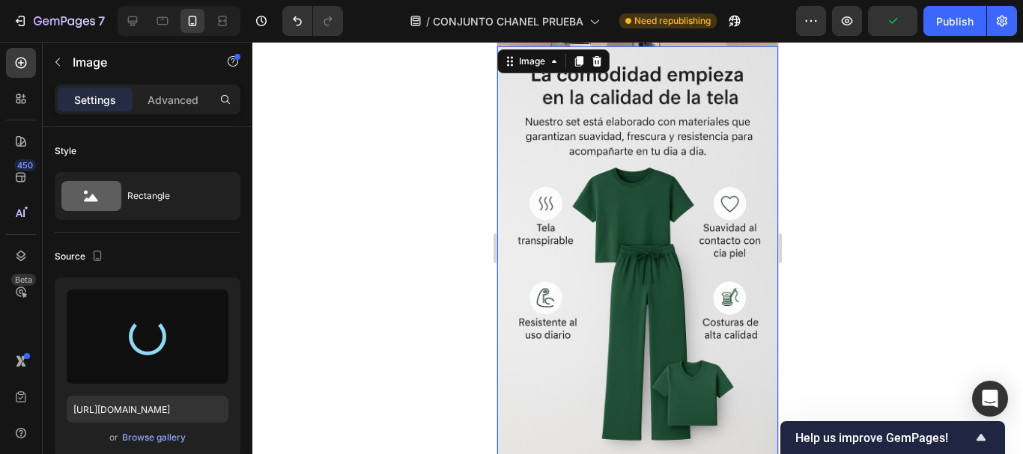
type input "https://cdn.shopify.com/s/files/1/0675/3900/9685/files/gempages_528518921397994…"
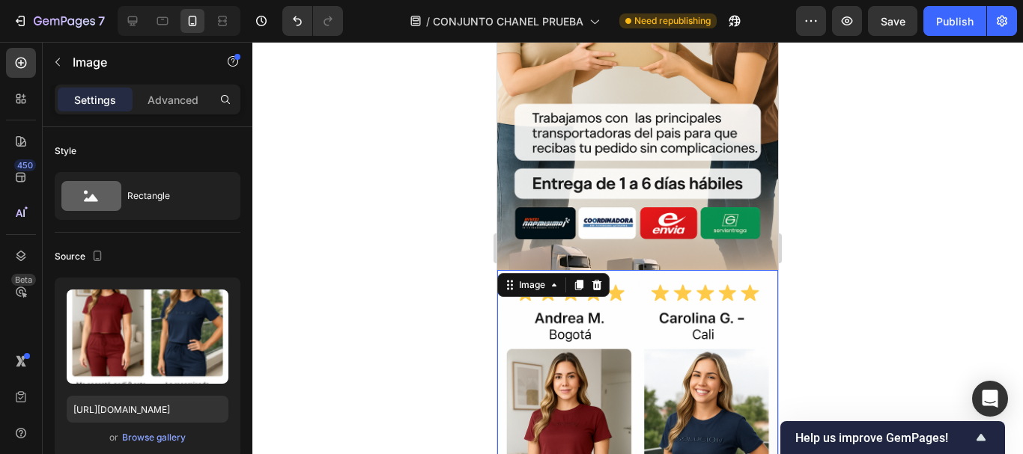
scroll to position [4151, 0]
click at [417, 237] on div at bounding box center [637, 248] width 770 height 413
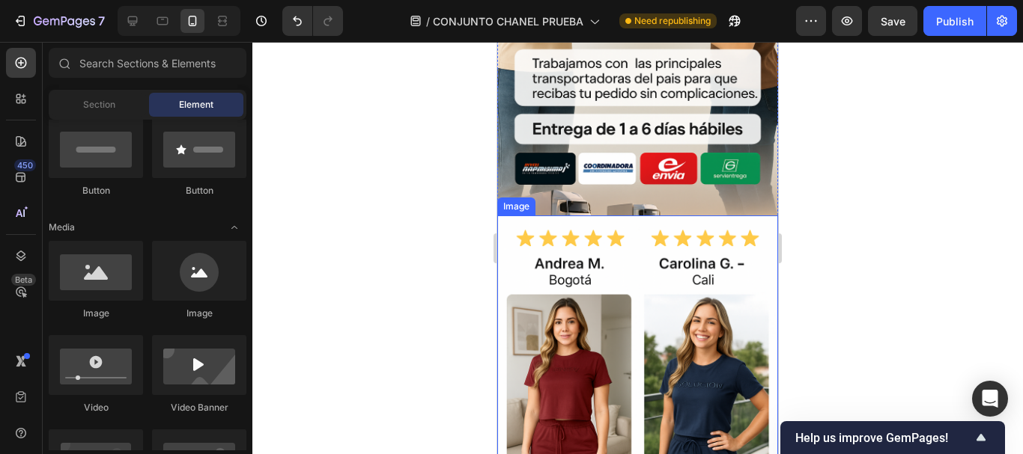
scroll to position [4450, 0]
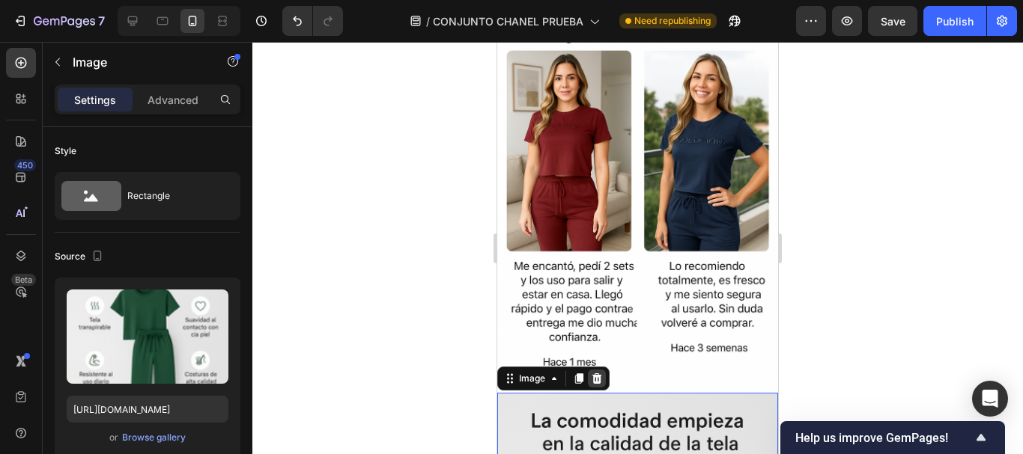
click at [597, 374] on icon at bounding box center [597, 379] width 10 height 10
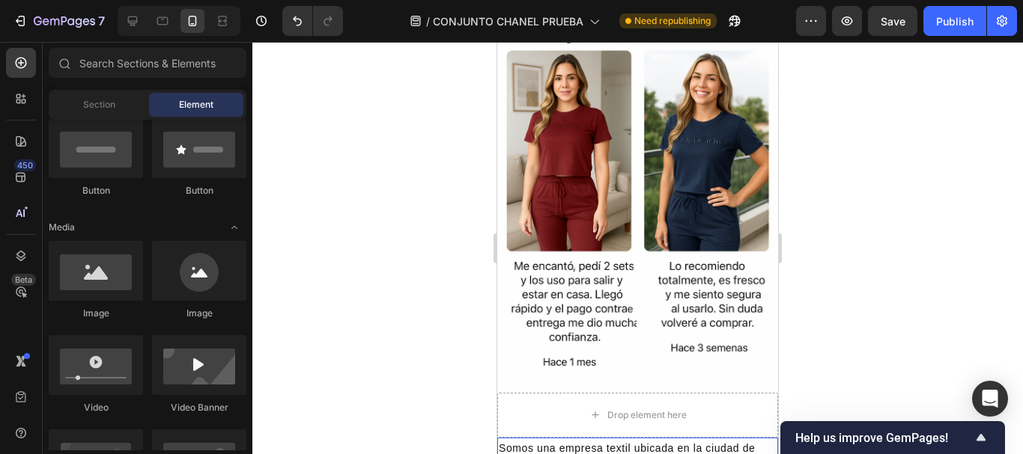
scroll to position [4525, 0]
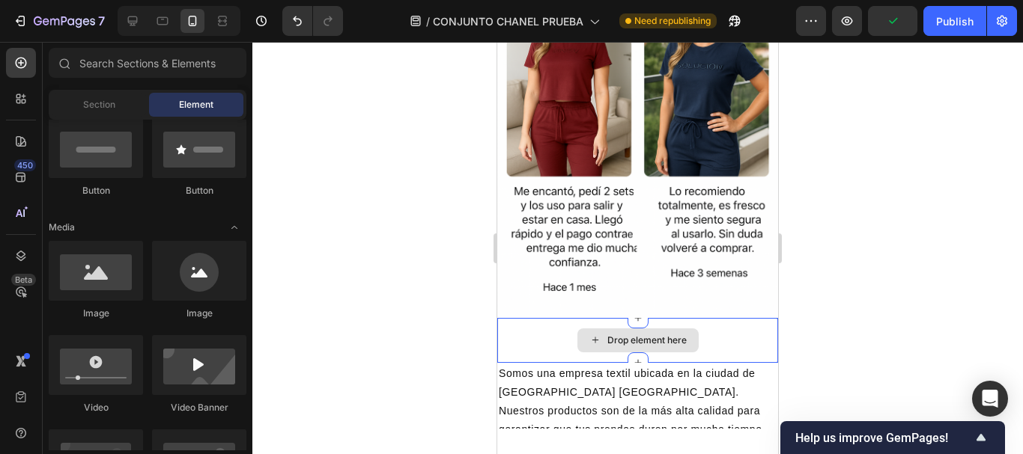
click at [731, 318] on div "Drop element here" at bounding box center [637, 340] width 281 height 45
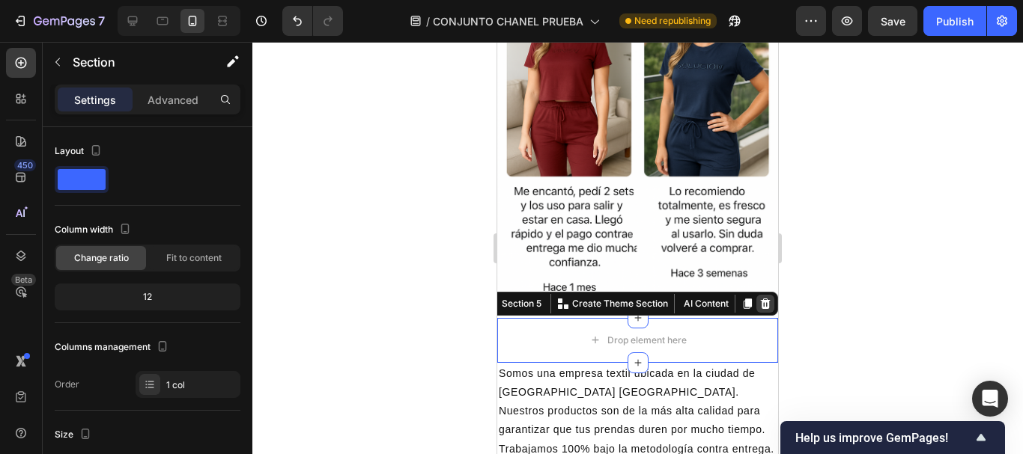
click at [761, 299] on icon at bounding box center [766, 304] width 10 height 10
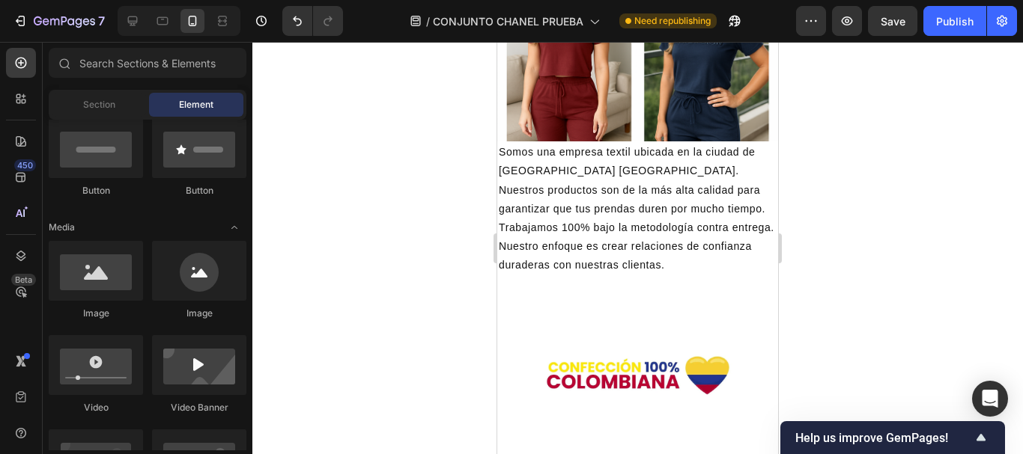
scroll to position [4548, 0]
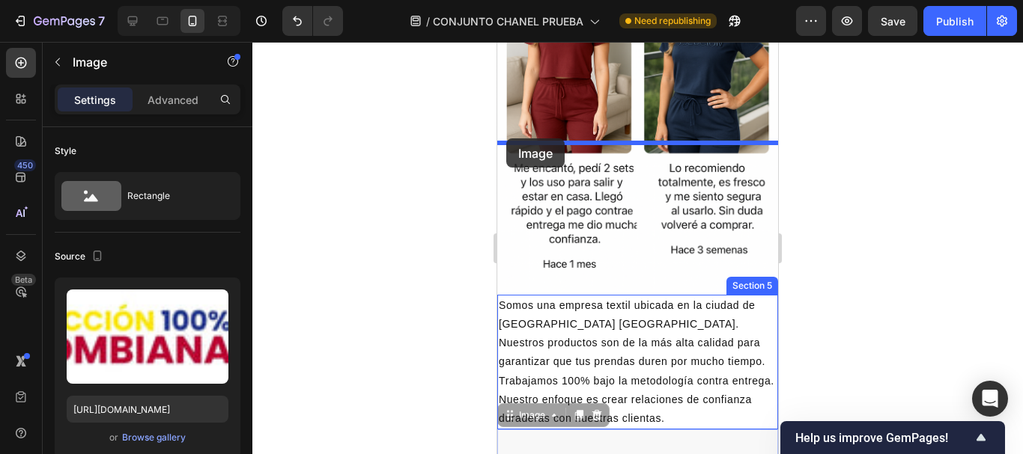
drag, startPoint x: 512, startPoint y: 308, endPoint x: 506, endPoint y: 139, distance: 170.1
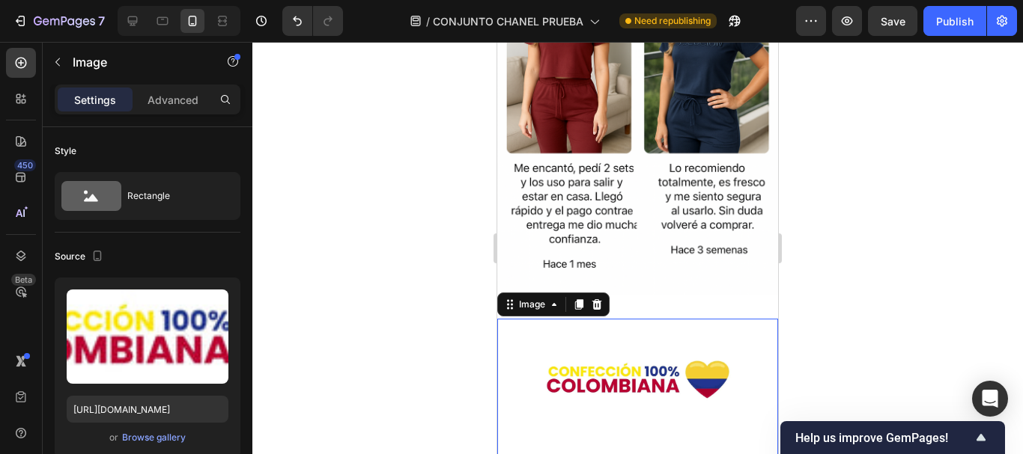
drag, startPoint x: 918, startPoint y: 150, endPoint x: 278, endPoint y: 118, distance: 640.9
click at [918, 150] on div at bounding box center [637, 248] width 770 height 413
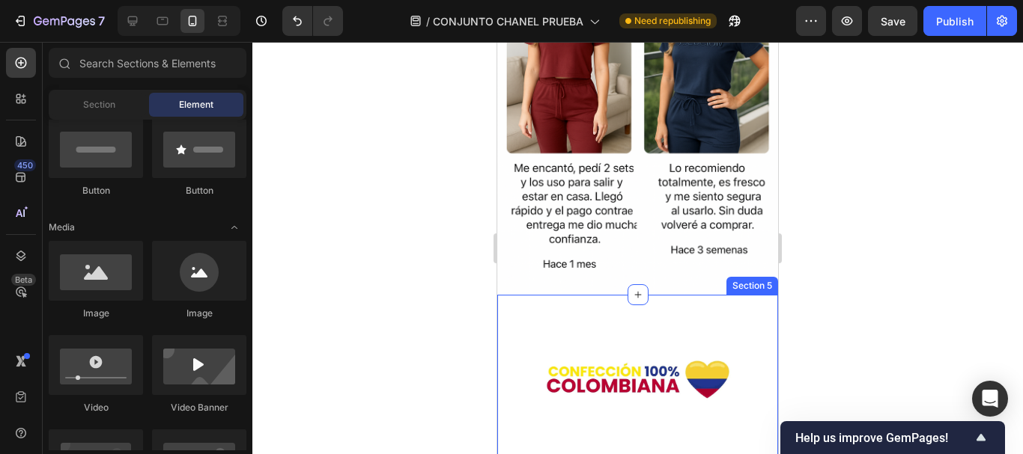
click at [693, 295] on div "Image Section 5" at bounding box center [637, 398] width 281 height 207
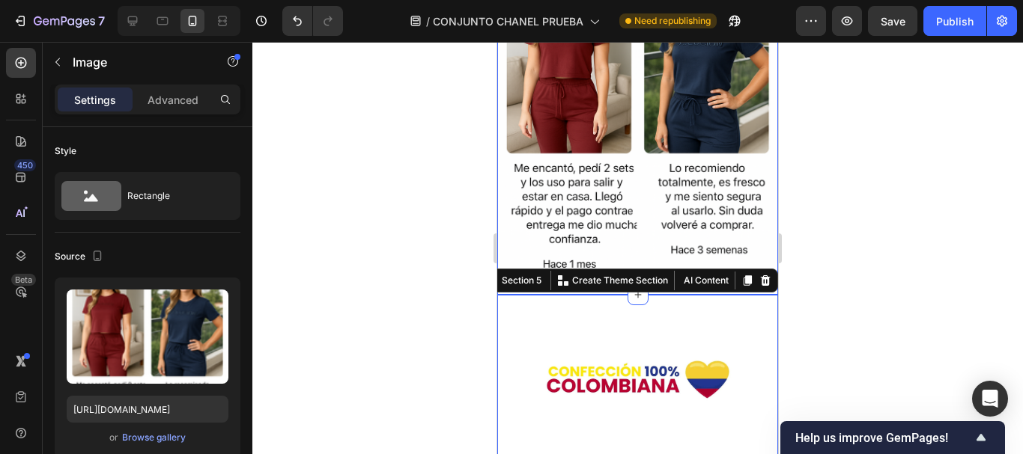
click at [633, 99] on img at bounding box center [637, 84] width 281 height 422
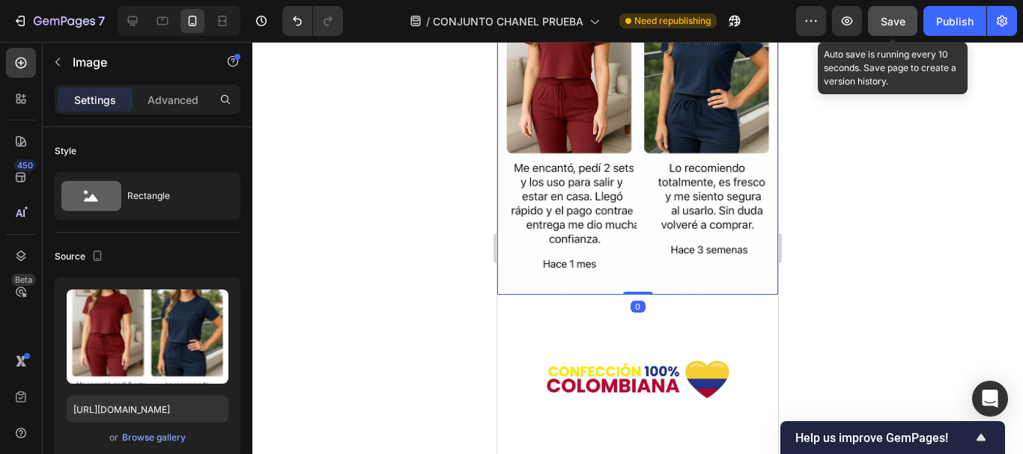
click at [889, 28] on div "Save" at bounding box center [892, 21] width 25 height 16
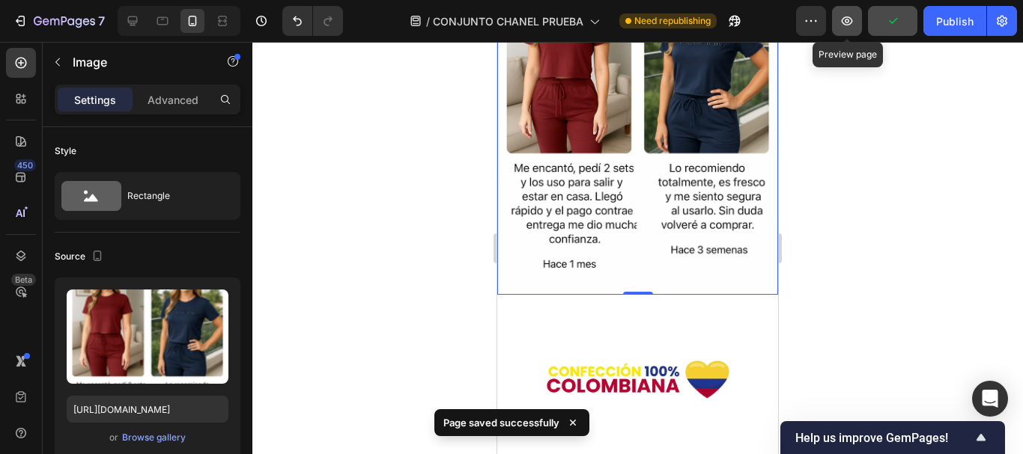
click at [847, 17] on icon "button" at bounding box center [847, 20] width 11 height 9
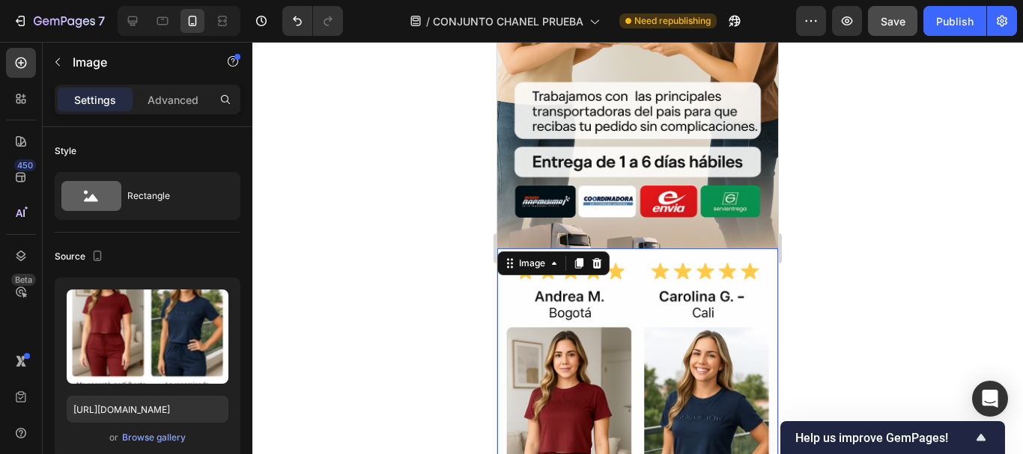
scroll to position [4099, 0]
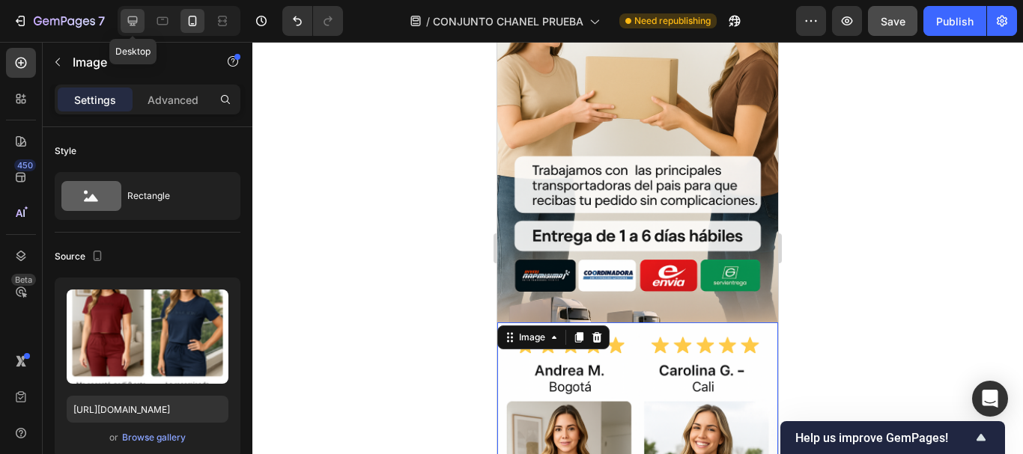
click at [130, 26] on icon at bounding box center [132, 20] width 15 height 15
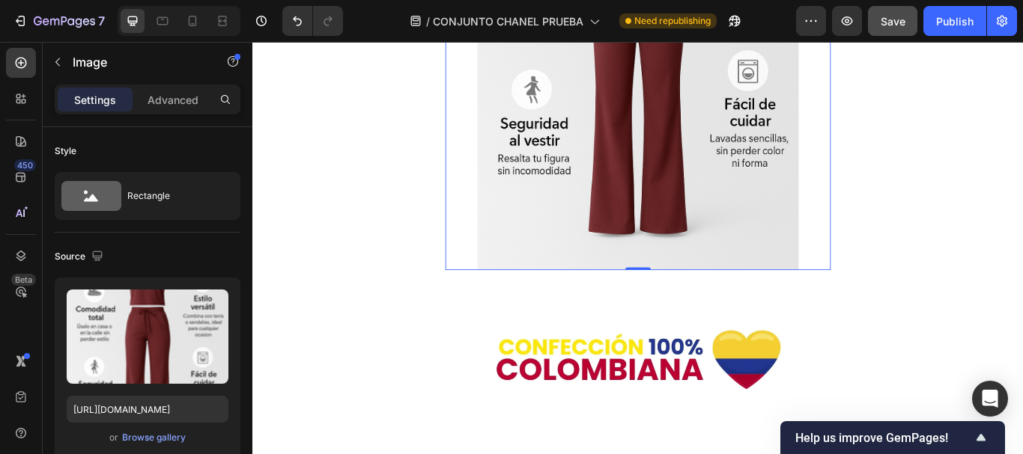
scroll to position [5817, 0]
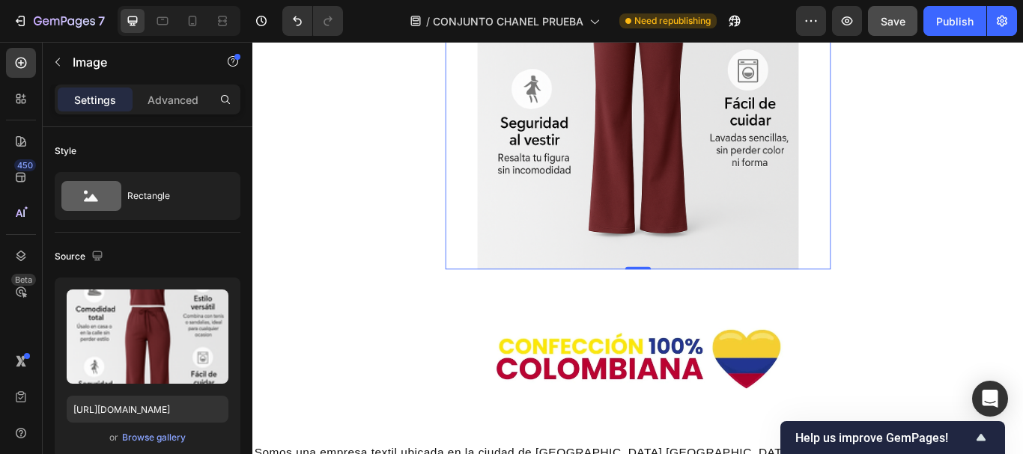
click at [697, 203] on img at bounding box center [701, 27] width 374 height 562
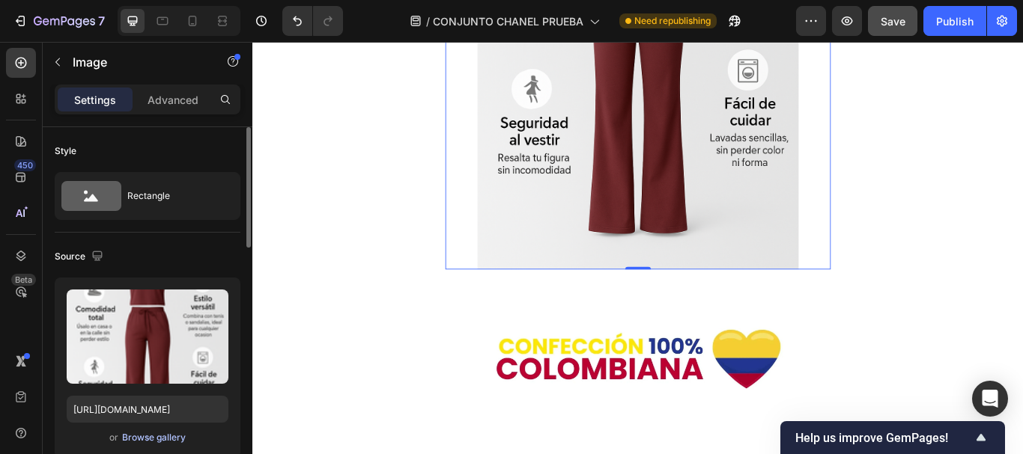
click at [173, 433] on div "Browse gallery" at bounding box center [154, 437] width 64 height 13
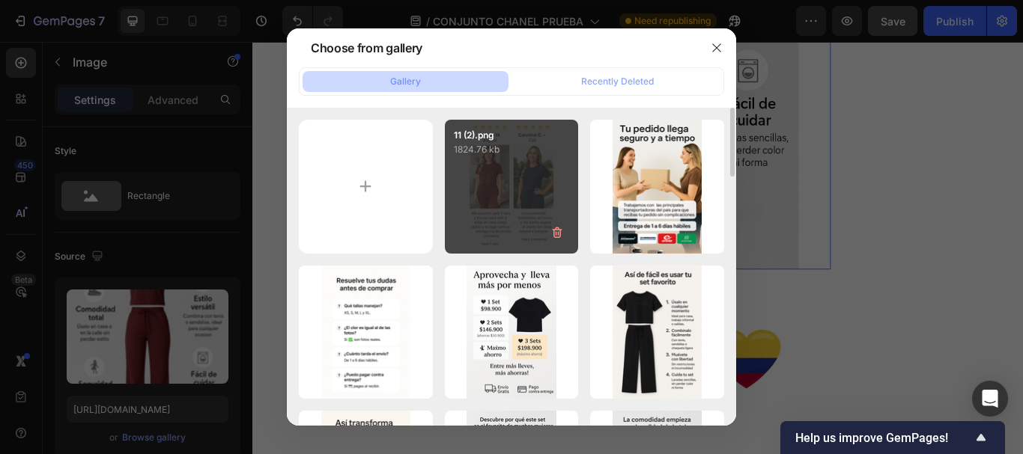
click at [481, 179] on div "11 (2).png 1824.76 kb" at bounding box center [512, 187] width 134 height 134
type input "https://cdn.shopify.com/s/files/1/0675/3900/9685/files/gempages_528518921397994…"
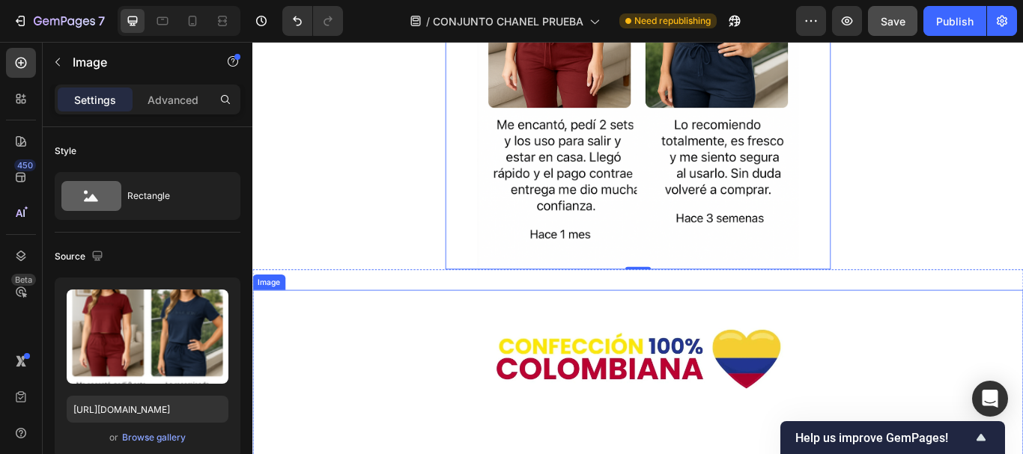
click at [693, 371] on img at bounding box center [701, 411] width 374 height 85
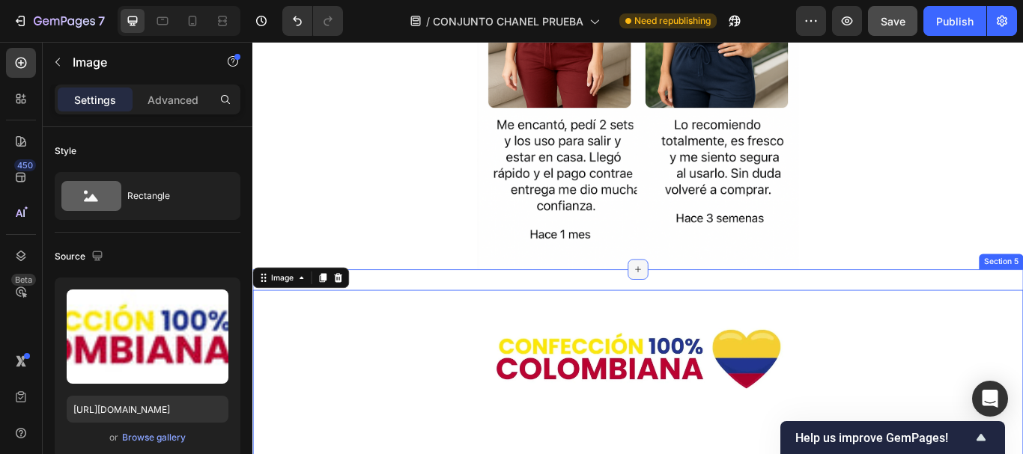
click at [690, 316] on div at bounding box center [702, 308] width 24 height 24
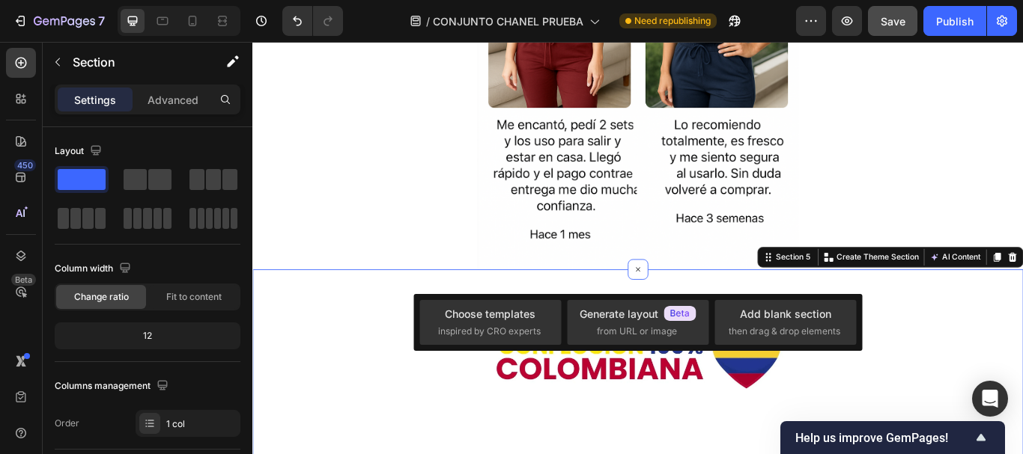
click at [492, 326] on div "Image Section 5 You can create reusable sections Create Theme Section AI Conten…" at bounding box center [701, 431] width 898 height 246
click at [699, 305] on icon at bounding box center [701, 307] width 17 height 17
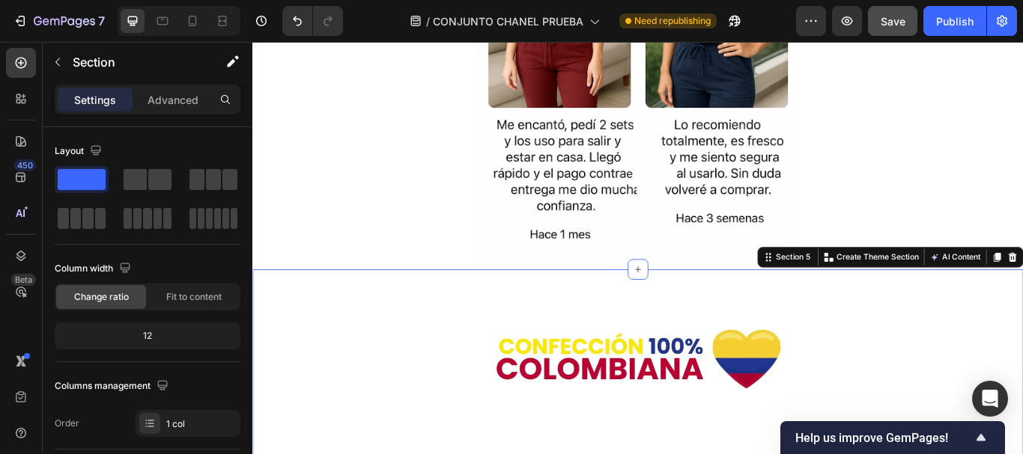
click at [615, 338] on div "Image" at bounding box center [701, 431] width 898 height 198
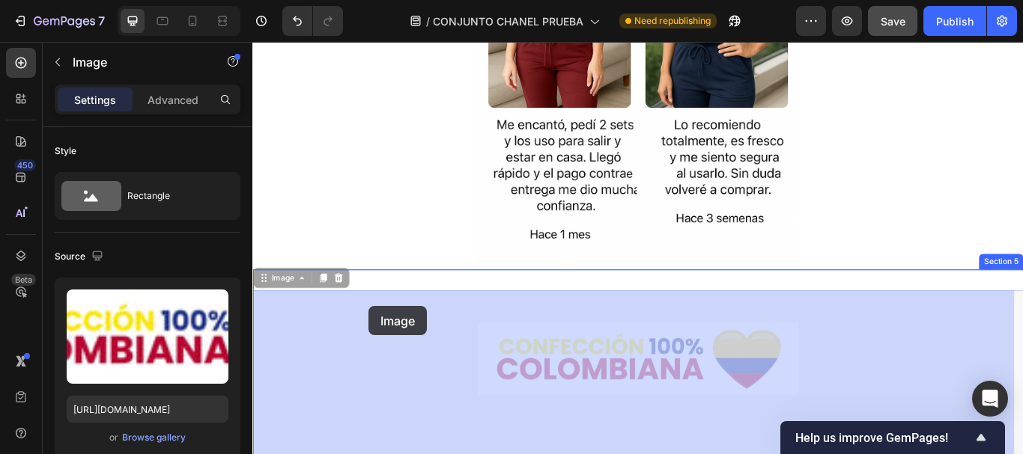
drag, startPoint x: 388, startPoint y: 377, endPoint x: 385, endPoint y: 361, distance: 16.7
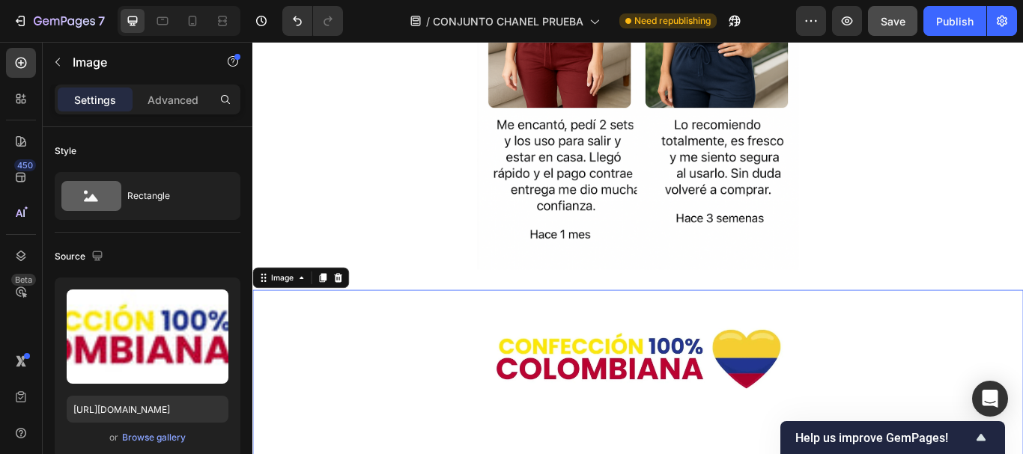
click at [432, 388] on div at bounding box center [702, 411] width 824 height 85
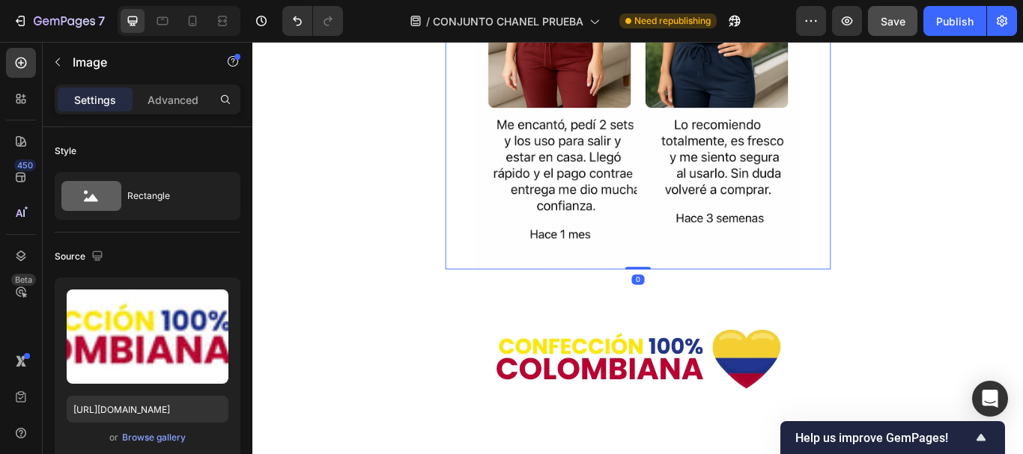
click at [481, 271] on div at bounding box center [701, 27] width 449 height 562
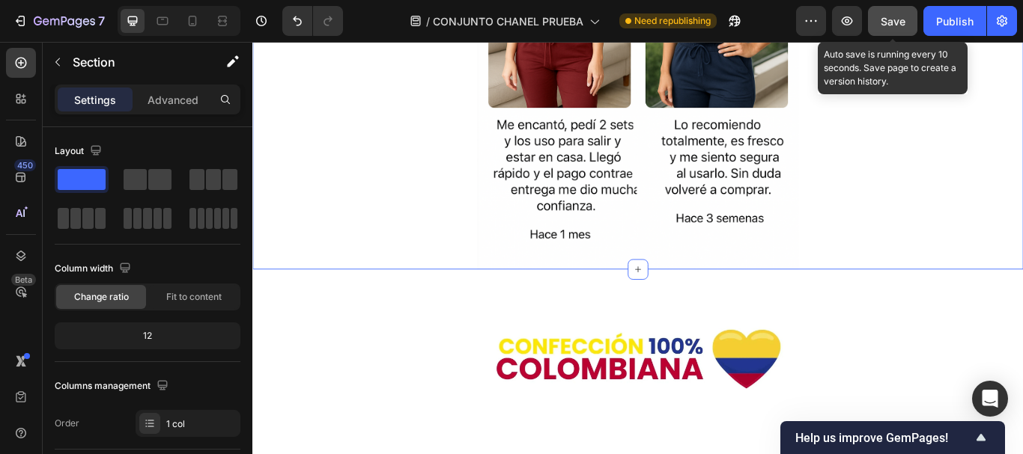
click at [900, 25] on span "Save" at bounding box center [892, 21] width 25 height 13
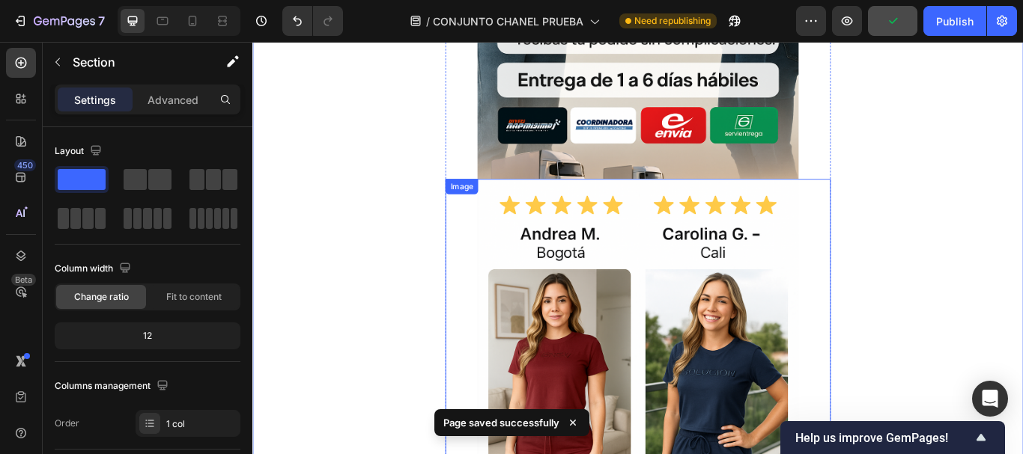
scroll to position [5293, 0]
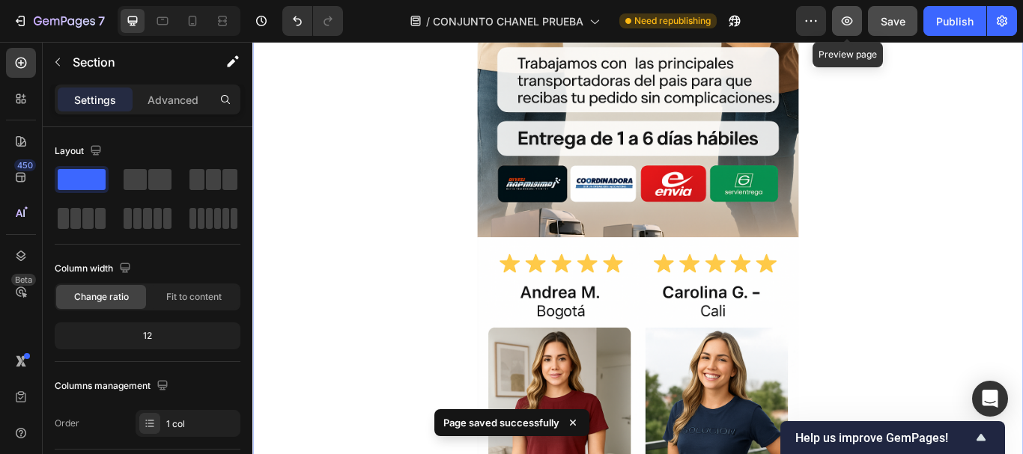
click at [842, 24] on icon "button" at bounding box center [846, 20] width 15 height 15
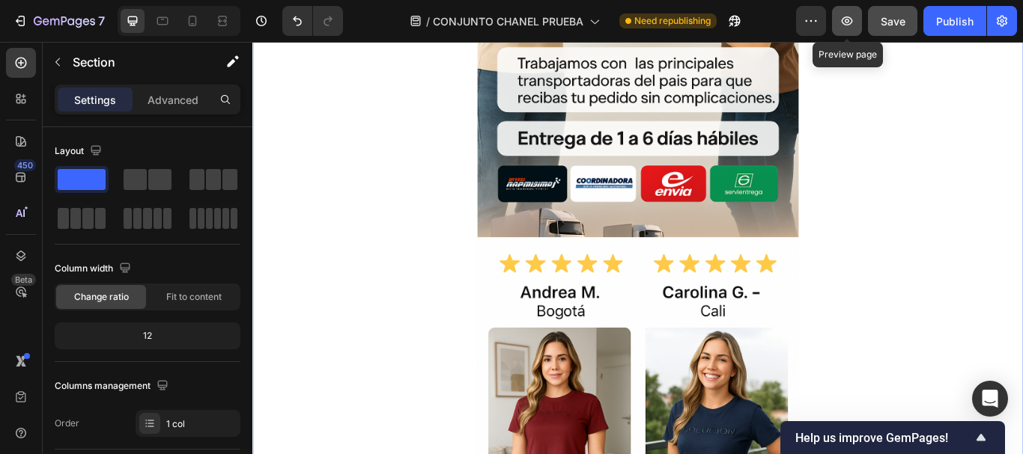
click at [834, 22] on button "button" at bounding box center [847, 21] width 30 height 30
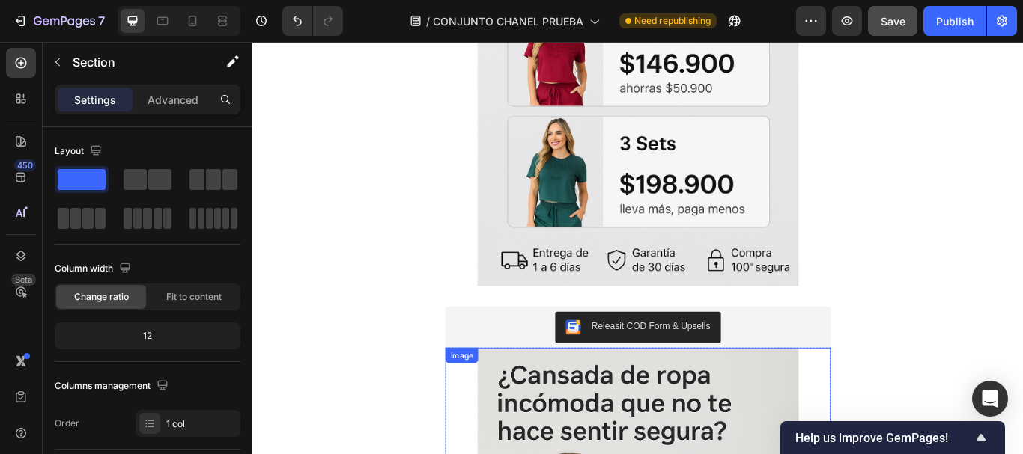
scroll to position [898, 0]
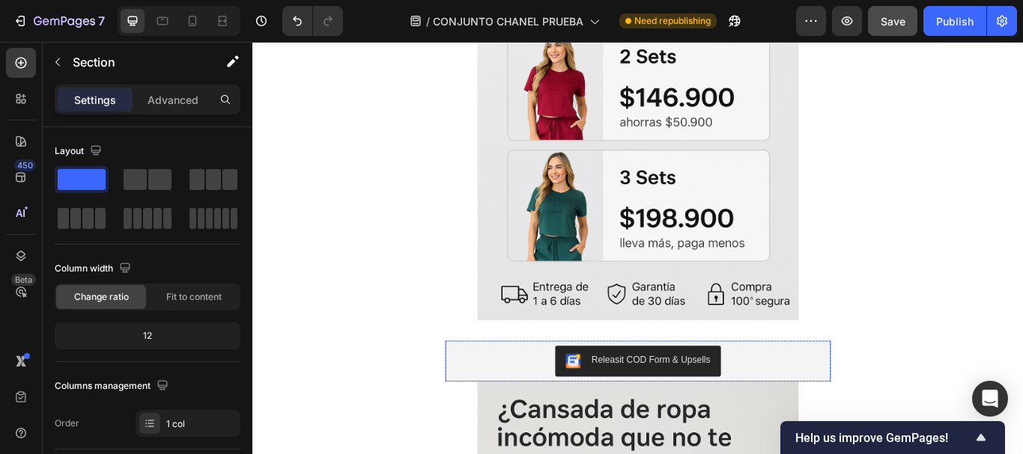
click at [839, 406] on div "Releasit COD Form & Upsells" at bounding box center [701, 415] width 437 height 36
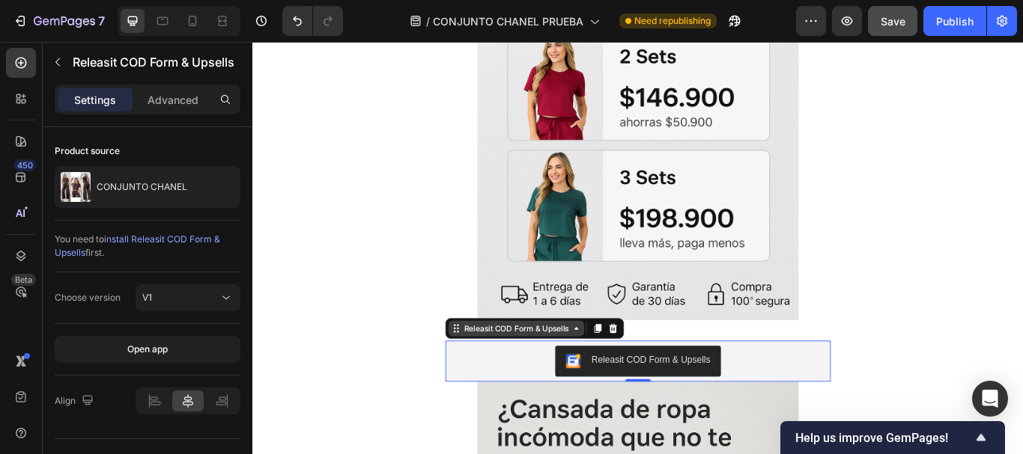
click at [628, 385] on div "Releasit COD Form & Upsells" at bounding box center [560, 377] width 158 height 18
click at [627, 386] on div "Releasit COD Form & Upsells Product Section" at bounding box center [581, 377] width 208 height 24
click at [590, 376] on div "Releasit COD Form & Upsells" at bounding box center [560, 376] width 128 height 13
click at [585, 422] on div "Releasit COD Form & Upsells" at bounding box center [701, 415] width 437 height 36
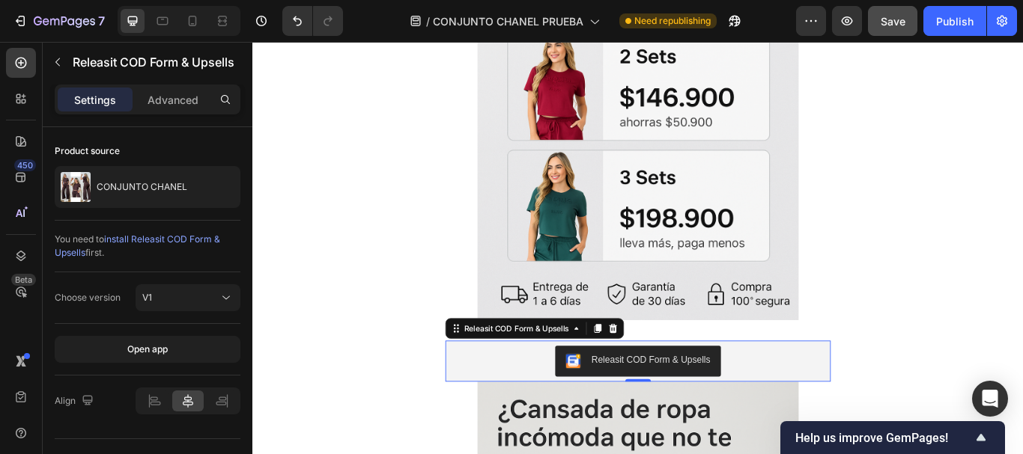
click at [626, 408] on img "Releasit COD Form & Upsells" at bounding box center [626, 415] width 18 height 18
click at [626, 407] on img "Releasit COD Form & Upsells" at bounding box center [626, 415] width 18 height 18
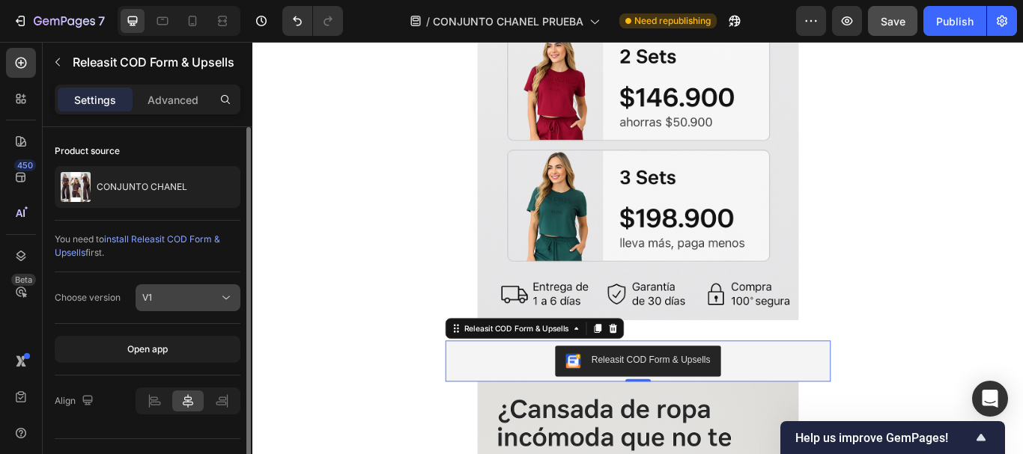
scroll to position [32, 0]
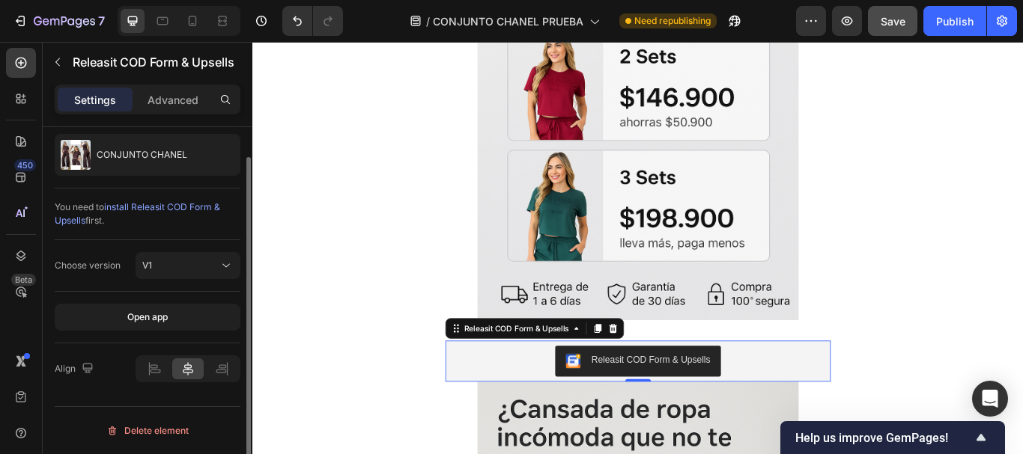
click at [193, 252] on div "Choose version V1" at bounding box center [148, 266] width 186 height 52
click at [193, 278] on button "V1" at bounding box center [188, 265] width 105 height 27
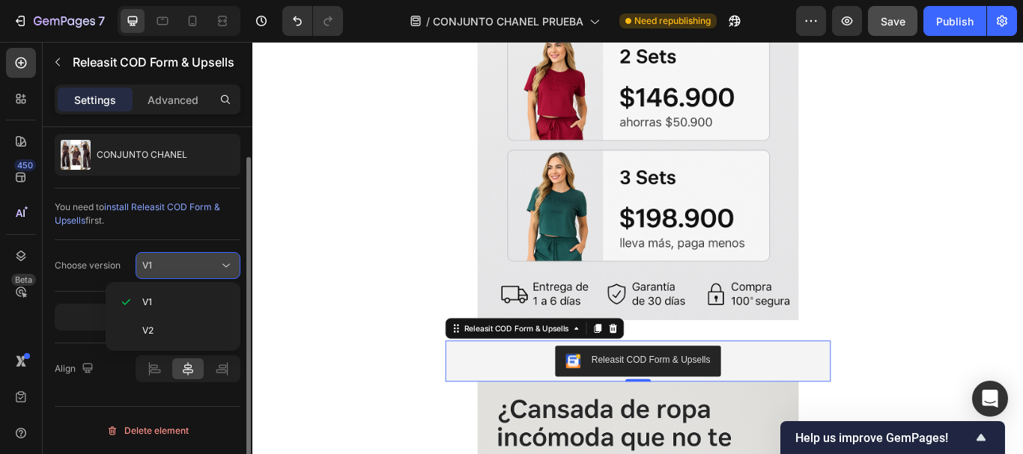
click at [195, 267] on div "V1" at bounding box center [180, 265] width 76 height 13
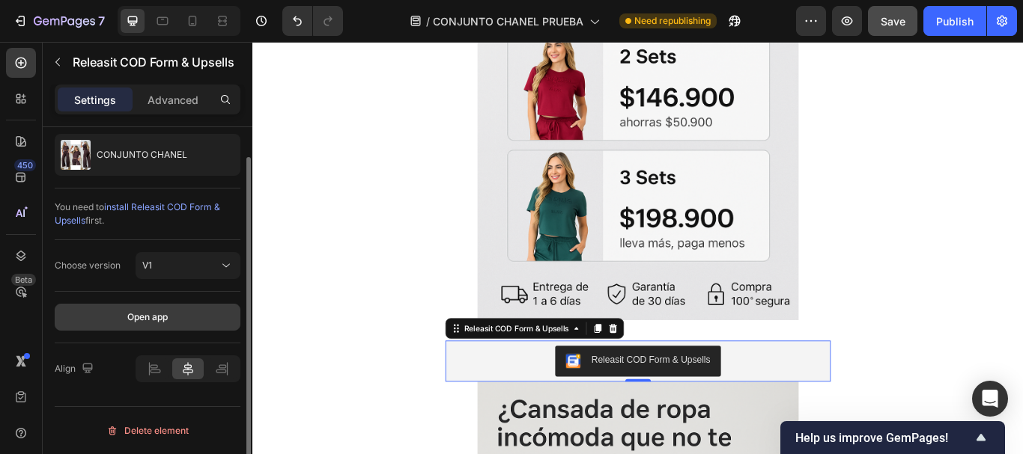
click at [174, 314] on button "Open app" at bounding box center [148, 317] width 186 height 27
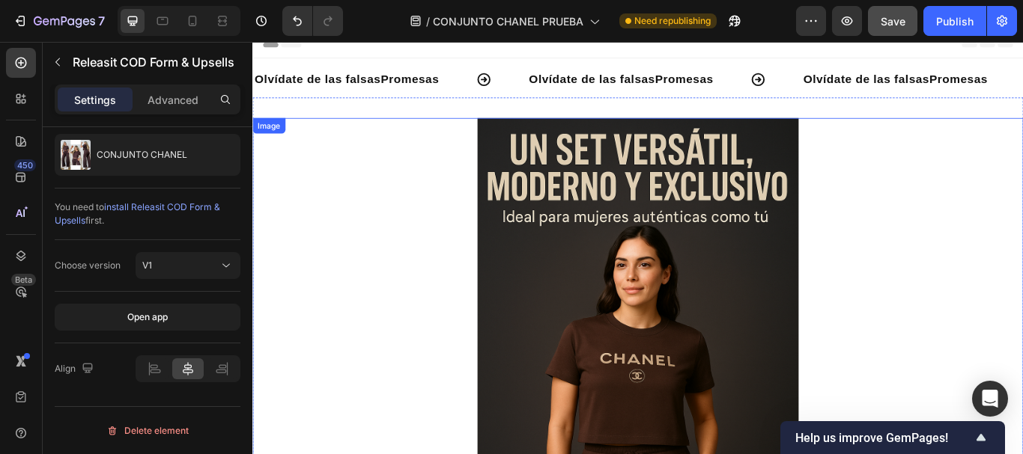
scroll to position [0, 0]
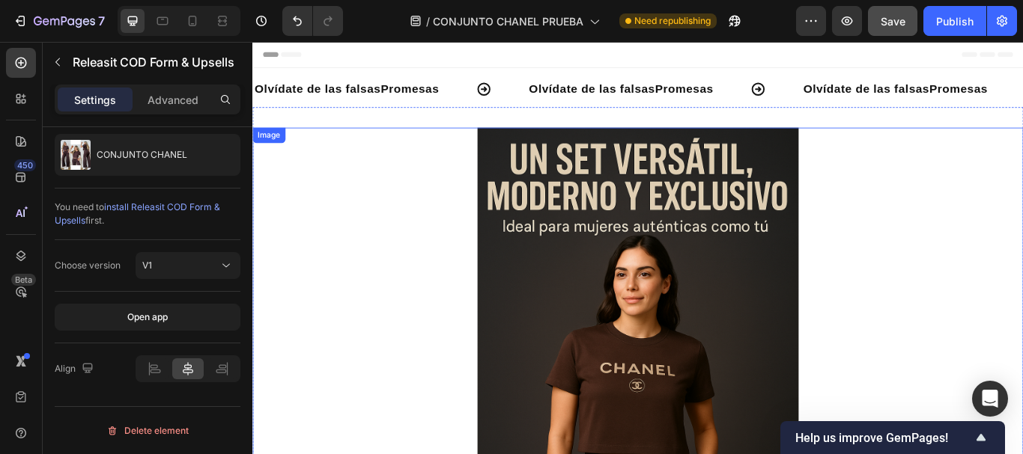
click at [738, 344] on img at bounding box center [701, 423] width 374 height 562
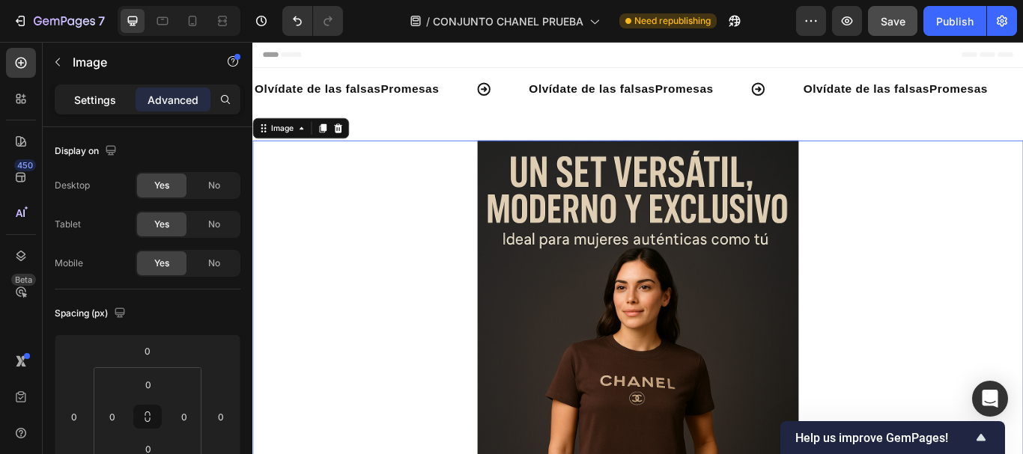
click at [105, 109] on div "Settings" at bounding box center [95, 100] width 75 height 24
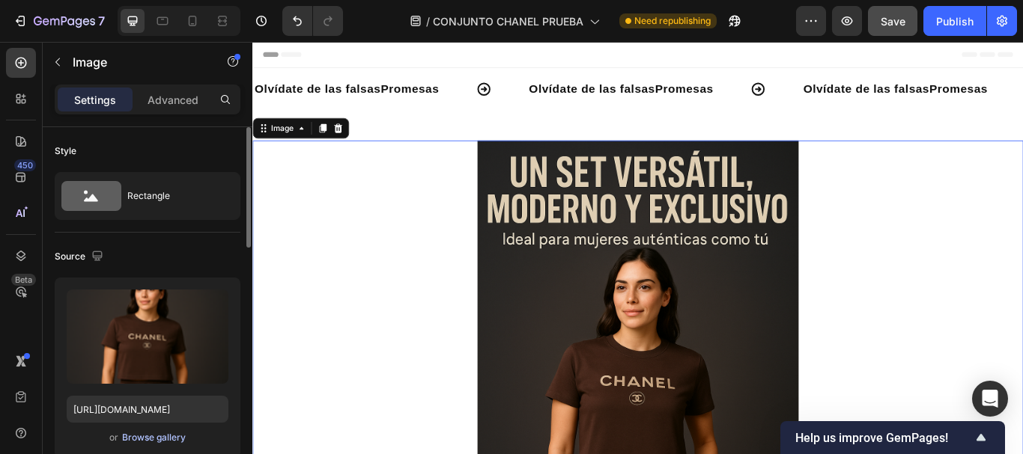
click at [167, 432] on div "Browse gallery" at bounding box center [154, 437] width 64 height 13
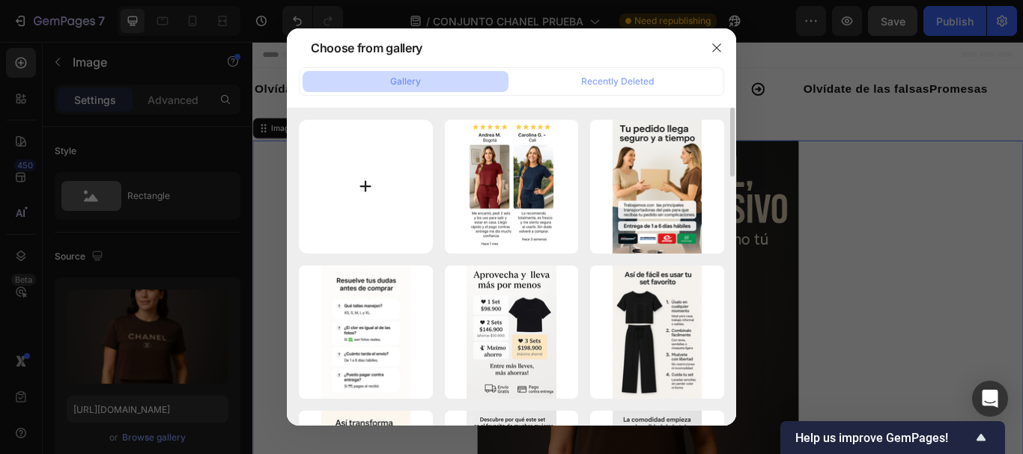
click at [370, 183] on input "file" at bounding box center [366, 187] width 134 height 134
type input "C:\fakepath\ChatGPT_Image_26_sept_2025,_03_43_24_p.m..png"
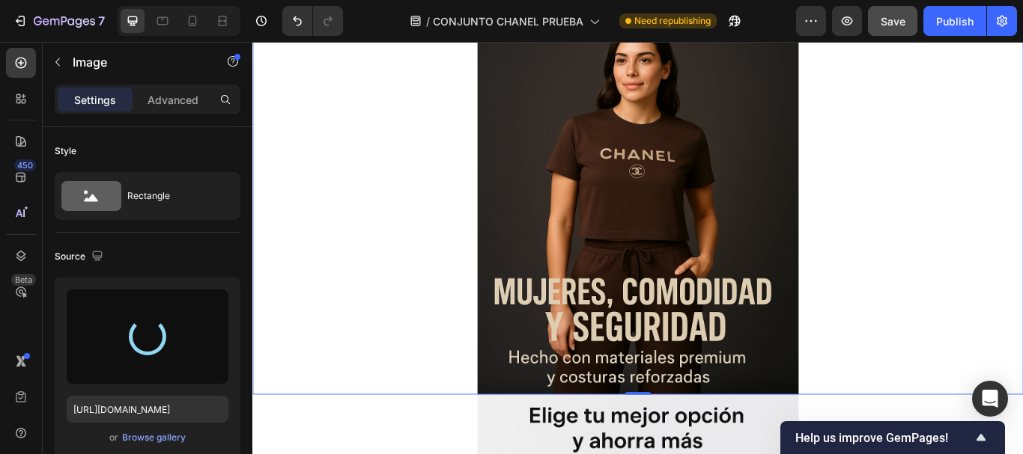
scroll to position [374, 0]
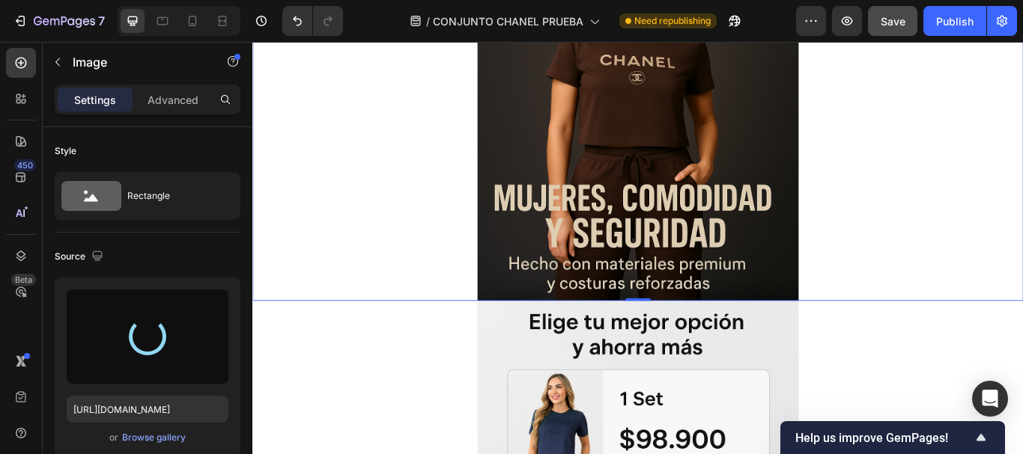
type input "https://cdn.shopify.com/s/files/1/0675/3900/9685/files/gempages_528518921397994…"
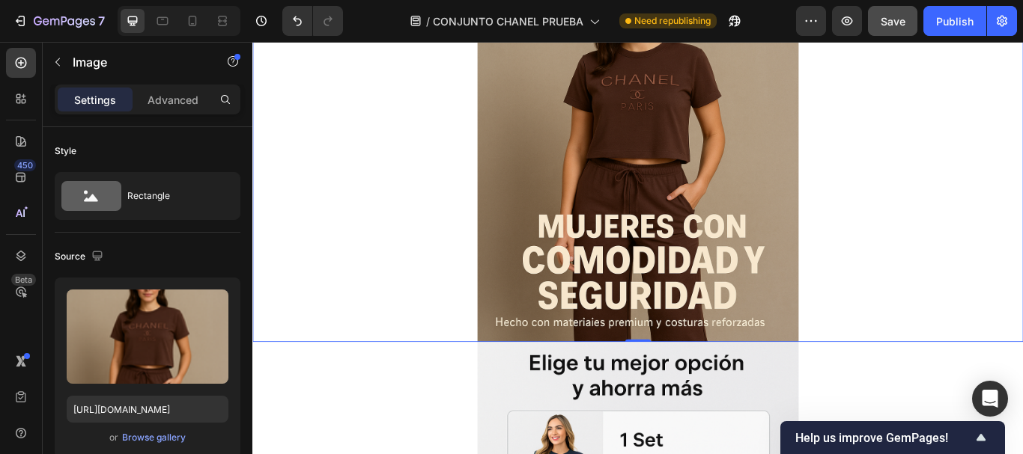
scroll to position [299, 0]
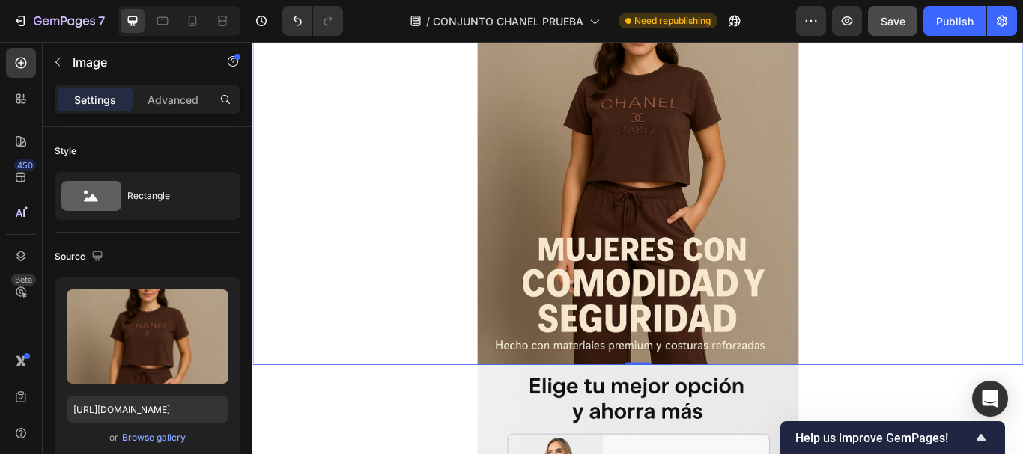
click at [423, 240] on div at bounding box center [701, 139] width 898 height 562
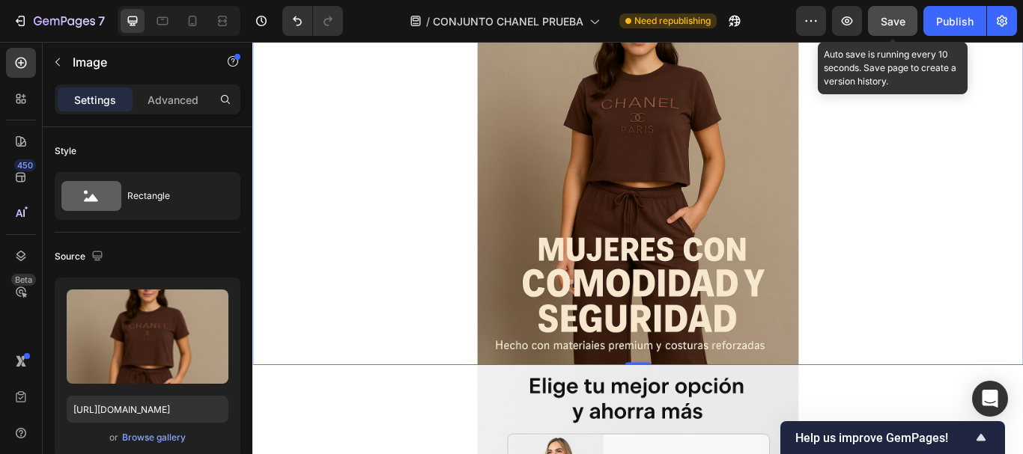
click at [897, 19] on span "Save" at bounding box center [892, 21] width 25 height 13
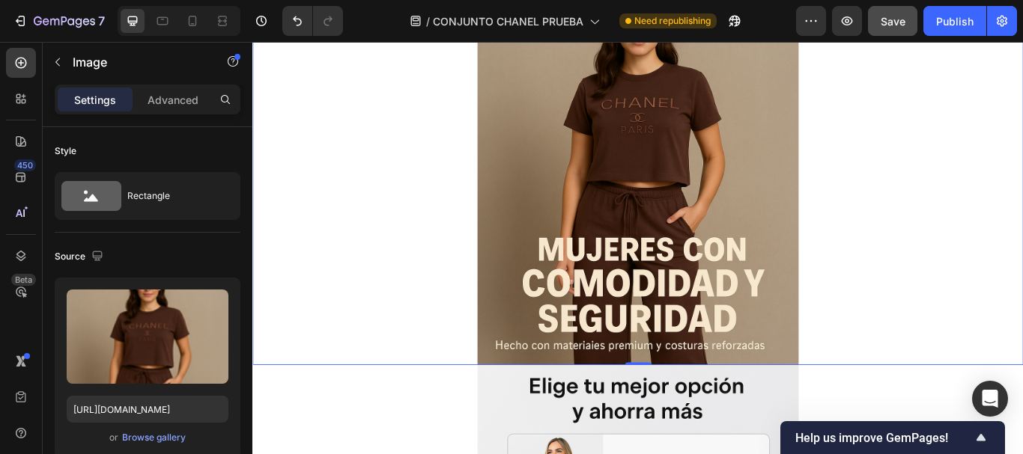
click at [423, 250] on div at bounding box center [701, 139] width 898 height 562
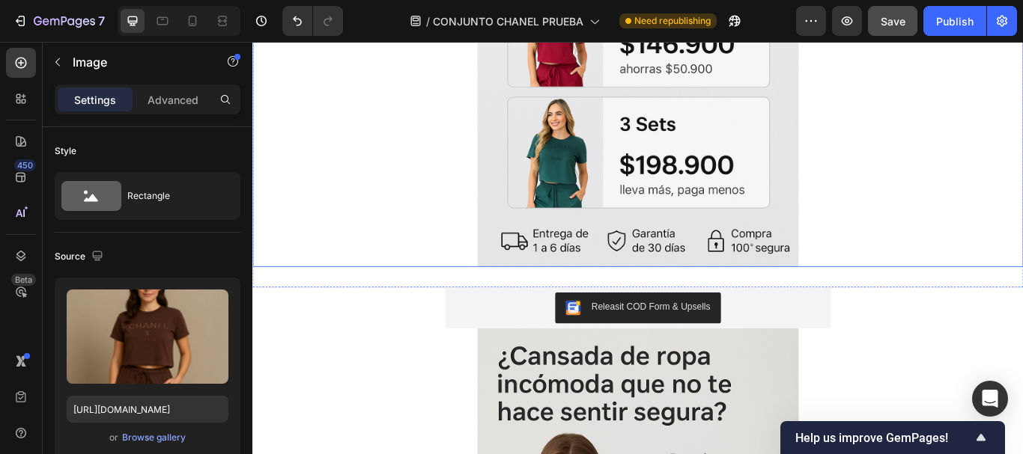
scroll to position [1048, 0]
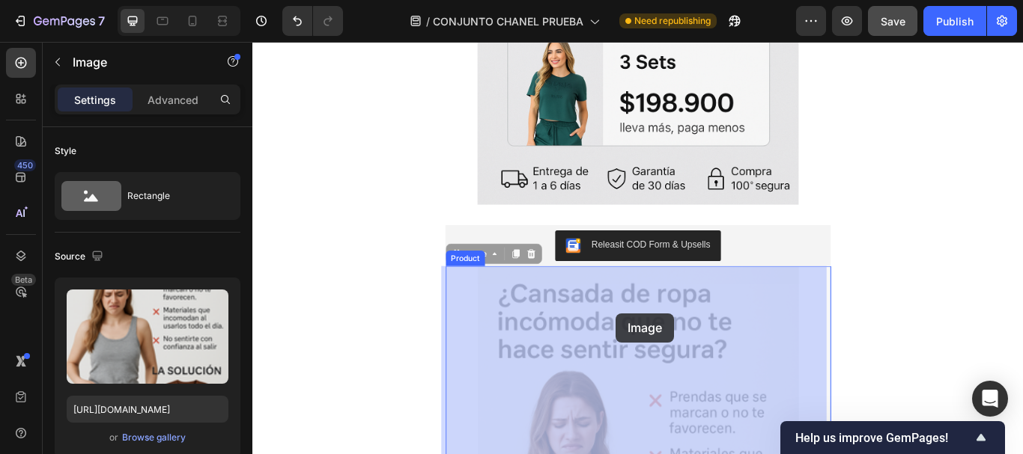
drag, startPoint x: 678, startPoint y: 303, endPoint x: 674, endPoint y: 346, distance: 42.9
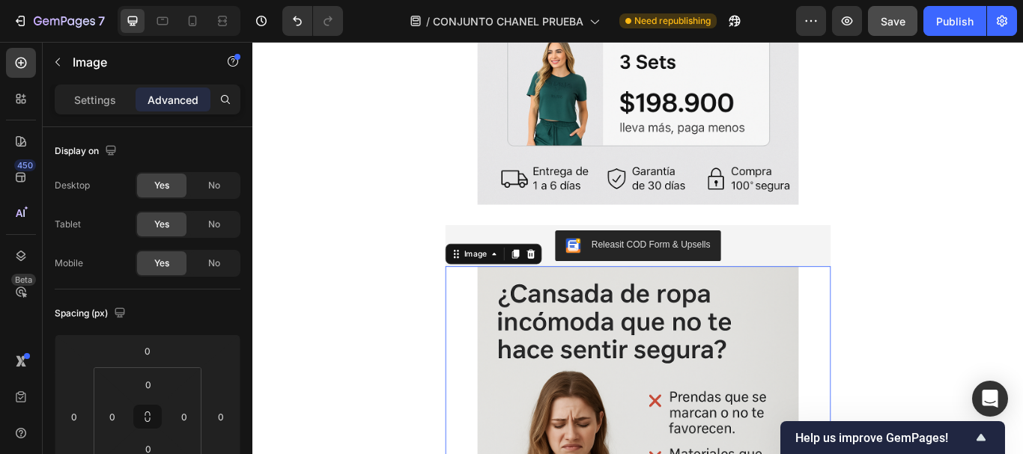
click at [94, 90] on div "Settings" at bounding box center [95, 100] width 75 height 24
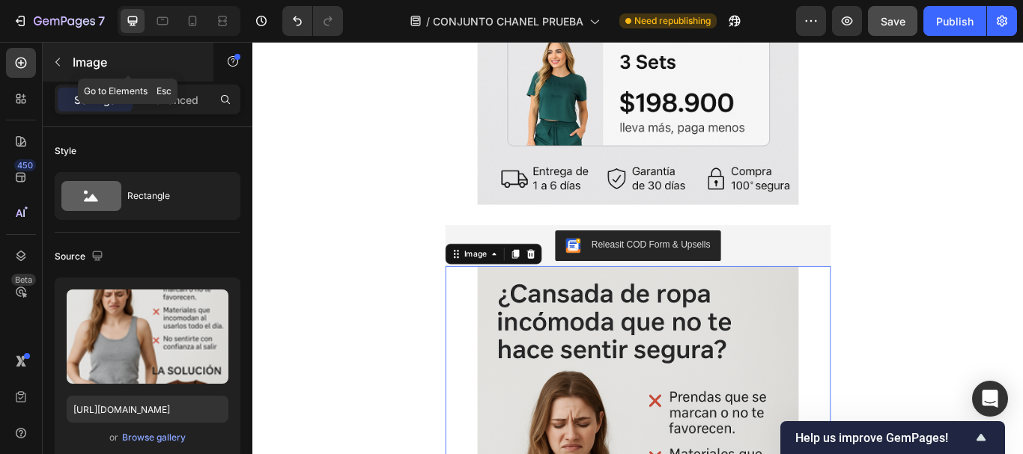
click at [57, 70] on button "button" at bounding box center [58, 62] width 24 height 24
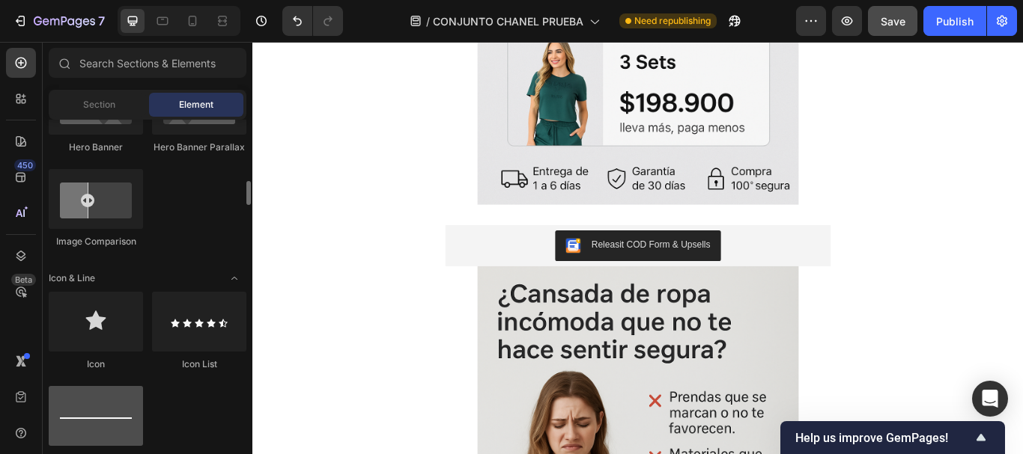
scroll to position [898, 0]
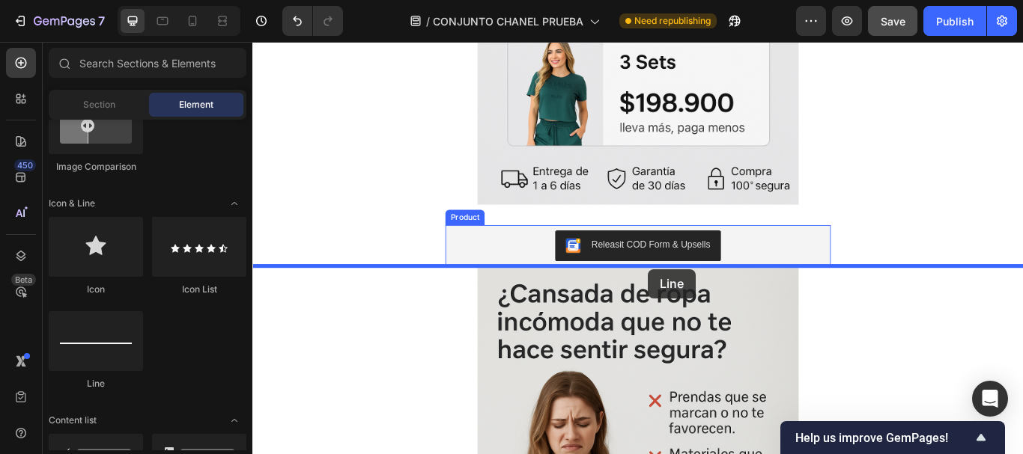
drag, startPoint x: 368, startPoint y: 378, endPoint x: 714, endPoint y: 307, distance: 353.1
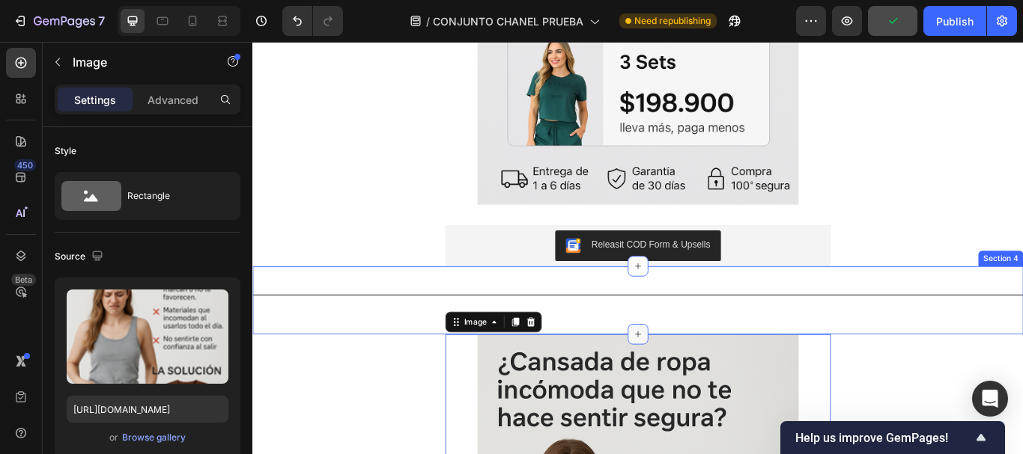
click at [696, 381] on icon at bounding box center [702, 383] width 12 height 12
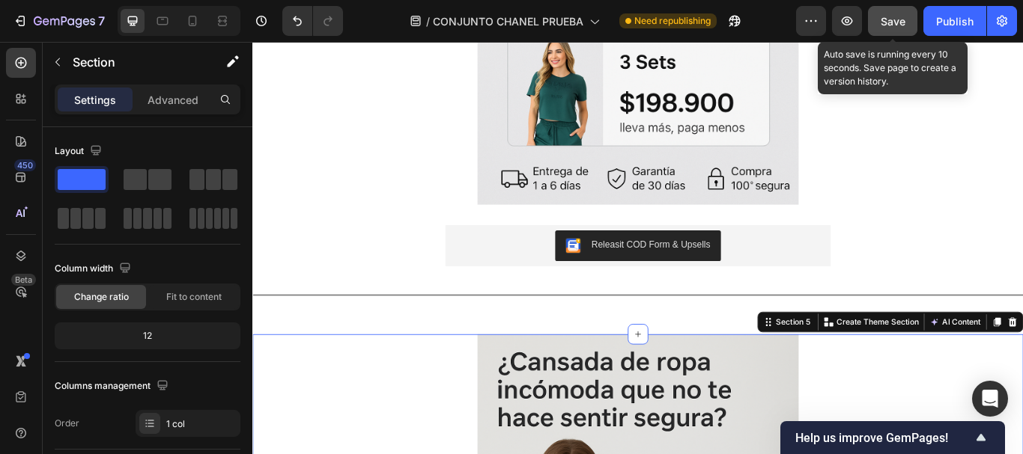
click at [886, 15] on span "Save" at bounding box center [892, 21] width 25 height 13
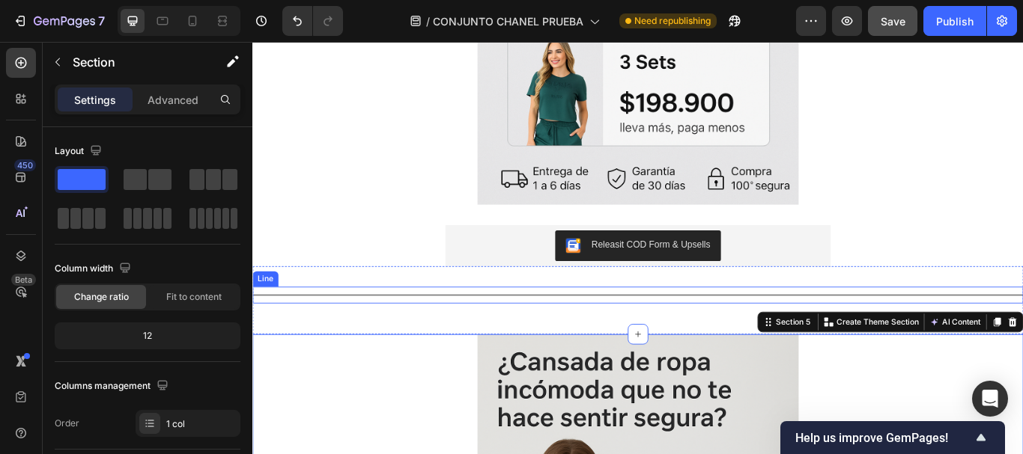
click at [392, 333] on div "Title Line" at bounding box center [701, 337] width 898 height 19
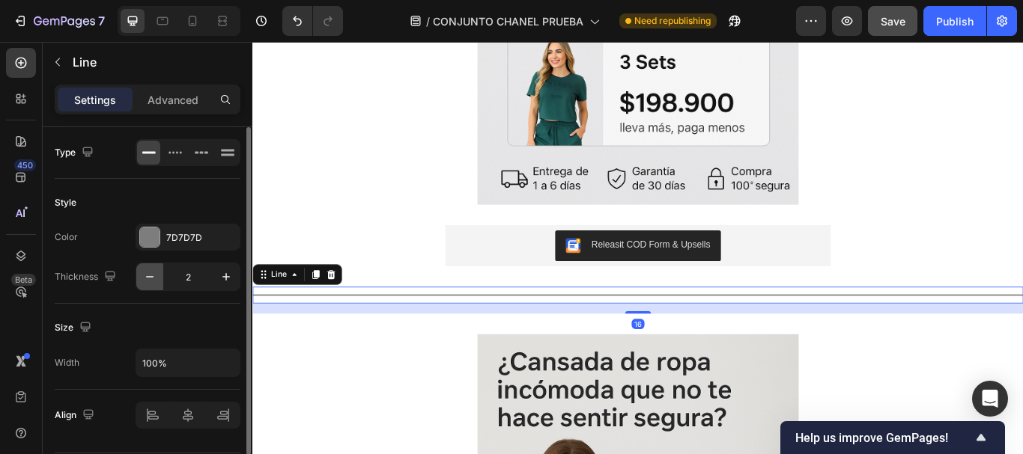
click at [147, 273] on icon "button" at bounding box center [149, 277] width 15 height 15
type input "1"
click at [146, 234] on div at bounding box center [149, 237] width 19 height 19
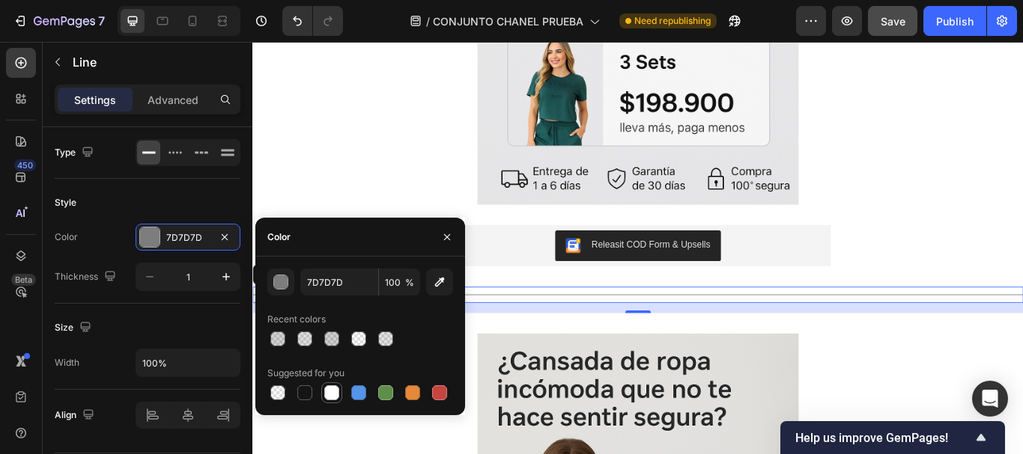
click at [327, 388] on div at bounding box center [331, 393] width 15 height 15
type input "FFFFFF"
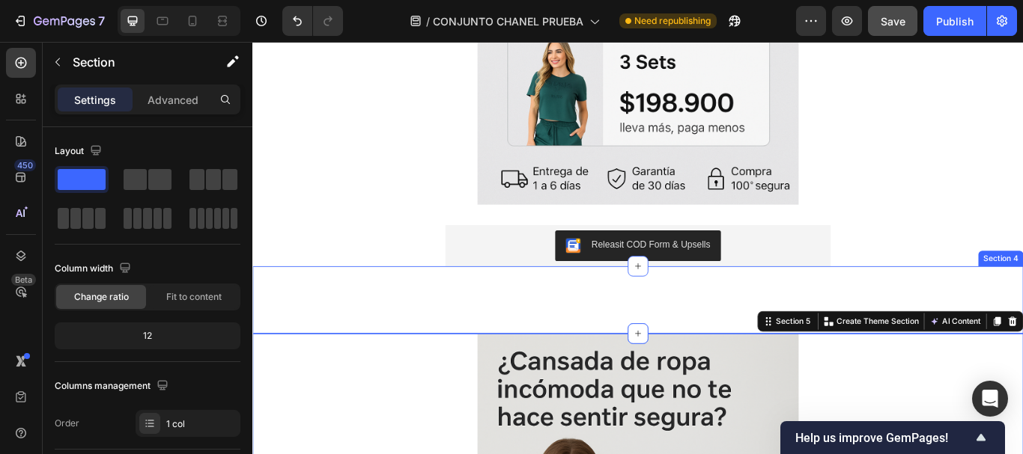
click at [594, 350] on div "Title Line" at bounding box center [701, 343] width 898 height 31
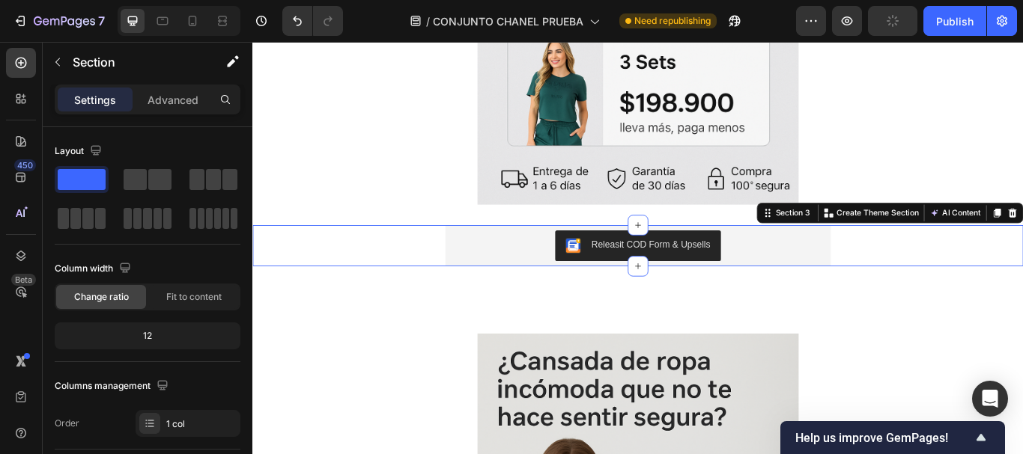
click at [452, 270] on div "Releasit COD Form & Upsells Releasit COD Form & Upsells Product" at bounding box center [701, 280] width 898 height 48
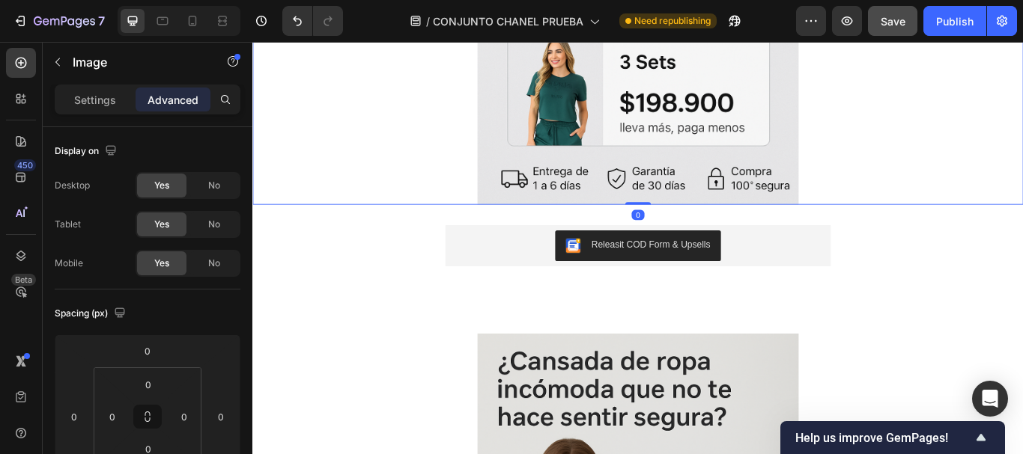
drag, startPoint x: 696, startPoint y: 228, endPoint x: 696, endPoint y: 188, distance: 40.4
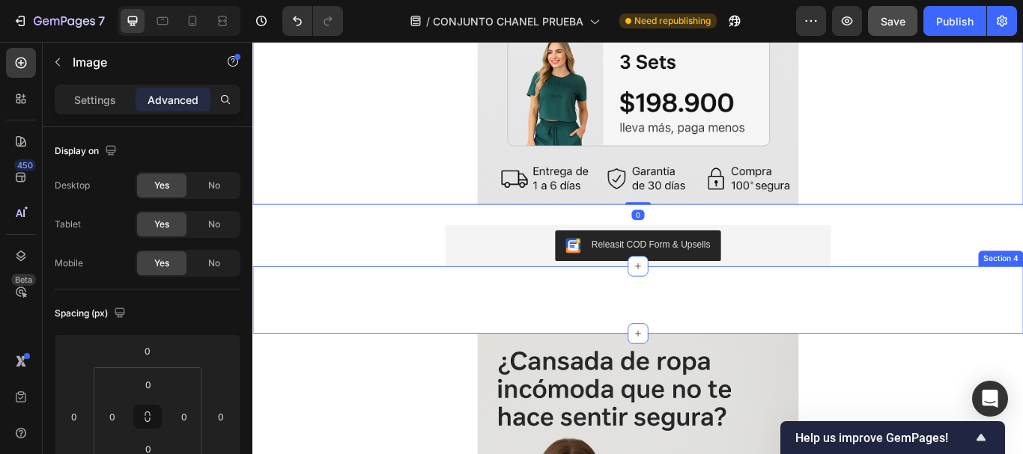
click at [627, 359] on div "Title Line Section 4" at bounding box center [701, 343] width 898 height 79
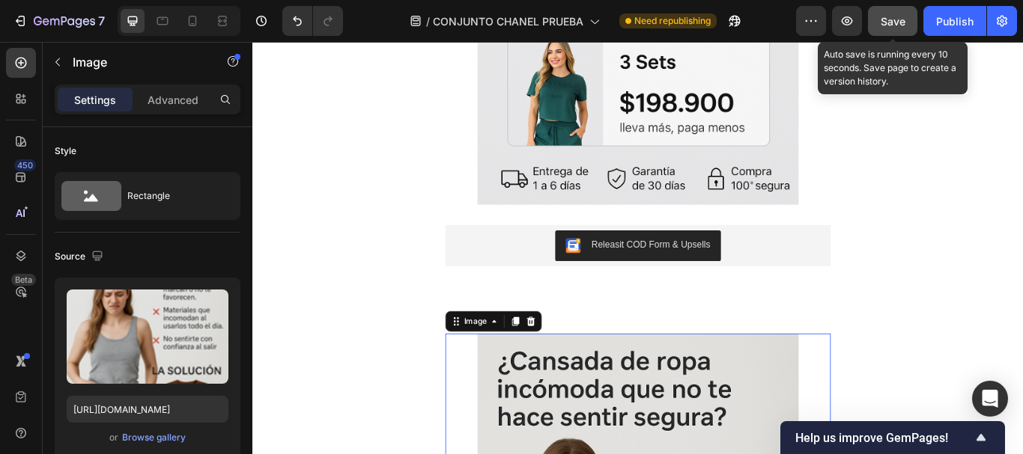
click at [886, 19] on span "Save" at bounding box center [892, 21] width 25 height 13
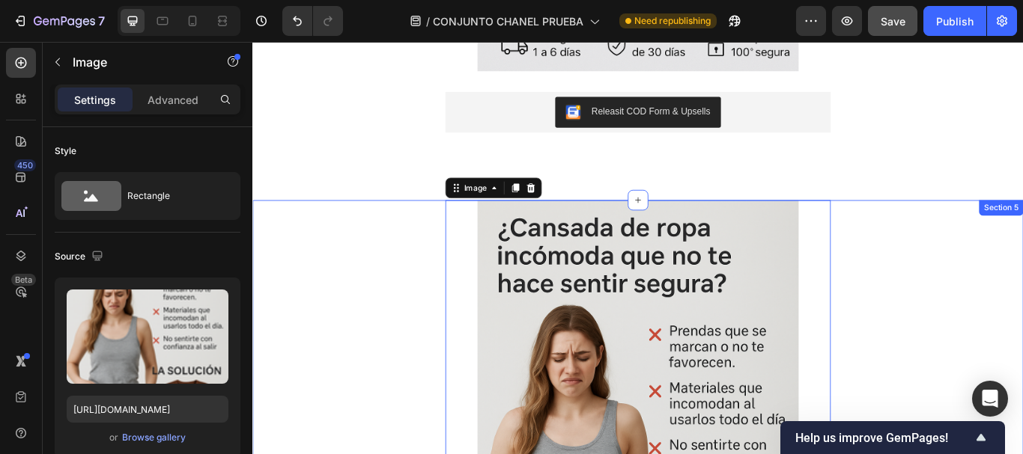
scroll to position [1198, 0]
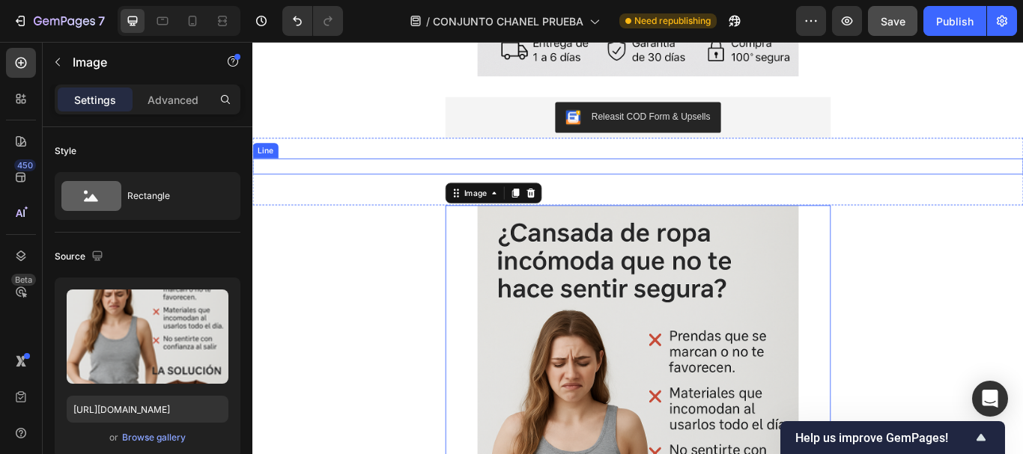
click at [419, 183] on div "Title Line" at bounding box center [701, 187] width 898 height 19
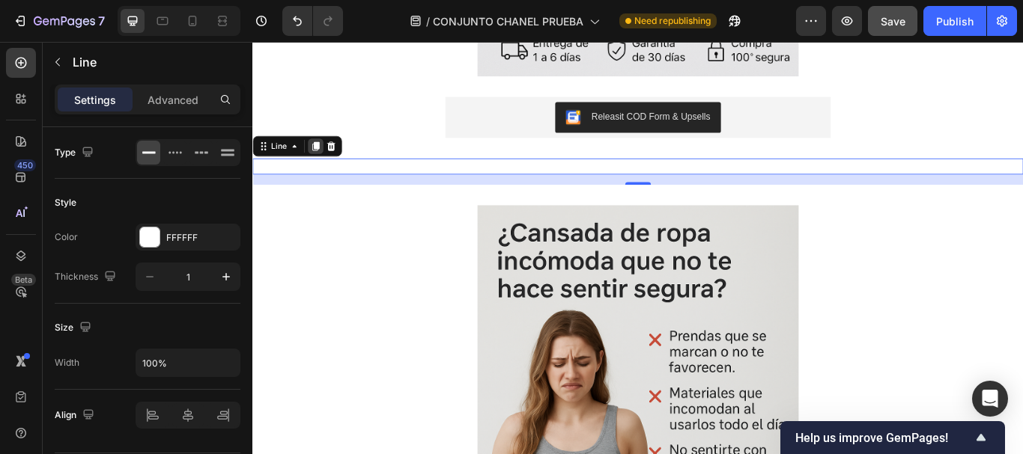
click at [323, 160] on icon at bounding box center [326, 164] width 8 height 10
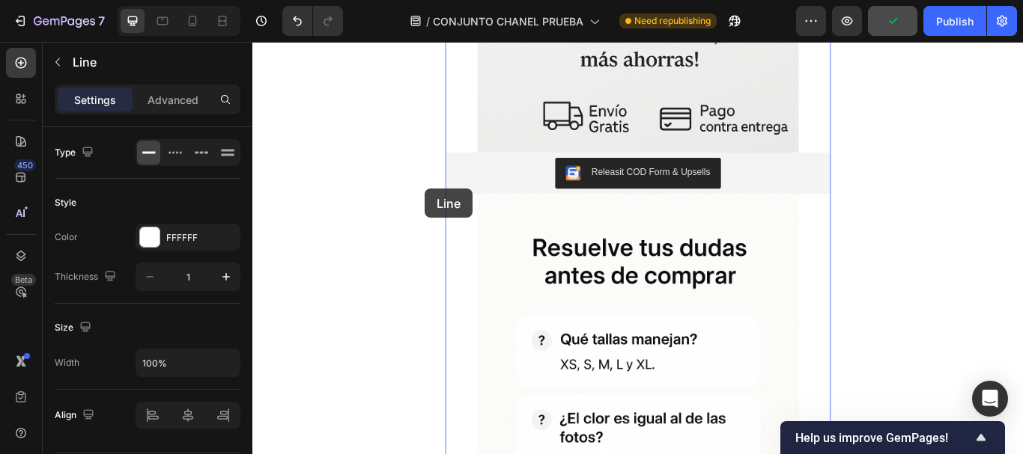
scroll to position [4642, 0]
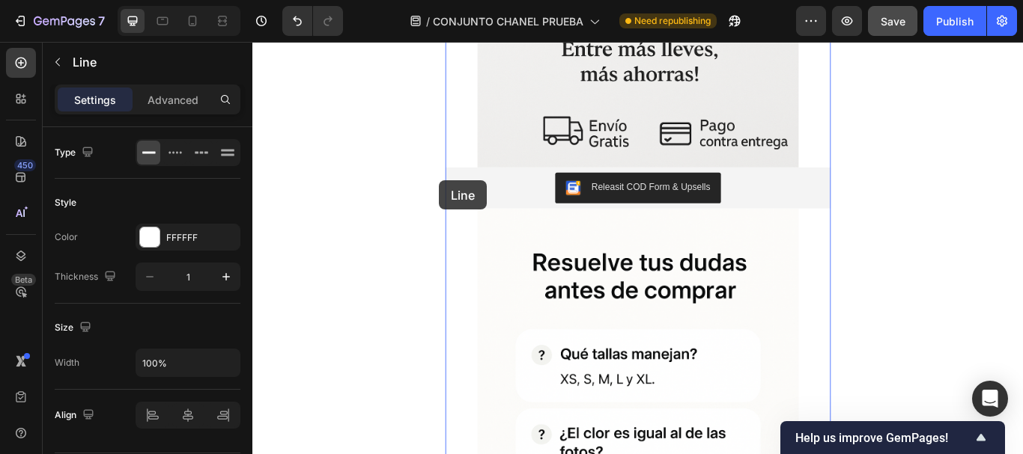
drag, startPoint x: 472, startPoint y: 216, endPoint x: 469, endPoint y: 204, distance: 12.9
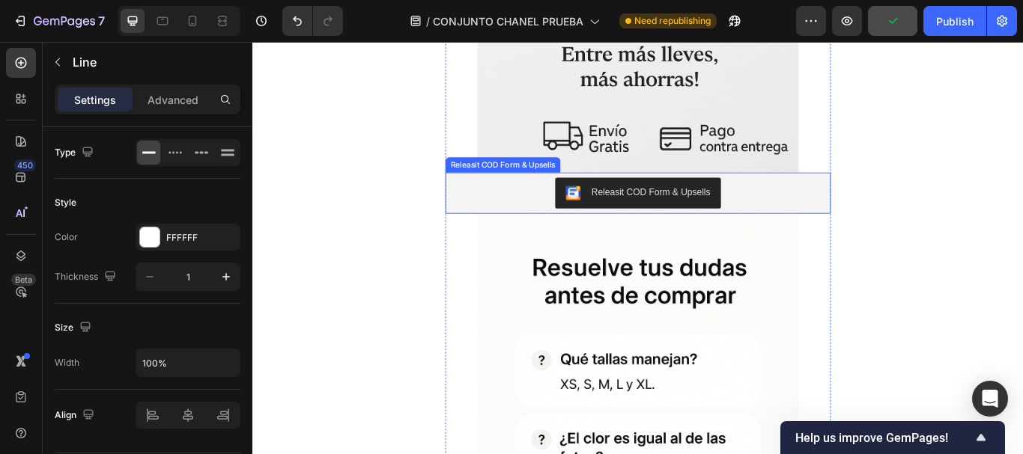
scroll to position [3444, 0]
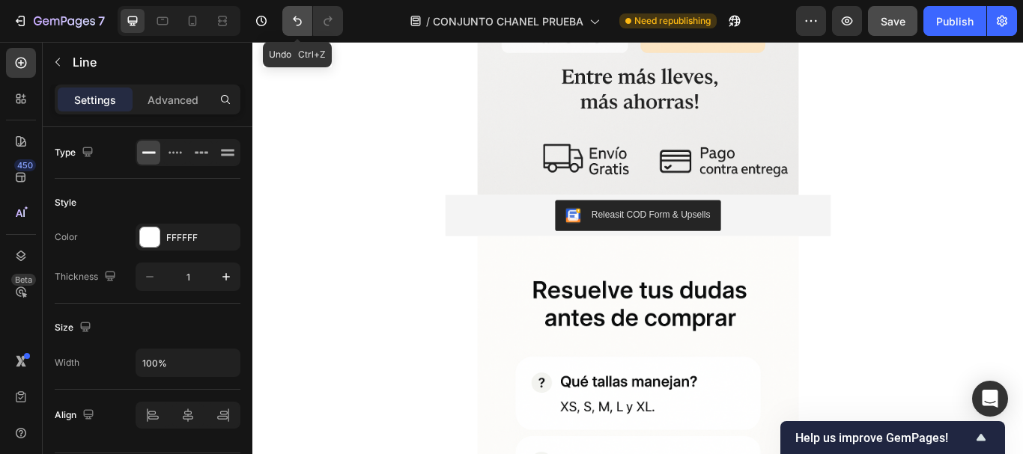
click at [305, 19] on button "Undo/Redo" at bounding box center [297, 21] width 30 height 30
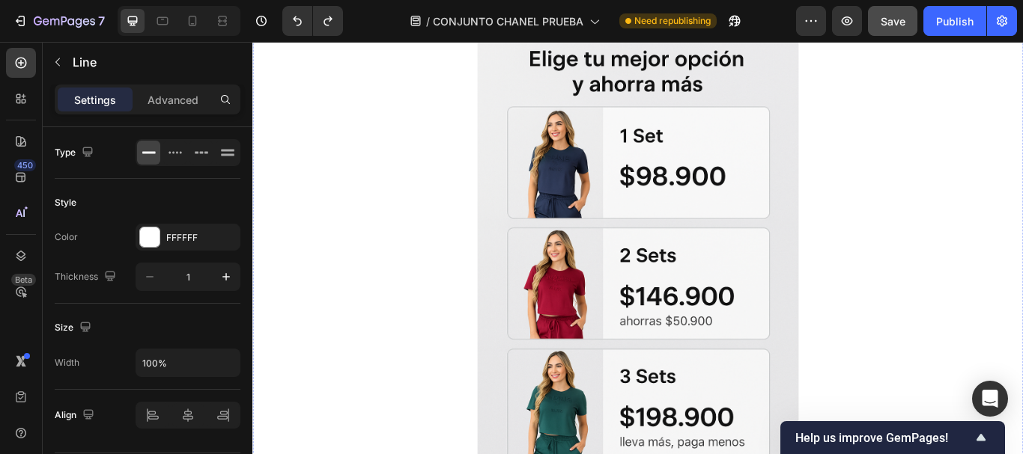
scroll to position [749, 0]
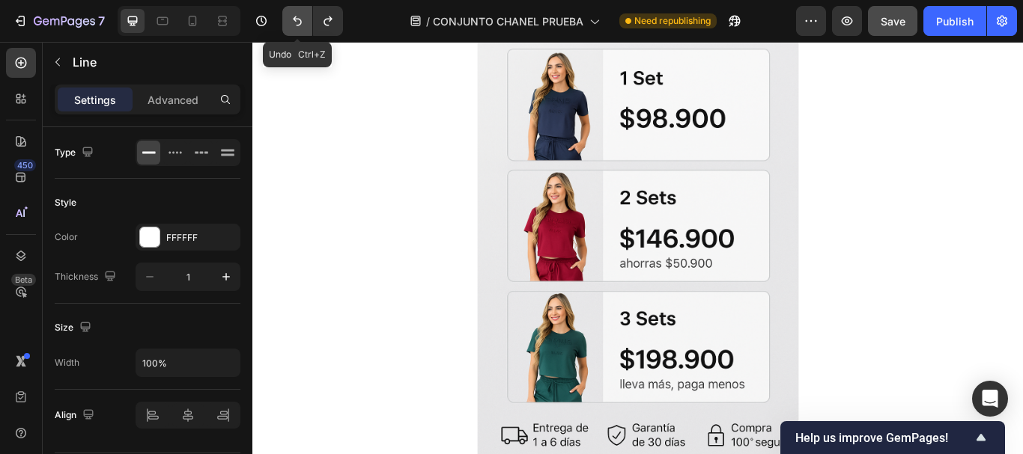
click at [290, 19] on icon "Undo/Redo" at bounding box center [297, 20] width 15 height 15
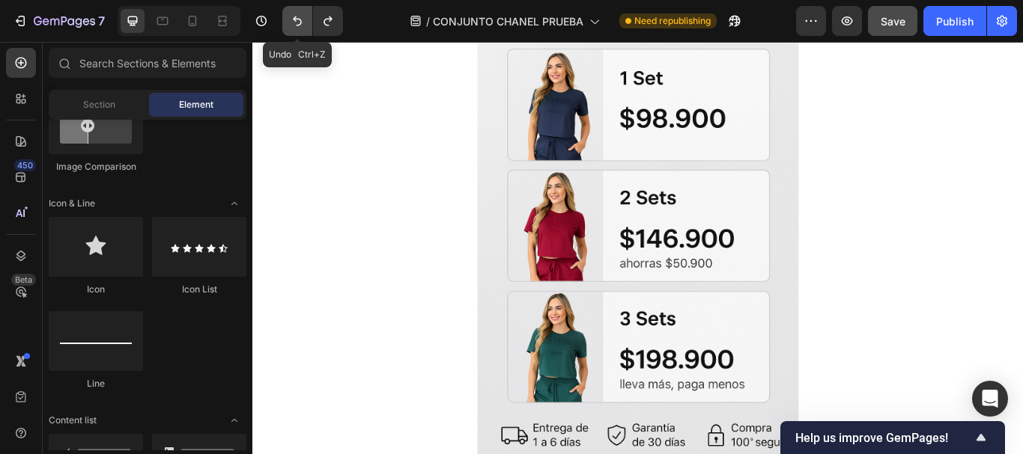
click at [302, 19] on icon "Undo/Redo" at bounding box center [297, 20] width 15 height 15
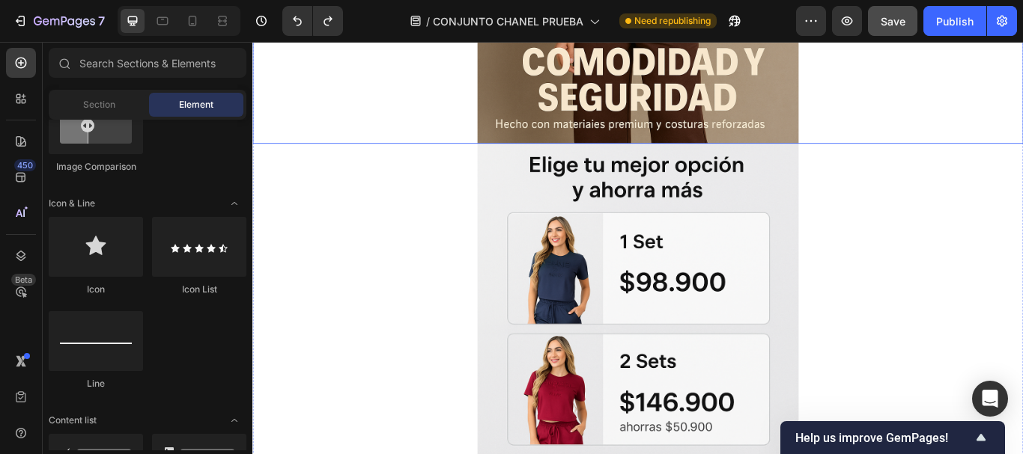
scroll to position [524, 0]
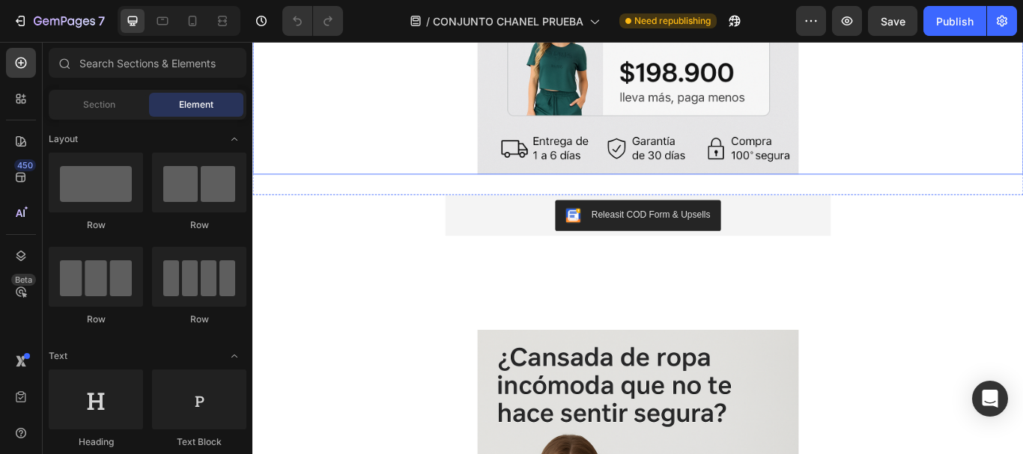
scroll to position [1123, 0]
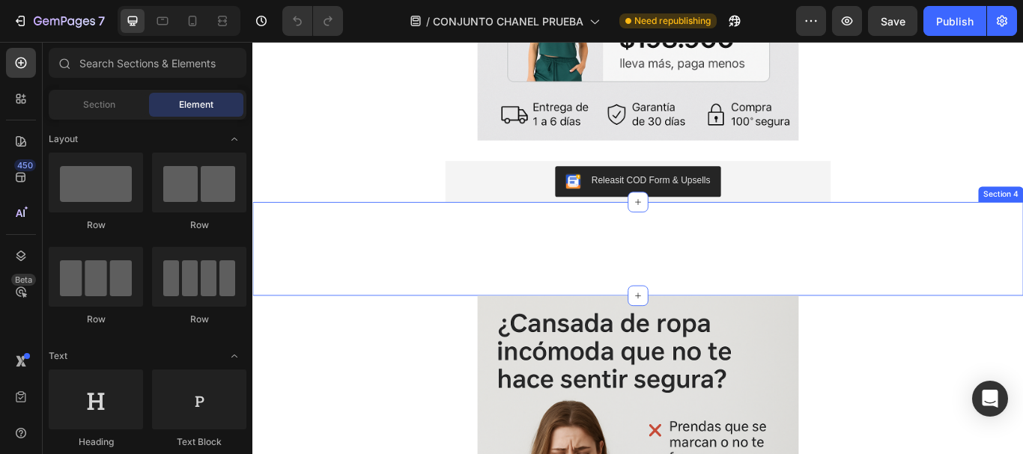
click at [395, 281] on div "Title Line Title Line" at bounding box center [701, 283] width 898 height 61
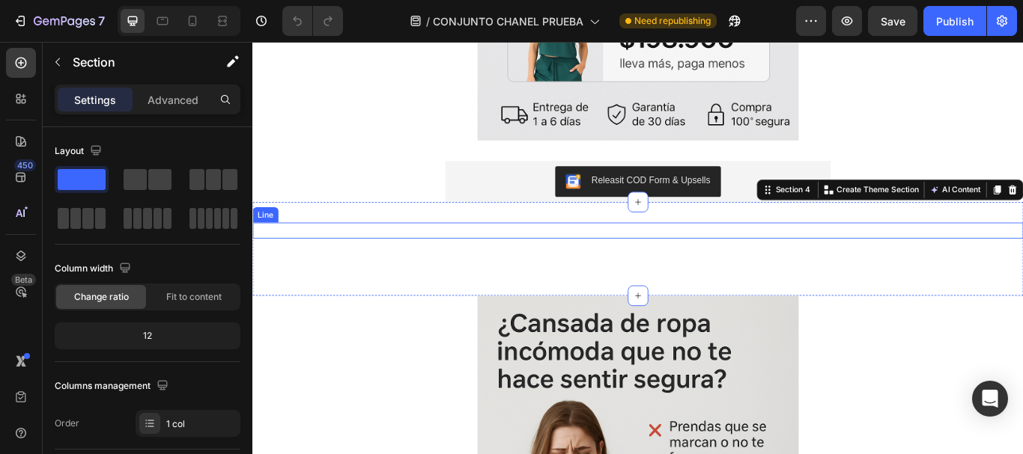
click at [388, 260] on div "Title Line" at bounding box center [701, 262] width 898 height 19
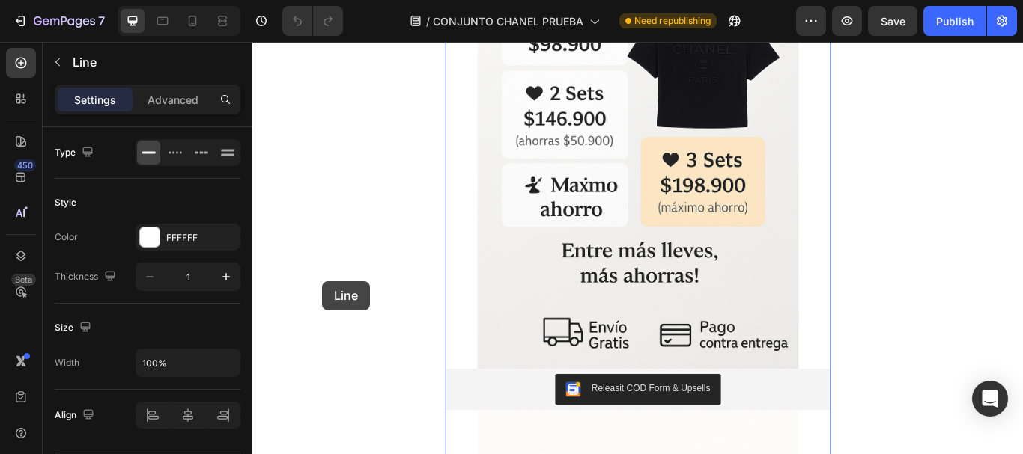
scroll to position [4717, 0]
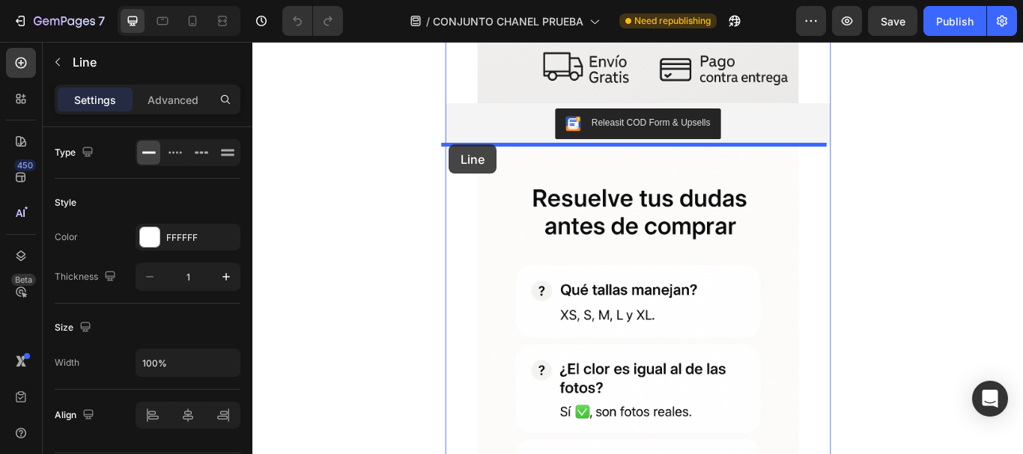
drag, startPoint x: 270, startPoint y: 244, endPoint x: 481, endPoint y: 162, distance: 225.9
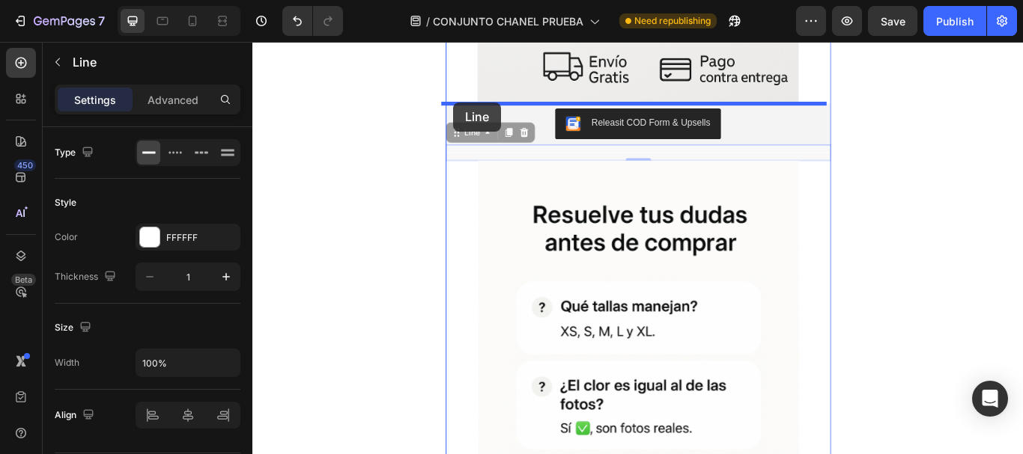
drag, startPoint x: 487, startPoint y: 151, endPoint x: 486, endPoint y: 112, distance: 39.7
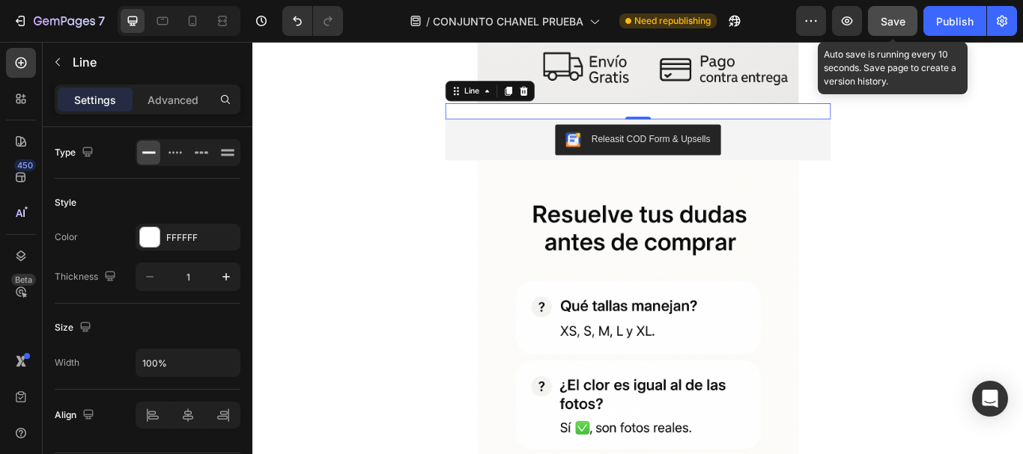
click at [877, 21] on button "Save" at bounding box center [892, 21] width 49 height 30
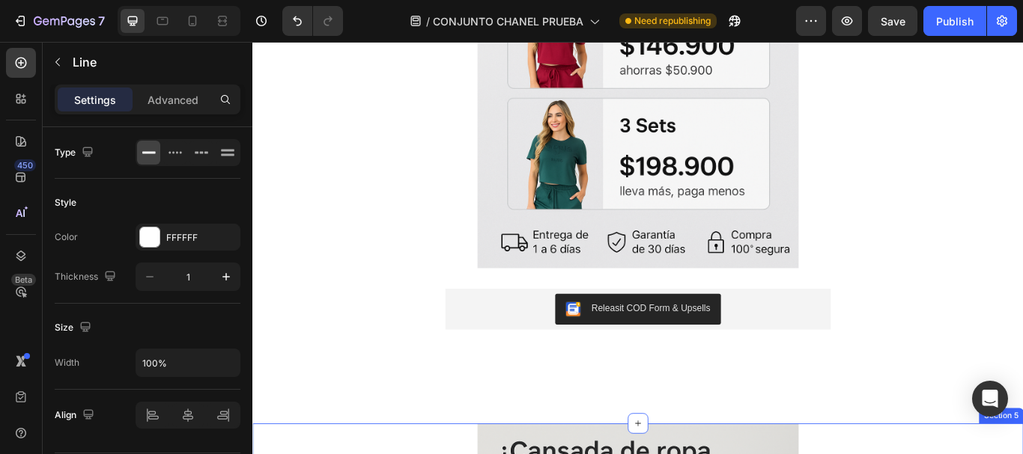
scroll to position [973, 0]
